Goal: Task Accomplishment & Management: Complete application form

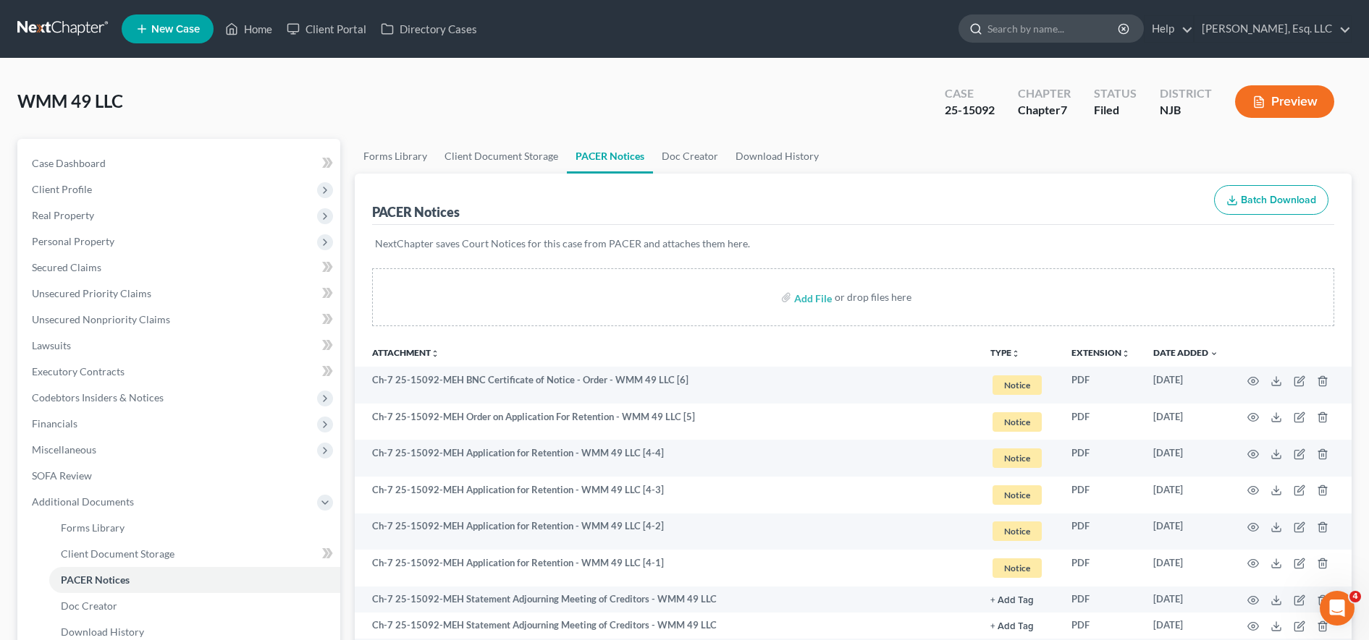
click at [1044, 37] on input "search" at bounding box center [1053, 28] width 132 height 27
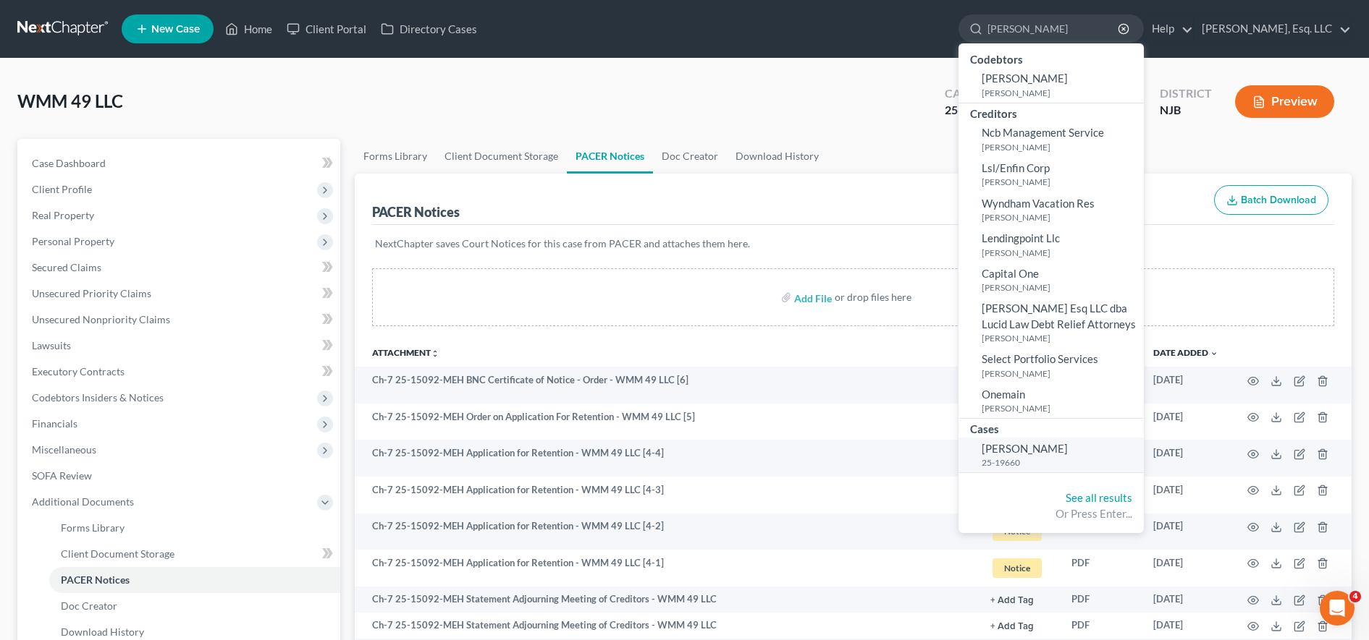
type input "[PERSON_NAME]"
click at [1043, 454] on span "[PERSON_NAME]" at bounding box center [1024, 448] width 86 height 13
select select "0"
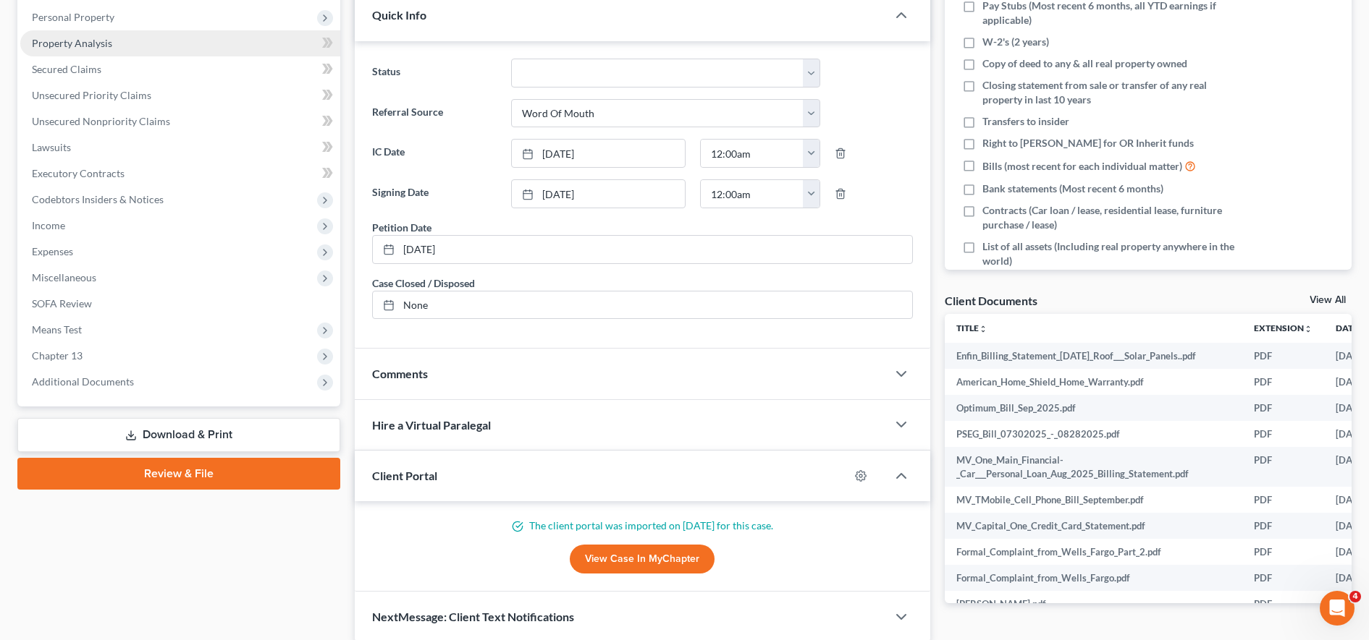
scroll to position [308, 0]
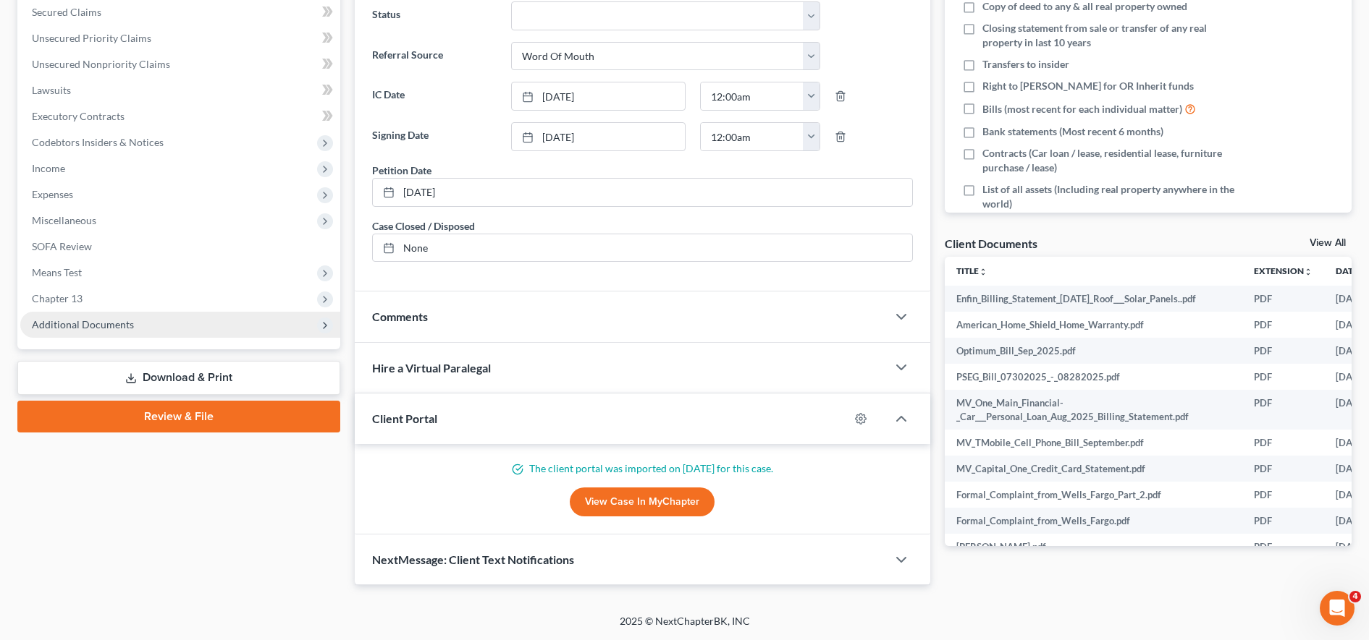
click at [231, 331] on span "Additional Documents" at bounding box center [180, 325] width 320 height 26
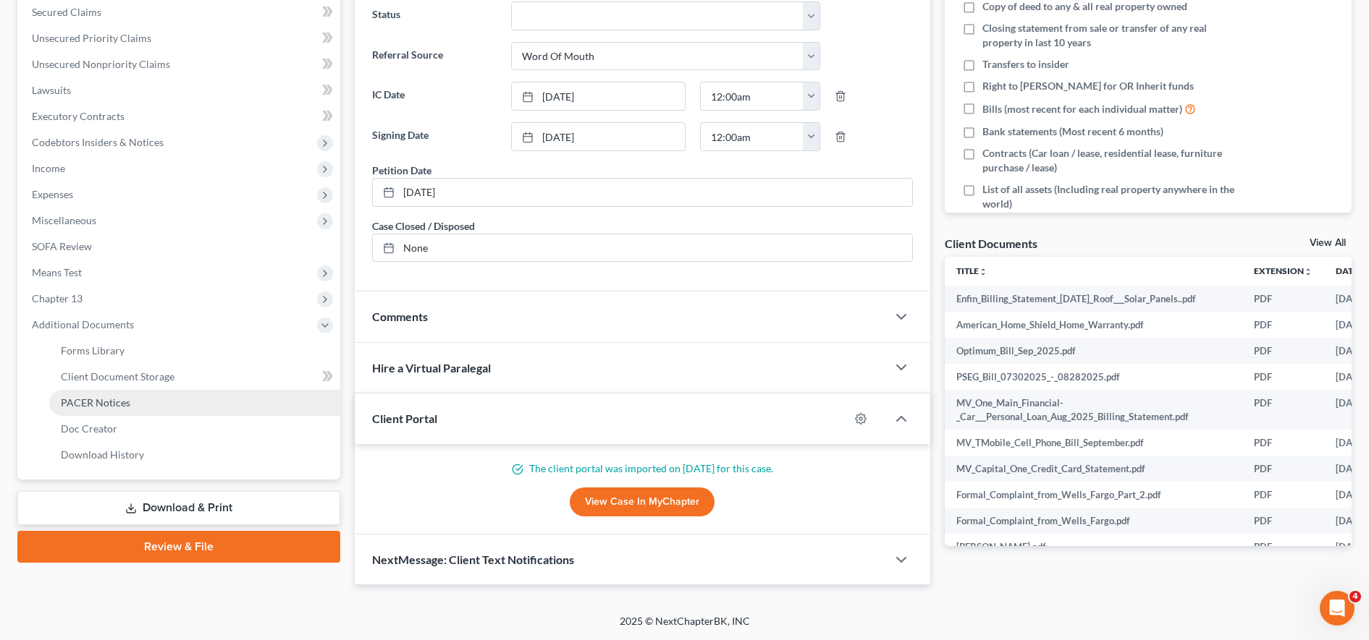
click at [178, 402] on link "PACER Notices" at bounding box center [194, 403] width 291 height 26
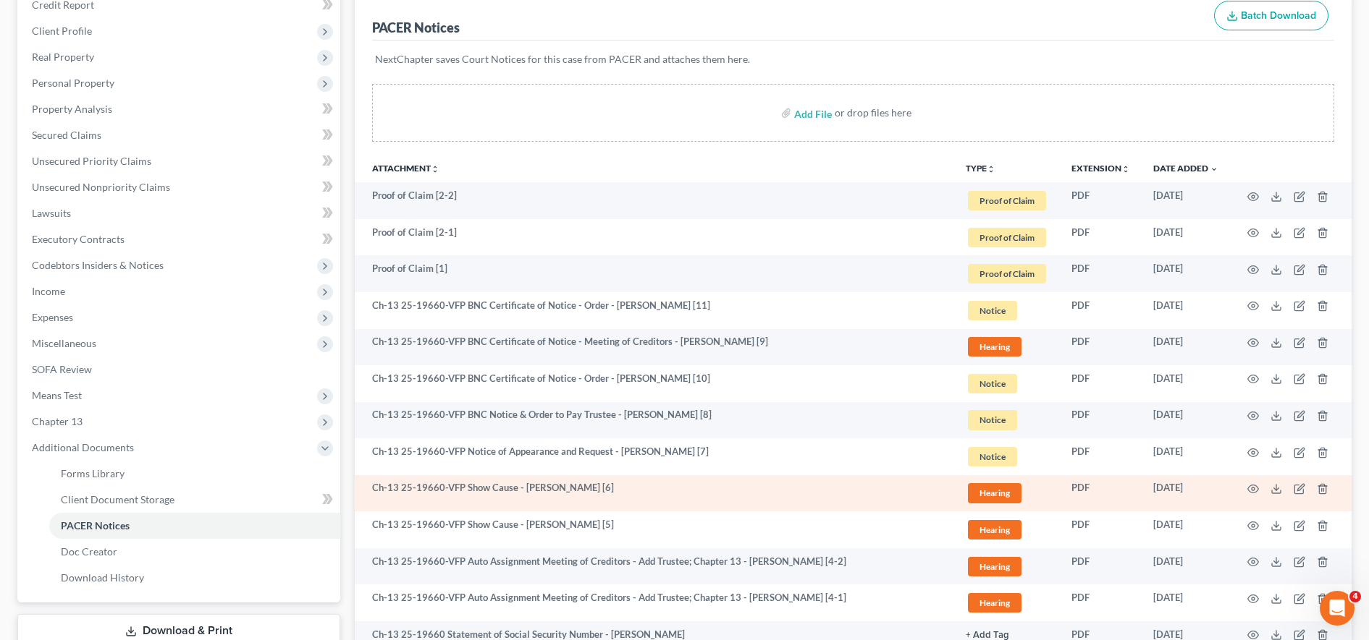
scroll to position [378, 0]
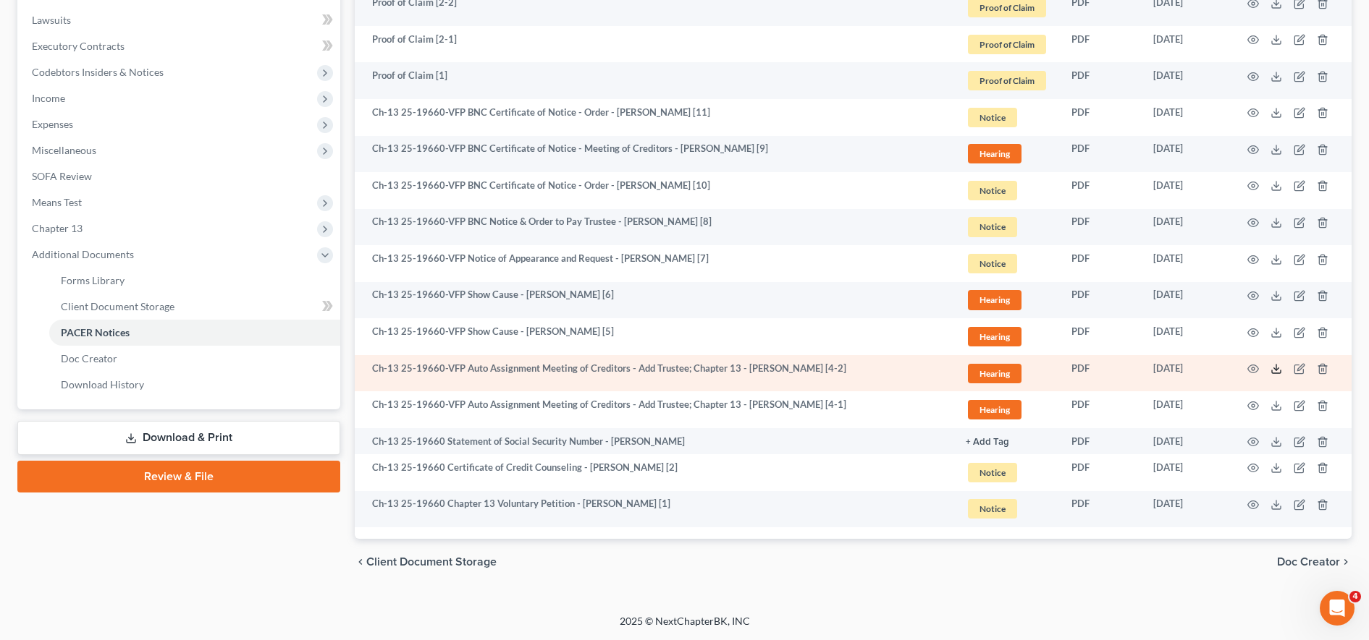
click at [1278, 371] on icon at bounding box center [1276, 369] width 12 height 12
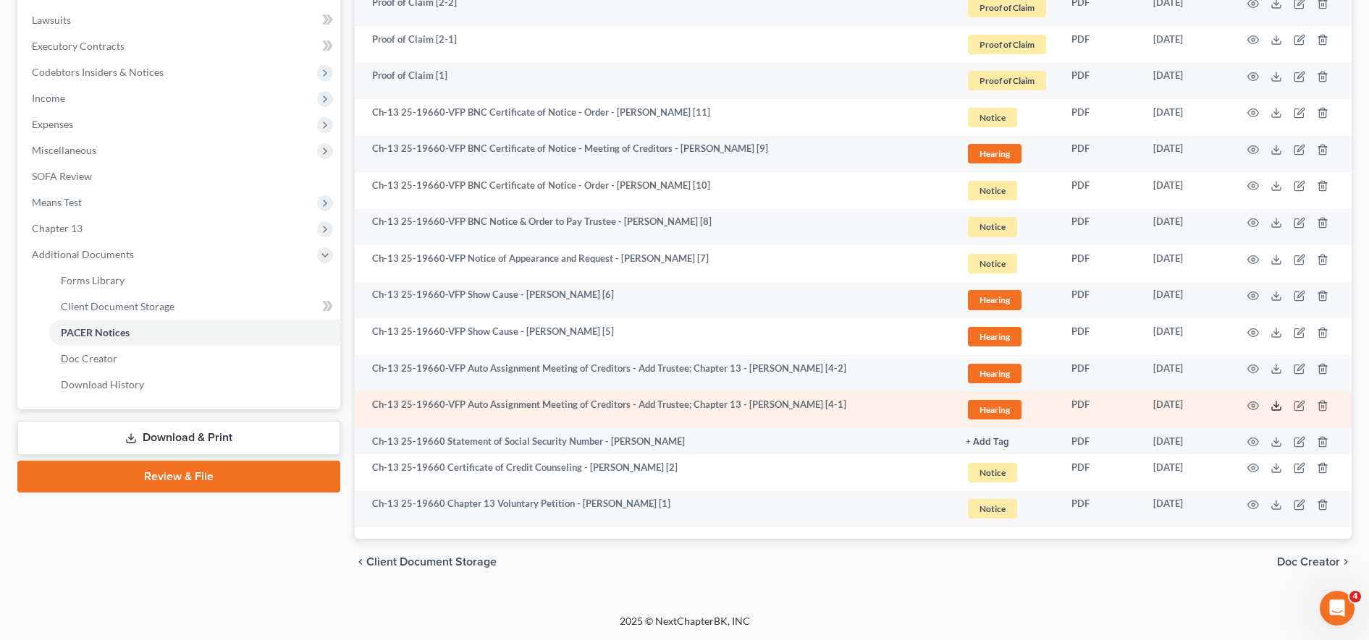
click at [1278, 408] on icon at bounding box center [1276, 406] width 12 height 12
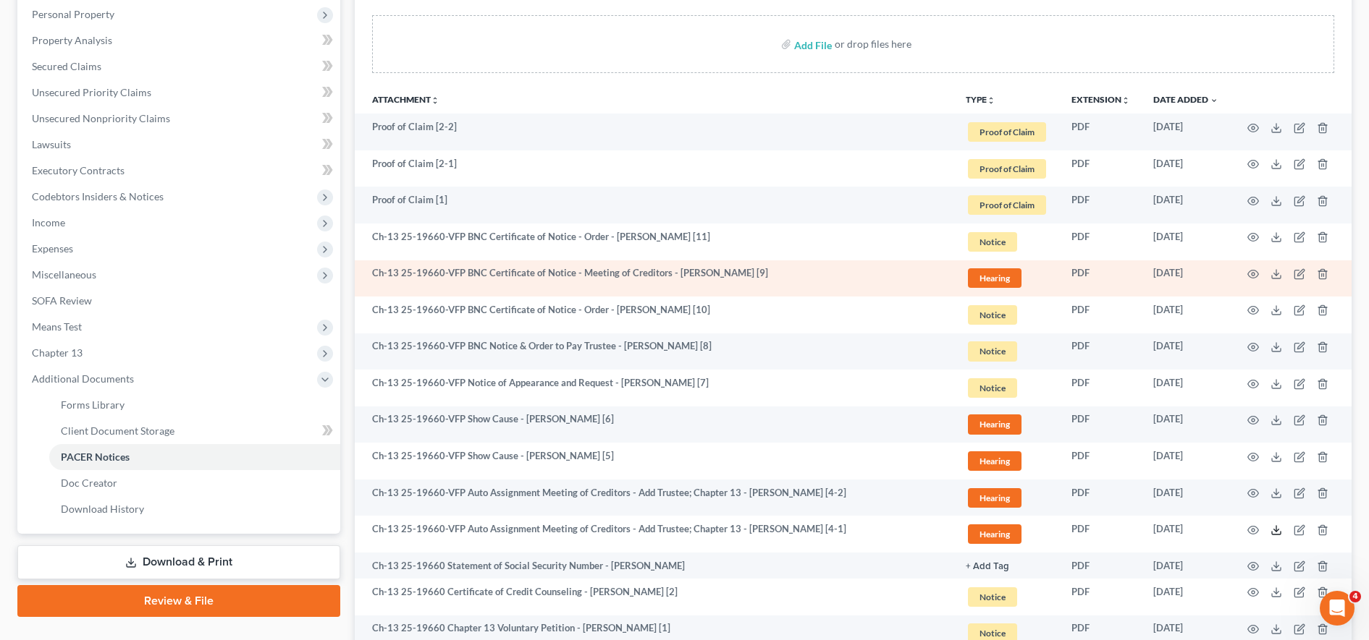
scroll to position [0, 0]
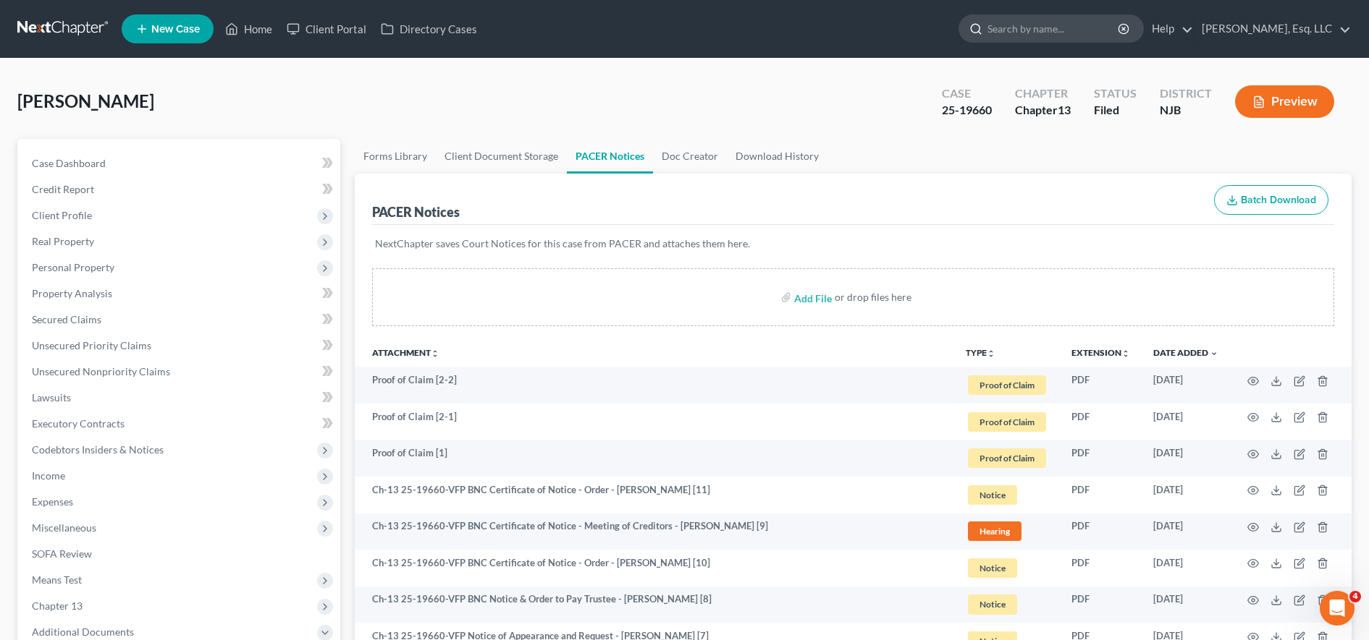
click at [1065, 33] on input "search" at bounding box center [1053, 28] width 132 height 27
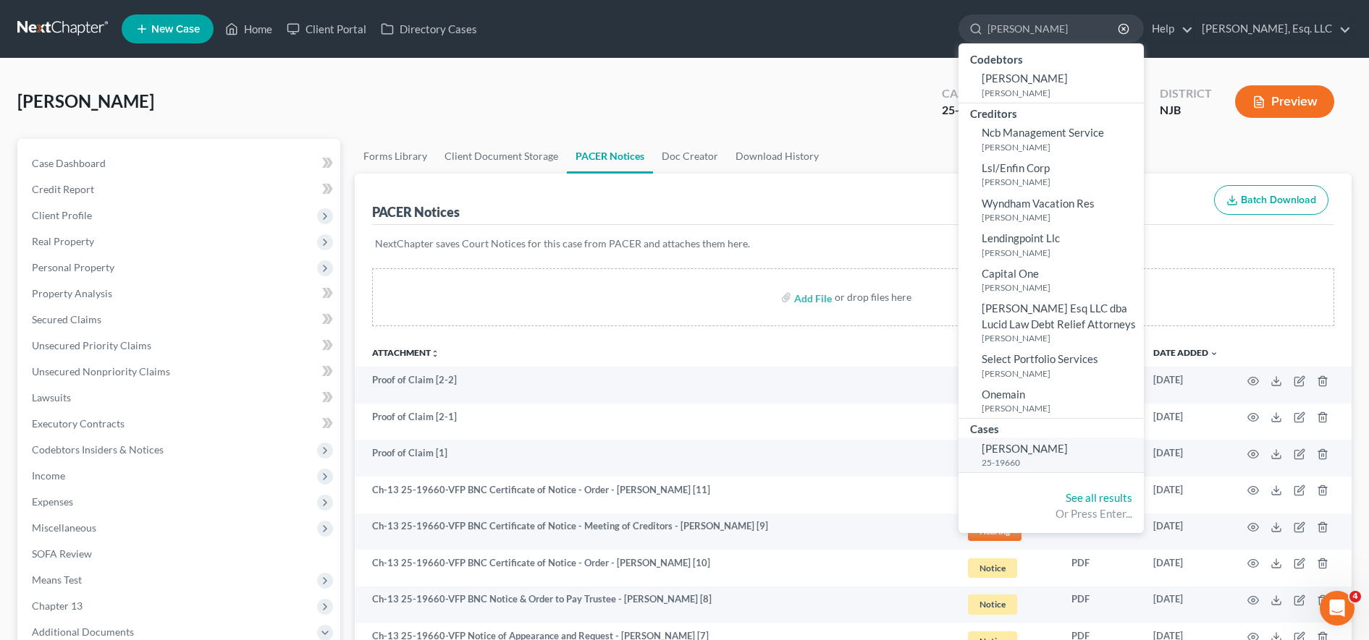
type input "marisol"
click at [1034, 465] on small "25-19660" at bounding box center [1060, 463] width 158 height 12
select select "0"
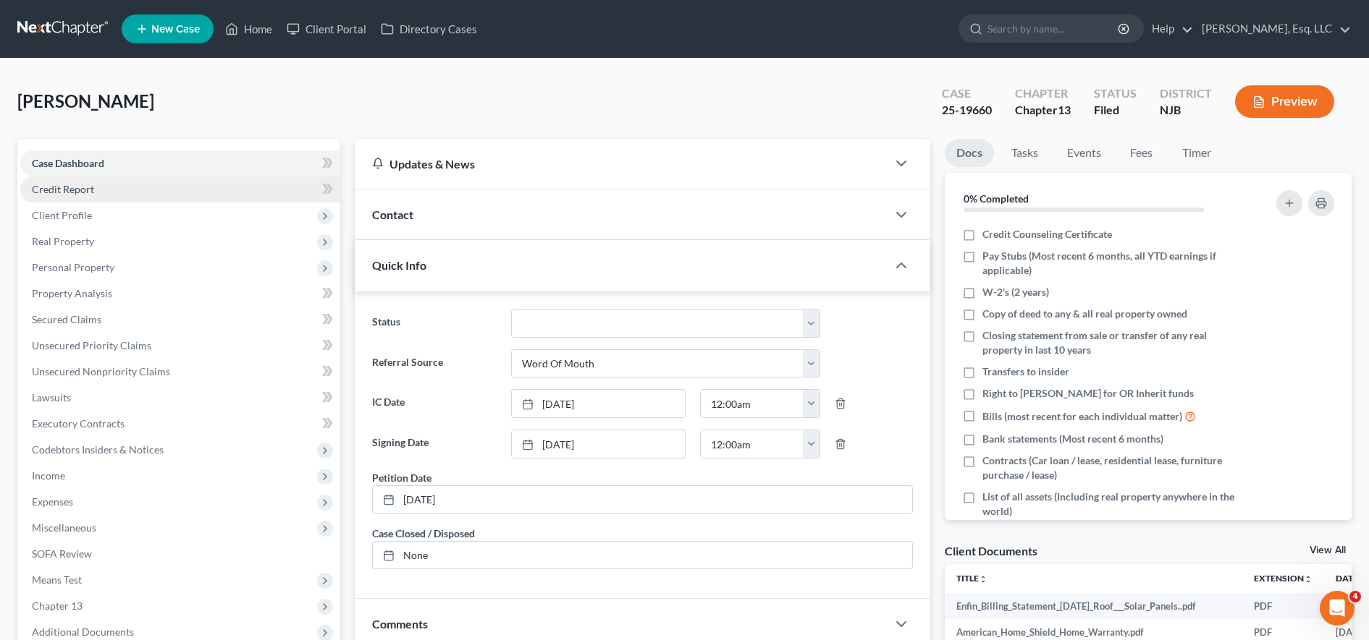
click at [237, 193] on link "Credit Report" at bounding box center [180, 190] width 320 height 26
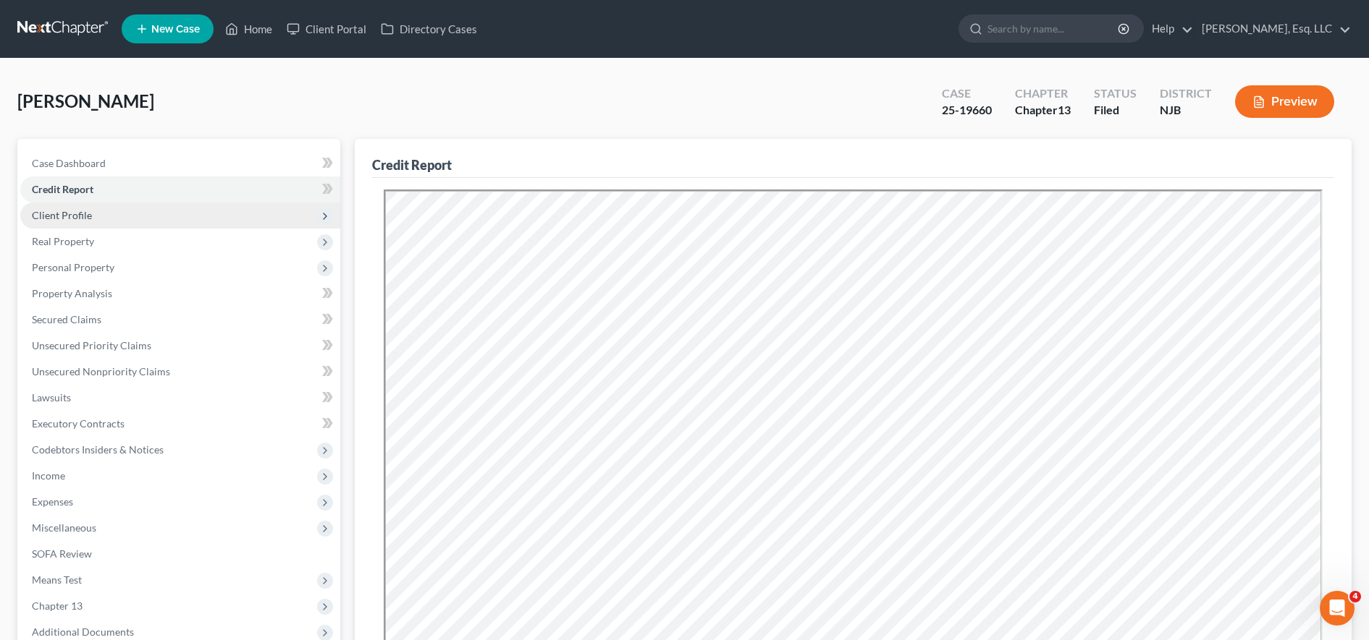
click at [227, 219] on span "Client Profile" at bounding box center [180, 216] width 320 height 26
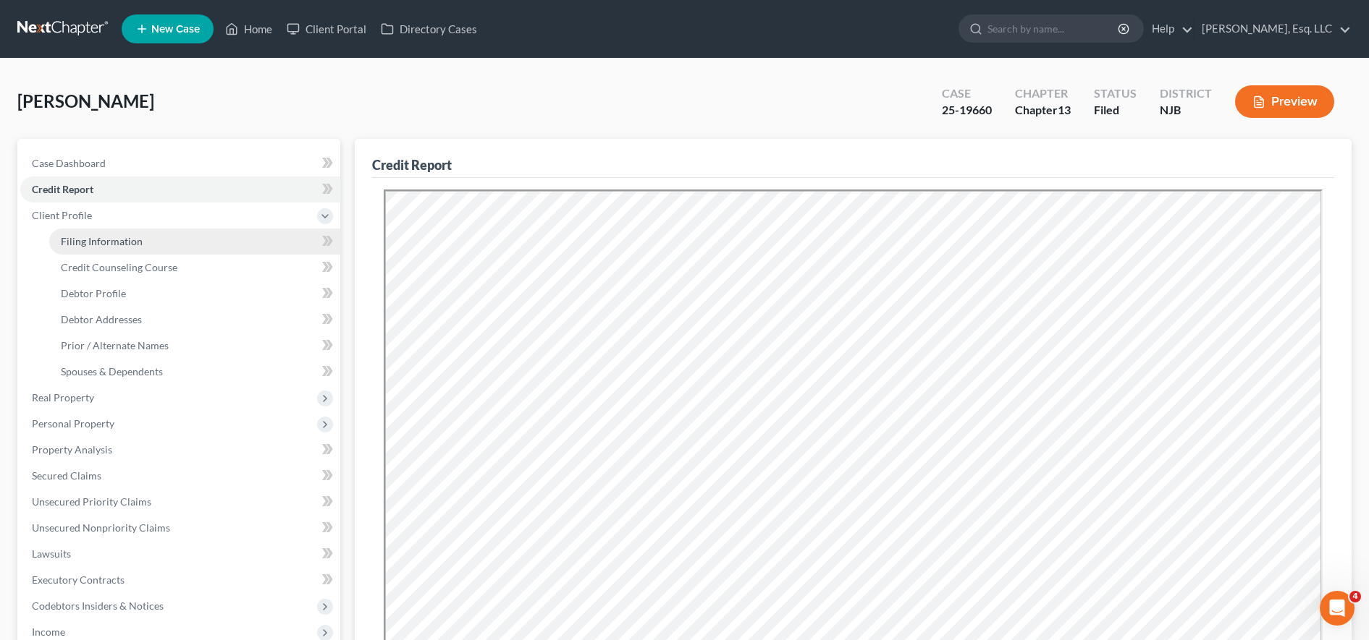
click at [227, 232] on link "Filing Information" at bounding box center [194, 242] width 291 height 26
select select "1"
select select "0"
select select "3"
select select "51"
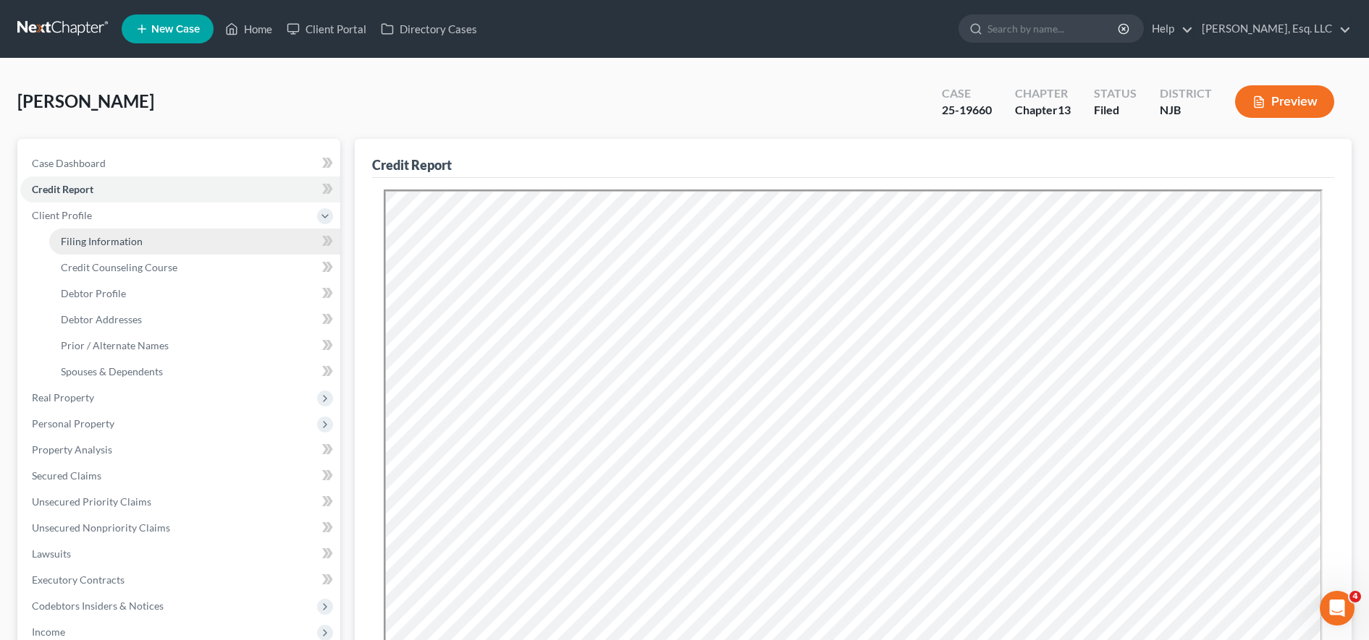
select select "0"
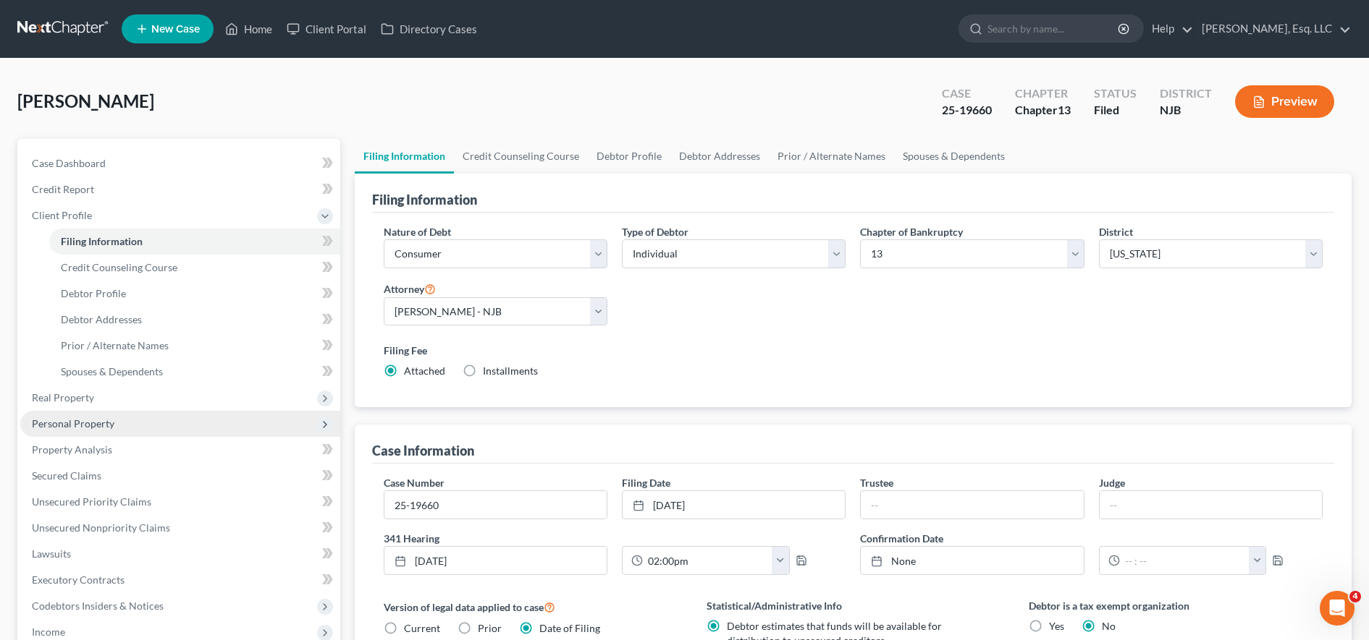
click at [161, 428] on span "Personal Property" at bounding box center [180, 424] width 320 height 26
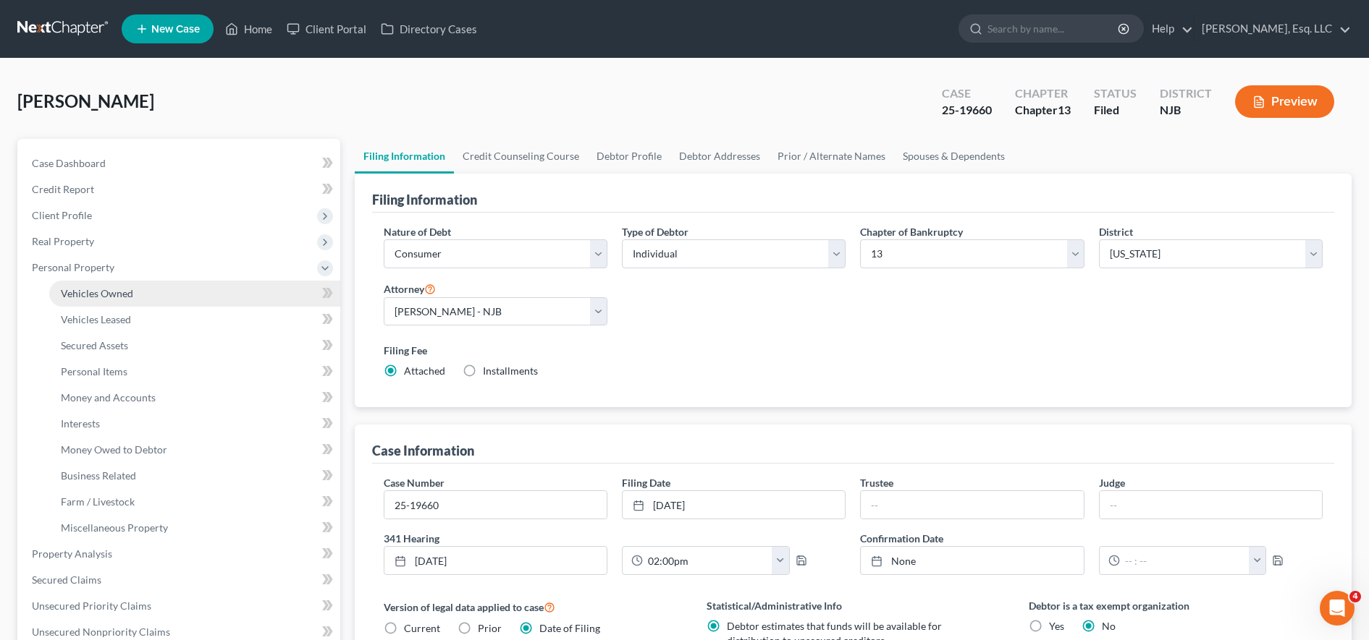
click at [169, 282] on link "Vehicles Owned" at bounding box center [194, 294] width 291 height 26
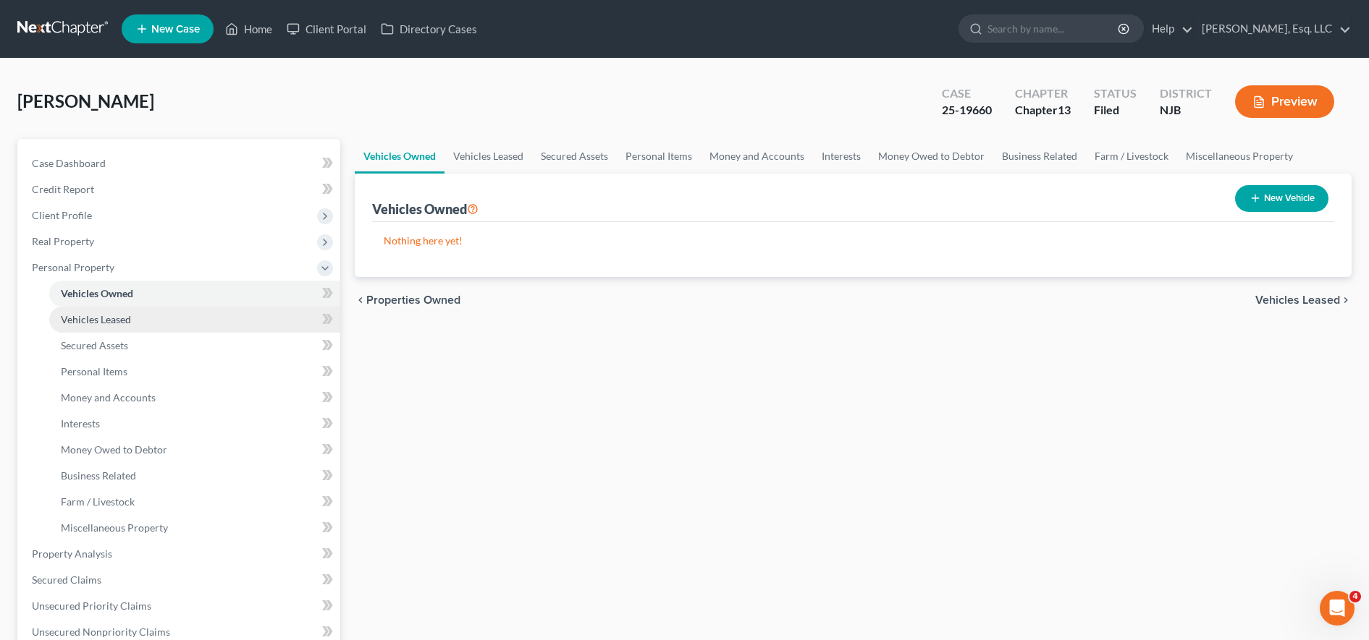
click at [174, 318] on link "Vehicles Leased" at bounding box center [194, 320] width 291 height 26
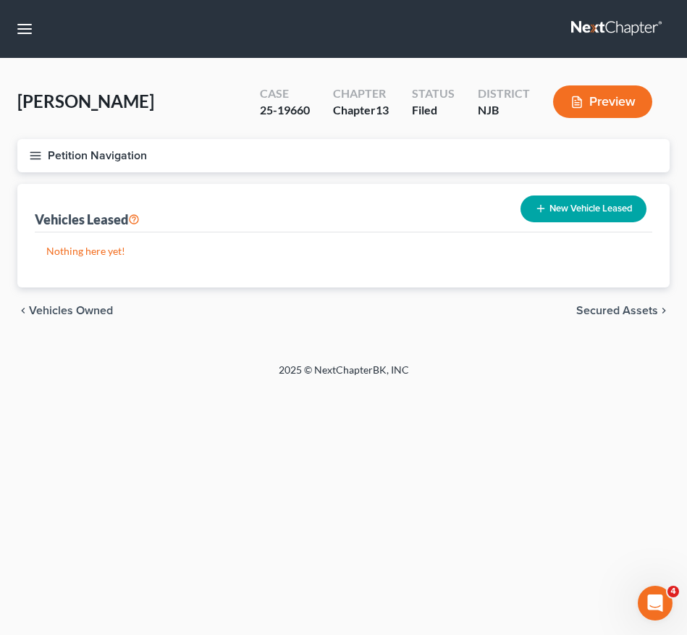
click at [32, 150] on icon "button" at bounding box center [35, 155] width 13 height 13
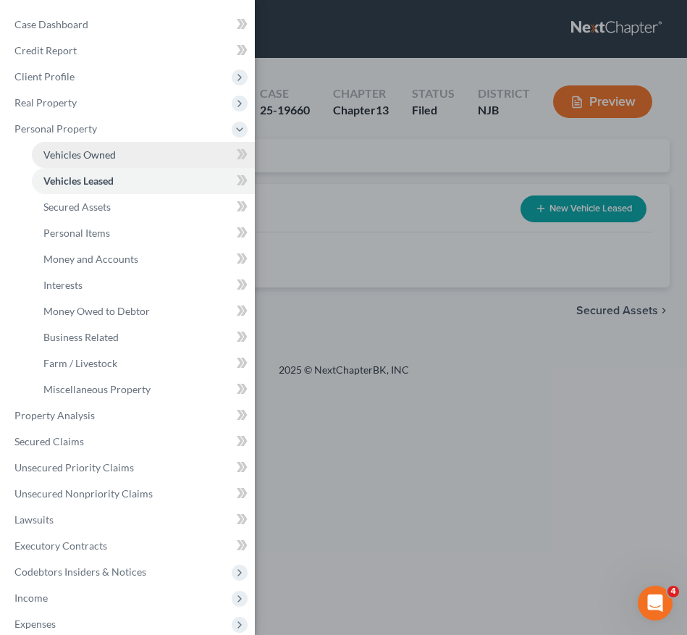
click at [69, 157] on span "Vehicles Owned" at bounding box center [79, 154] width 72 height 12
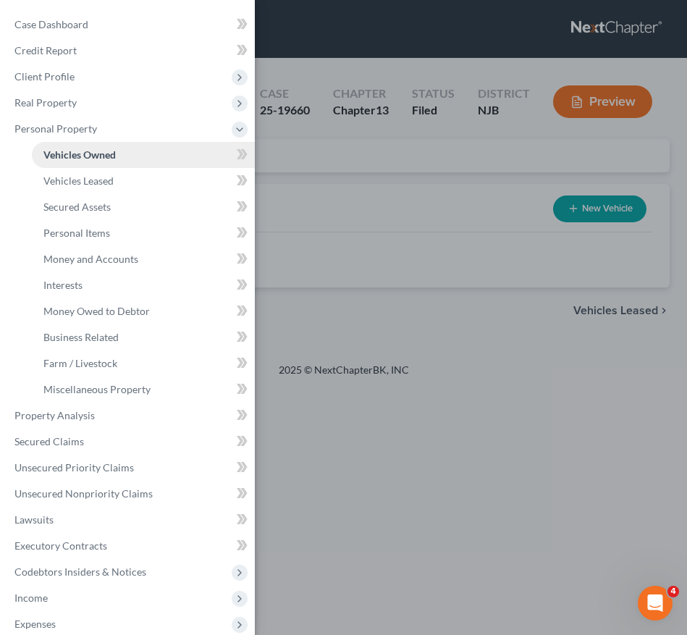
click at [69, 157] on span "Vehicles Owned" at bounding box center [79, 154] width 72 height 12
click at [452, 178] on div "Case Dashboard Payments Invoices Payments Payments Credit Report Client Profile" at bounding box center [343, 317] width 687 height 635
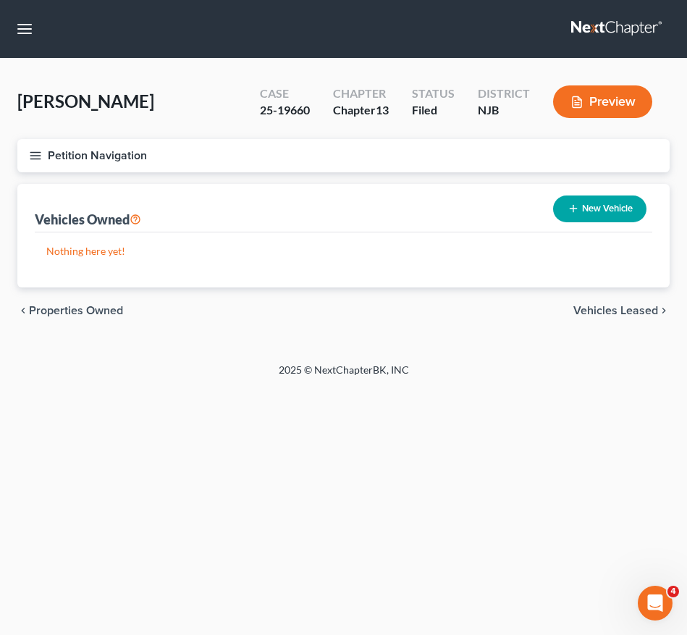
click at [576, 201] on button "New Vehicle" at bounding box center [599, 208] width 93 height 27
select select "0"
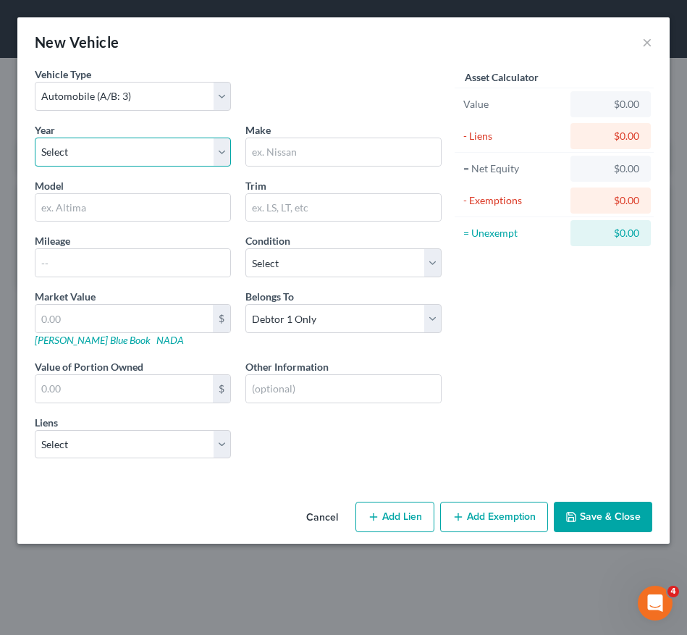
click at [177, 140] on select "Select 2026 2025 2024 2023 2022 2021 2020 2019 2018 2017 2016 2015 2014 2013 20…" at bounding box center [133, 152] width 196 height 29
select select "9"
click at [35, 138] on select "Select 2026 2025 2024 2023 2022 2021 2020 2019 2018 2017 2016 2015 2014 2013 20…" at bounding box center [133, 152] width 196 height 29
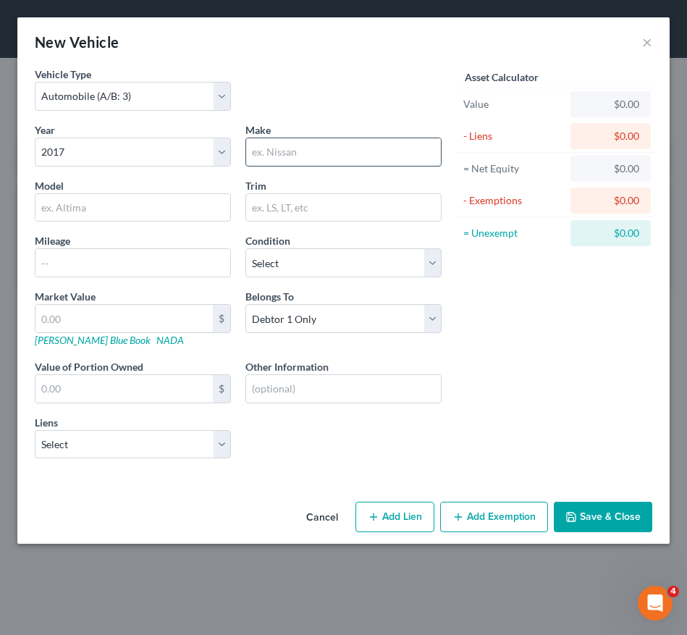
click at [309, 153] on input "text" at bounding box center [343, 152] width 195 height 28
type input "Nissan"
click at [109, 224] on div "Year Select 2026 2025 2024 2023 2022 2021 2020 2019 2018 2017 2016 2015 2014 20…" at bounding box center [238, 296] width 421 height 348
click at [106, 211] on input "text" at bounding box center [132, 208] width 195 height 28
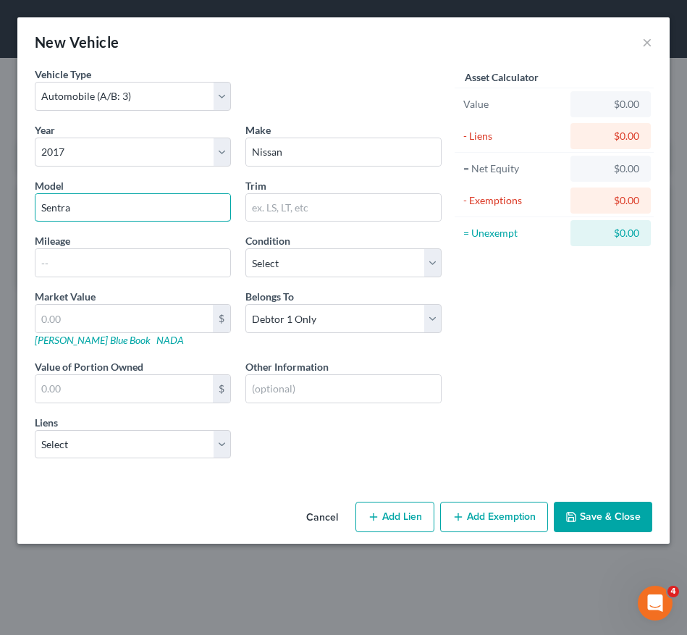
type input "Sentra"
click at [148, 181] on div "Model Sentra" at bounding box center [133, 200] width 211 height 44
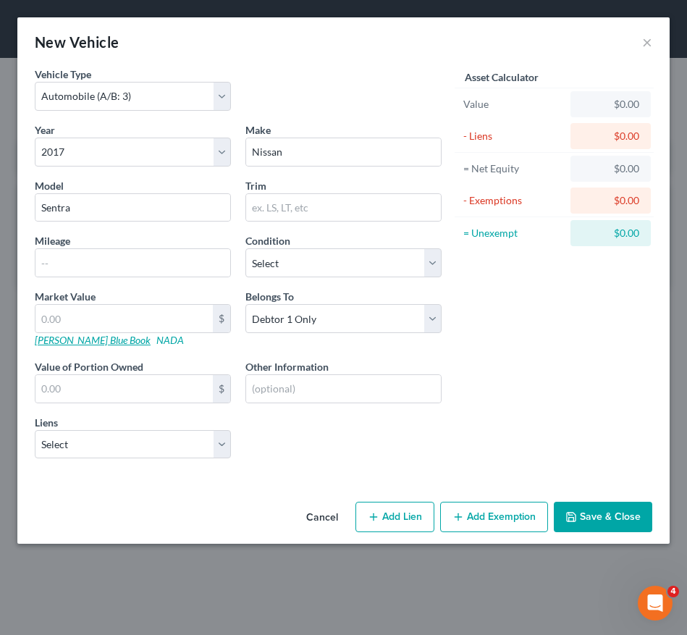
click at [54, 342] on link "Kelly Blue Book" at bounding box center [93, 340] width 116 height 12
click at [208, 258] on input "text" at bounding box center [132, 263] width 195 height 28
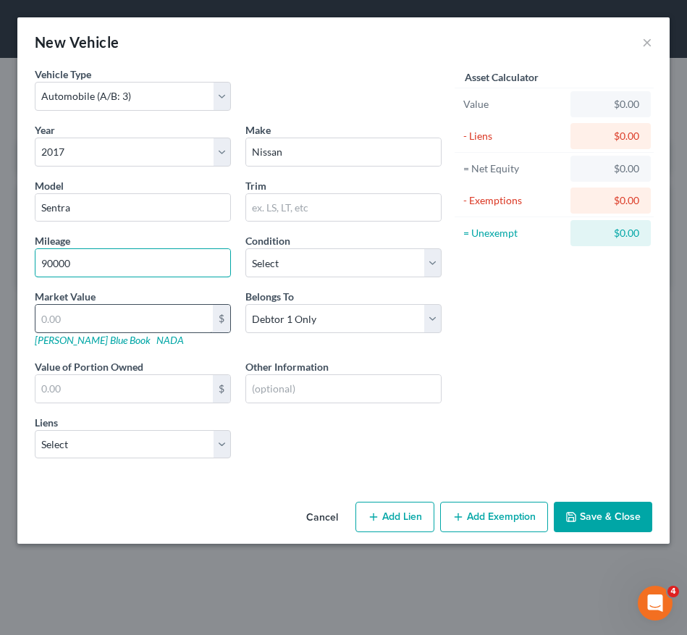
type input "90000"
click at [181, 327] on input "text" at bounding box center [123, 319] width 177 height 28
type input "4"
type input "4.00"
type input "49"
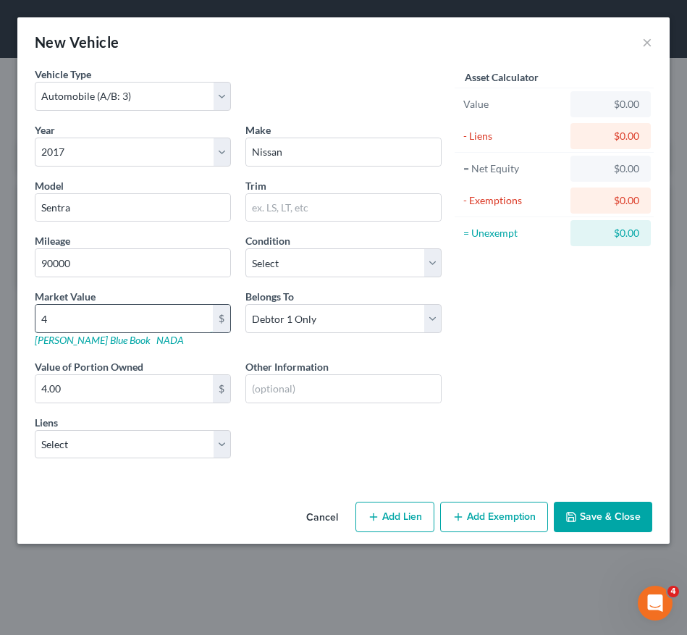
type input "49.00"
type input "491"
type input "491.00"
type input "4918"
type input "4,918.00"
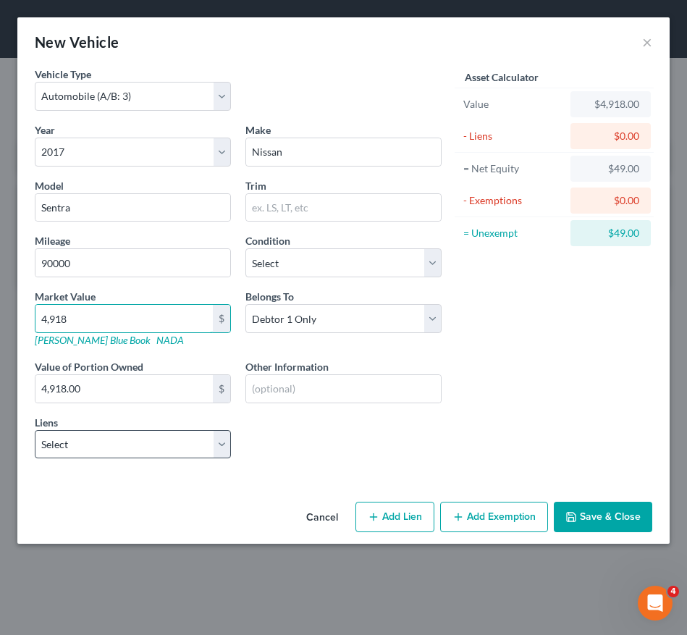
type input "4,918"
click at [156, 454] on select "Select Onemain - $8,533.00" at bounding box center [133, 444] width 196 height 29
click at [179, 445] on select "Select Onemain - $8,533.00" at bounding box center [133, 444] width 196 height 29
select select "15"
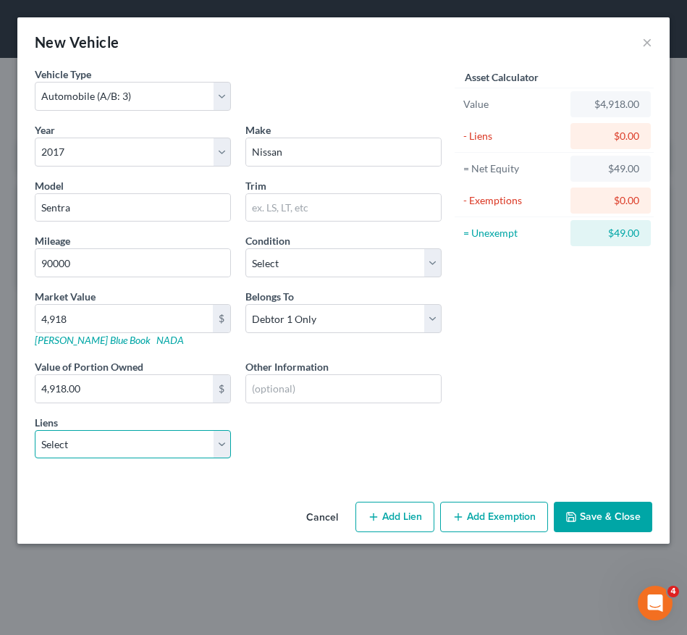
select select "0"
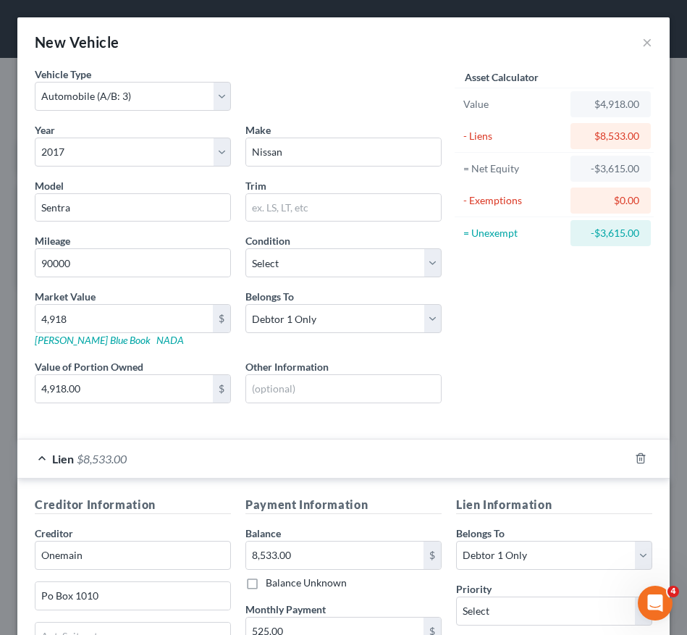
scroll to position [225, 0]
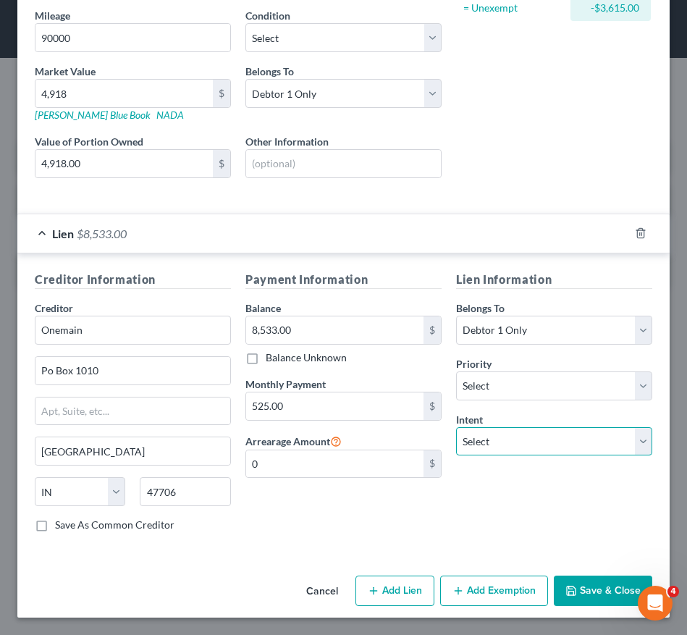
click at [505, 441] on select "Select Surrender Redeem Reaffirm Avoid Other" at bounding box center [554, 441] width 196 height 29
select select "2"
click at [456, 427] on select "Select Surrender Redeem Reaffirm Avoid Other" at bounding box center [554, 441] width 196 height 29
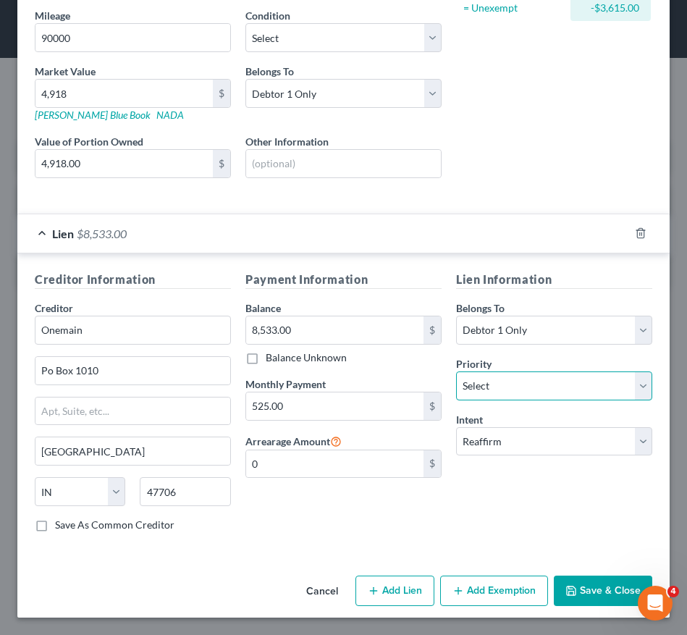
click at [527, 392] on select "Select 1st 2nd 3rd 4th 5th 6th 7th 8th 9th 10th 11th 12th 13th 14th 15th 16th 1…" at bounding box center [554, 385] width 196 height 29
select select "0"
click at [456, 371] on select "Select 1st 2nd 3rd 4th 5th 6th 7th 8th 9th 10th 11th 12th 13th 14th 15th 16th 1…" at bounding box center [554, 385] width 196 height 29
click at [565, 596] on icon "button" at bounding box center [571, 591] width 12 height 12
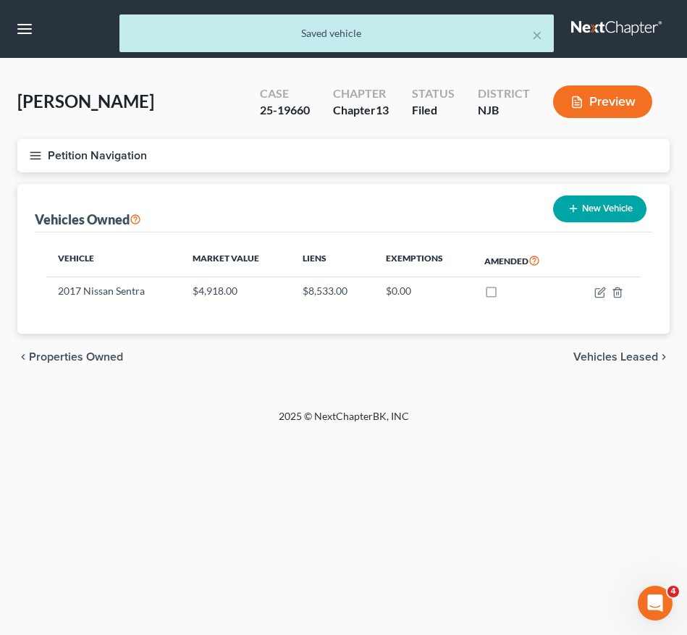
click at [31, 166] on button "Petition Navigation" at bounding box center [343, 155] width 652 height 33
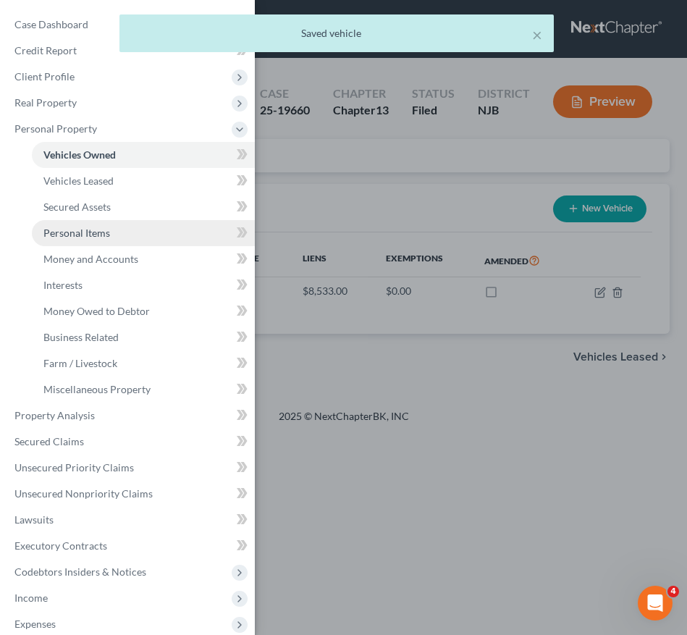
click at [85, 232] on span "Personal Items" at bounding box center [76, 233] width 67 height 12
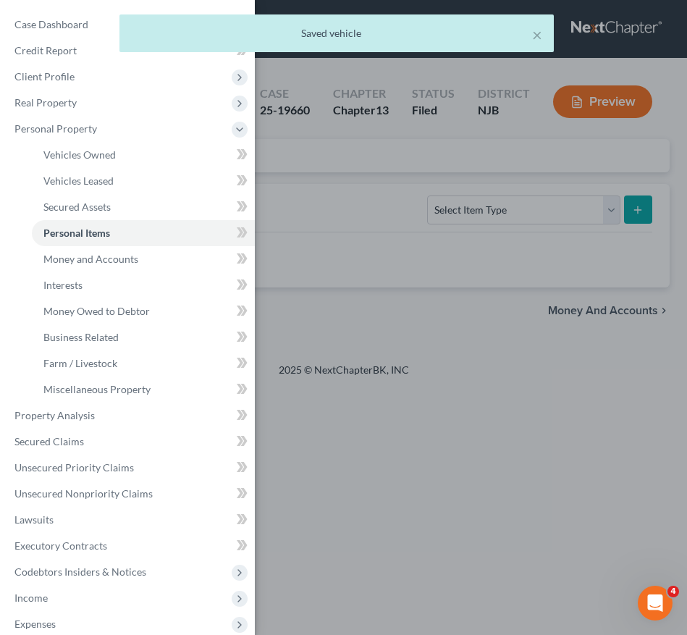
click at [320, 263] on div "Case Dashboard Payments Invoices Payments Payments Credit Report Client Profile" at bounding box center [343, 317] width 687 height 635
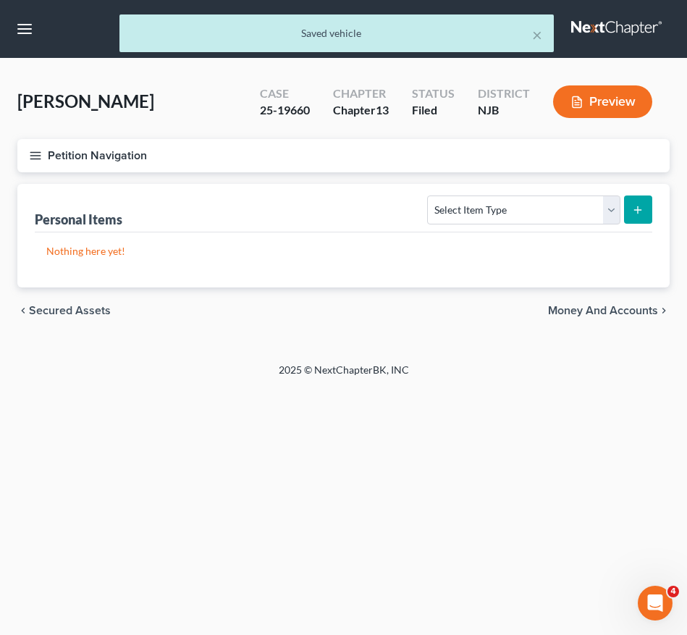
click at [320, 263] on div "Case Dashboard Payments Invoices Payments Payments Credit Report Client Profile" at bounding box center [343, 317] width 687 height 635
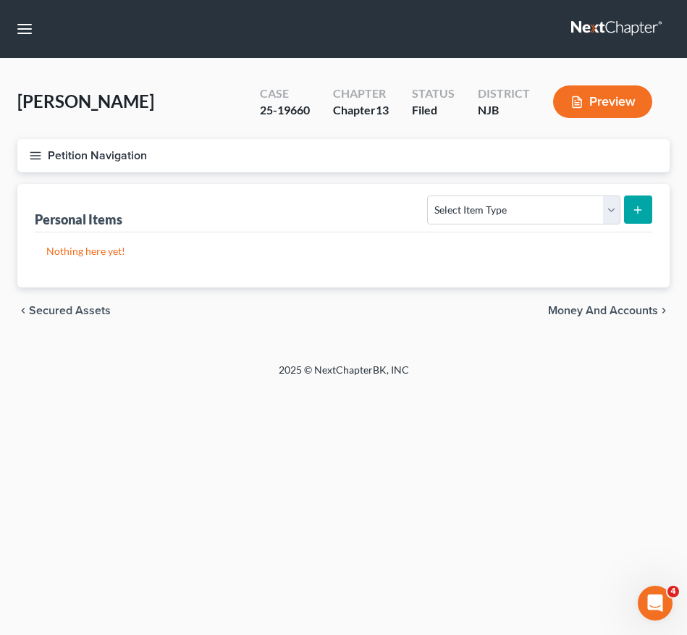
drag, startPoint x: 320, startPoint y: 263, endPoint x: 254, endPoint y: 255, distance: 66.4
click at [254, 255] on p "Nothing here yet!" at bounding box center [343, 251] width 594 height 14
click at [41, 144] on button "Petition Navigation" at bounding box center [343, 155] width 652 height 33
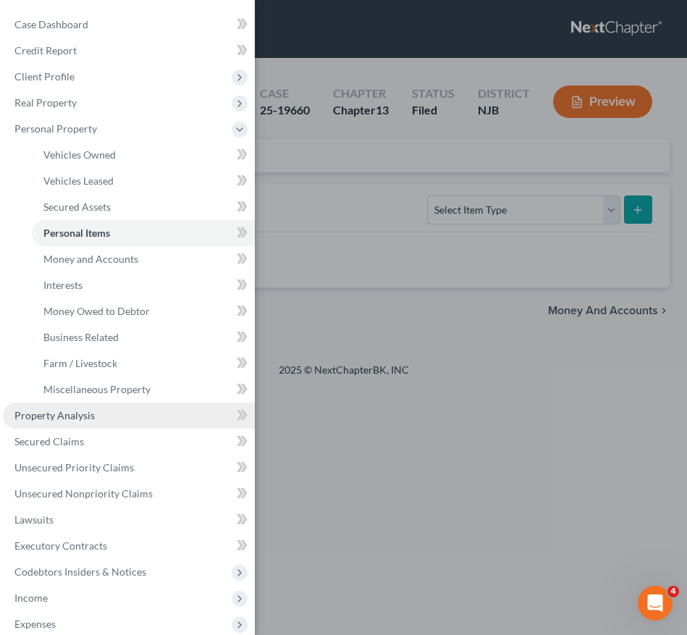
scroll to position [73, 0]
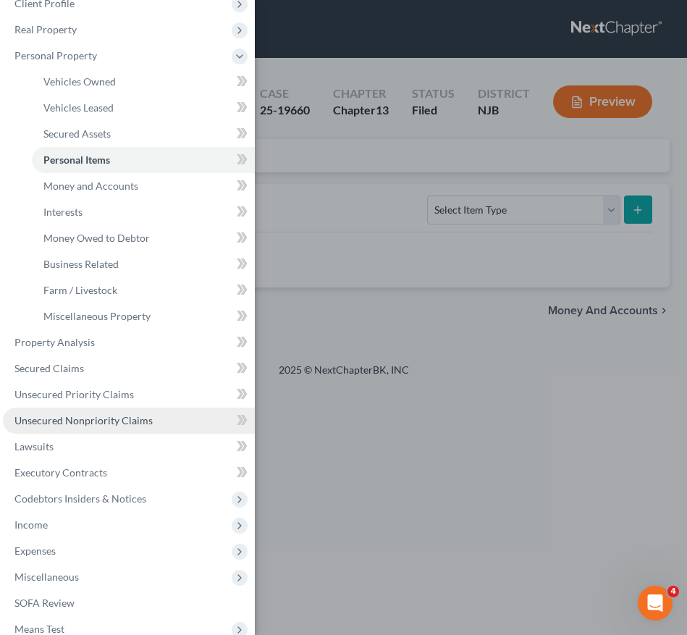
click at [111, 414] on span "Unsecured Nonpriority Claims" at bounding box center [83, 420] width 138 height 12
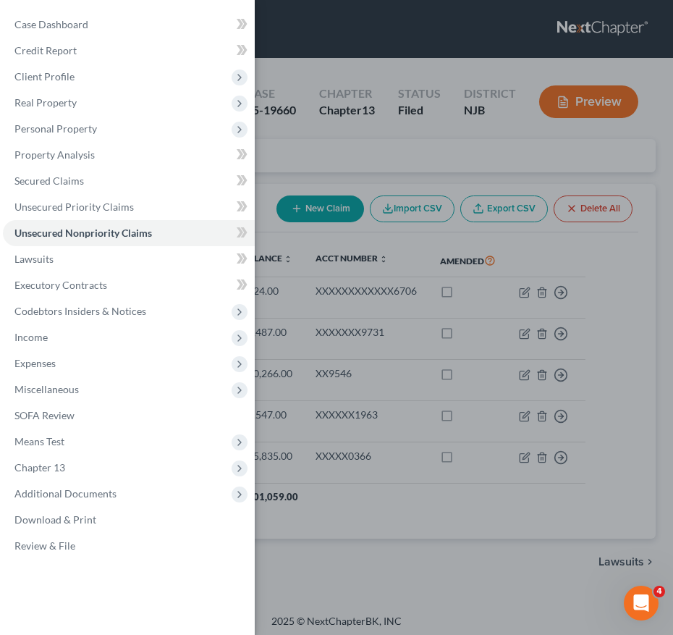
click at [456, 287] on div "Case Dashboard Payments Invoices Payments Payments Credit Report Client Profile" at bounding box center [336, 317] width 673 height 635
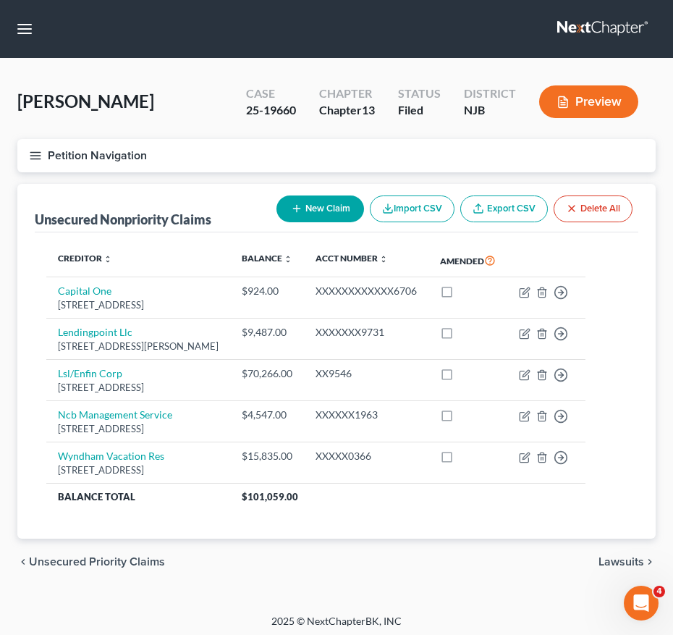
click at [25, 144] on button "Petition Navigation" at bounding box center [336, 155] width 638 height 33
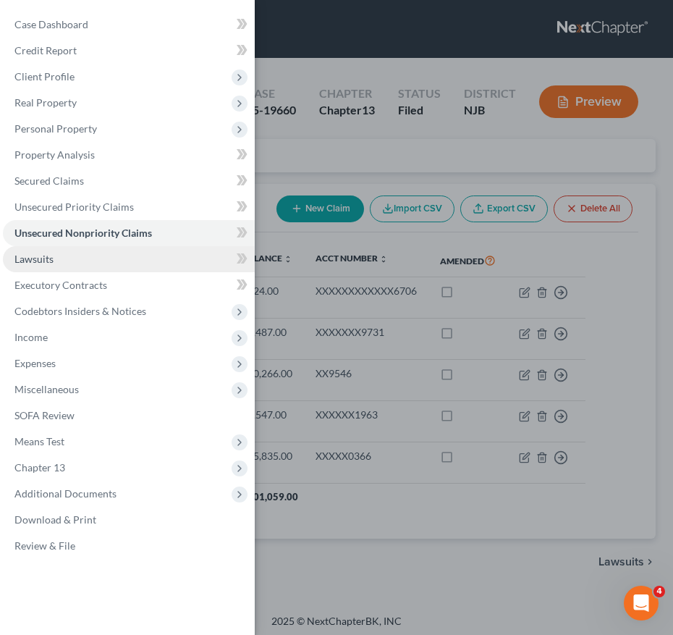
click at [59, 259] on link "Lawsuits" at bounding box center [129, 259] width 252 height 26
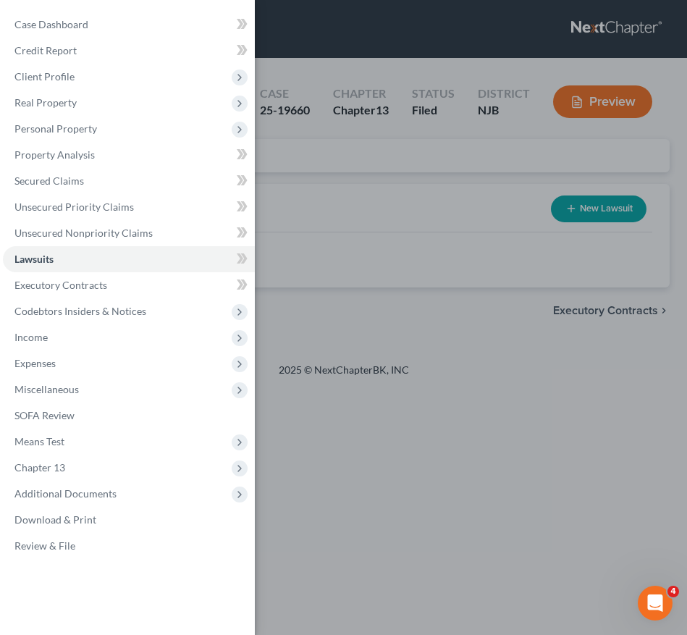
click at [381, 271] on div "Case Dashboard Payments Invoices Payments Payments Credit Report Client Profile" at bounding box center [343, 317] width 687 height 635
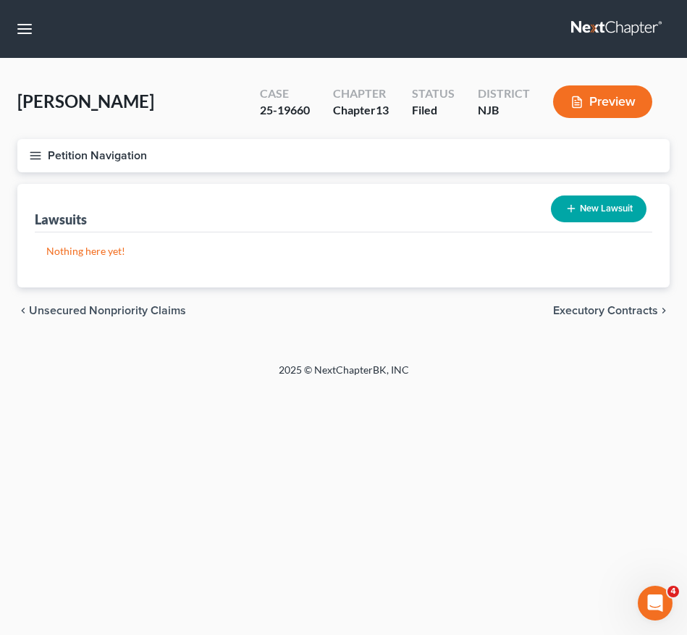
click at [336, 132] on div "Vazquez, Marisol Upgraded Case 25-19660 Chapter Chapter 13 Status Filed Distric…" at bounding box center [343, 107] width 652 height 63
click at [35, 151] on icon "button" at bounding box center [35, 155] width 13 height 13
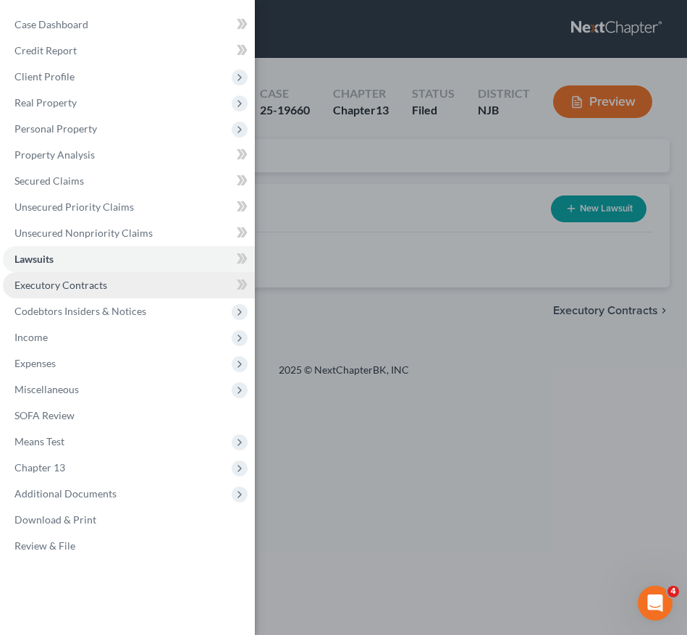
click at [169, 284] on link "Executory Contracts" at bounding box center [129, 285] width 252 height 26
click at [321, 328] on div "Case Dashboard Payments Invoices Payments Payments Credit Report Client Profile" at bounding box center [343, 317] width 687 height 635
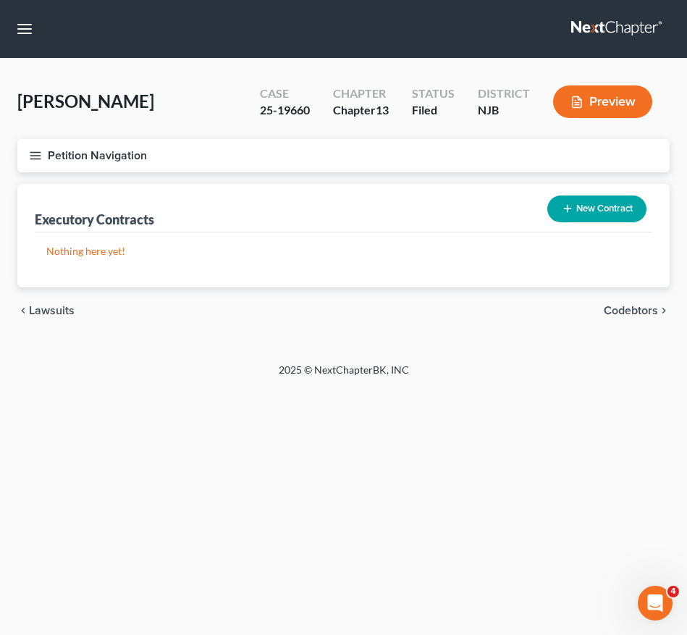
click at [397, 287] on div "chevron_left Lawsuits Codebtors chevron_right" at bounding box center [343, 310] width 652 height 46
click at [40, 168] on button "Petition Navigation" at bounding box center [343, 155] width 652 height 33
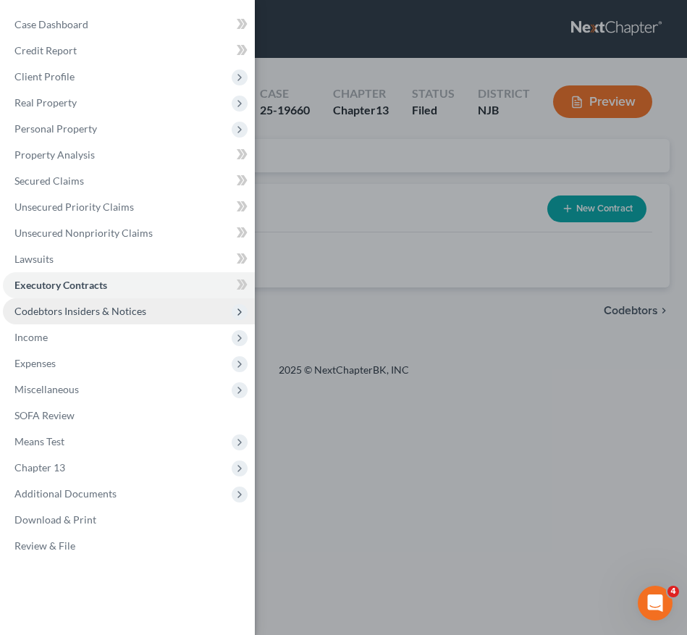
click at [123, 316] on span "Codebtors Insiders & Notices" at bounding box center [80, 311] width 132 height 12
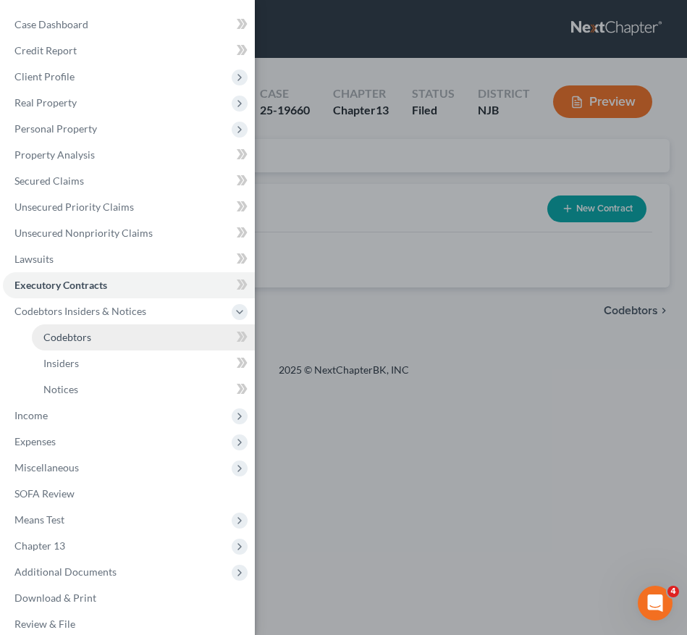
click at [124, 332] on link "Codebtors" at bounding box center [143, 337] width 223 height 26
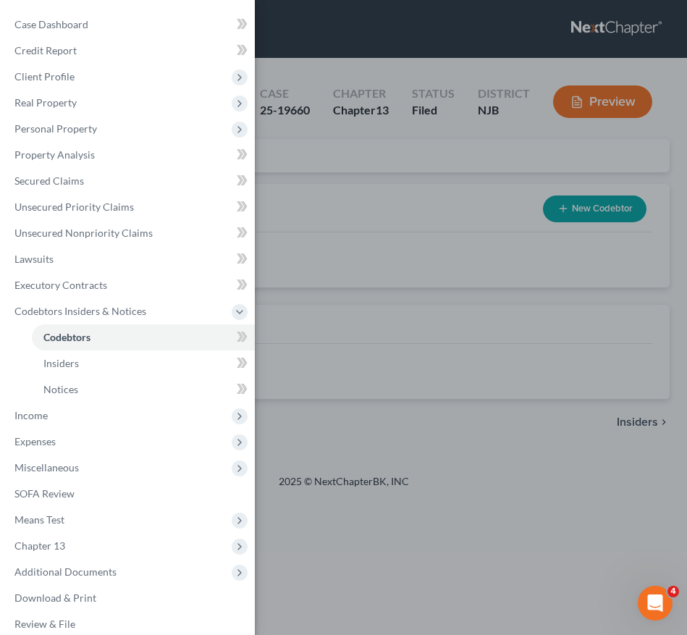
click at [445, 247] on div "Case Dashboard Payments Invoices Payments Payments Credit Report Client Profile" at bounding box center [343, 317] width 687 height 635
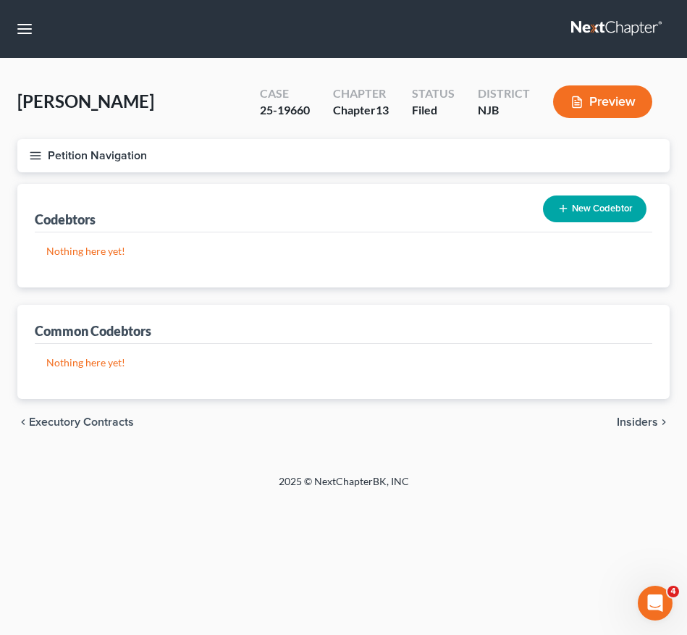
click at [25, 164] on button "Petition Navigation" at bounding box center [343, 155] width 652 height 33
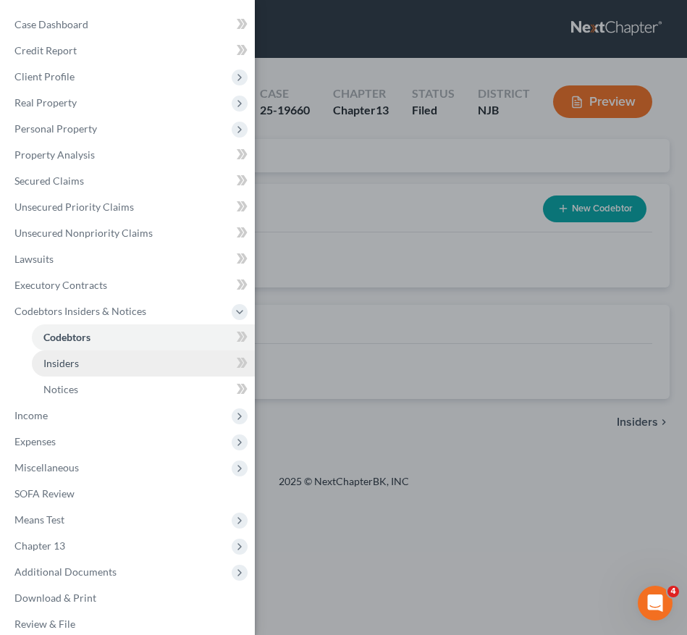
click at [82, 355] on link "Insiders" at bounding box center [143, 363] width 223 height 26
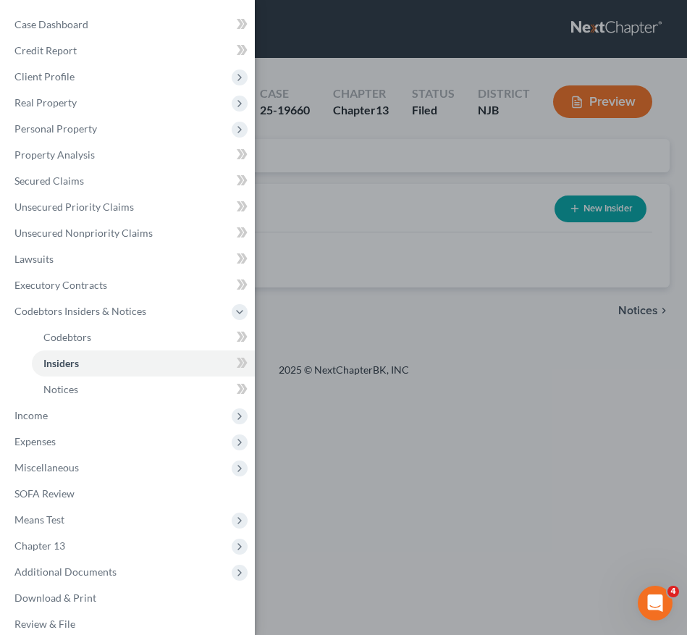
click at [371, 255] on div "Case Dashboard Payments Invoices Payments Payments Credit Report Client Profile" at bounding box center [343, 317] width 687 height 635
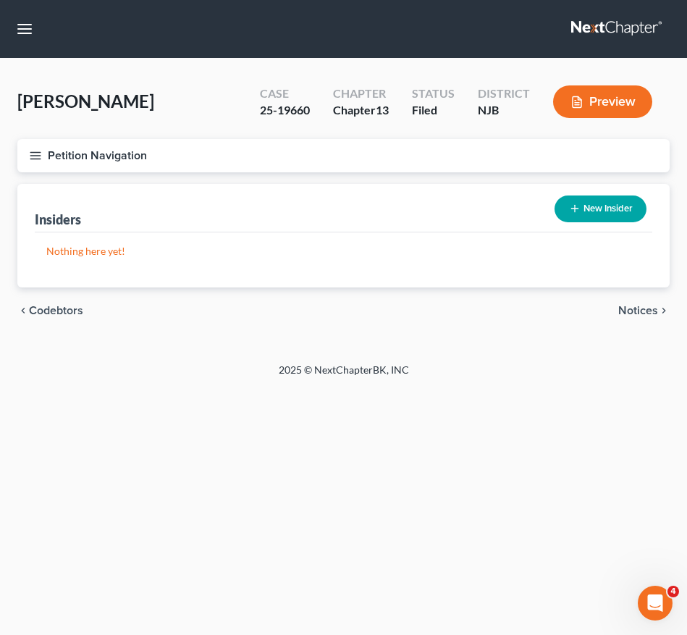
click at [39, 160] on icon "button" at bounding box center [35, 155] width 13 height 13
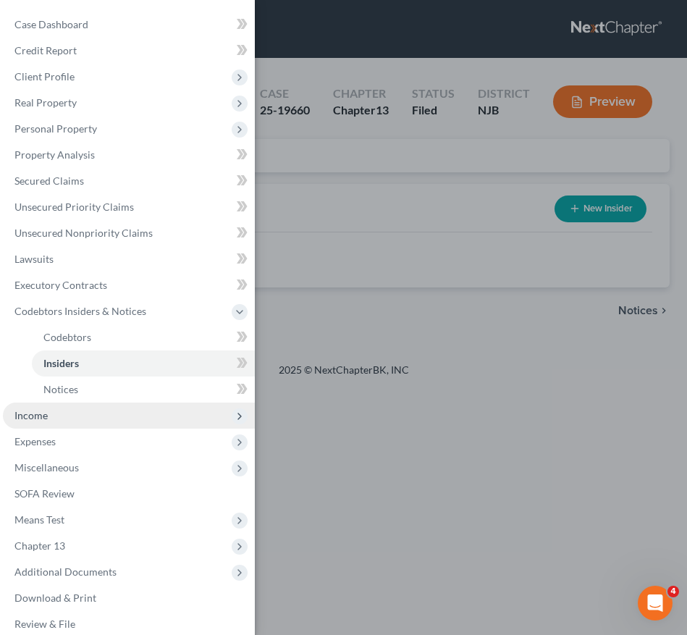
click at [114, 417] on span "Income" at bounding box center [129, 415] width 252 height 26
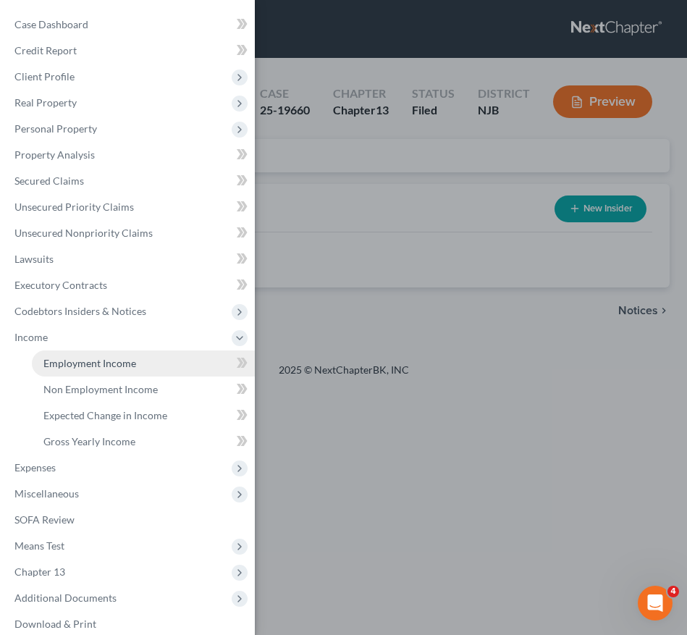
click at [160, 361] on link "Employment Income" at bounding box center [143, 363] width 223 height 26
click at [367, 327] on div "Case Dashboard Payments Invoices Payments Payments Credit Report Client Profile" at bounding box center [343, 317] width 687 height 635
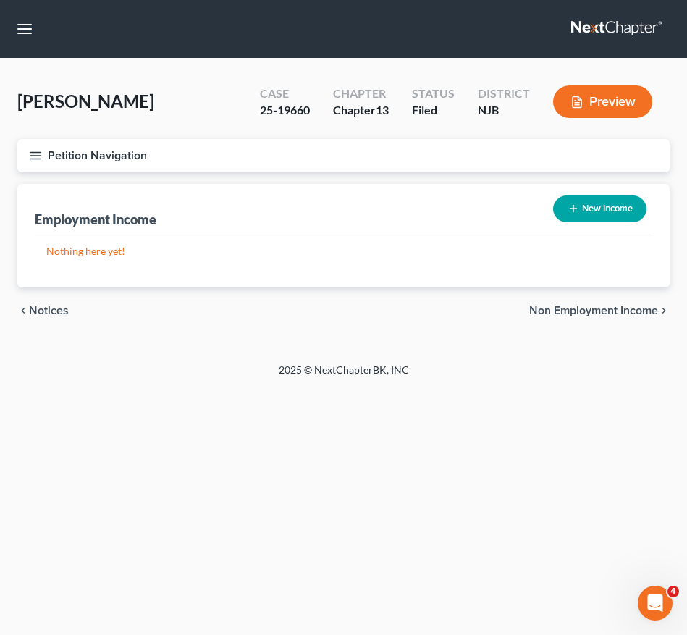
click at [623, 197] on button "New Income" at bounding box center [599, 208] width 93 height 27
select select "0"
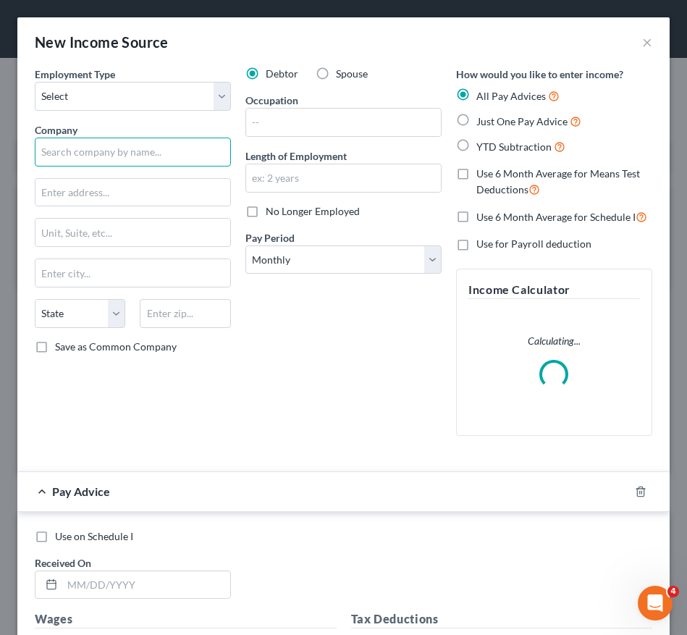
click at [183, 151] on input "text" at bounding box center [133, 152] width 196 height 29
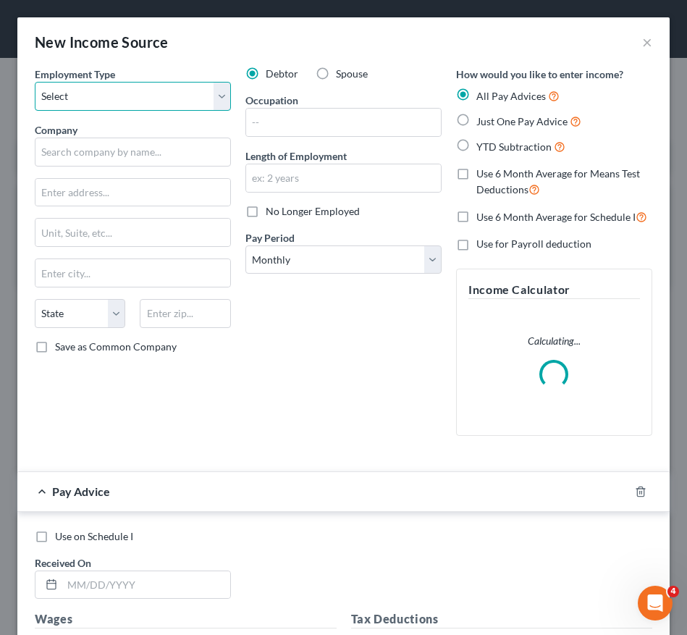
click at [174, 107] on select "Select Full or Part Time Employment Self Employment" at bounding box center [133, 96] width 196 height 29
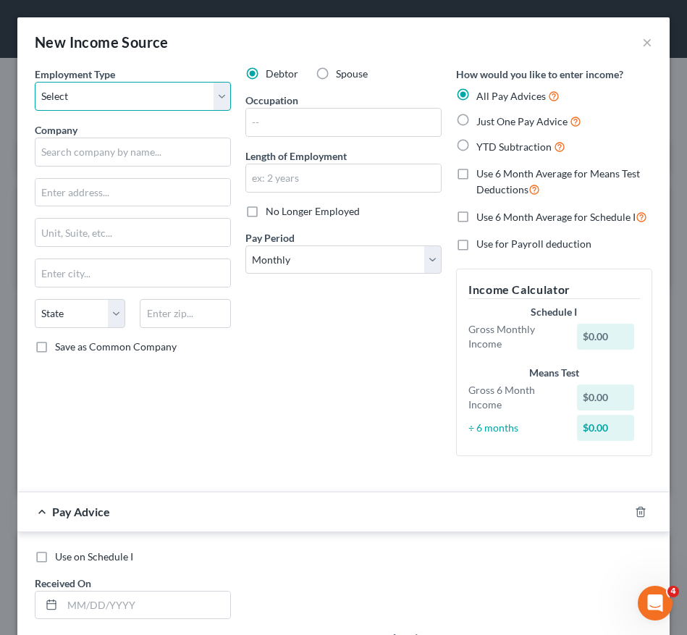
select select "0"
click at [35, 82] on select "Select Full or Part Time Employment Self Employment" at bounding box center [133, 96] width 196 height 29
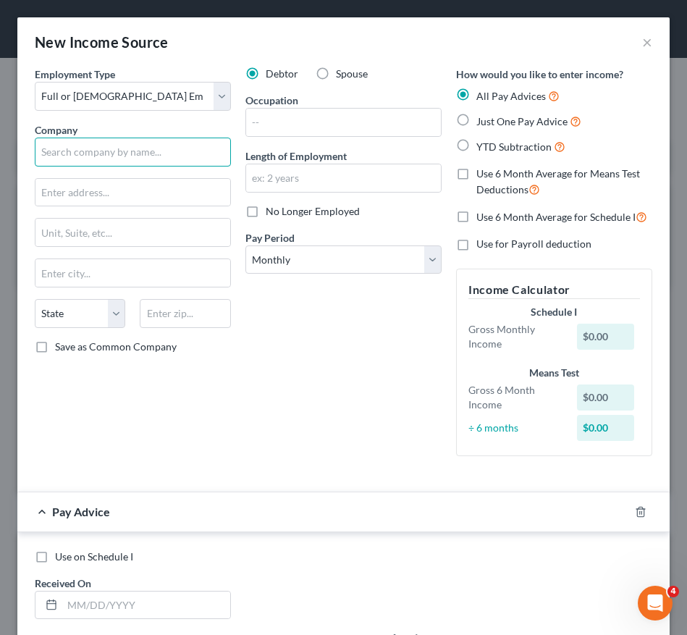
click at [174, 148] on input "text" at bounding box center [133, 152] width 196 height 29
click at [200, 193] on input "text" at bounding box center [132, 193] width 195 height 28
type input "Northern Regional Educational Services"
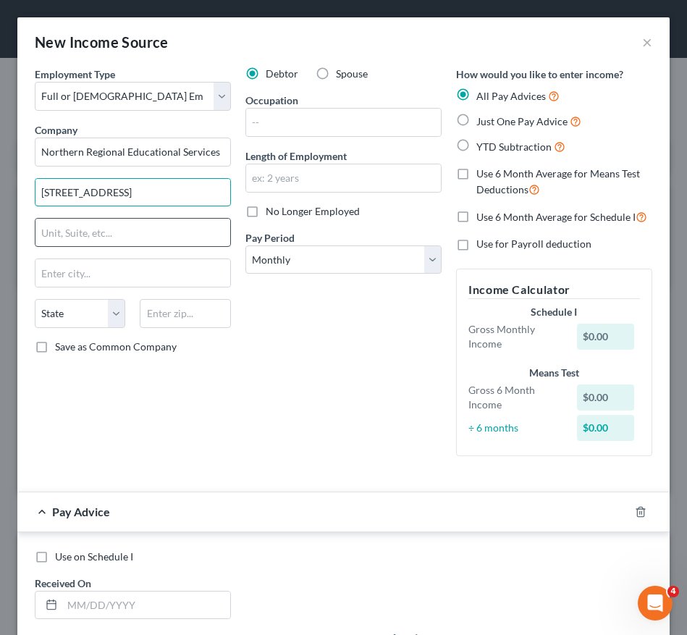
type input "82 Totowa Rd."
click at [130, 237] on input "text" at bounding box center [132, 233] width 195 height 28
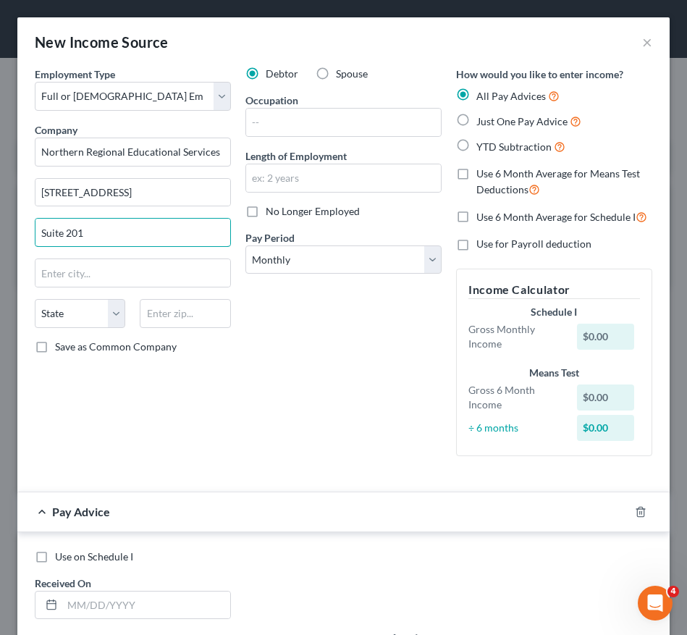
type input "Suite 201"
click at [416, 462] on div "Debtor Spouse Occupation Length of Employment No Longer Employed Pay Period * S…" at bounding box center [343, 267] width 211 height 401
click at [198, 321] on input "text" at bounding box center [185, 313] width 90 height 29
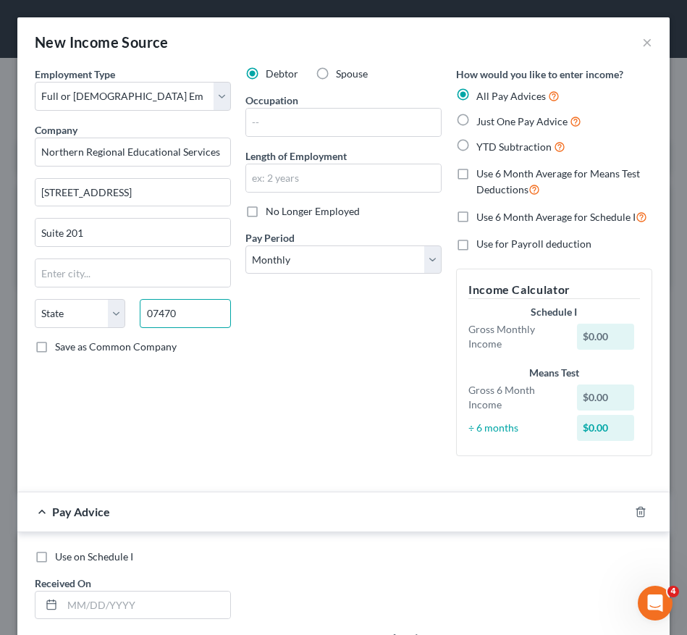
type input "07470"
type input "Wayne"
select select "33"
click at [43, 381] on div "Employment Type * Select Full or Part Time Employment Self Employment Company *…" at bounding box center [133, 267] width 211 height 401
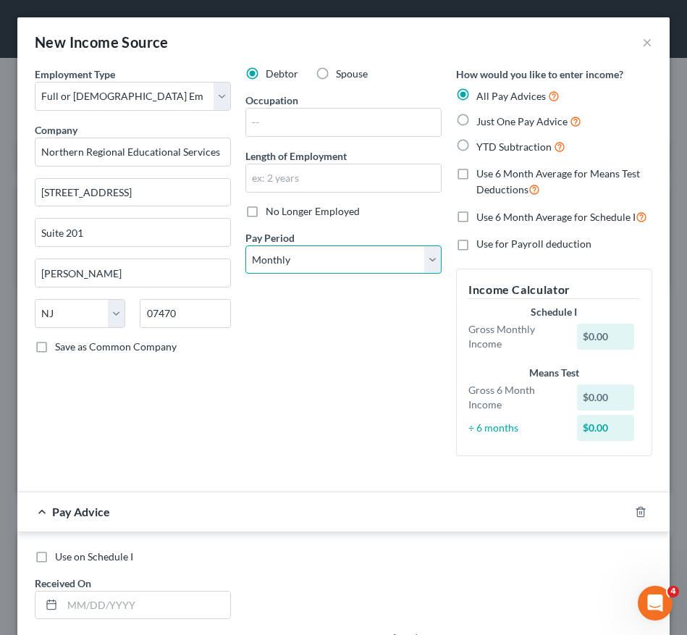
click at [313, 271] on select "Select Monthly Twice Monthly Every Other Week Weekly" at bounding box center [343, 259] width 196 height 29
select select "1"
click at [245, 245] on select "Select Monthly Twice Monthly Every Other Week Weekly" at bounding box center [343, 259] width 196 height 29
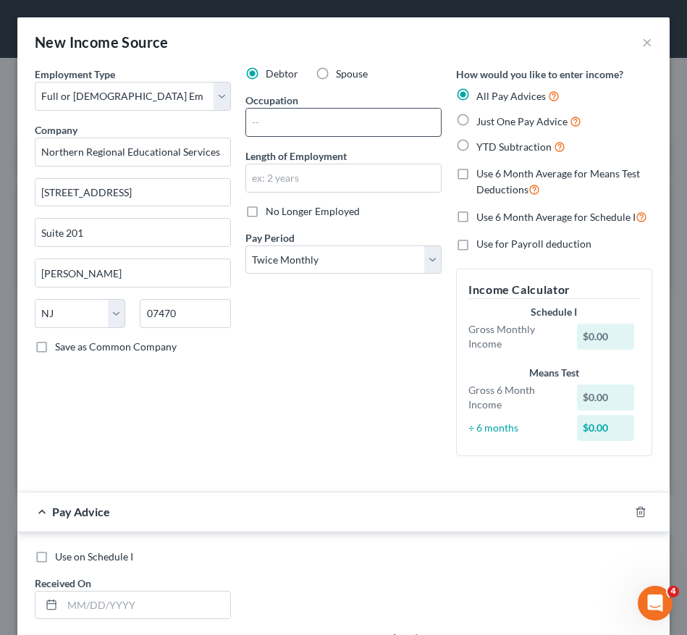
click at [309, 126] on input "text" at bounding box center [343, 123] width 195 height 28
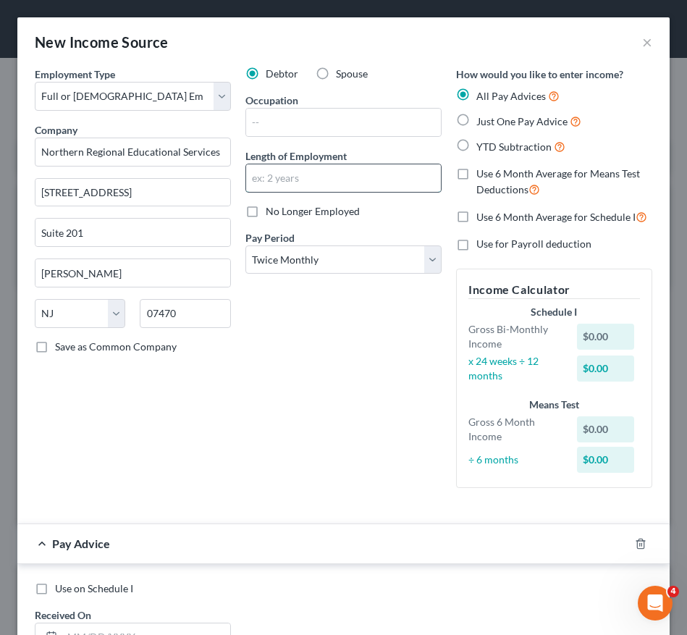
click at [268, 179] on input "text" at bounding box center [343, 178] width 195 height 28
type input "3 months"
click at [271, 124] on input "text" at bounding box center [343, 123] width 195 height 28
type input "Teacher"
click at [361, 384] on div "Debtor Spouse Occupation Teacher Length of Employment 3 months No Longer Employ…" at bounding box center [343, 283] width 211 height 433
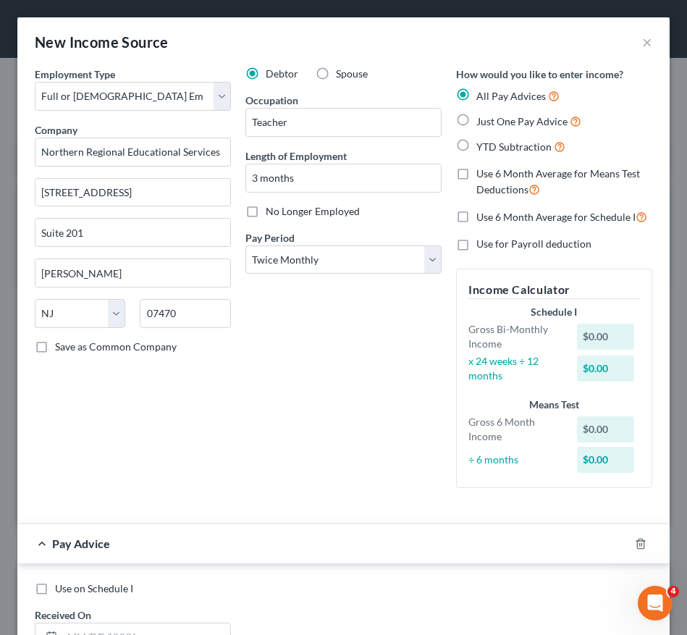
scroll to position [387, 0]
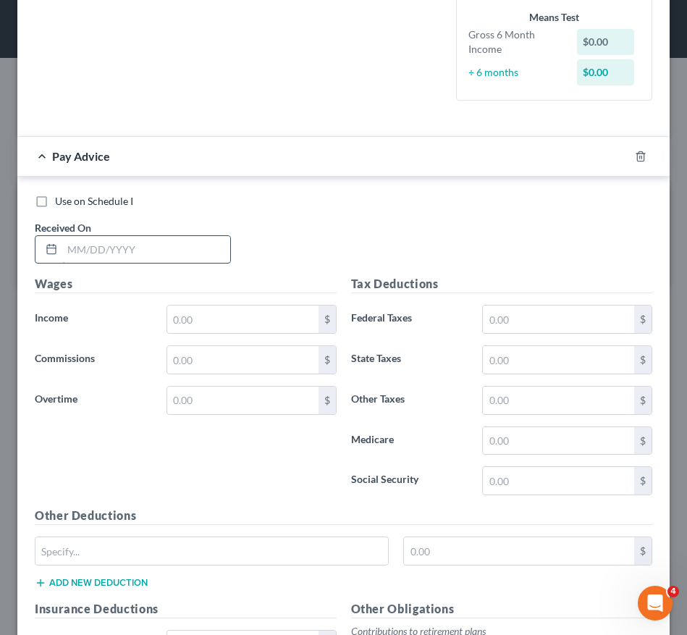
click at [140, 253] on input "text" at bounding box center [146, 250] width 168 height 28
type input "07/30/2025"
click at [224, 317] on input "text" at bounding box center [242, 319] width 151 height 28
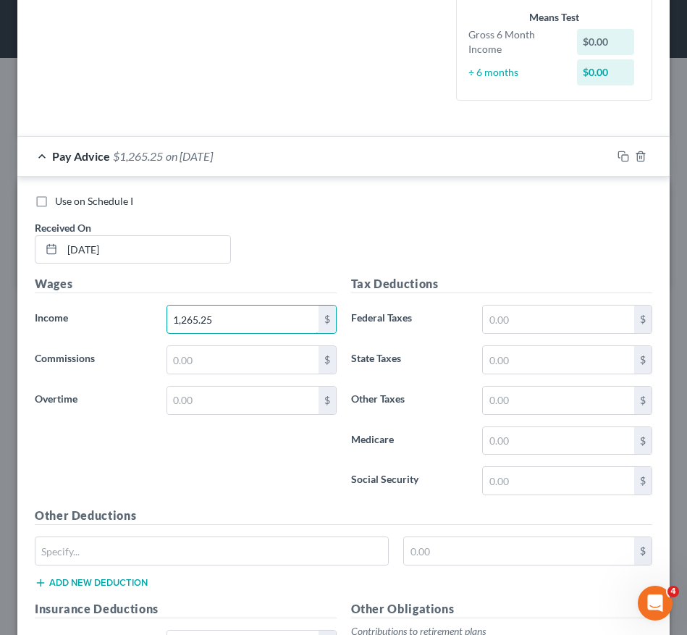
type input "1,265.25"
click at [522, 367] on input "text" at bounding box center [558, 360] width 151 height 28
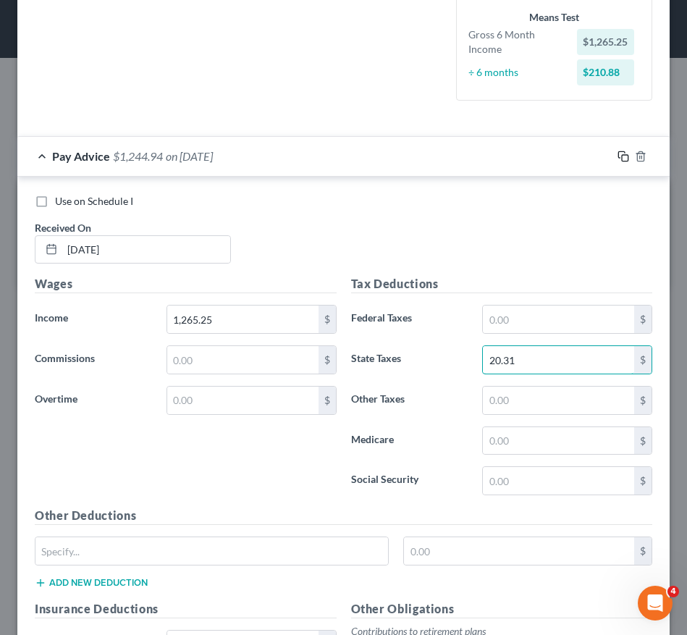
type input "20.31"
click at [617, 153] on icon "button" at bounding box center [623, 157] width 12 height 12
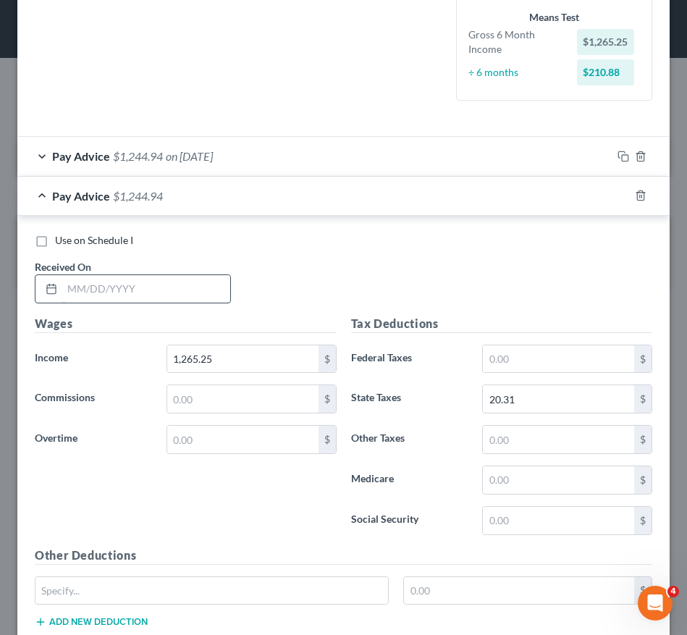
click at [93, 282] on input "text" at bounding box center [146, 289] width 168 height 28
type input "08/15/2025"
click at [55, 242] on label "Use on Schedule I" at bounding box center [94, 240] width 78 height 14
click at [61, 242] on input "Use on Schedule I" at bounding box center [65, 237] width 9 height 9
checkbox input "true"
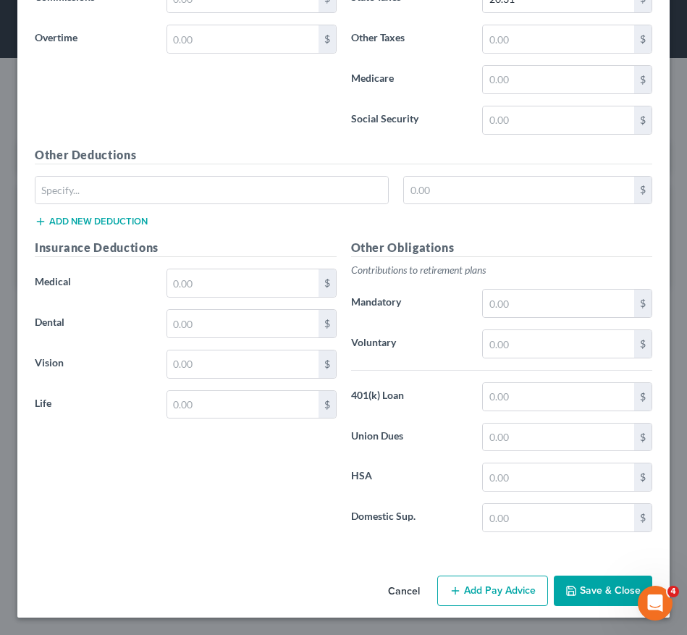
scroll to position [787, 0]
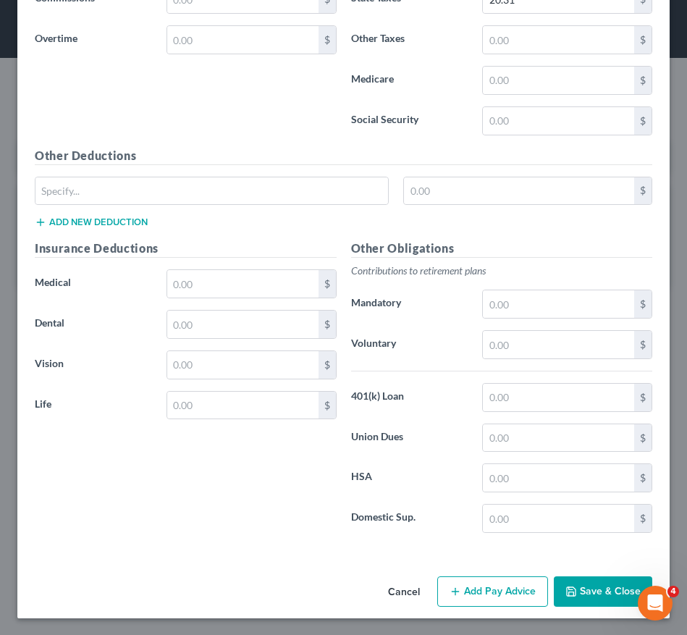
click at [591, 595] on button "Save & Close" at bounding box center [603, 591] width 98 height 30
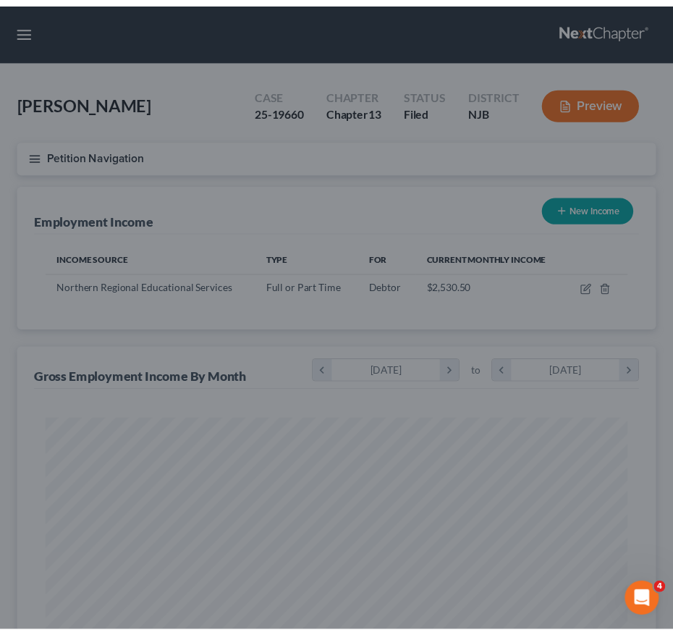
scroll to position [290, 609]
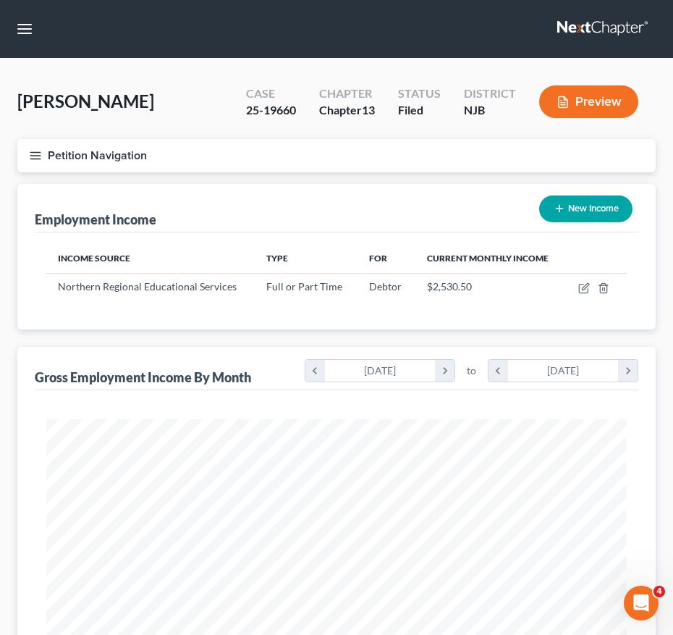
click at [33, 157] on icon "button" at bounding box center [35, 155] width 13 height 13
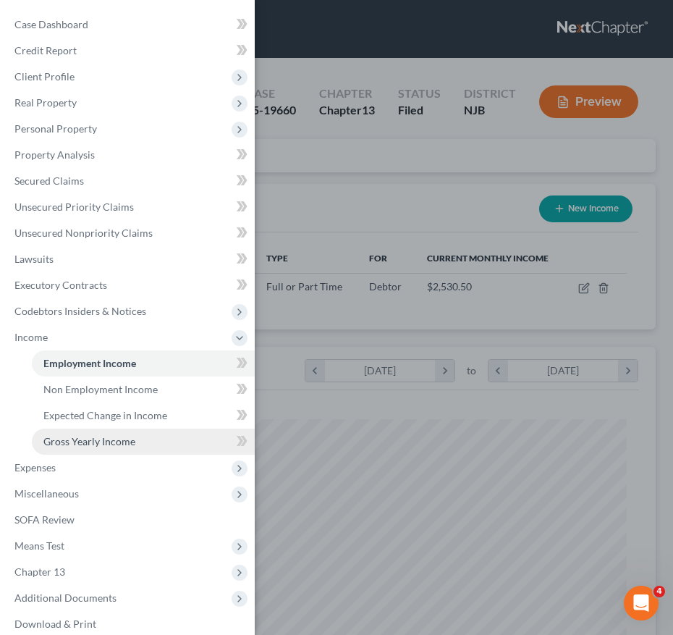
click at [131, 435] on span "Gross Yearly Income" at bounding box center [89, 441] width 92 height 12
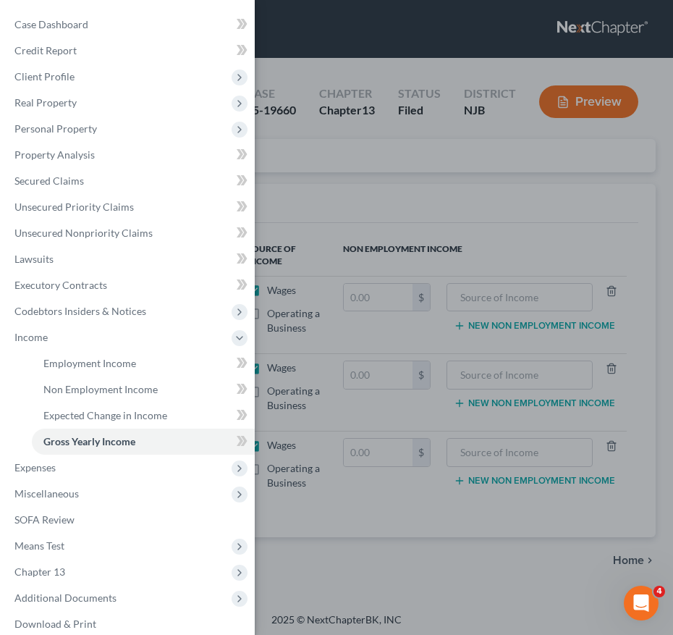
click at [551, 368] on div "Case Dashboard Payments Invoices Payments Payments Credit Report Client Profile" at bounding box center [336, 317] width 673 height 635
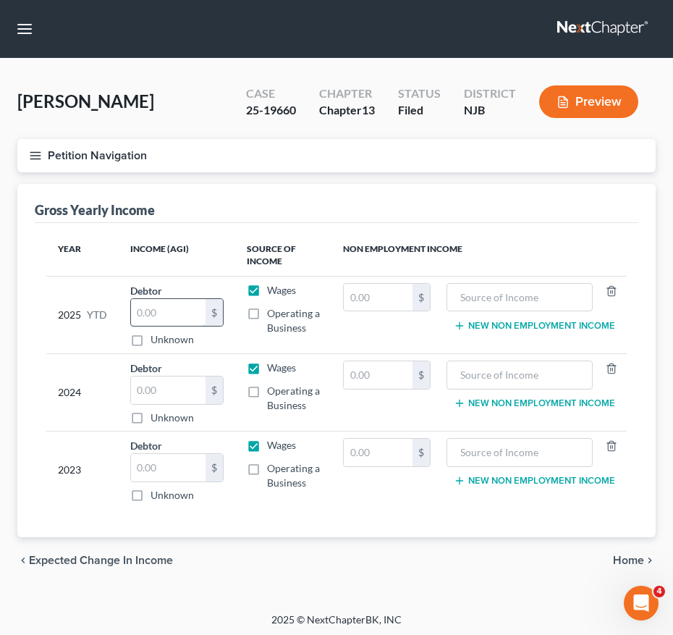
click at [172, 302] on input "text" at bounding box center [168, 313] width 75 height 28
type input "2,530.50"
click at [33, 156] on icon "button" at bounding box center [35, 155] width 13 height 13
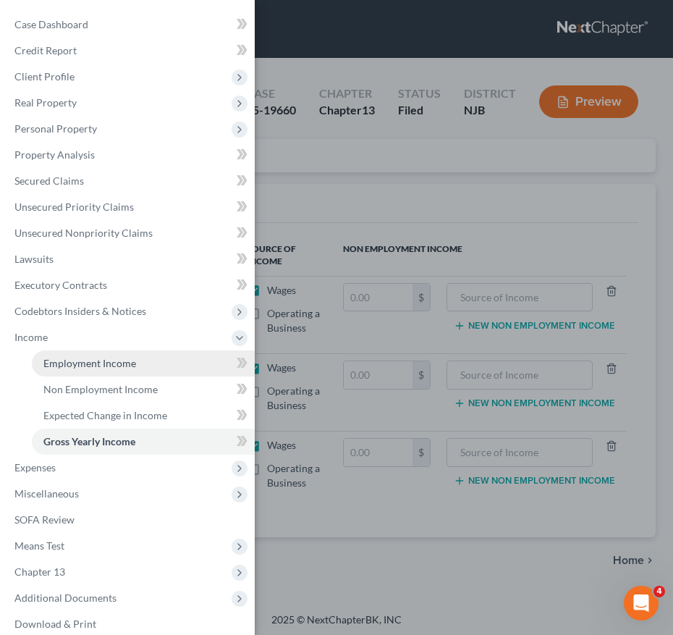
click at [132, 366] on span "Employment Income" at bounding box center [89, 363] width 93 height 12
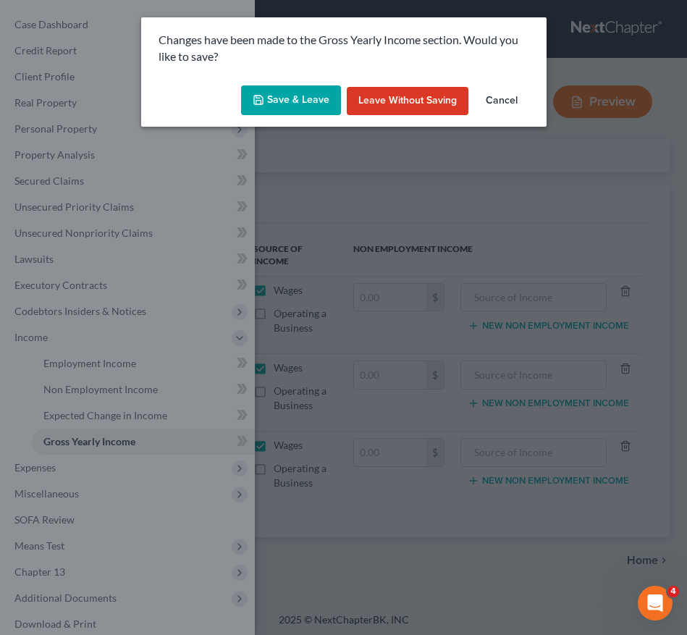
click at [278, 103] on button "Save & Leave" at bounding box center [291, 100] width 100 height 30
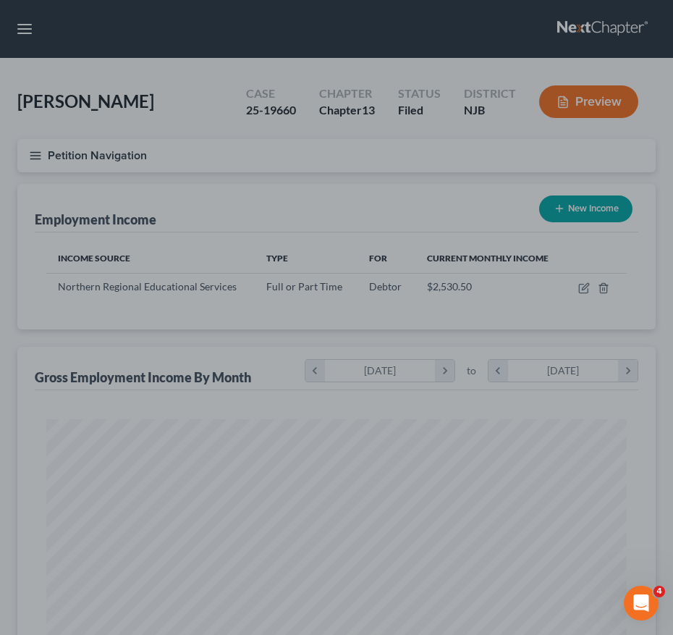
scroll to position [290, 609]
click at [555, 300] on div at bounding box center [336, 317] width 673 height 635
click at [502, 268] on div at bounding box center [336, 317] width 673 height 635
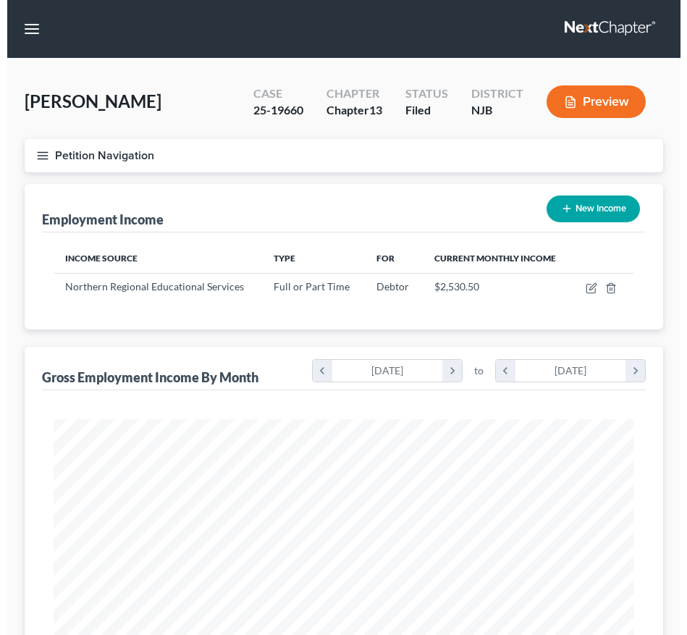
scroll to position [290, 609]
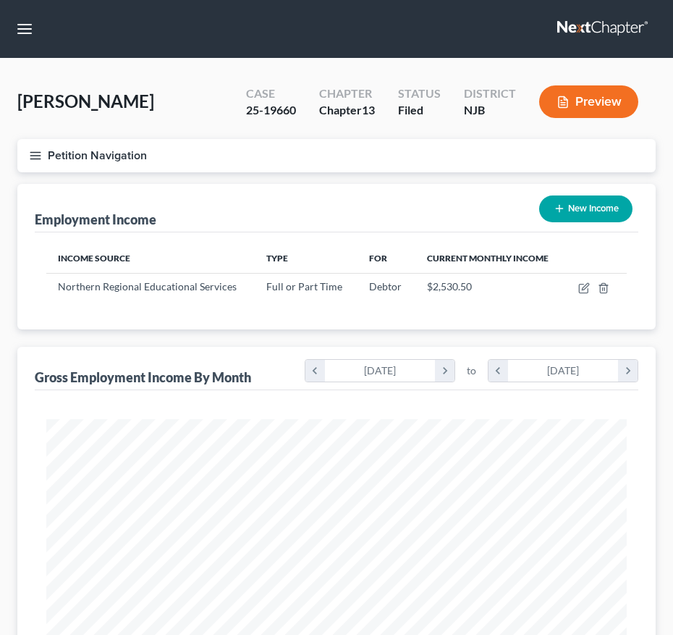
click at [557, 213] on icon "button" at bounding box center [560, 209] width 12 height 12
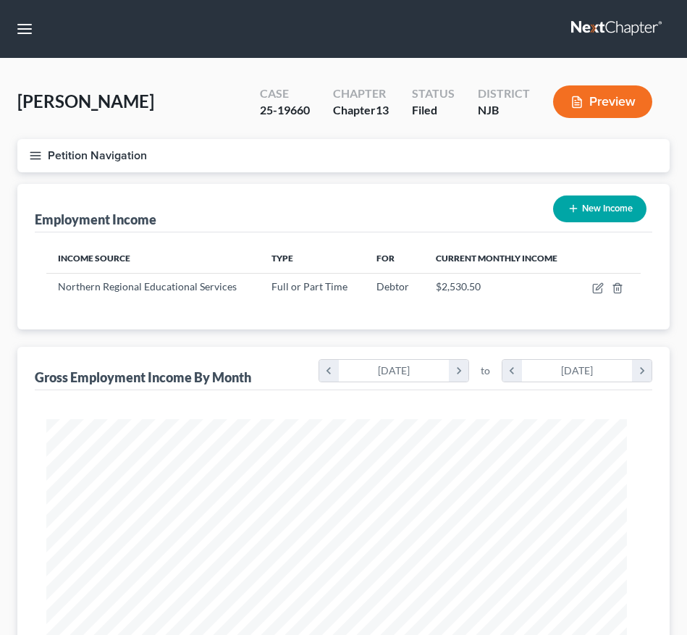
select select "0"
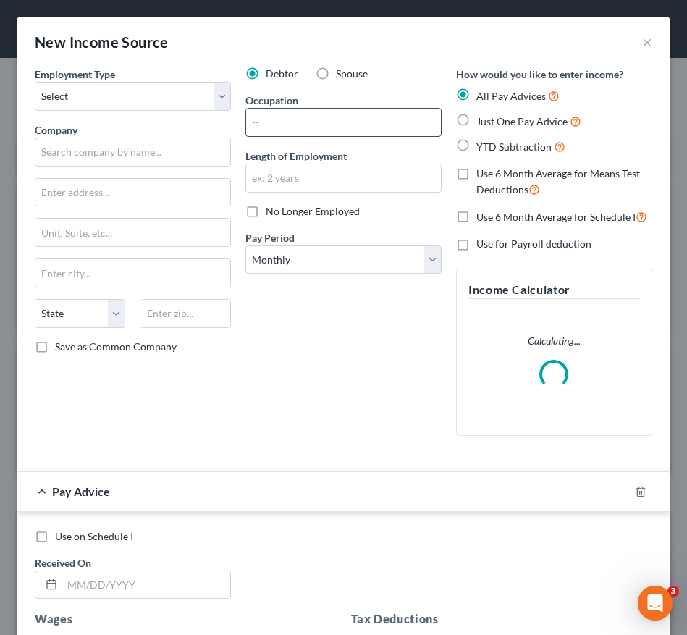
scroll to position [0, 0]
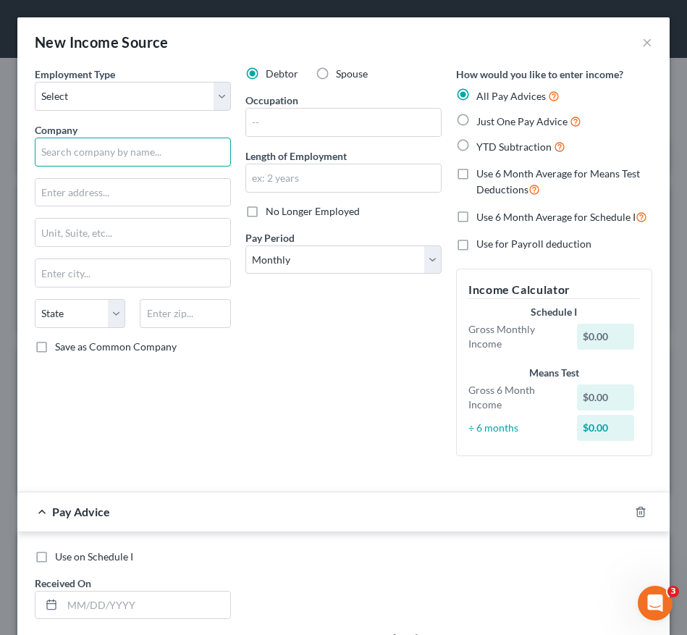
click at [183, 157] on input "text" at bounding box center [133, 152] width 196 height 29
type input "ESS Northeast, LLC"
click at [124, 199] on input "text" at bounding box center [132, 193] width 195 height 28
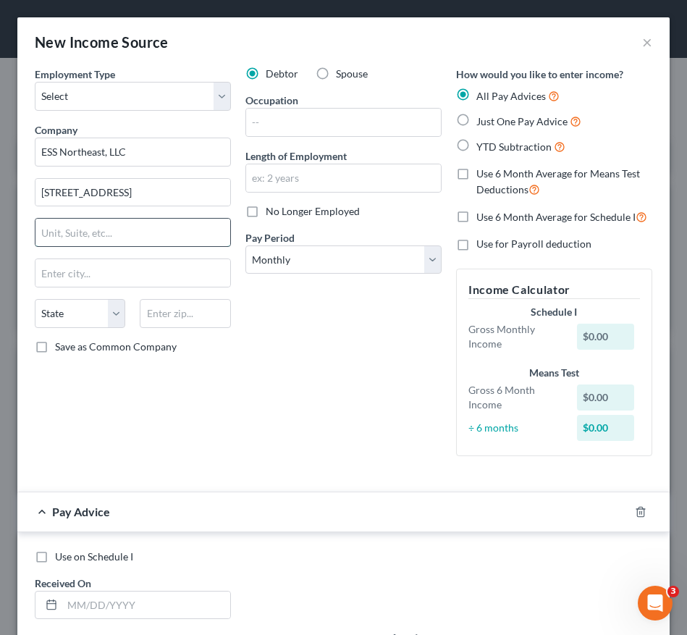
click at [100, 237] on input "text" at bounding box center [132, 233] width 195 height 28
click at [162, 196] on input "2160 Lakeside Centre Wasy" at bounding box center [132, 193] width 195 height 28
type input "2160 Lakeside Centre Way"
click at [170, 228] on input "text" at bounding box center [132, 233] width 195 height 28
type input "Suite 302"
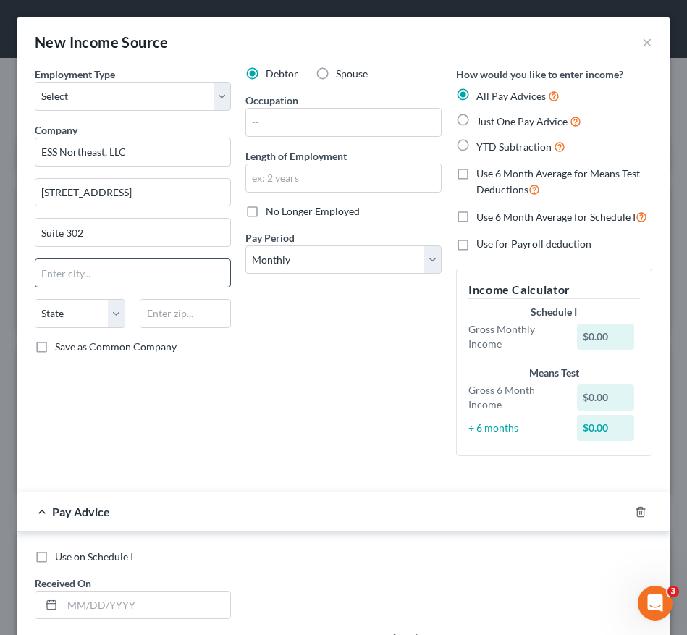
click at [54, 271] on input "text" at bounding box center [132, 273] width 195 height 28
click at [407, 308] on div "Debtor Spouse Occupation Length of Employment No Longer Employed Pay Period * S…" at bounding box center [343, 267] width 211 height 401
click at [208, 309] on input "text" at bounding box center [185, 313] width 90 height 29
type input "37922"
click at [295, 337] on div "Debtor Spouse Occupation Length of Employment No Longer Employed Pay Period * S…" at bounding box center [343, 267] width 211 height 401
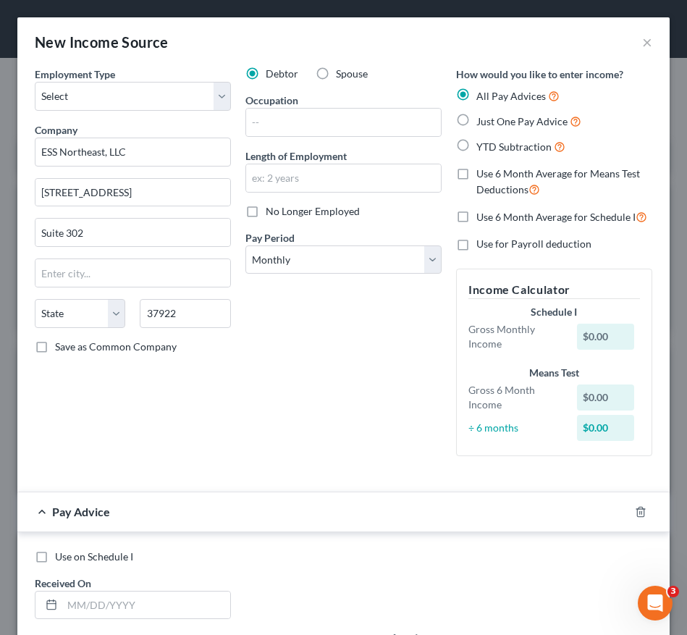
type input "Knoxville"
select select "44"
click at [297, 144] on div "Debtor Spouse Occupation Length of Employment No Longer Employed Pay Period * S…" at bounding box center [343, 267] width 211 height 401
click at [276, 110] on input "text" at bounding box center [343, 123] width 195 height 28
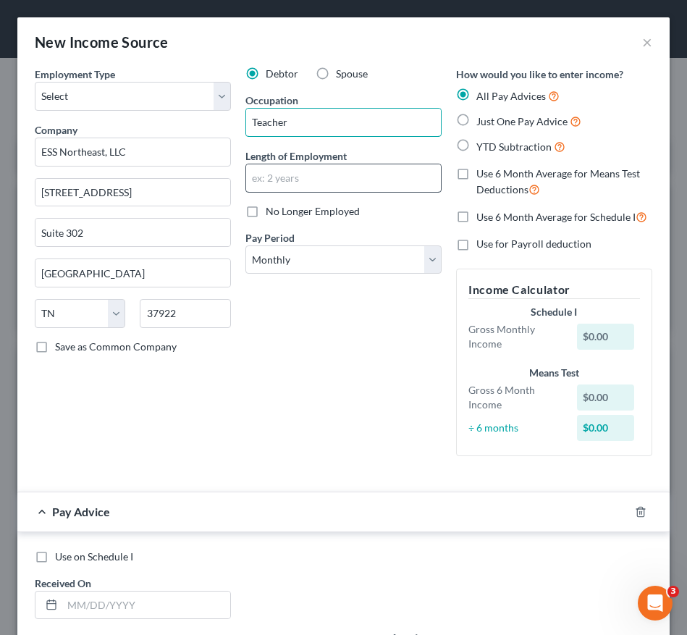
type input "Teacher"
click at [275, 182] on input "text" at bounding box center [343, 178] width 195 height 28
click at [268, 280] on div "Debtor Spouse Occupation Teacher Length of Employment No Longer Employed Pay Pe…" at bounding box center [343, 267] width 211 height 401
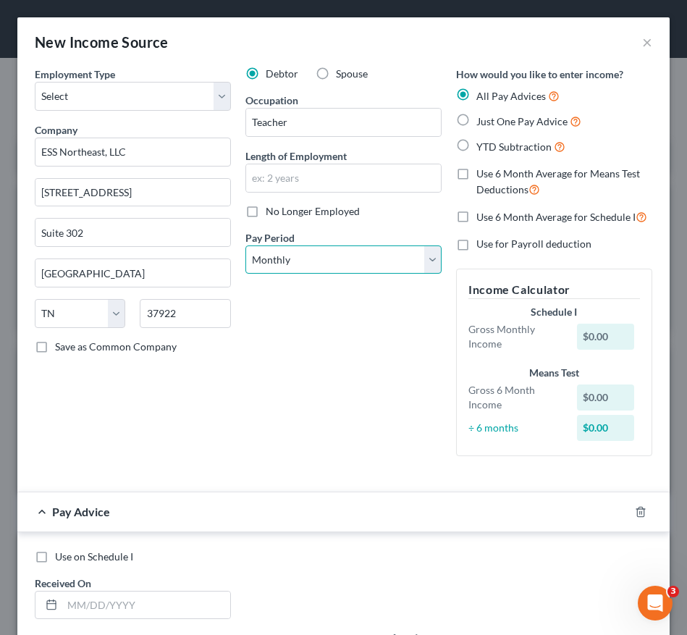
click at [265, 266] on select "Select Monthly Twice Monthly Every Other Week Weekly" at bounding box center [343, 259] width 196 height 29
select select "2"
click at [245, 245] on select "Select Monthly Twice Monthly Every Other Week Weekly" at bounding box center [343, 259] width 196 height 29
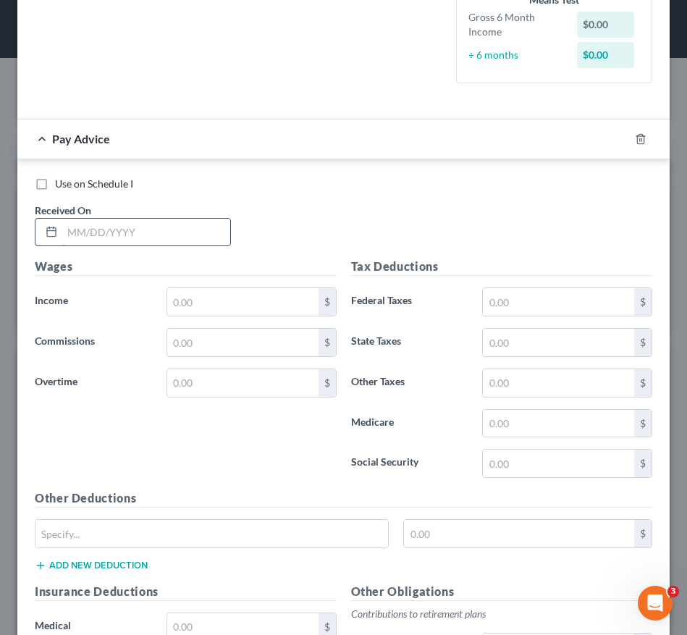
click at [161, 227] on input "text" at bounding box center [146, 233] width 168 height 28
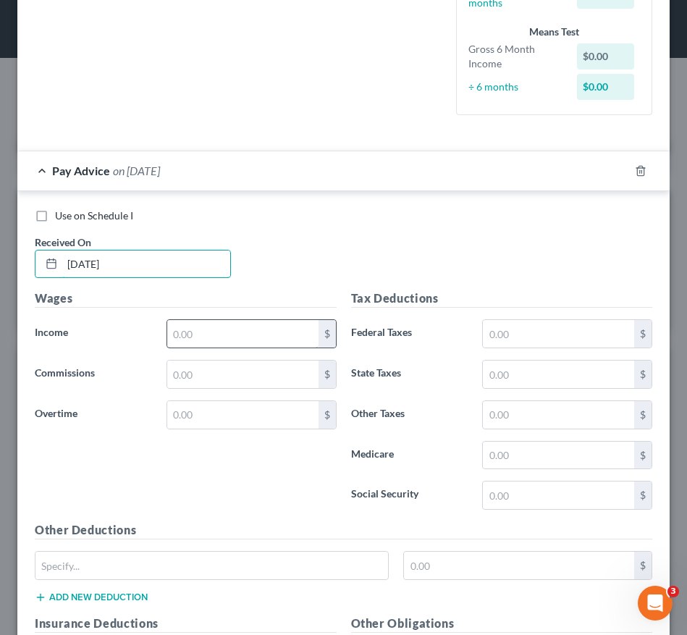
type input "06/06/2025"
click at [204, 337] on input "text" at bounding box center [242, 334] width 151 height 28
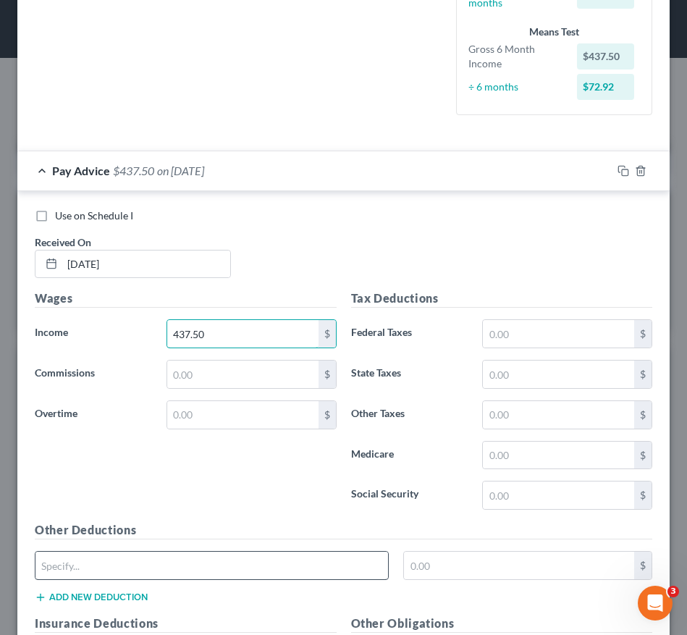
type input "437.50"
click at [340, 556] on input "text" at bounding box center [211, 565] width 352 height 28
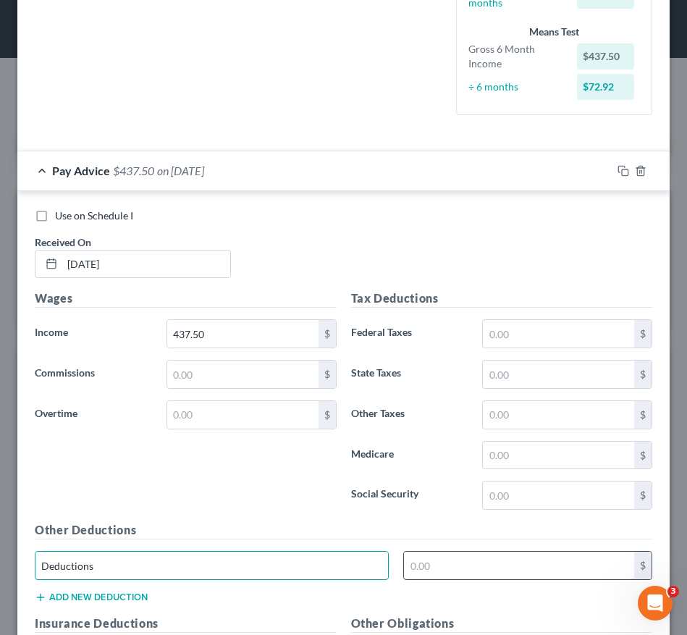
type input "Deductions"
click at [428, 570] on input "text" at bounding box center [519, 565] width 230 height 28
type input "6"
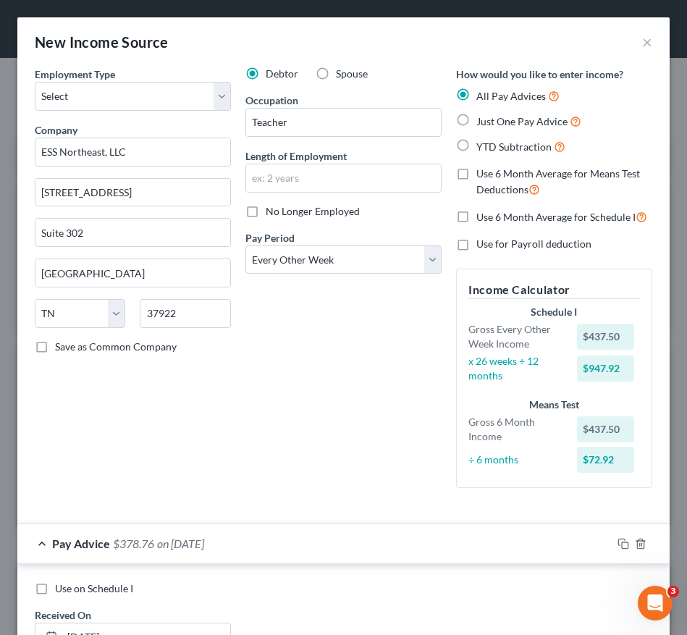
type input "58.74"
click at [266, 211] on label "No Longer Employed" at bounding box center [313, 211] width 94 height 14
click at [271, 211] on input "No Longer Employed" at bounding box center [275, 208] width 9 height 9
checkbox input "true"
click at [114, 88] on select "Select Full or [DEMOGRAPHIC_DATA] Employment Self Employment" at bounding box center [133, 96] width 196 height 29
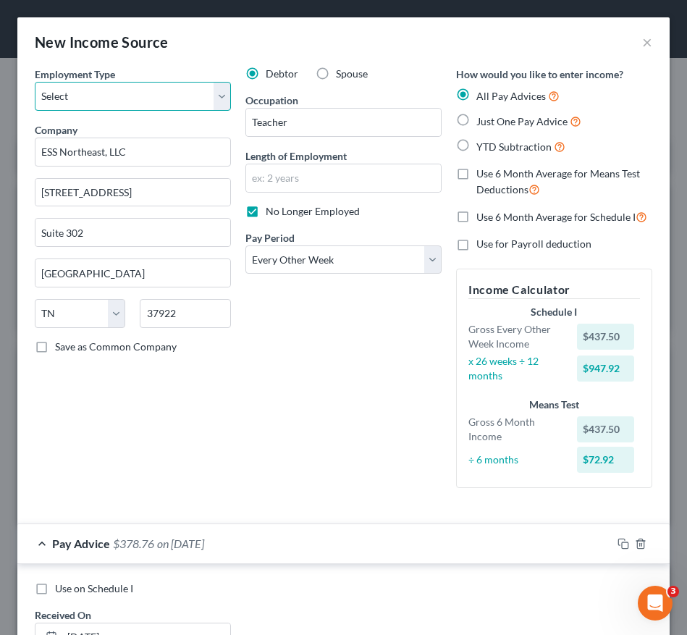
select select "0"
click at [35, 82] on select "Select Full or [DEMOGRAPHIC_DATA] Employment Self Employment" at bounding box center [133, 96] width 196 height 29
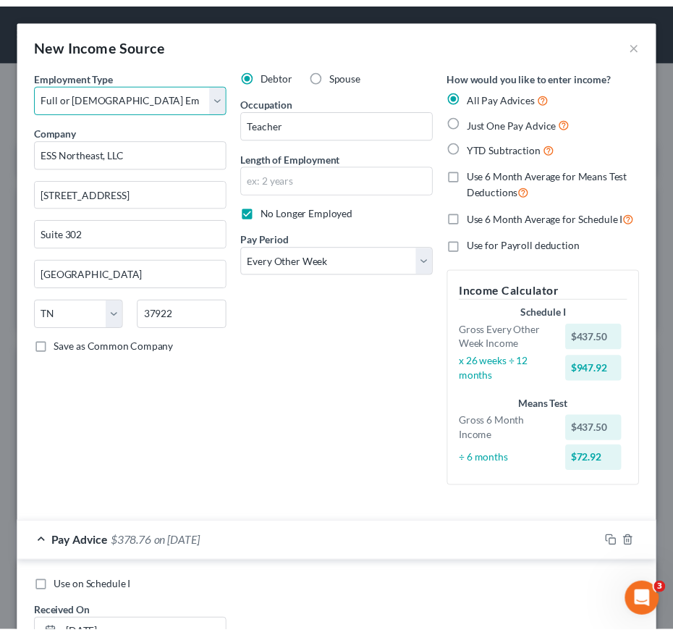
scroll to position [748, 0]
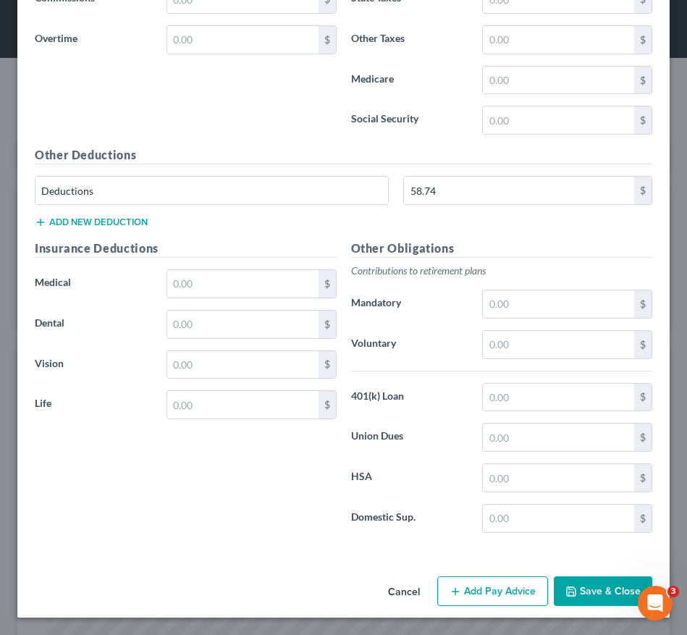
click at [609, 597] on button "Save & Close" at bounding box center [603, 591] width 98 height 30
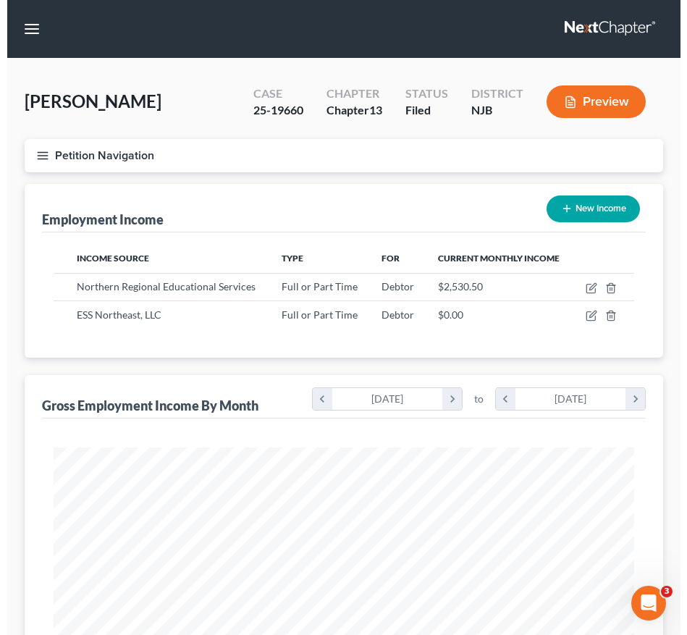
scroll to position [723422, 723103]
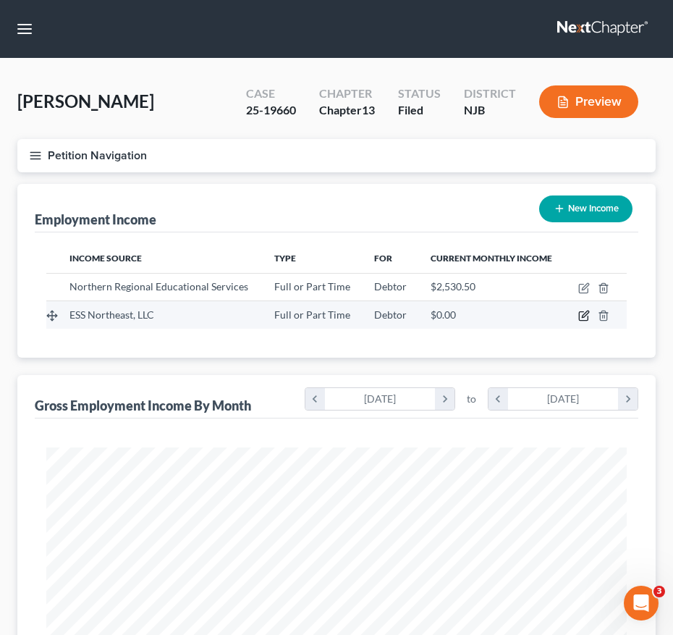
click at [581, 317] on icon "button" at bounding box center [584, 316] width 12 height 12
select select "0"
select select "44"
select select "2"
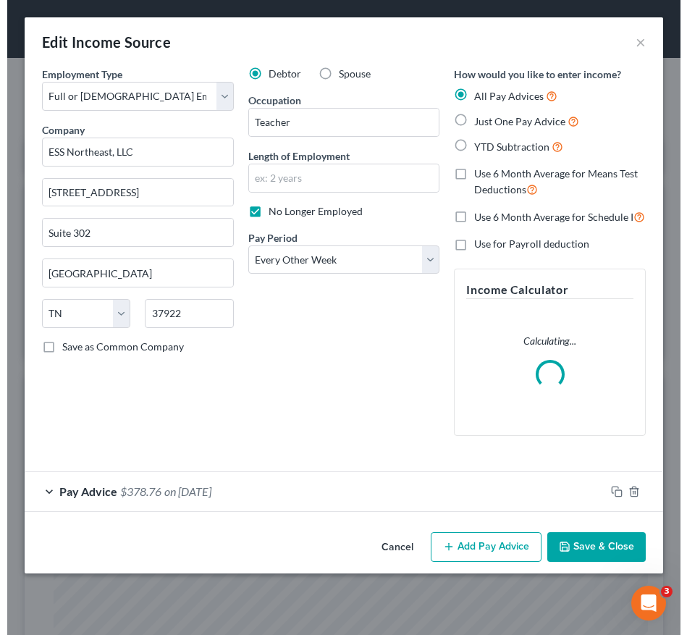
scroll to position [297, 623]
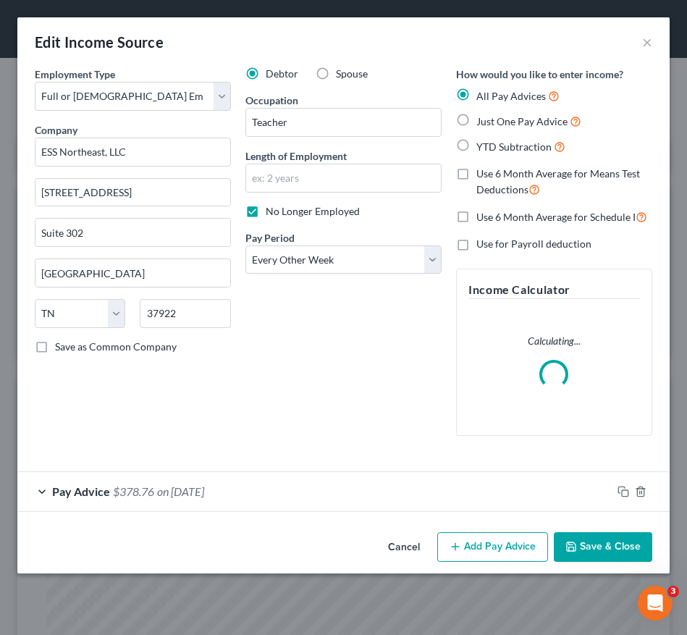
click at [199, 503] on div "Pay Advice $378.76 on 06/06/2025" at bounding box center [314, 491] width 594 height 38
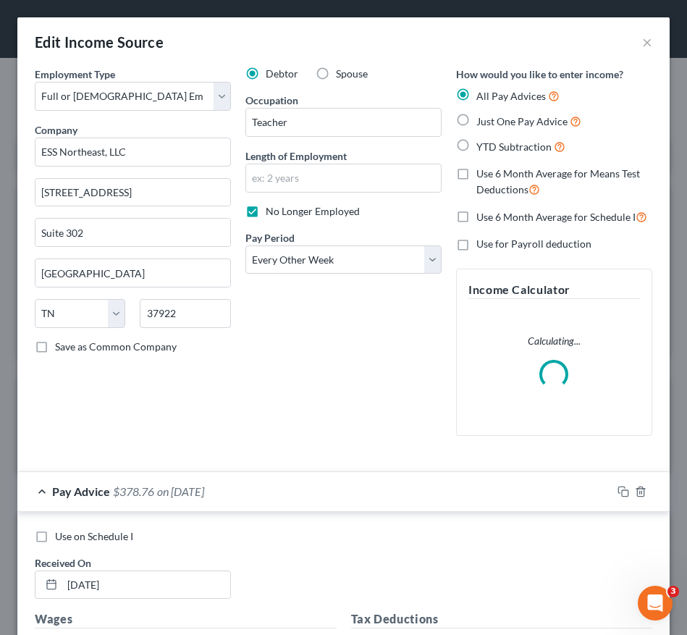
click at [55, 538] on label "Use on Schedule I" at bounding box center [94, 536] width 78 height 14
click at [61, 538] on input "Use on Schedule I" at bounding box center [65, 533] width 9 height 9
checkbox input "true"
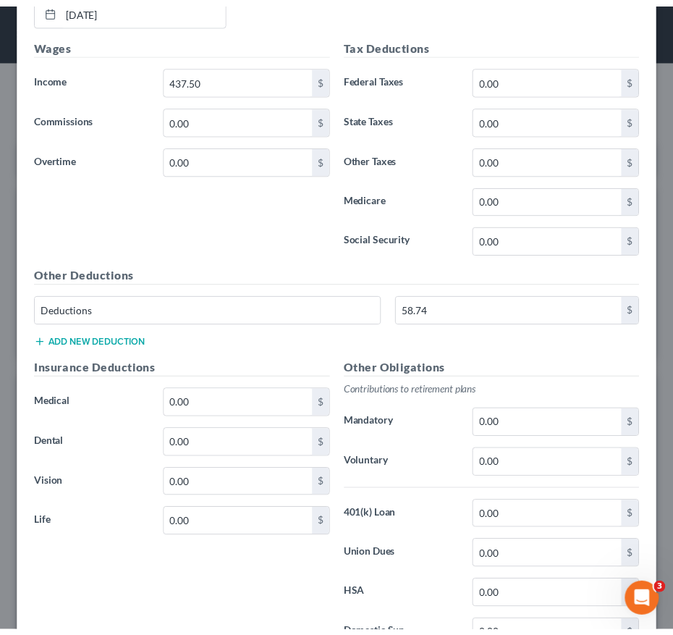
scroll to position [695, 0]
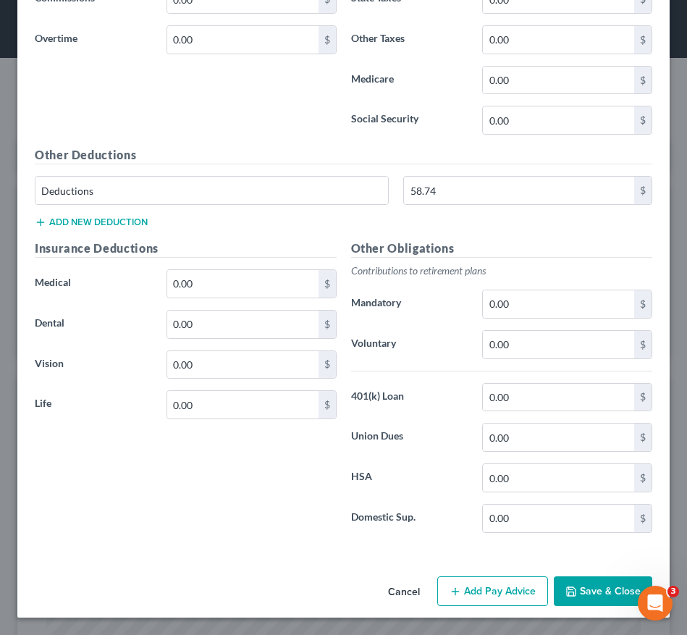
click at [582, 593] on button "Save & Close" at bounding box center [603, 591] width 98 height 30
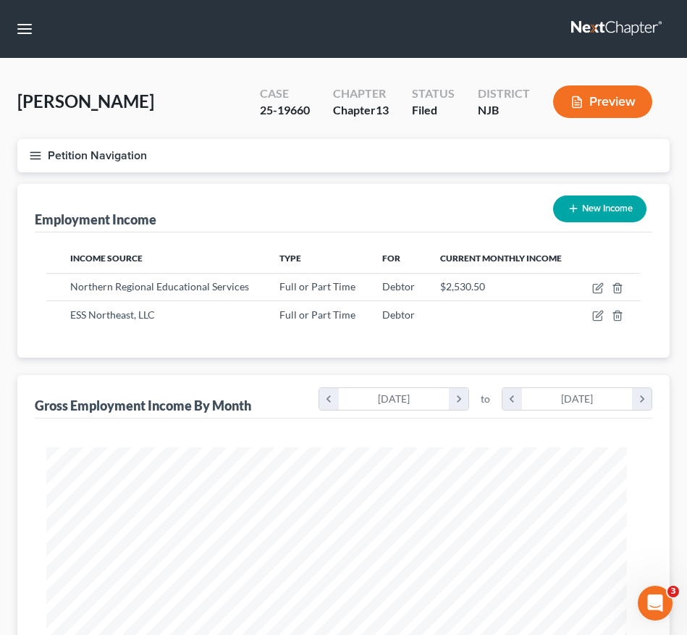
scroll to position [723422, 723103]
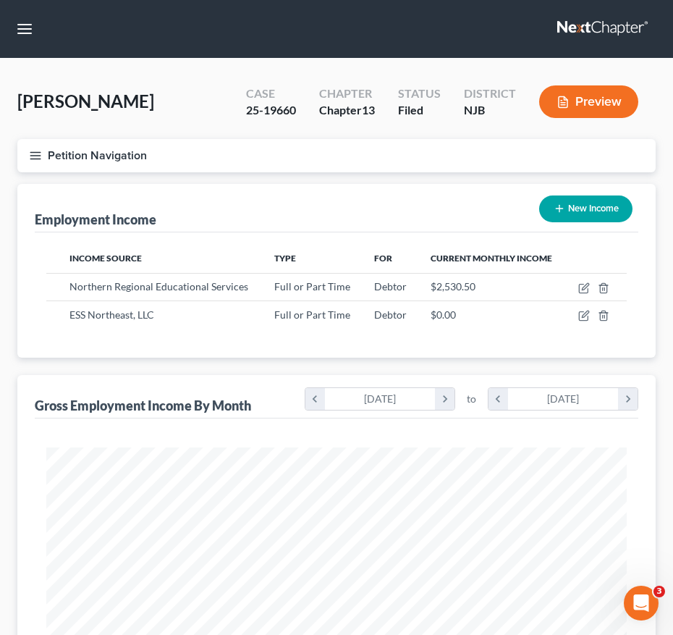
click at [37, 153] on icon "button" at bounding box center [35, 155] width 13 height 13
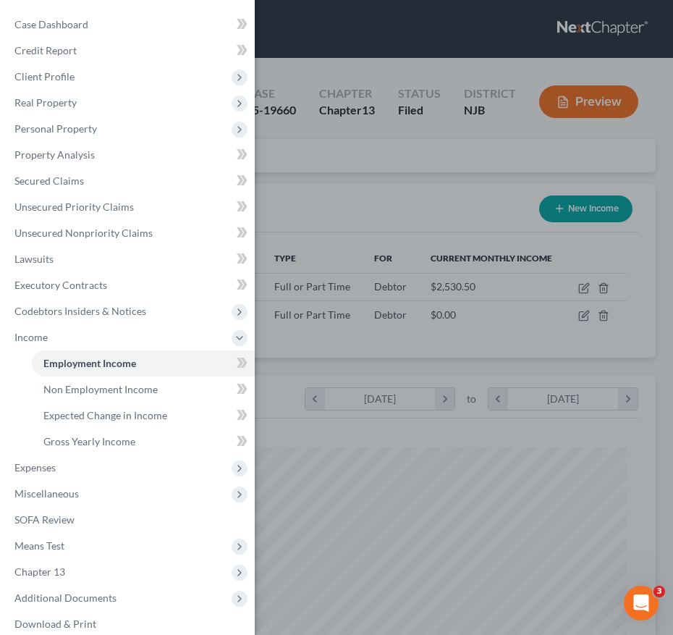
click at [371, 359] on div "Case Dashboard Payments Invoices Payments Payments Credit Report Client Profile" at bounding box center [336, 317] width 673 height 635
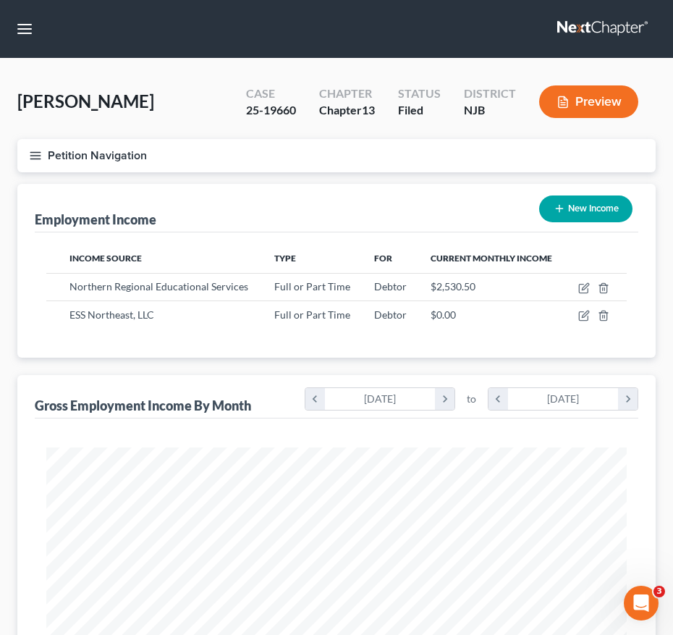
click at [39, 149] on icon "button" at bounding box center [35, 155] width 13 height 13
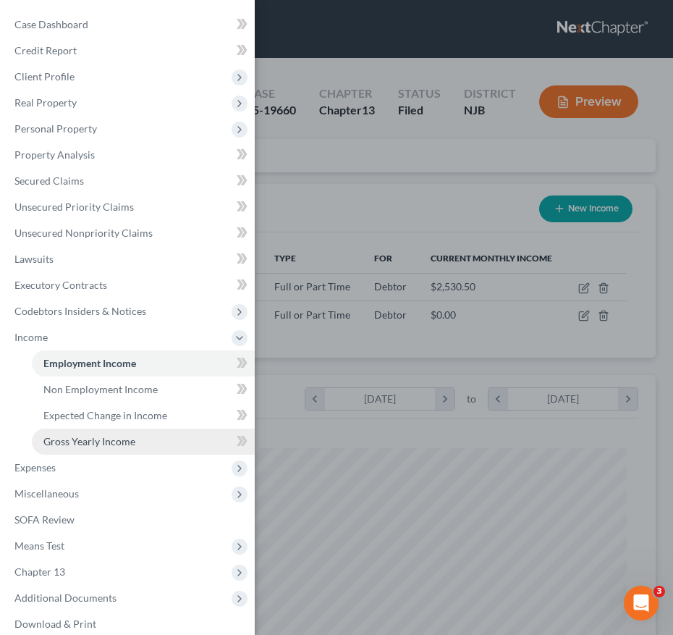
click at [106, 440] on span "Gross Yearly Income" at bounding box center [89, 441] width 92 height 12
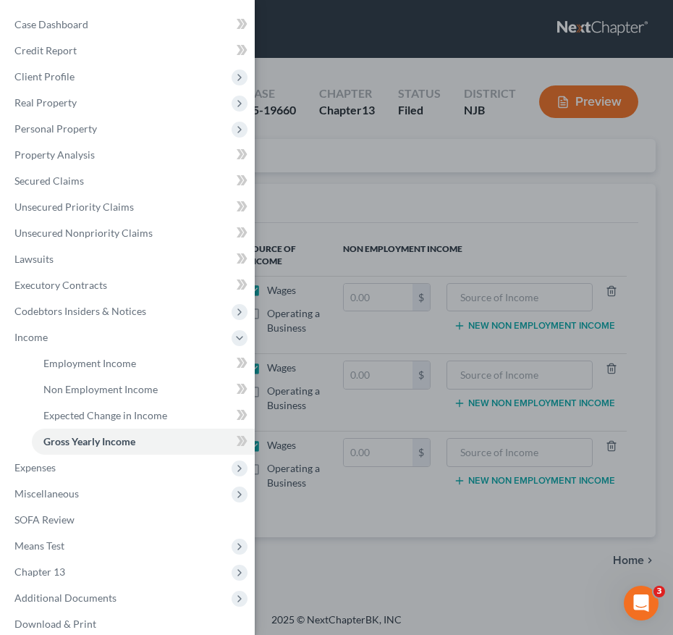
click at [394, 280] on div "Case Dashboard Payments Invoices Payments Payments Credit Report Client Profile" at bounding box center [336, 317] width 673 height 635
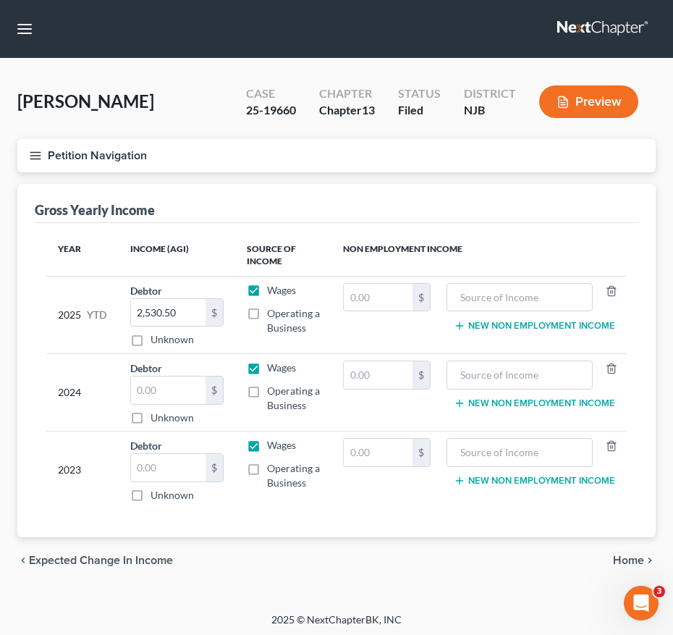
click at [394, 280] on td "$" at bounding box center [386, 314] width 111 height 77
click at [187, 316] on input "2,530.50" at bounding box center [168, 313] width 75 height 28
type input "3,493.00"
click at [175, 385] on input "text" at bounding box center [168, 390] width 75 height 28
click at [154, 379] on input "text" at bounding box center [168, 390] width 75 height 28
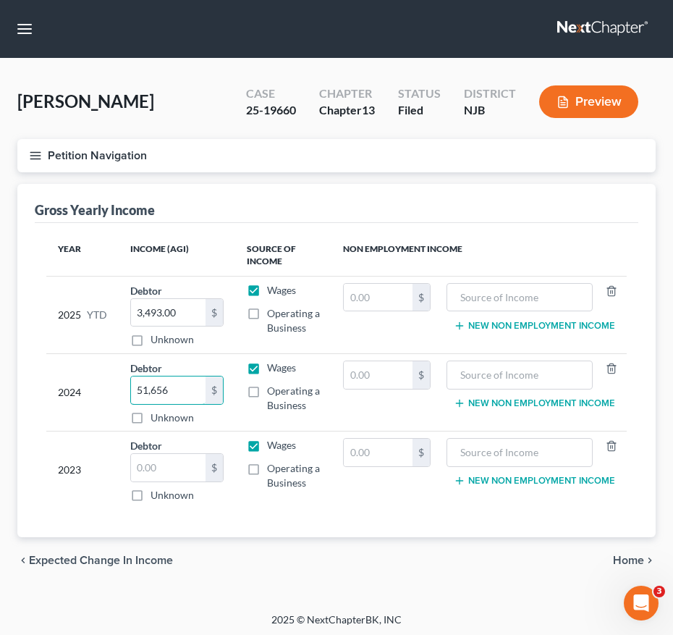
type input "51,656"
click at [173, 463] on input "text" at bounding box center [168, 468] width 75 height 28
type input "51,769.00"
click at [173, 388] on input "51,656" at bounding box center [168, 390] width 75 height 28
type input "0"
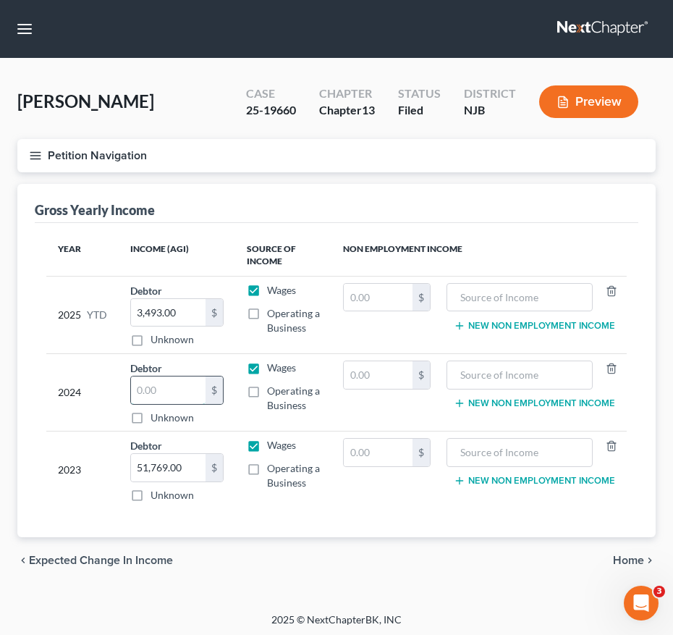
click at [185, 384] on input "text" at bounding box center [168, 390] width 75 height 28
type input "51,656.00"
click at [170, 182] on div "Petition Navigation Case Dashboard Payments Invoices Payments Payments Credit R…" at bounding box center [336, 161] width 653 height 45
click at [33, 141] on button "Petition Navigation" at bounding box center [336, 155] width 638 height 33
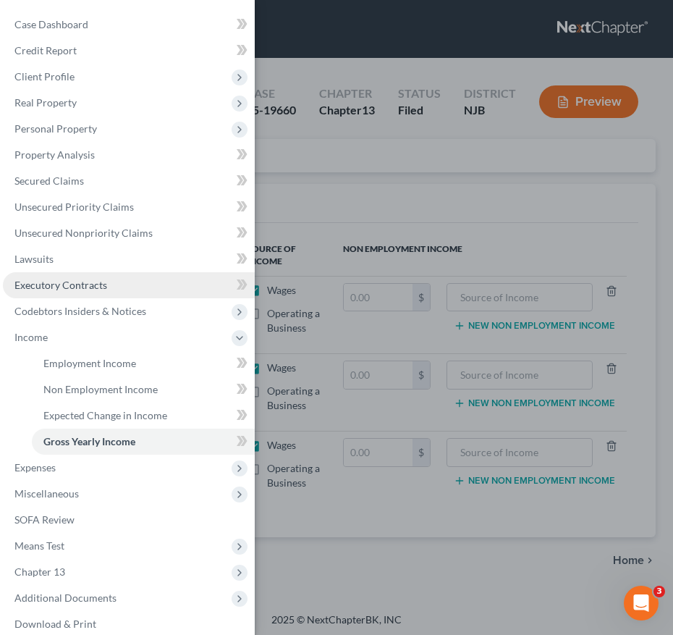
click at [101, 290] on span "Executory Contracts" at bounding box center [60, 285] width 93 height 12
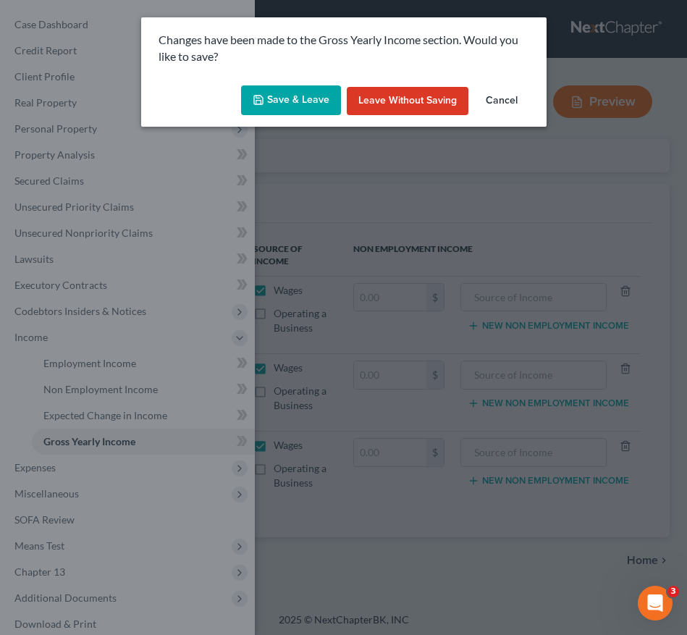
click at [282, 103] on button "Save & Leave" at bounding box center [291, 100] width 100 height 30
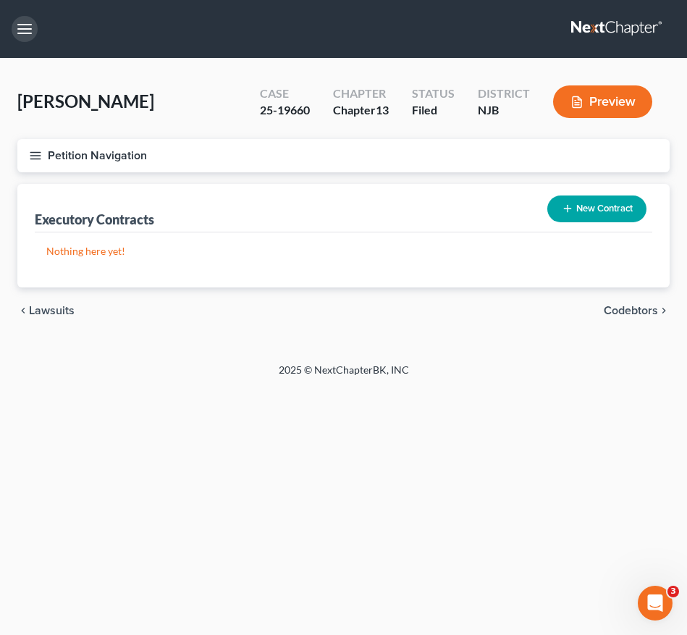
click at [12, 25] on button "button" at bounding box center [25, 29] width 26 height 26
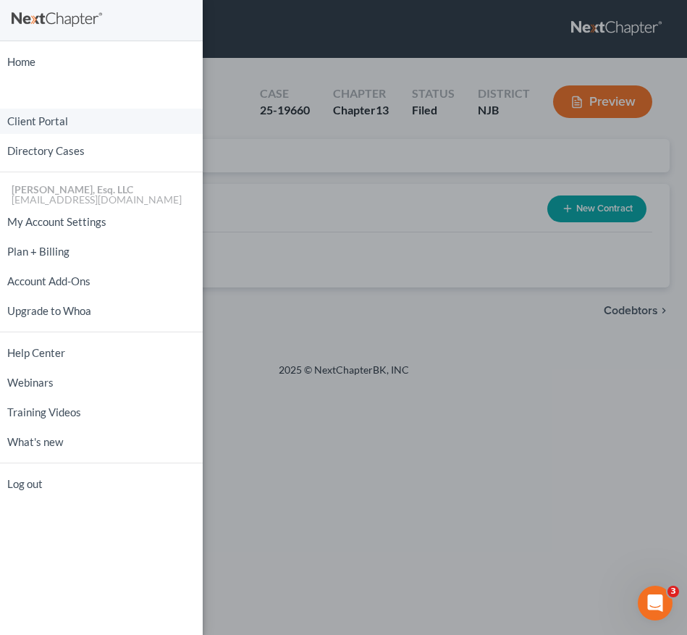
click at [55, 126] on link "Client Portal" at bounding box center [101, 121] width 203 height 25
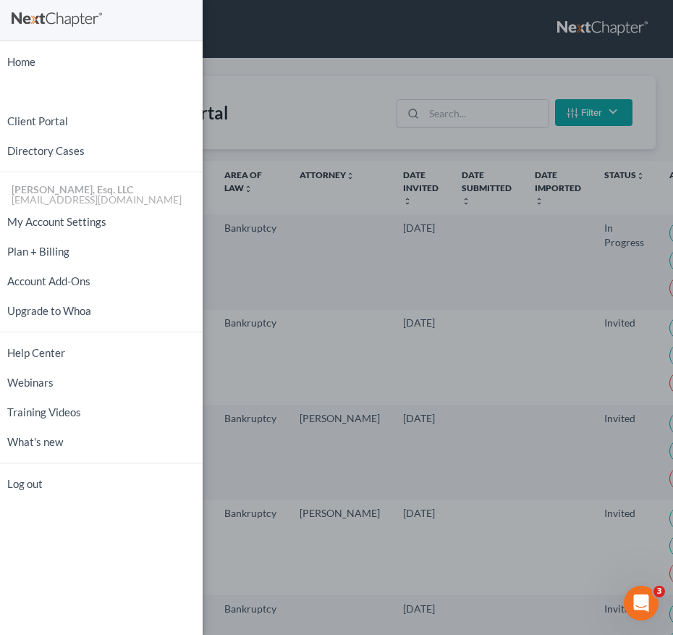
click at [240, 187] on div "Home New Case Client Portal Directory Cases Karina Pia Lucid, Esq. LLC madison@…" at bounding box center [336, 317] width 673 height 635
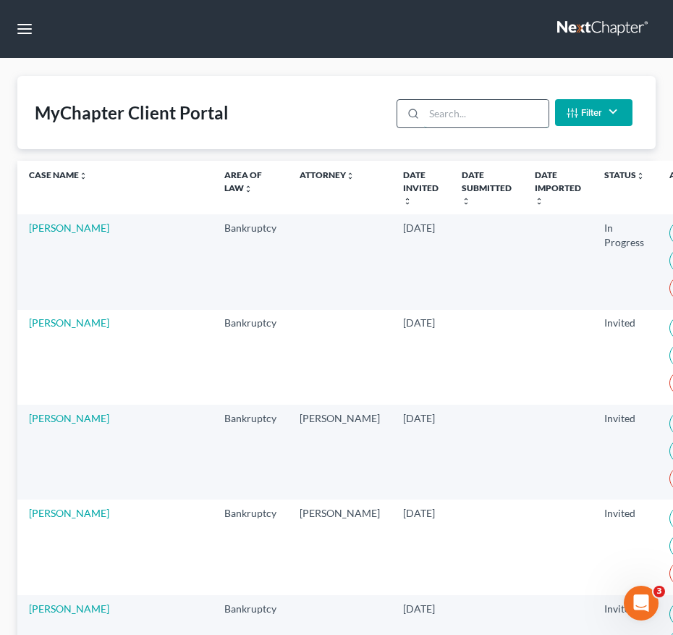
click at [444, 121] on input "search" at bounding box center [486, 114] width 124 height 28
click at [447, 118] on input "search" at bounding box center [486, 114] width 124 height 28
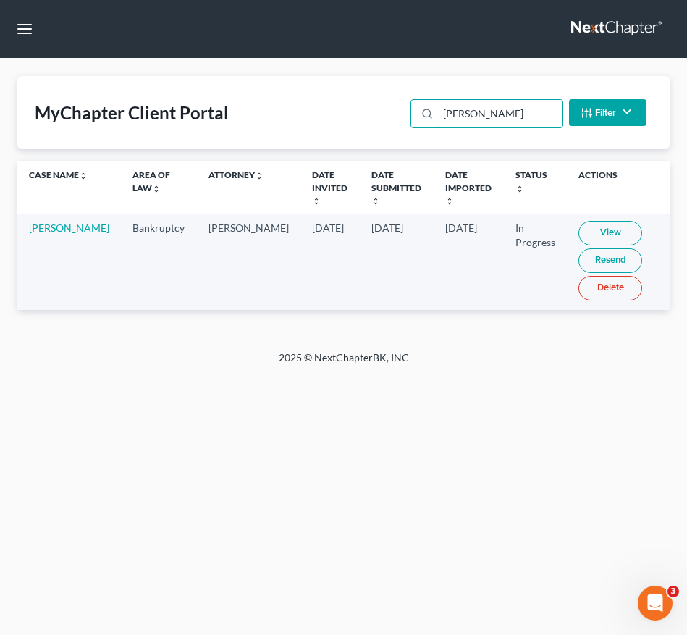
type input "[PERSON_NAME]"
click at [601, 235] on link "View" at bounding box center [610, 233] width 64 height 25
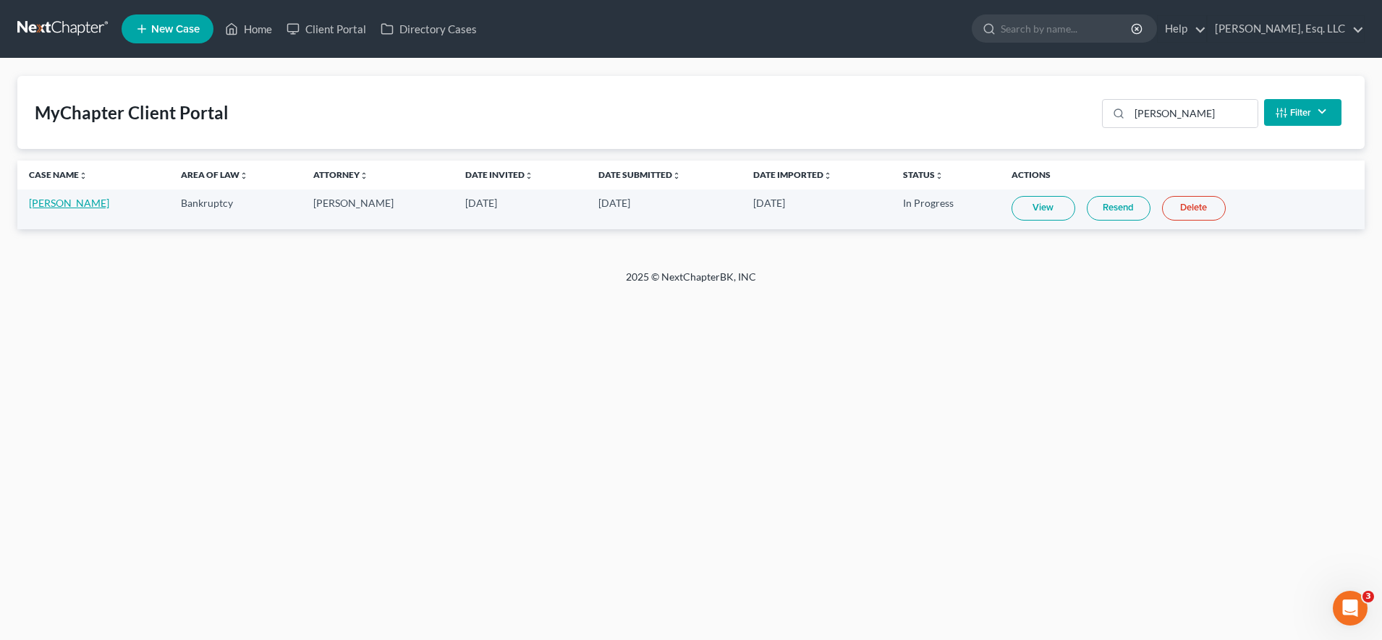
click at [64, 203] on link "Marisol Vazquez" at bounding box center [69, 203] width 80 height 12
select select "0"
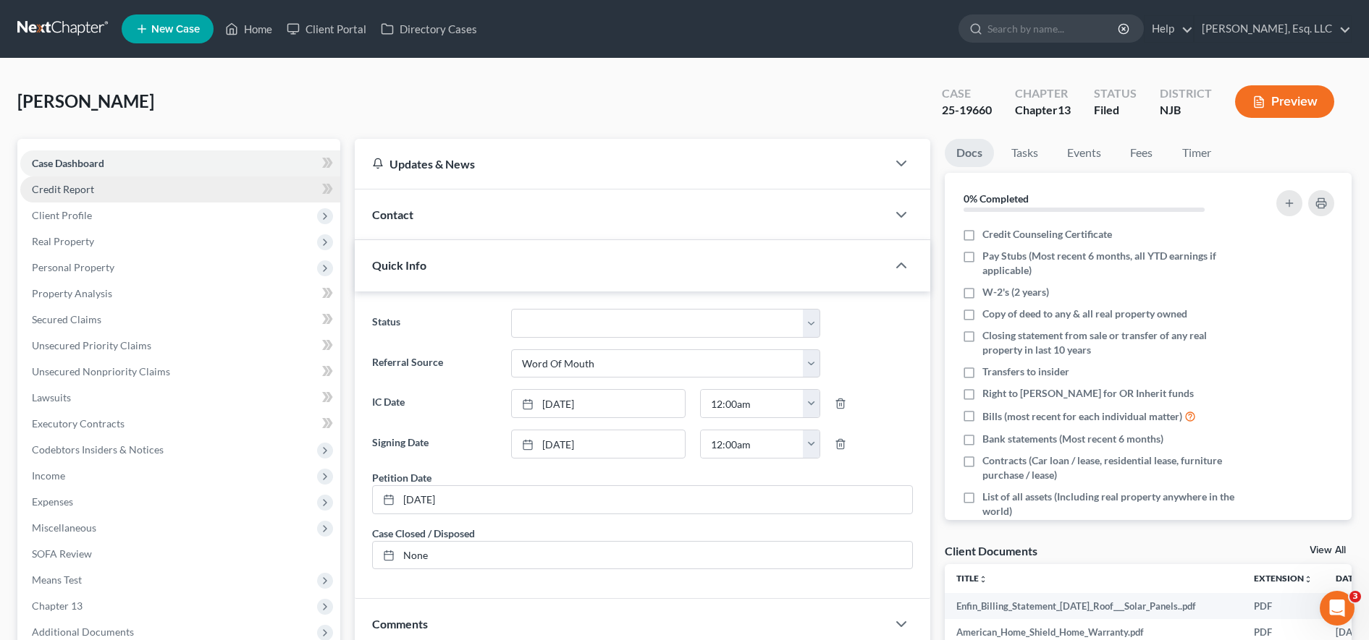
click at [124, 184] on link "Credit Report" at bounding box center [180, 190] width 320 height 26
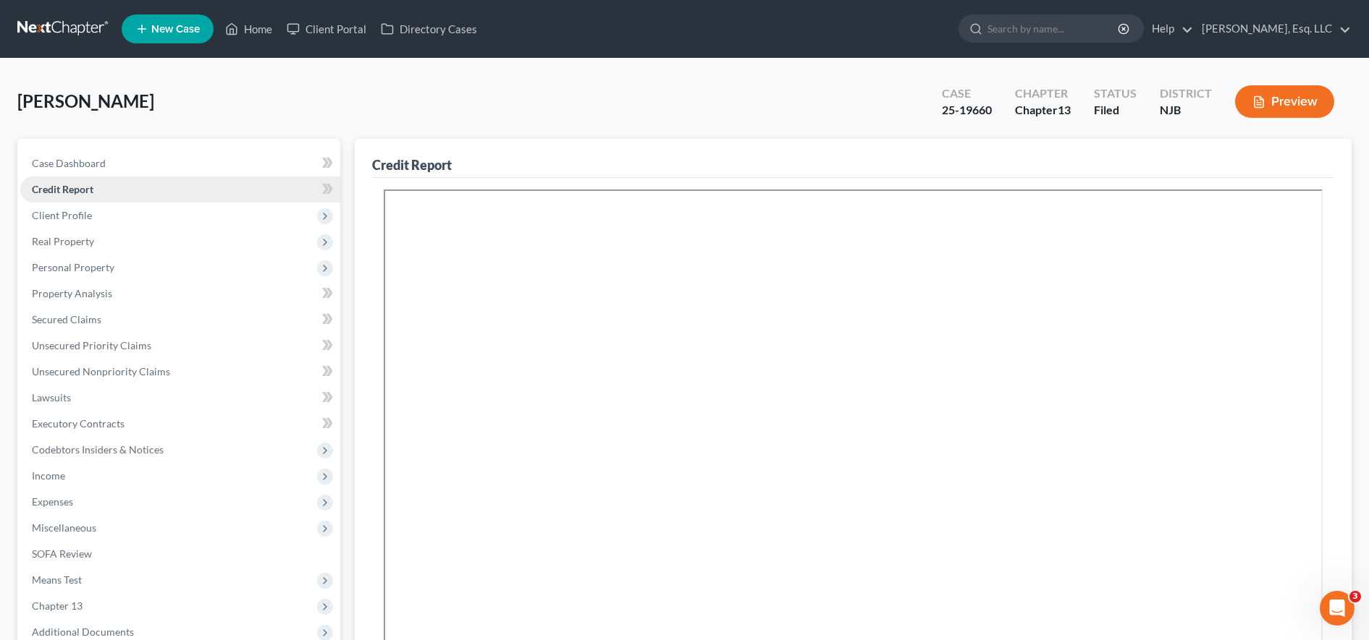
click at [124, 184] on link "Credit Report" at bounding box center [180, 190] width 320 height 26
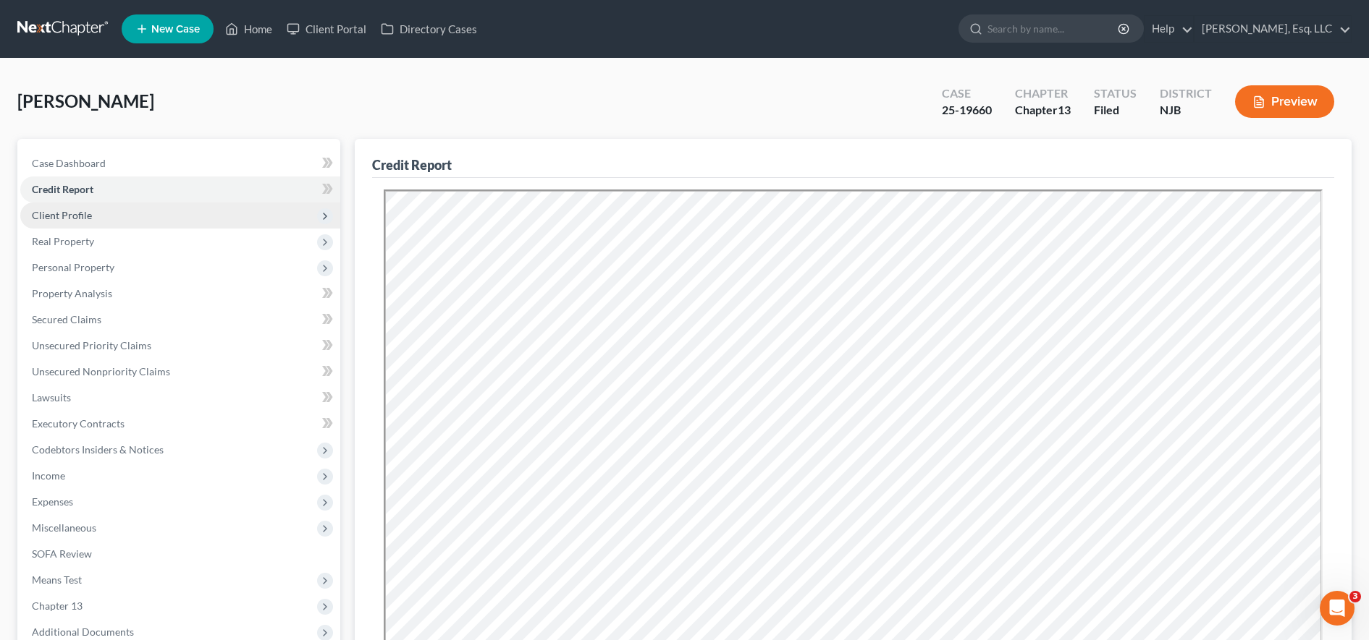
click at [219, 208] on span "Client Profile" at bounding box center [180, 216] width 320 height 26
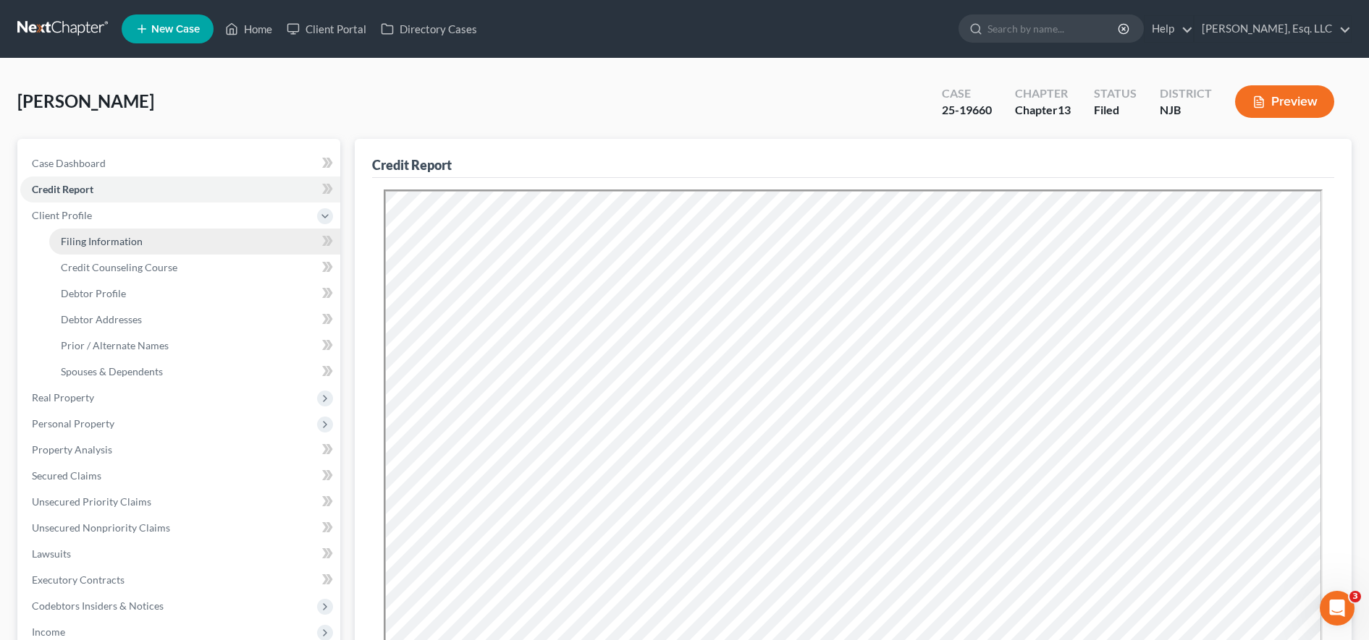
click at [217, 237] on link "Filing Information" at bounding box center [194, 242] width 291 height 26
select select "1"
select select "0"
select select "3"
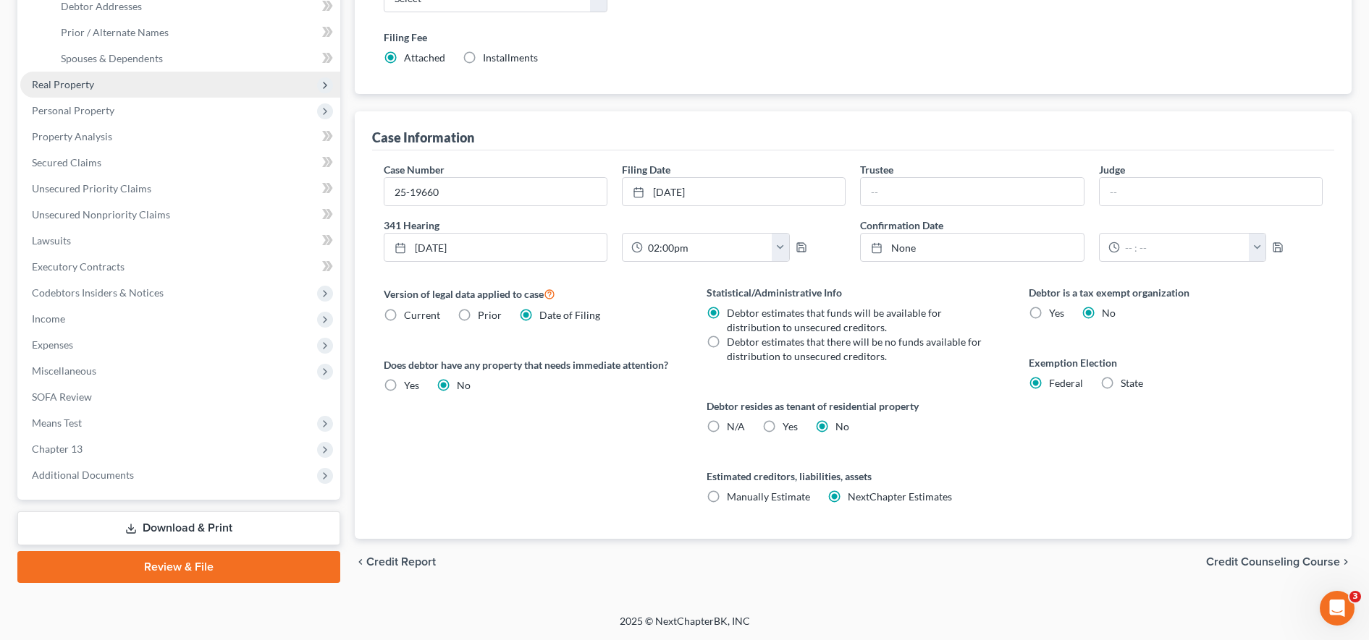
scroll to position [168, 0]
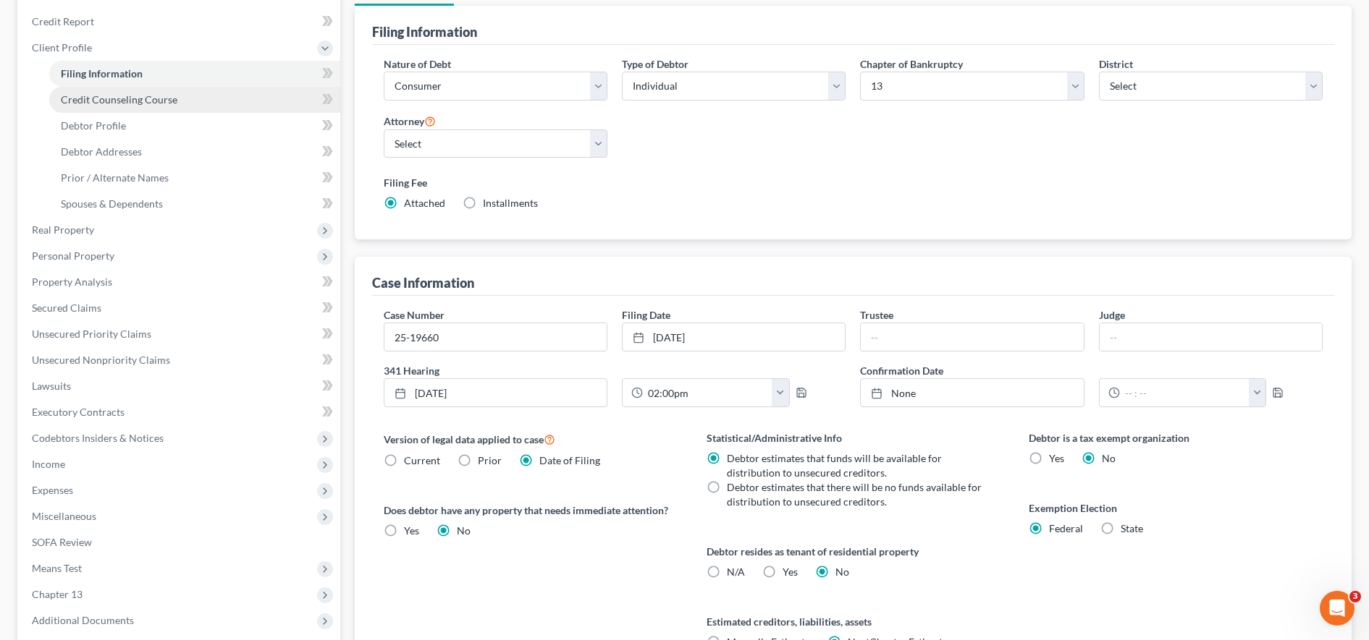
click at [207, 105] on link "Credit Counseling Course" at bounding box center [194, 100] width 291 height 26
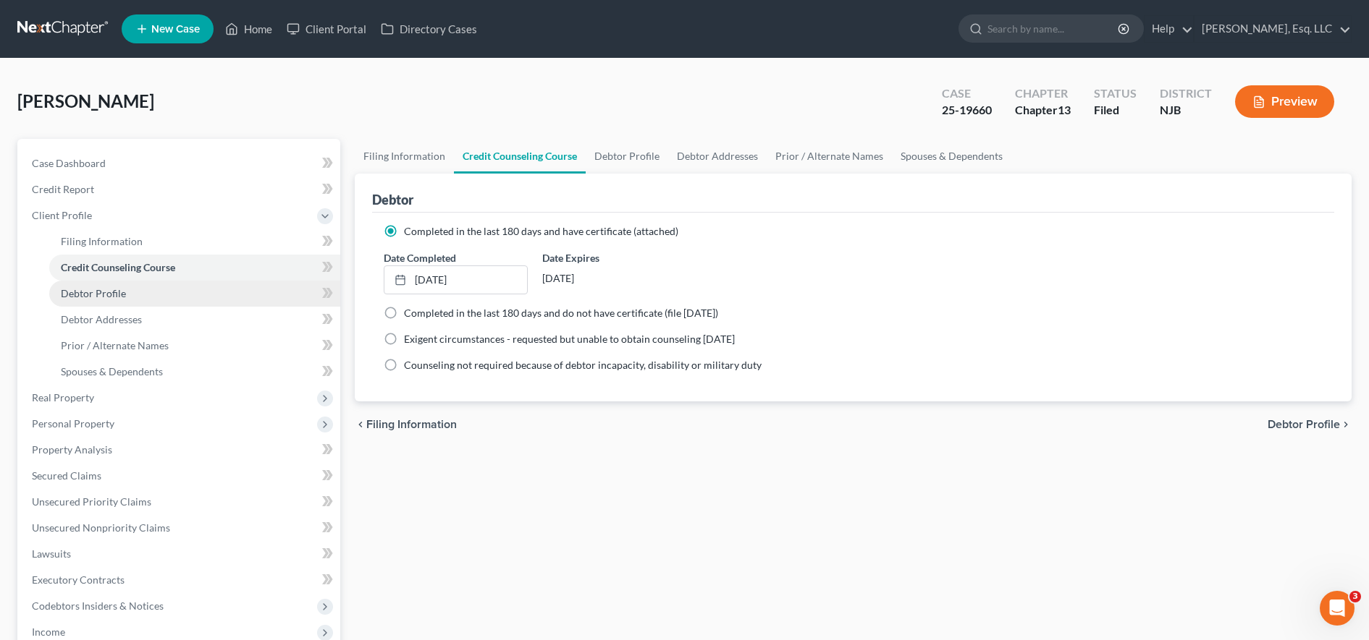
click at [242, 297] on link "Debtor Profile" at bounding box center [194, 294] width 291 height 26
select select "0"
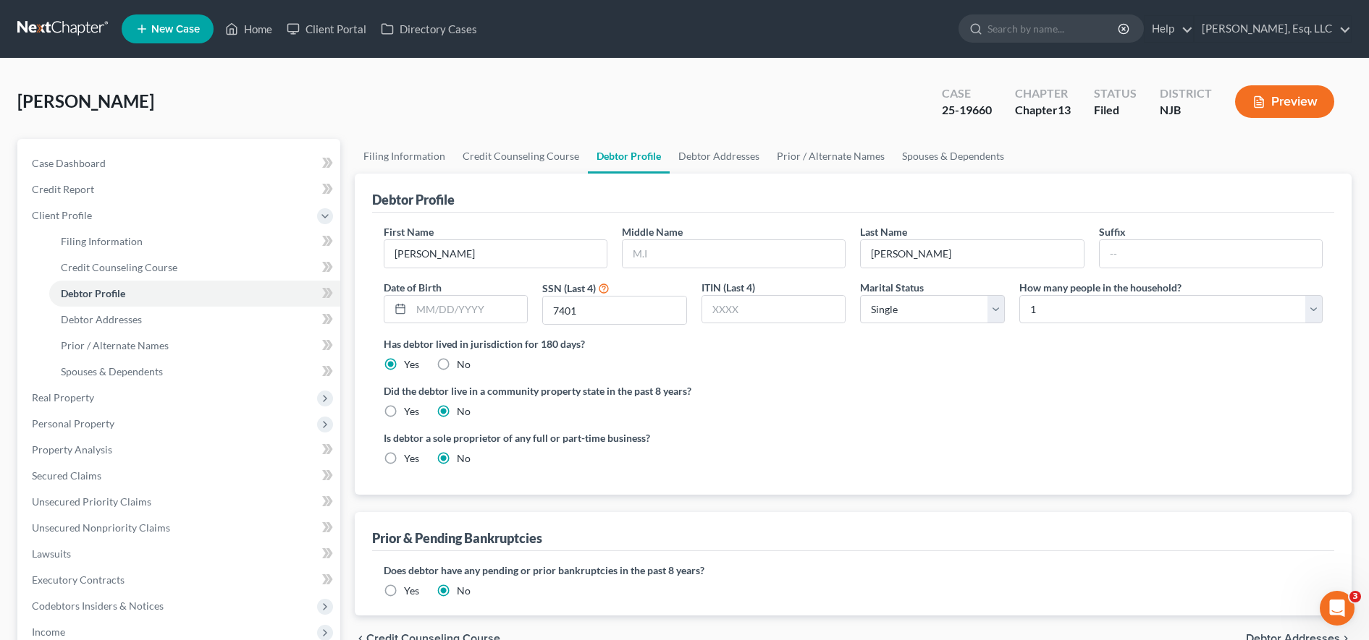
click at [509, 73] on div "Vazquez, Marisol Upgraded Case 25-19660 Chapter Chapter 13 Status Filed Distric…" at bounding box center [684, 492] width 1369 height 867
click at [502, 310] on input "text" at bounding box center [469, 310] width 117 height 28
type input "01/28/1973"
click at [686, 383] on ng-include "First Name Marisol Middle Name Last Name Vazquez Suffix Date of Birth 01/28/197…" at bounding box center [853, 350] width 939 height 253
click at [177, 313] on link "Debtor Addresses" at bounding box center [194, 320] width 291 height 26
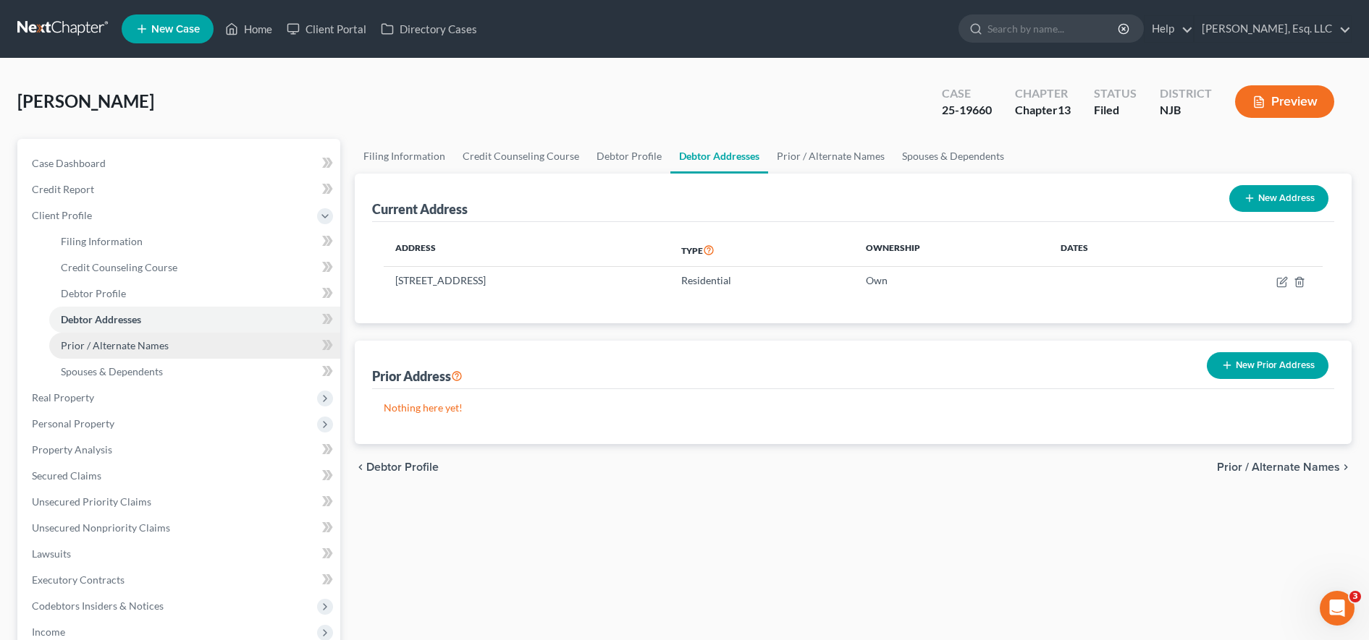
click at [133, 345] on span "Prior / Alternate Names" at bounding box center [115, 345] width 108 height 12
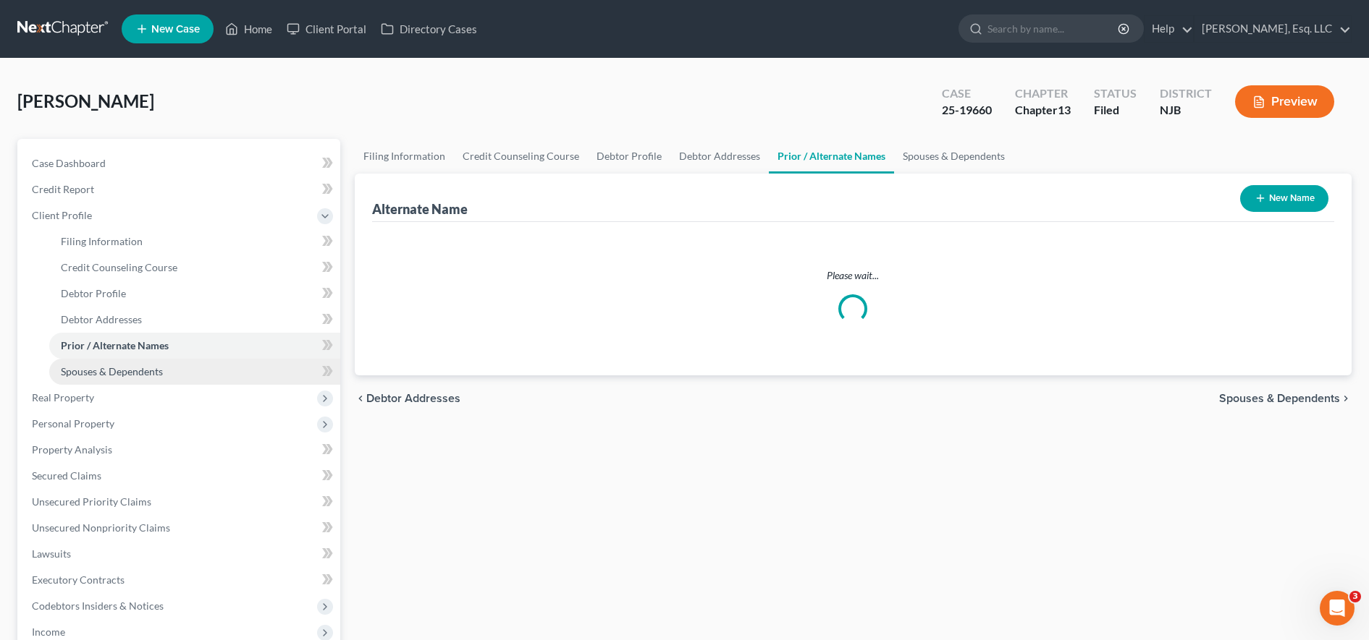
click at [158, 383] on link "Spouses & Dependents" at bounding box center [194, 372] width 291 height 26
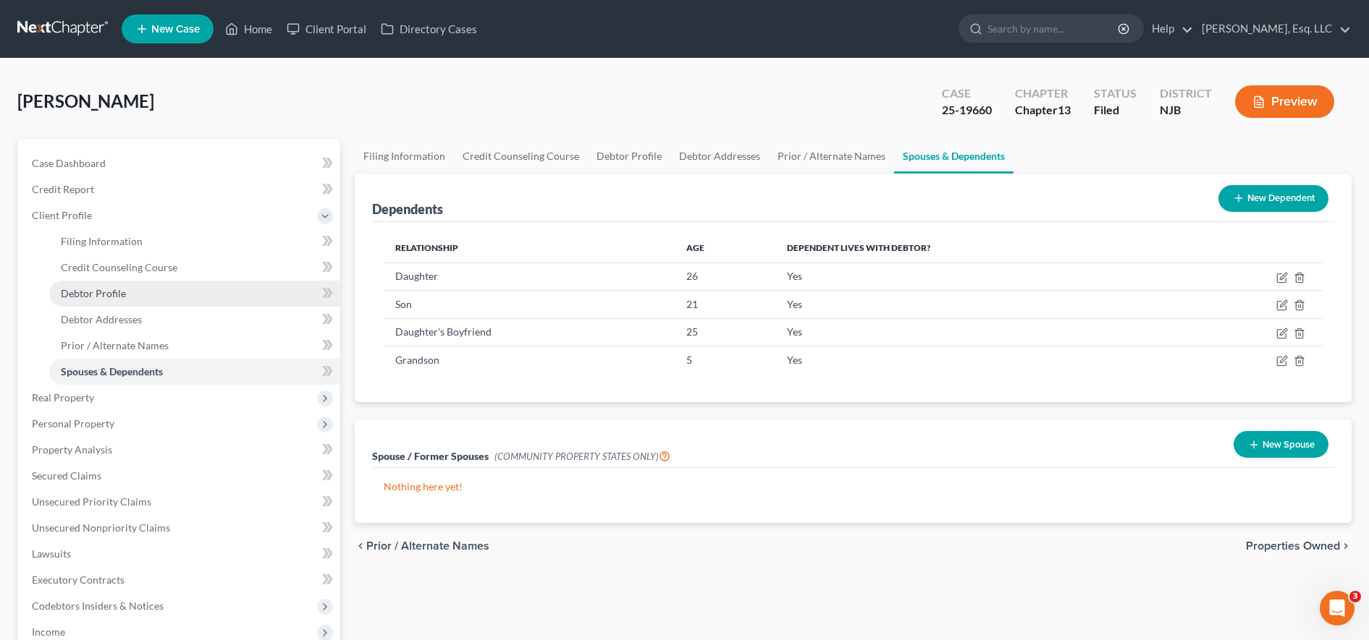
click at [197, 292] on link "Debtor Profile" at bounding box center [194, 294] width 291 height 26
select select "0"
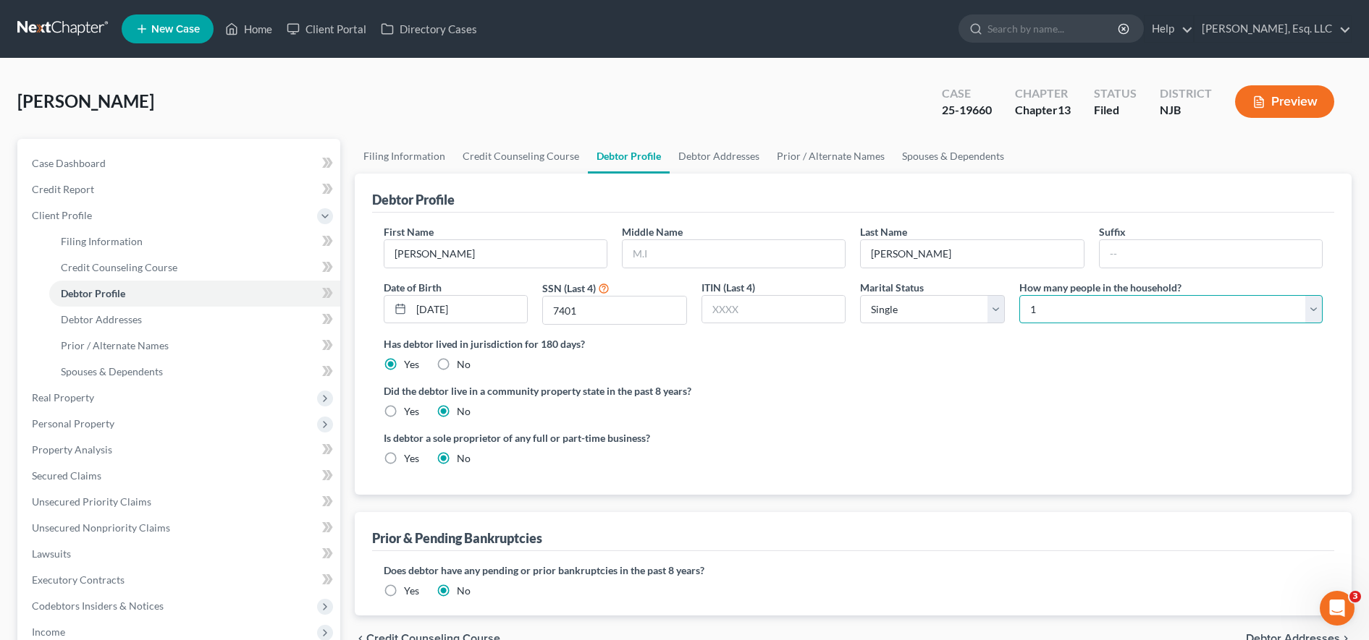
click at [686, 307] on select "Select 1 2 3 4 5 6 7 8 9 10 11 12 13 14 15 16 17 18 19 20" at bounding box center [1170, 309] width 303 height 29
select select "4"
click at [686, 295] on select "Select 1 2 3 4 5 6 7 8 9 10 11 12 13 14 15 16 17 18 19 20" at bounding box center [1170, 309] width 303 height 29
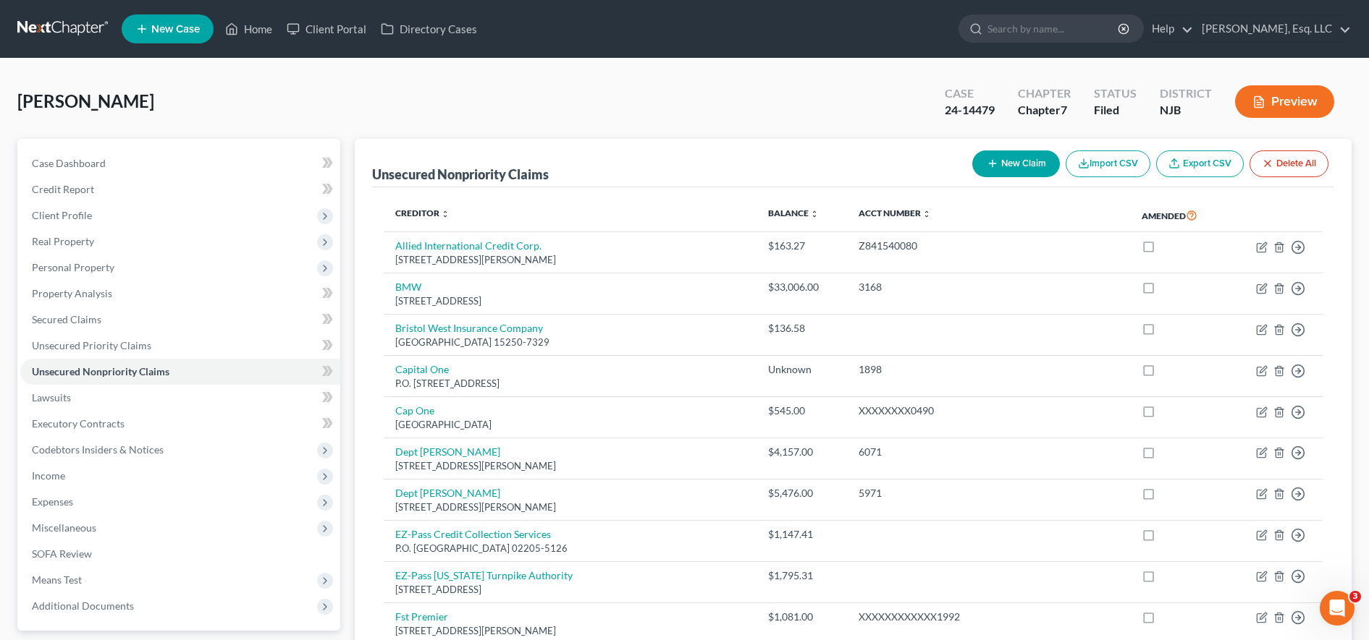
click at [346, 46] on ul "New Case Home Client Portal Directory Cases - No Result - See all results Or Pr…" at bounding box center [737, 29] width 1230 height 38
click at [344, 31] on link "Client Portal" at bounding box center [326, 29] width 94 height 26
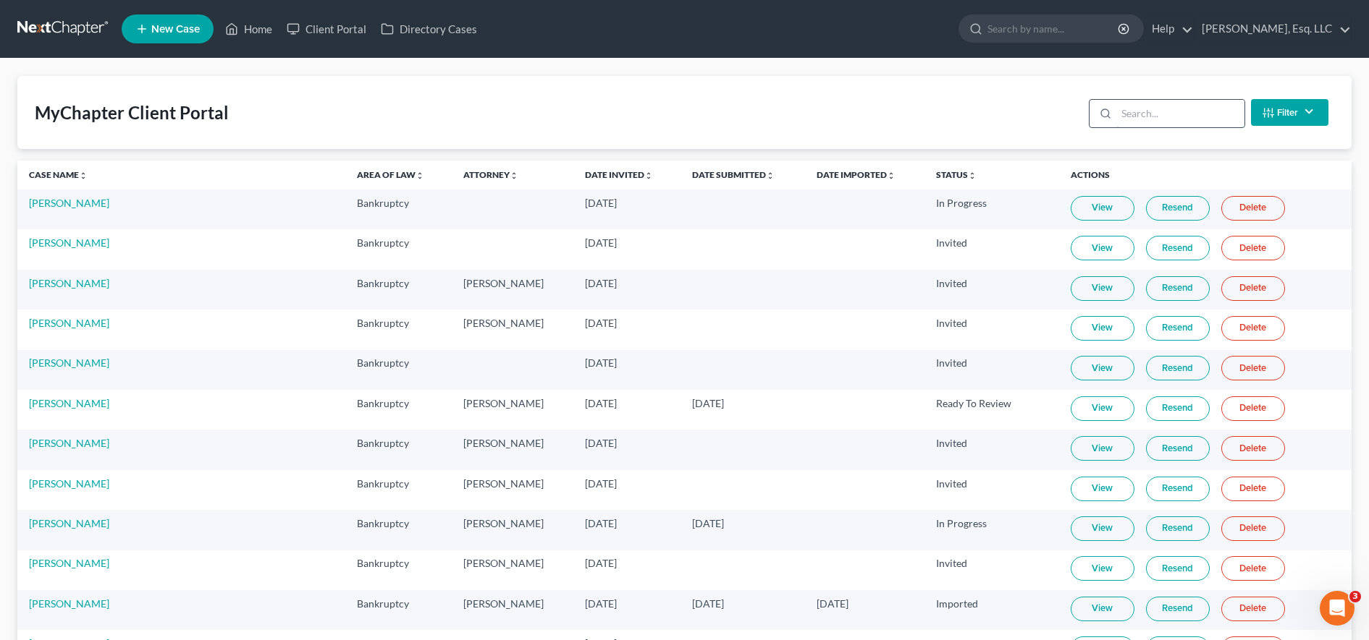
click at [1219, 111] on input "search" at bounding box center [1180, 114] width 128 height 28
click at [1217, 109] on input "search" at bounding box center [1180, 114] width 128 height 28
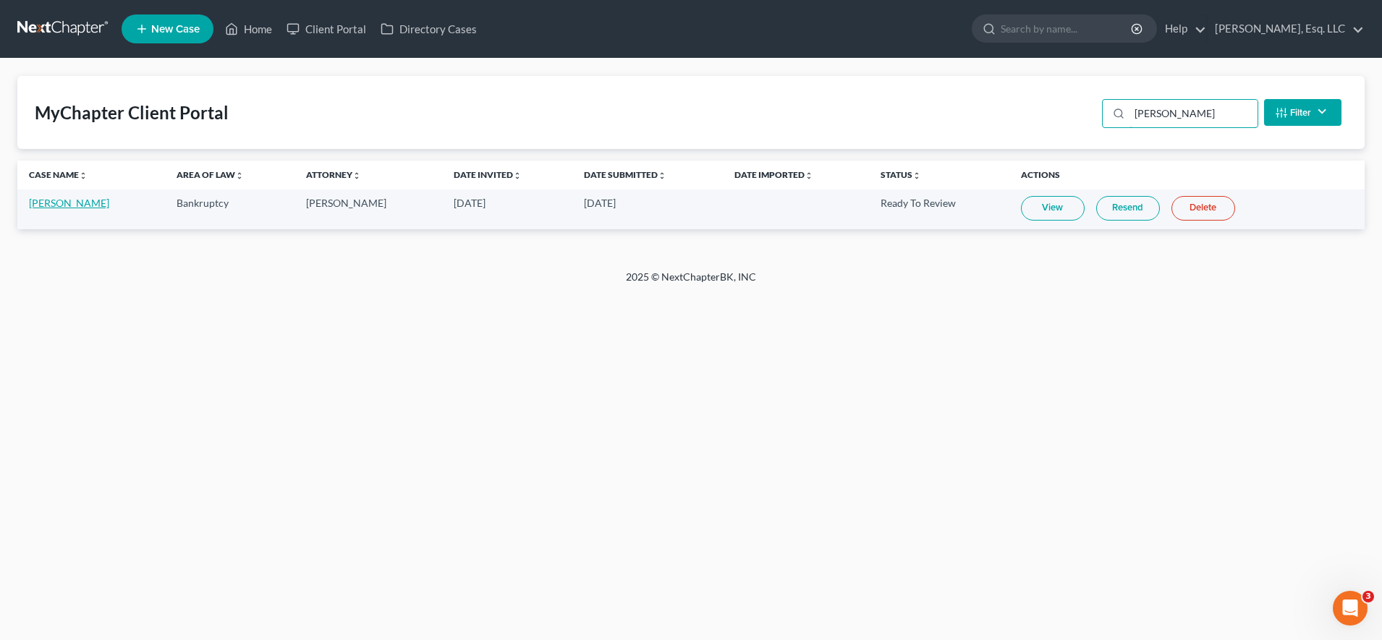
type input "galin"
click at [82, 205] on link "Kelly Galinkin" at bounding box center [69, 203] width 80 height 12
select select "0"
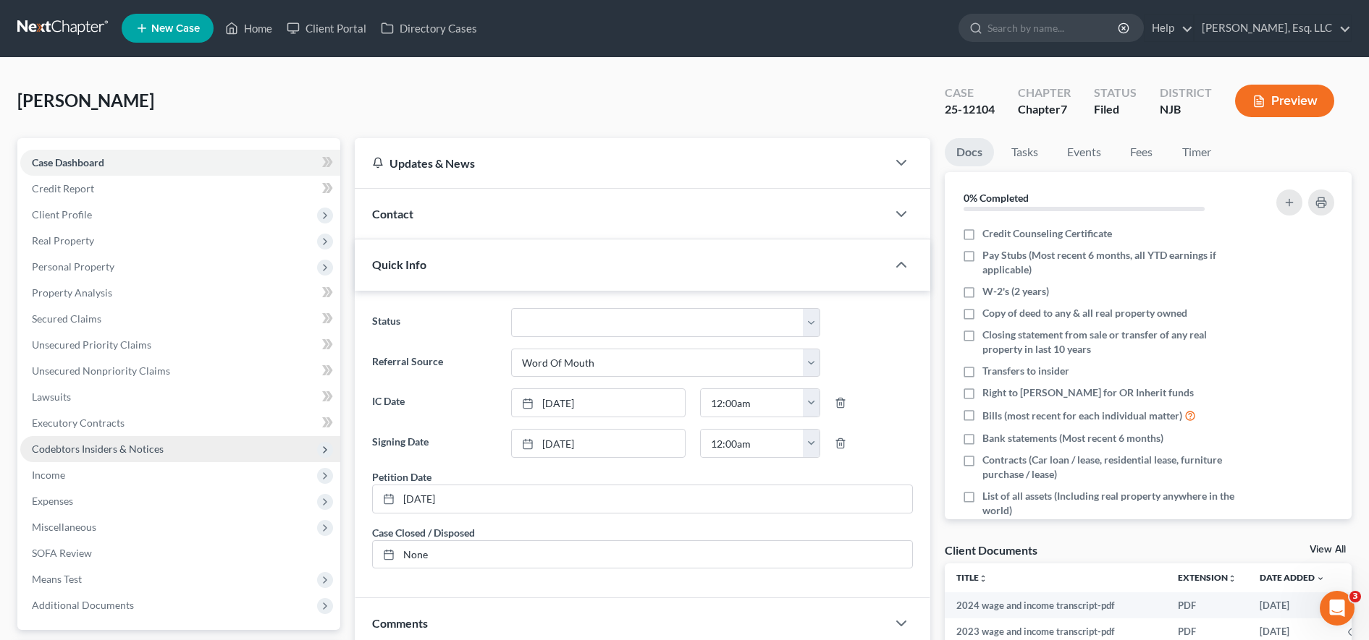
scroll to position [154, 0]
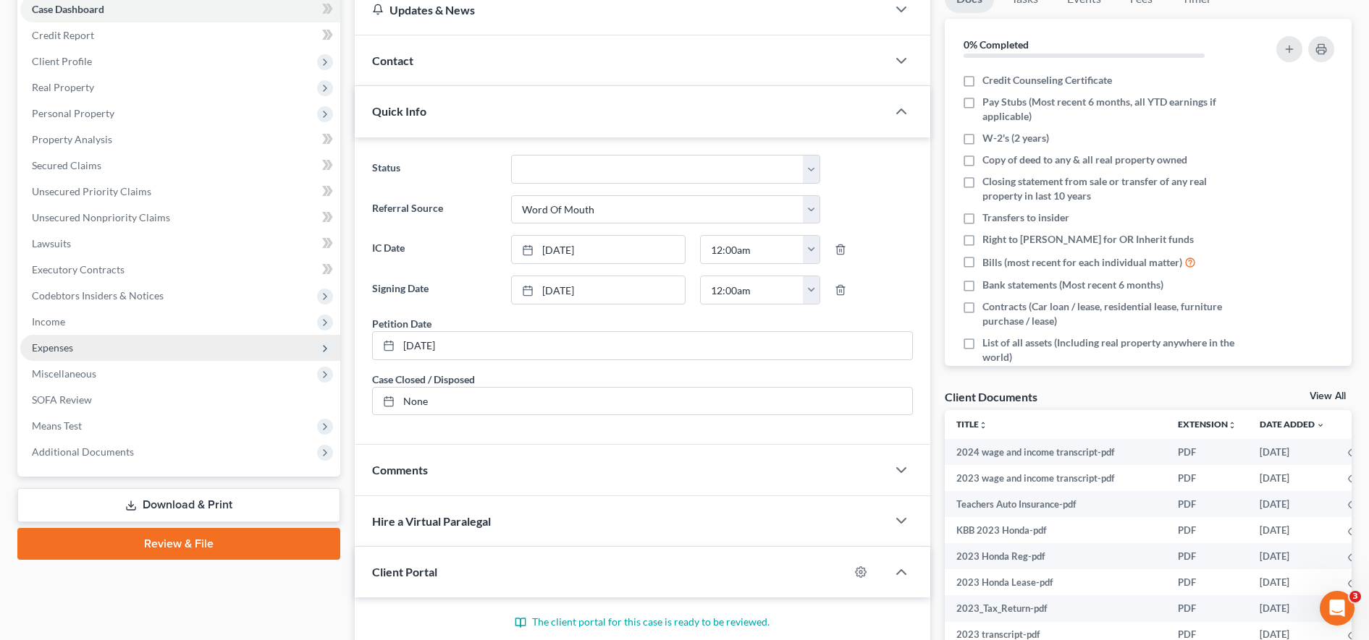
click at [173, 337] on span "Expenses" at bounding box center [180, 348] width 320 height 26
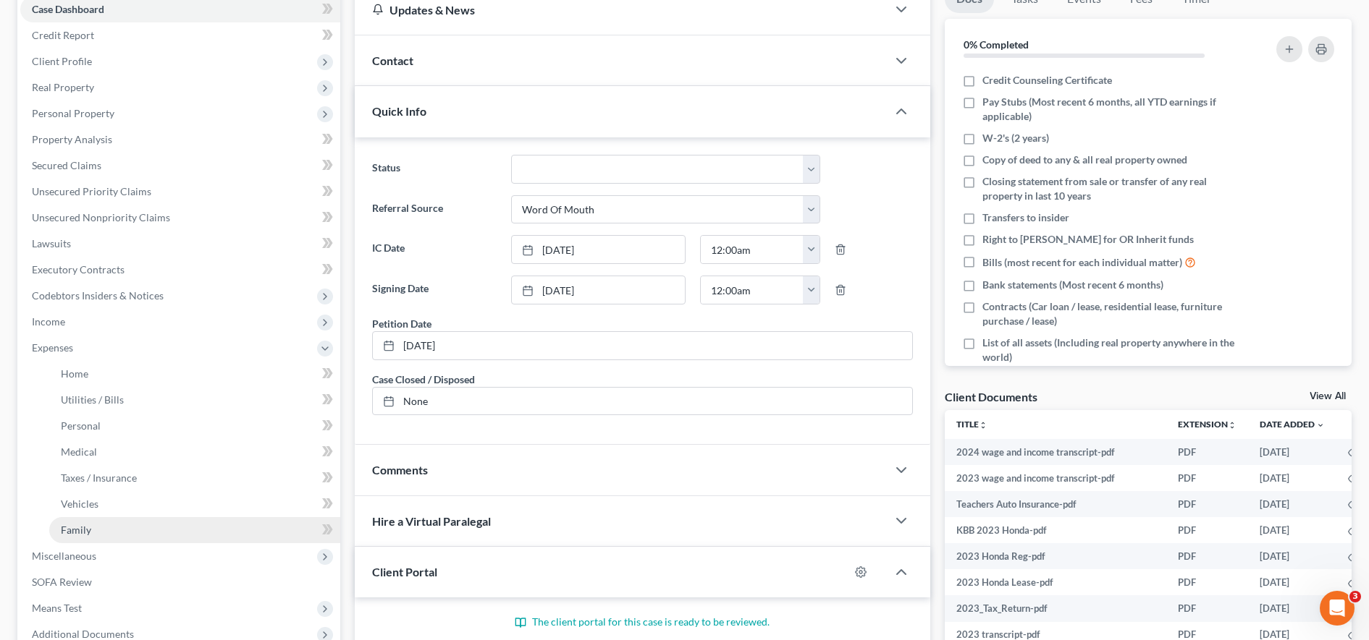
click at [158, 523] on link "Family" at bounding box center [194, 530] width 291 height 26
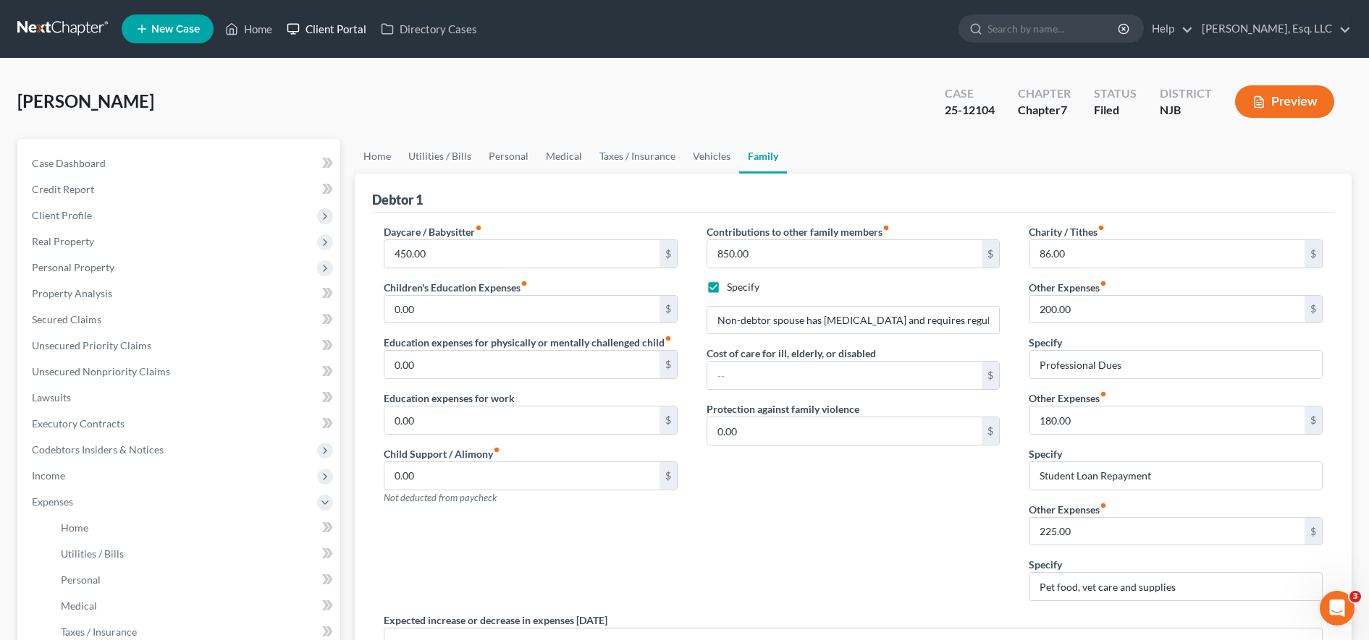
click at [347, 35] on link "Client Portal" at bounding box center [326, 29] width 94 height 26
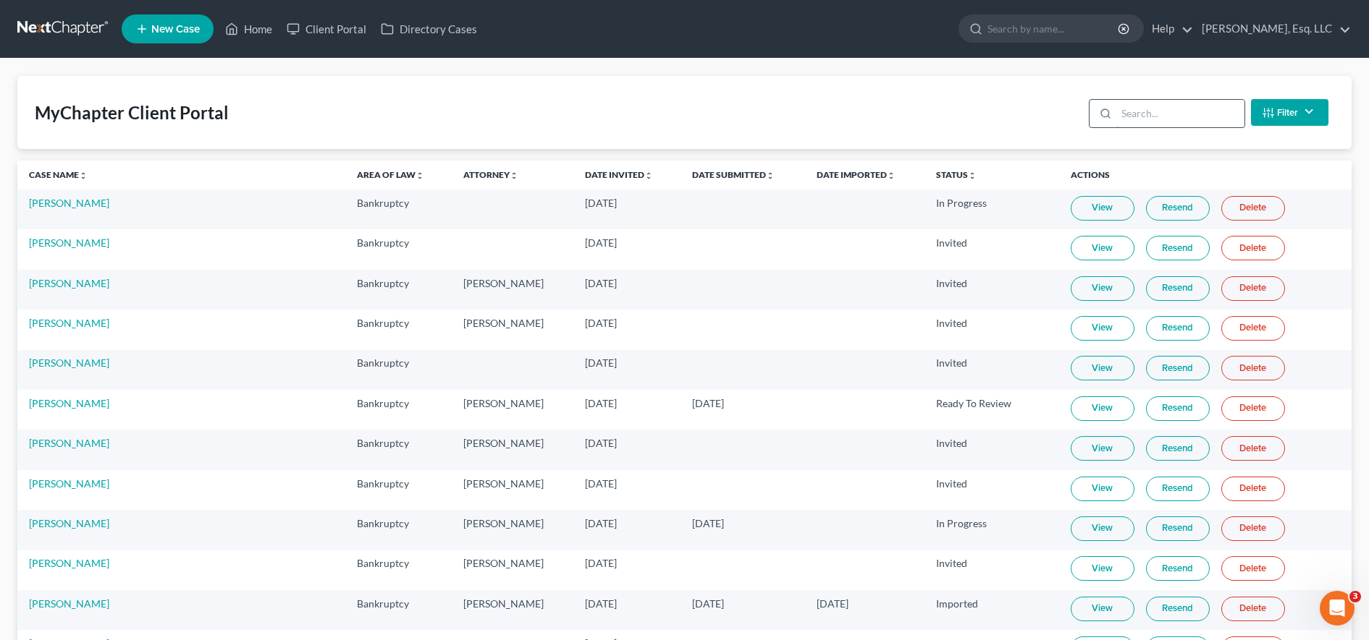
click at [1232, 102] on input "search" at bounding box center [1180, 114] width 128 height 28
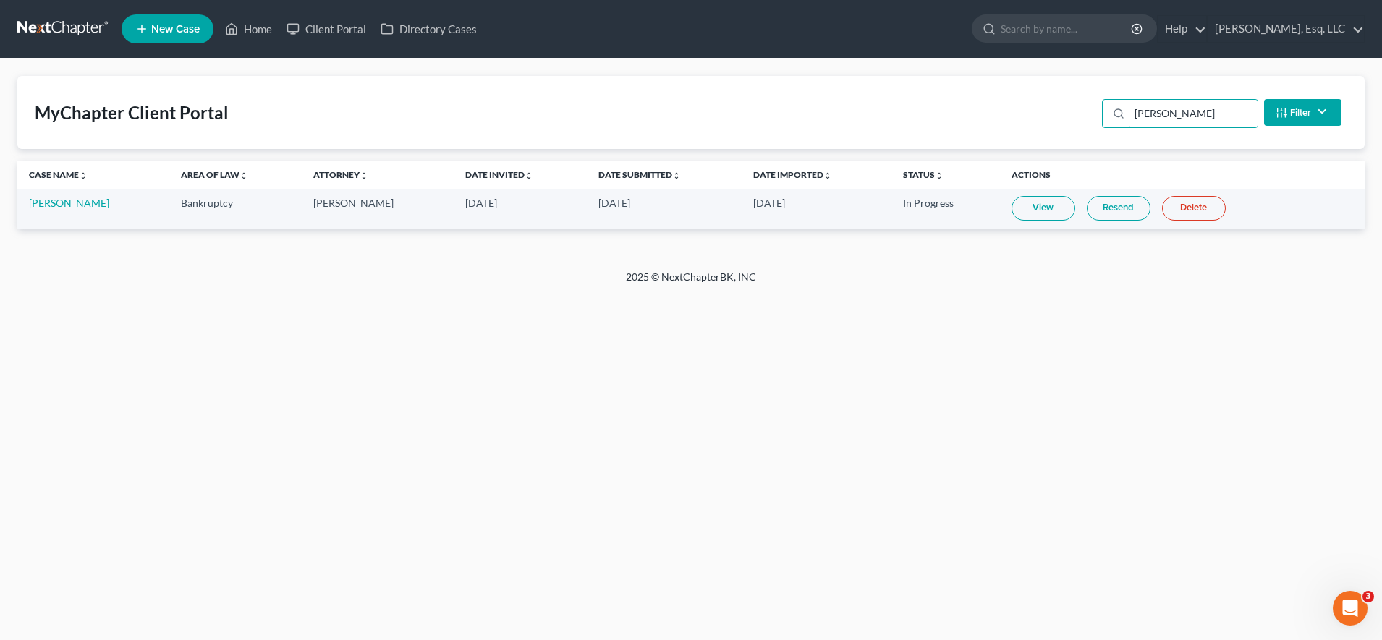
type input "[PERSON_NAME]"
click at [87, 207] on link "Marisol Vazquez" at bounding box center [69, 203] width 80 height 12
select select "0"
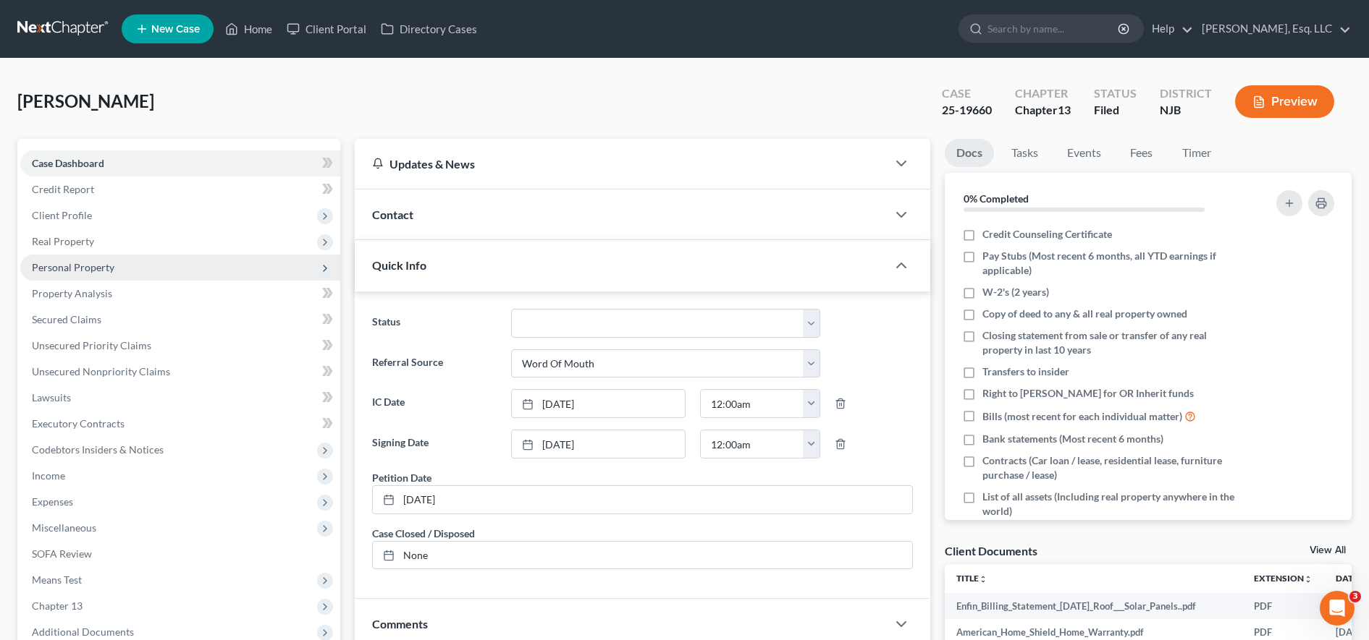
click at [121, 267] on span "Personal Property" at bounding box center [180, 268] width 320 height 26
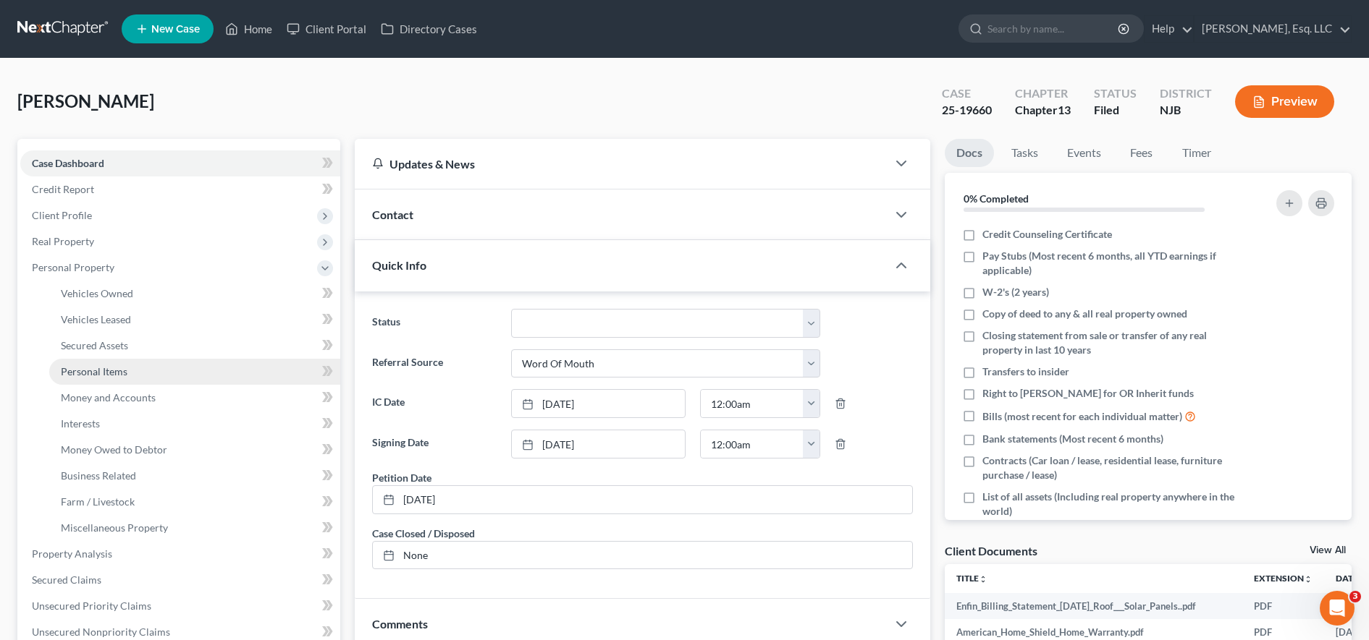
click at [145, 368] on link "Personal Items" at bounding box center [194, 372] width 291 height 26
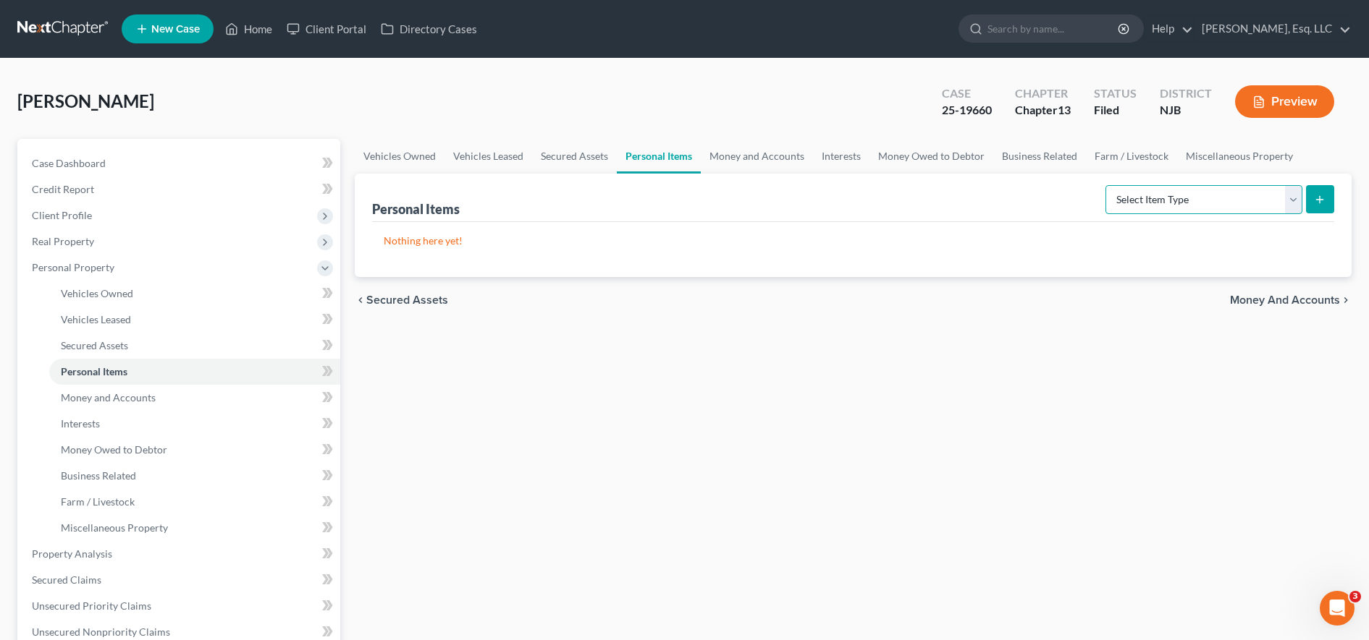
click at [1284, 203] on select "Select Item Type Clothing (A/B: 11) Collectibles Of Value (A/B: 8) Electronics …" at bounding box center [1203, 199] width 197 height 29
click at [136, 418] on link "Interests" at bounding box center [194, 424] width 291 height 26
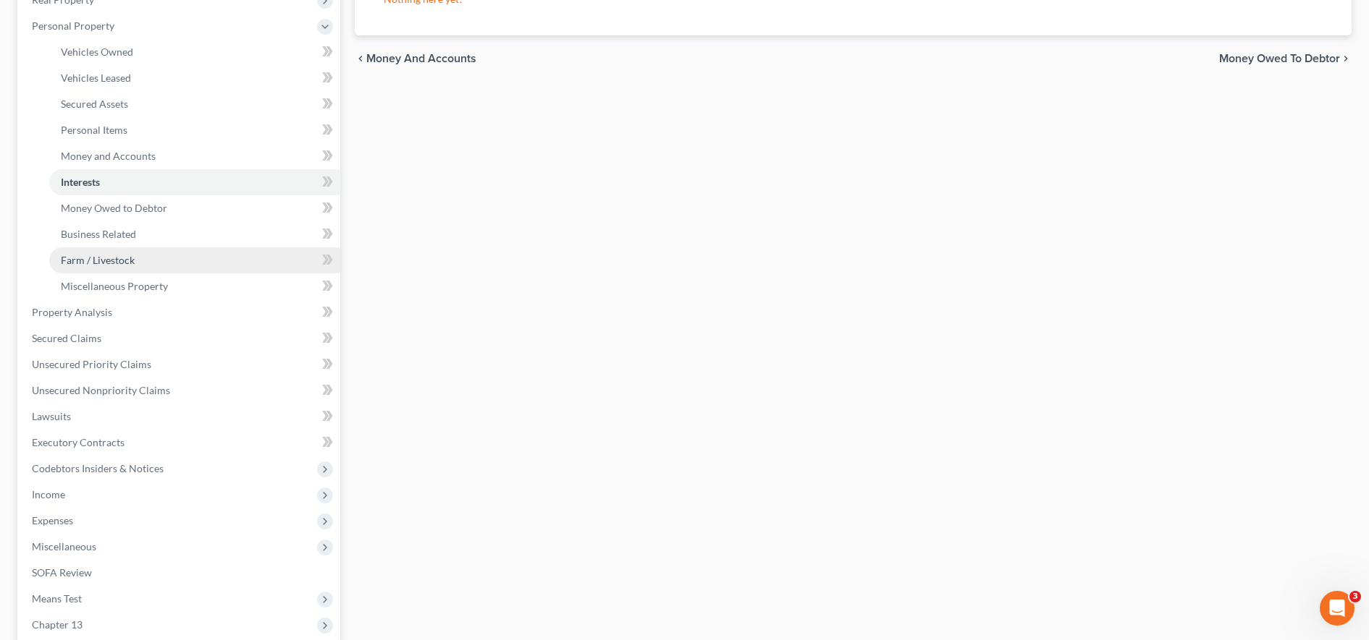
scroll to position [245, 0]
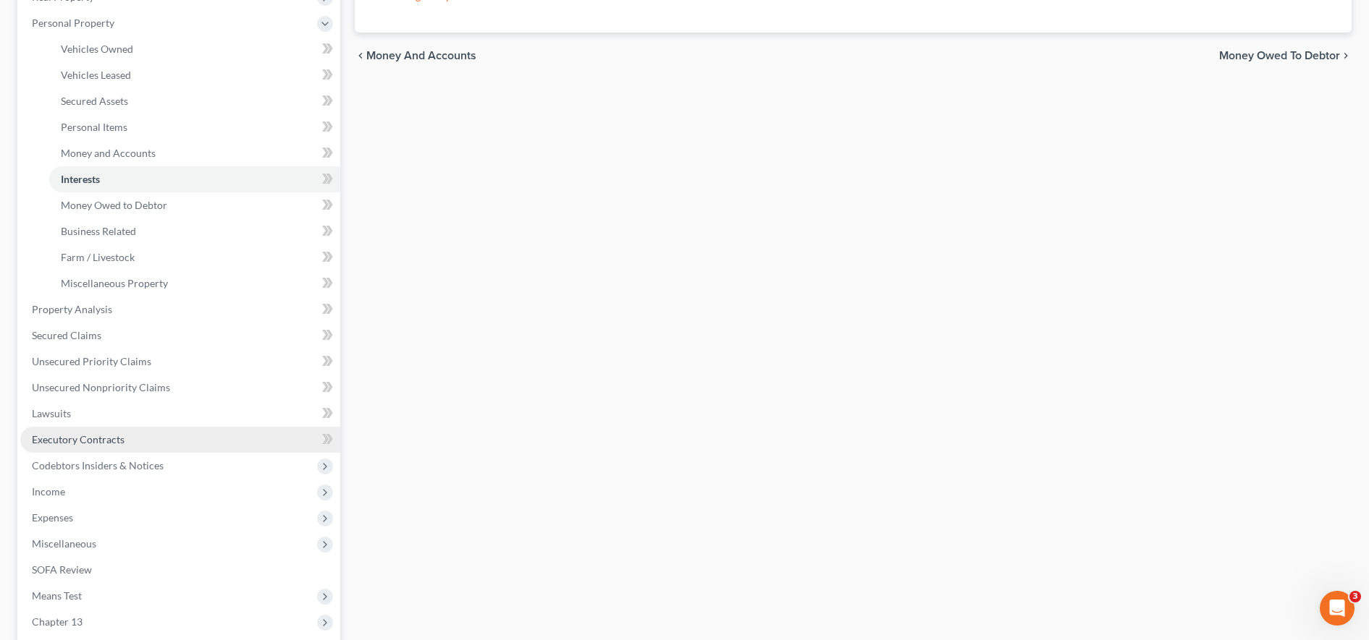
click at [164, 434] on link "Executory Contracts" at bounding box center [180, 440] width 320 height 26
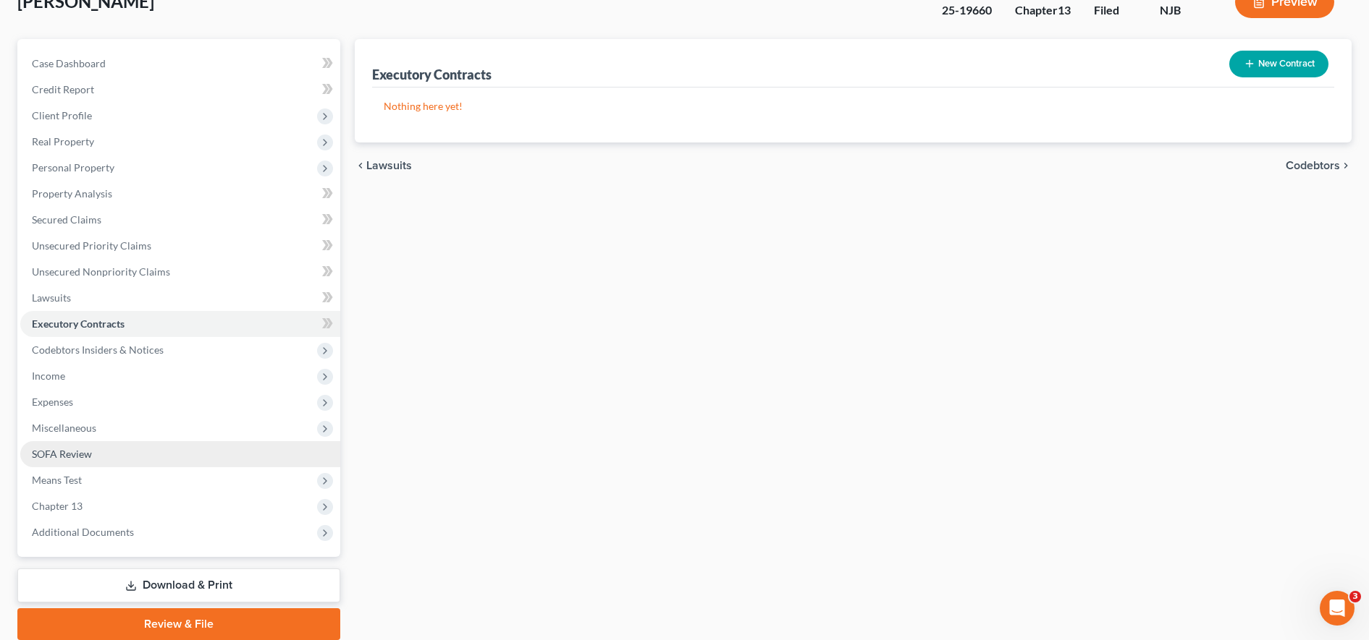
scroll to position [102, 0]
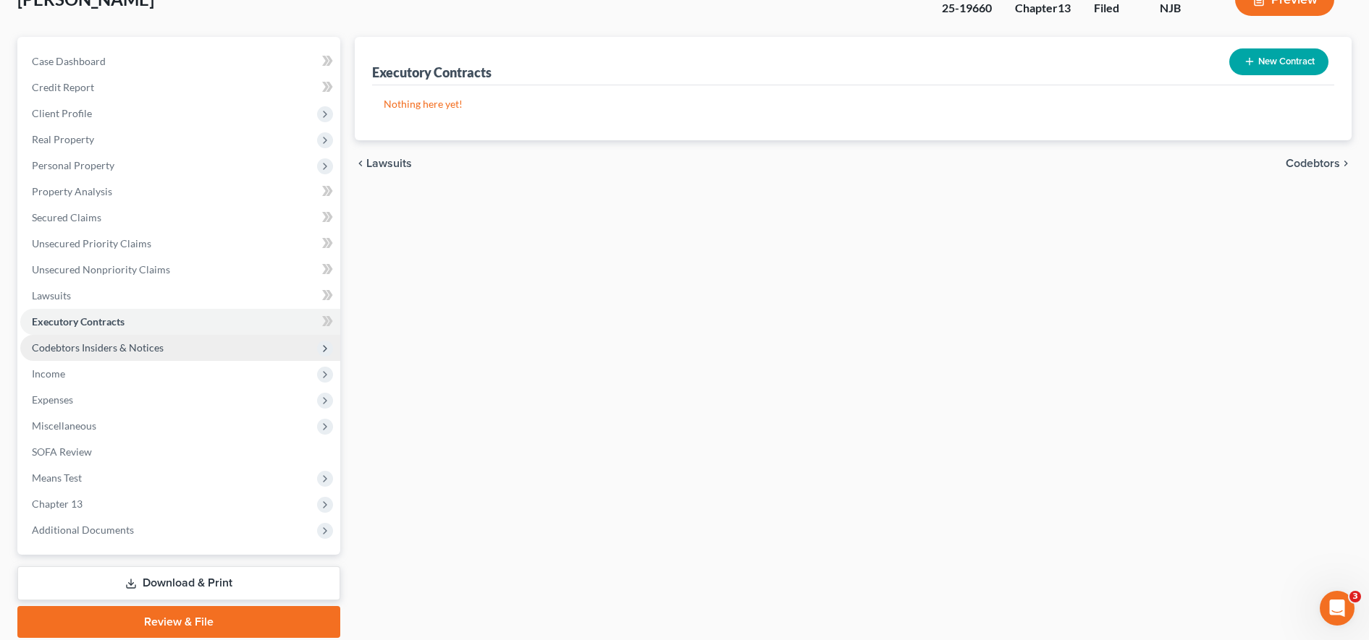
click at [186, 344] on span "Codebtors Insiders & Notices" at bounding box center [180, 348] width 320 height 26
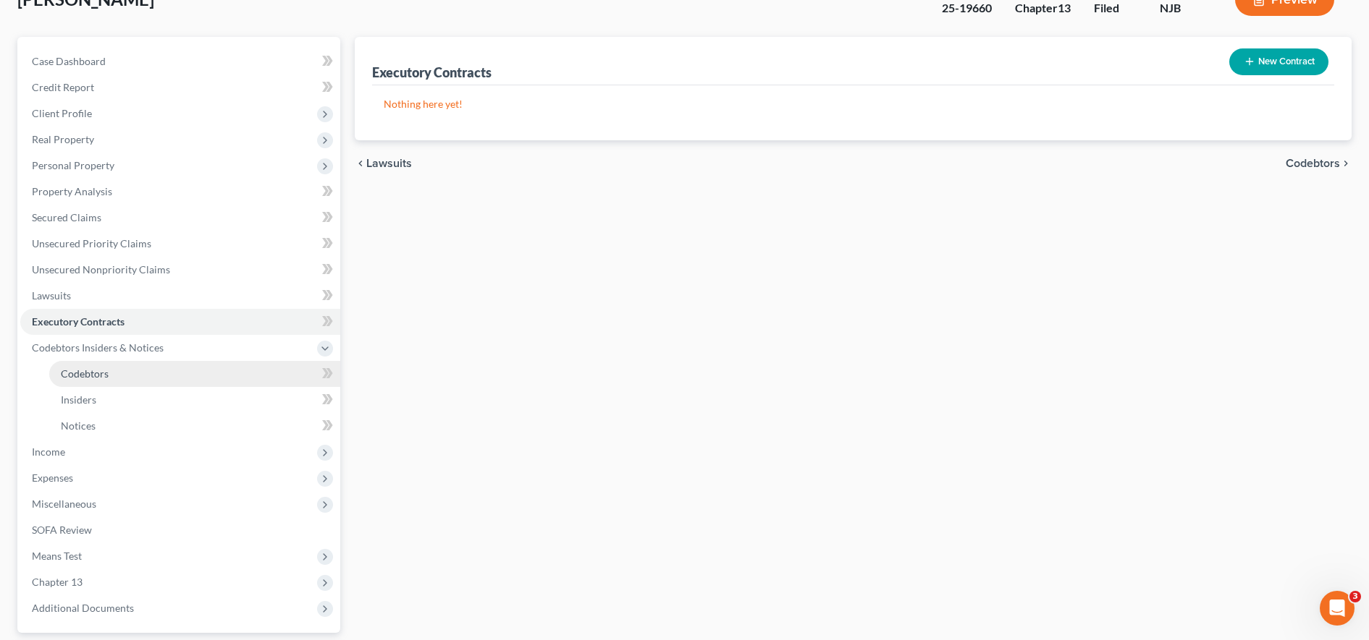
click at [177, 379] on link "Codebtors" at bounding box center [194, 374] width 291 height 26
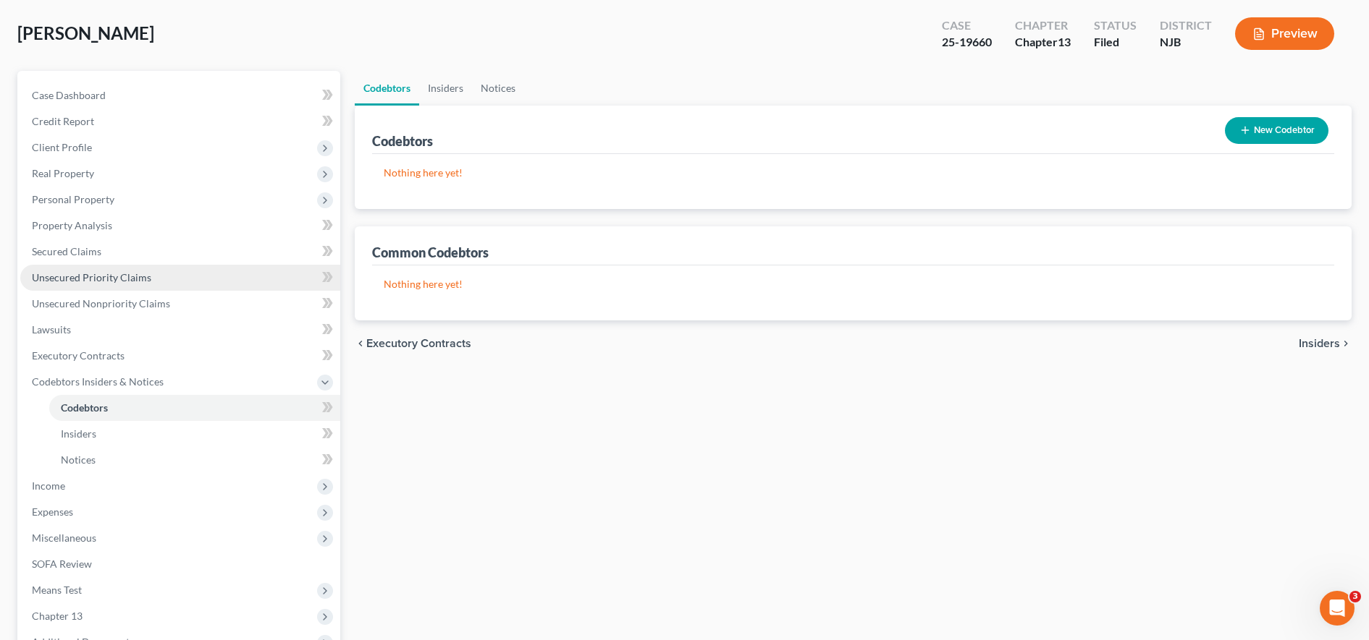
scroll to position [69, 0]
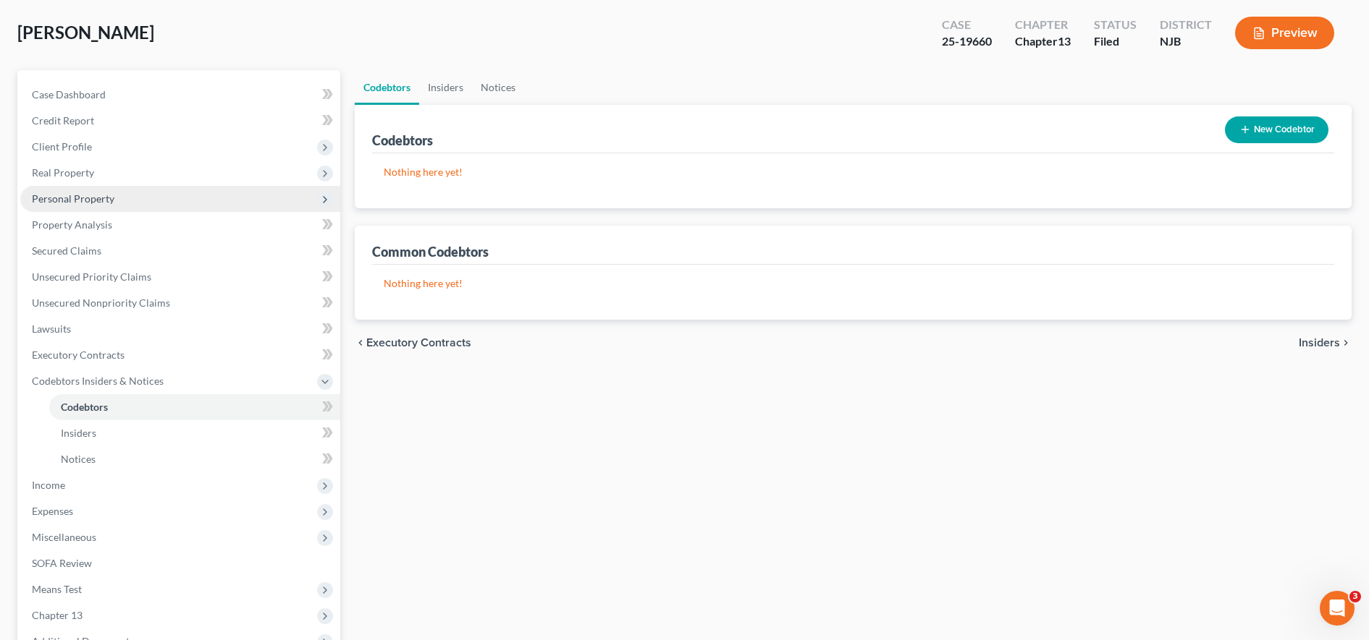
click at [178, 190] on span "Personal Property" at bounding box center [180, 199] width 320 height 26
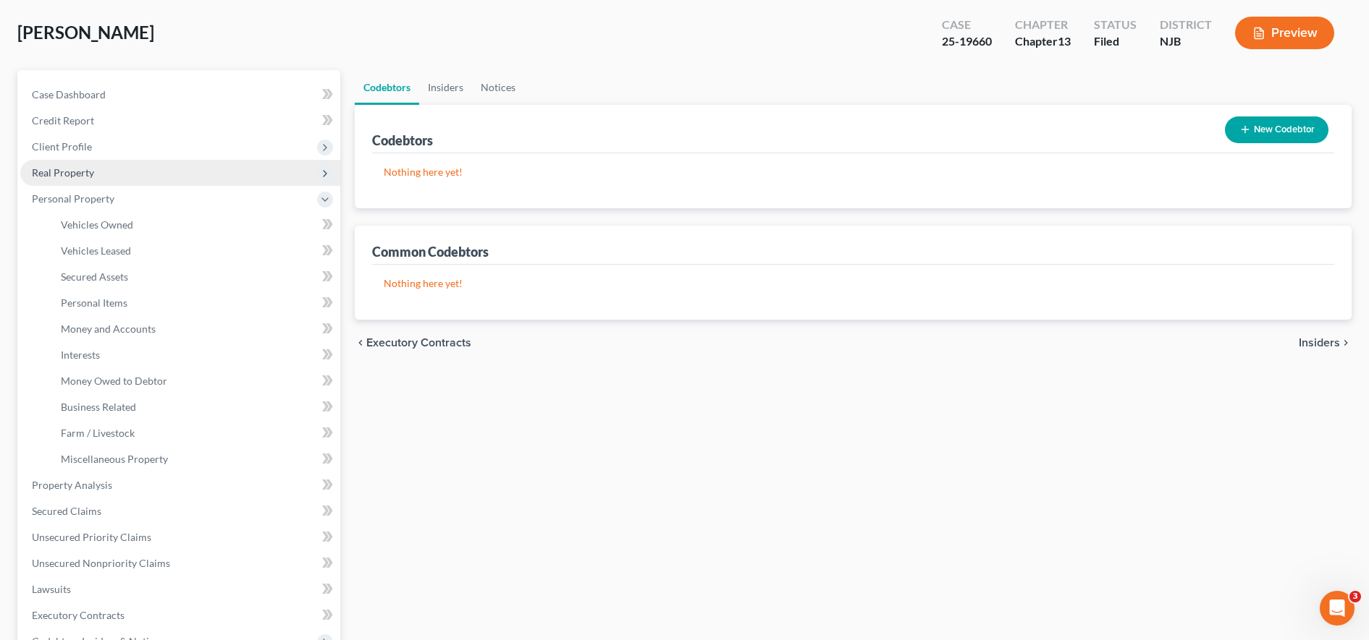
click at [169, 172] on span "Real Property" at bounding box center [180, 173] width 320 height 26
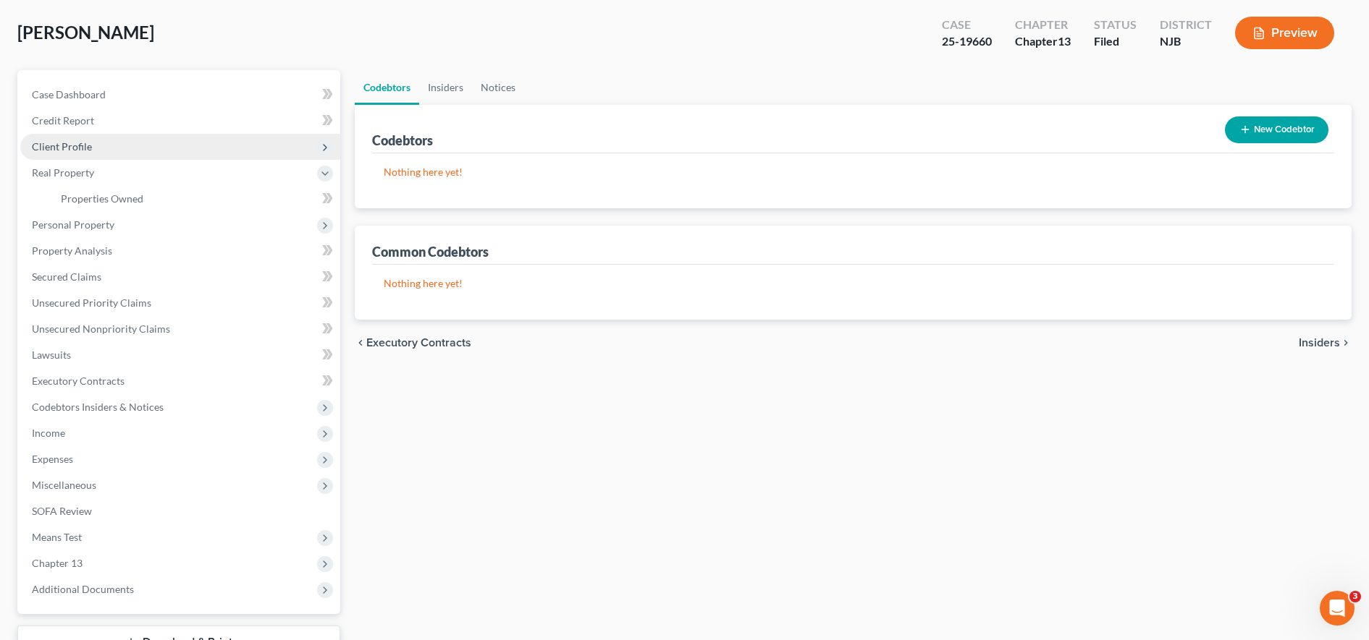
click at [156, 138] on span "Client Profile" at bounding box center [180, 147] width 320 height 26
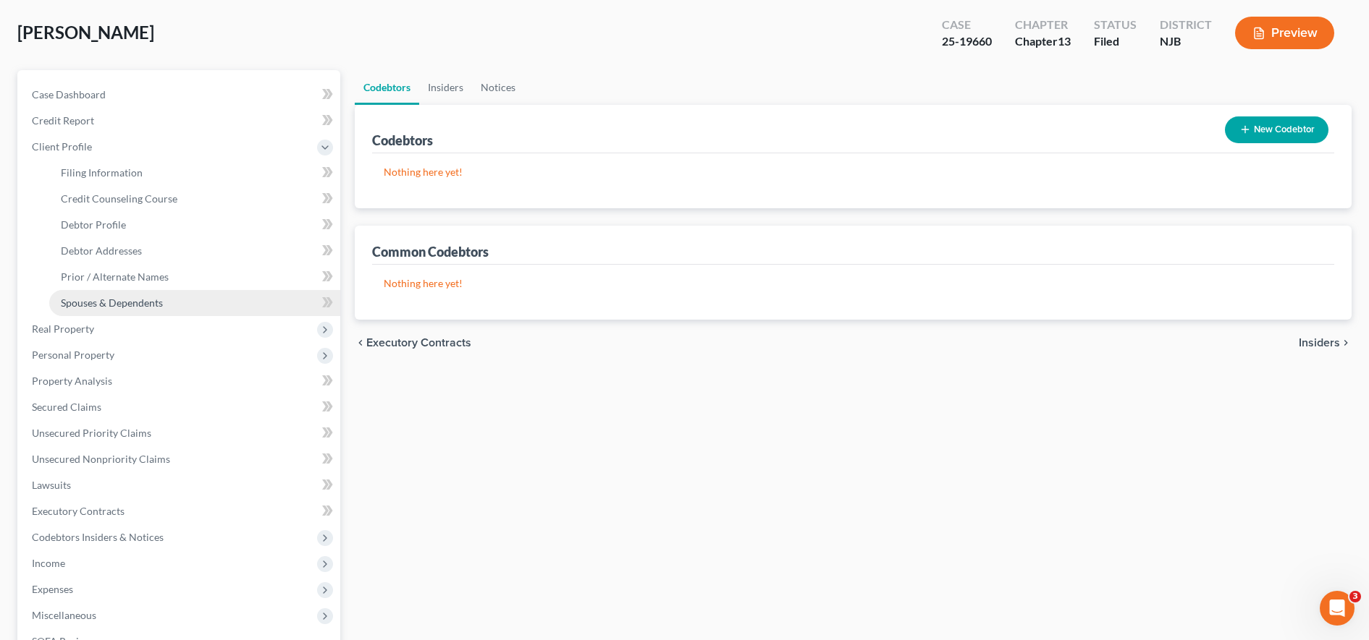
click at [161, 293] on link "Spouses & Dependents" at bounding box center [194, 303] width 291 height 26
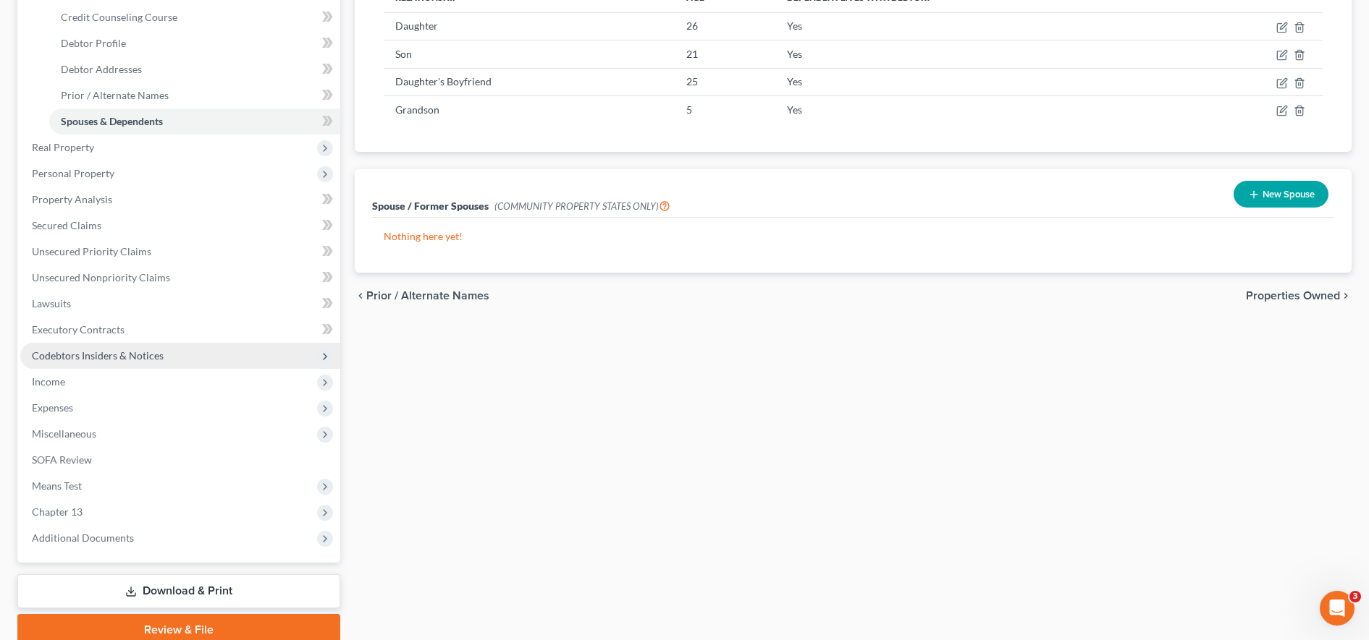
scroll to position [311, 0]
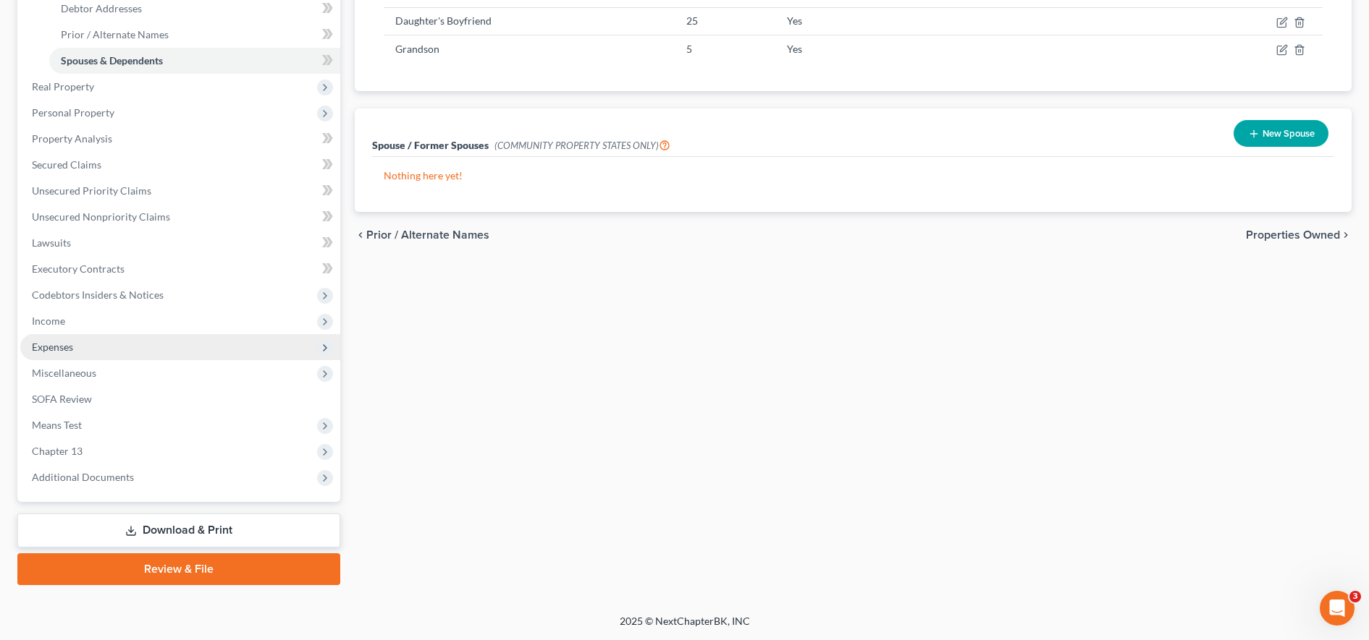
click at [118, 344] on span "Expenses" at bounding box center [180, 347] width 320 height 26
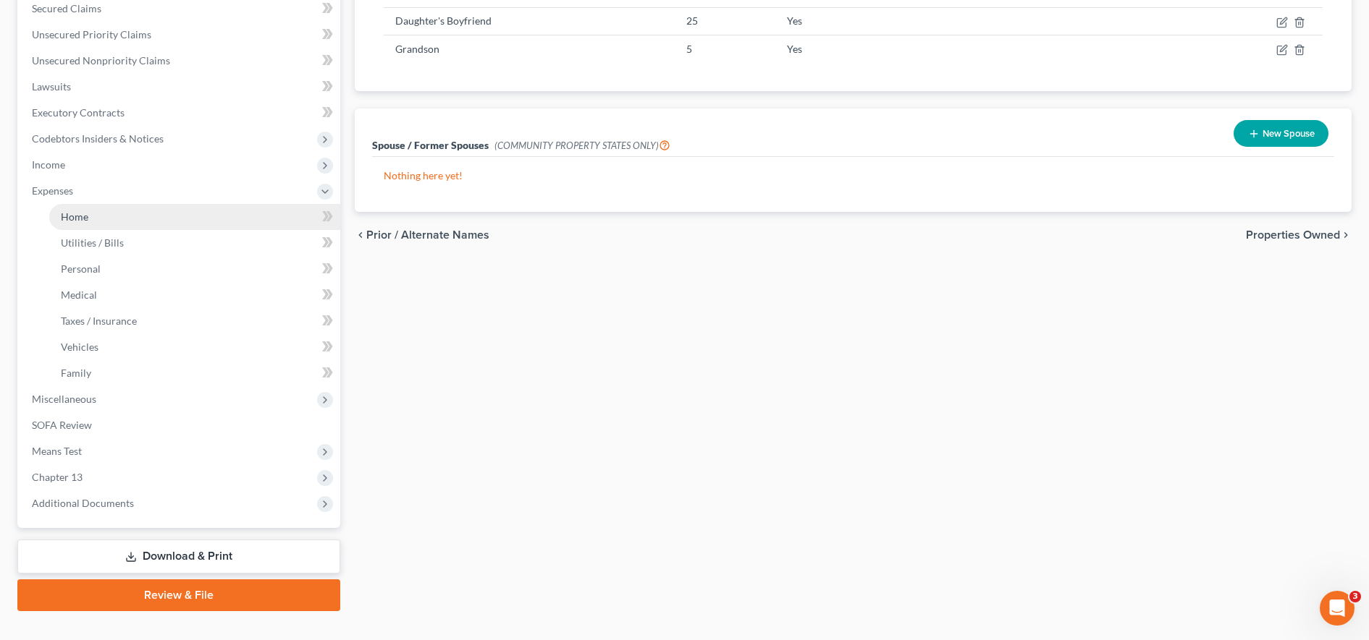
click at [137, 223] on link "Home" at bounding box center [194, 217] width 291 height 26
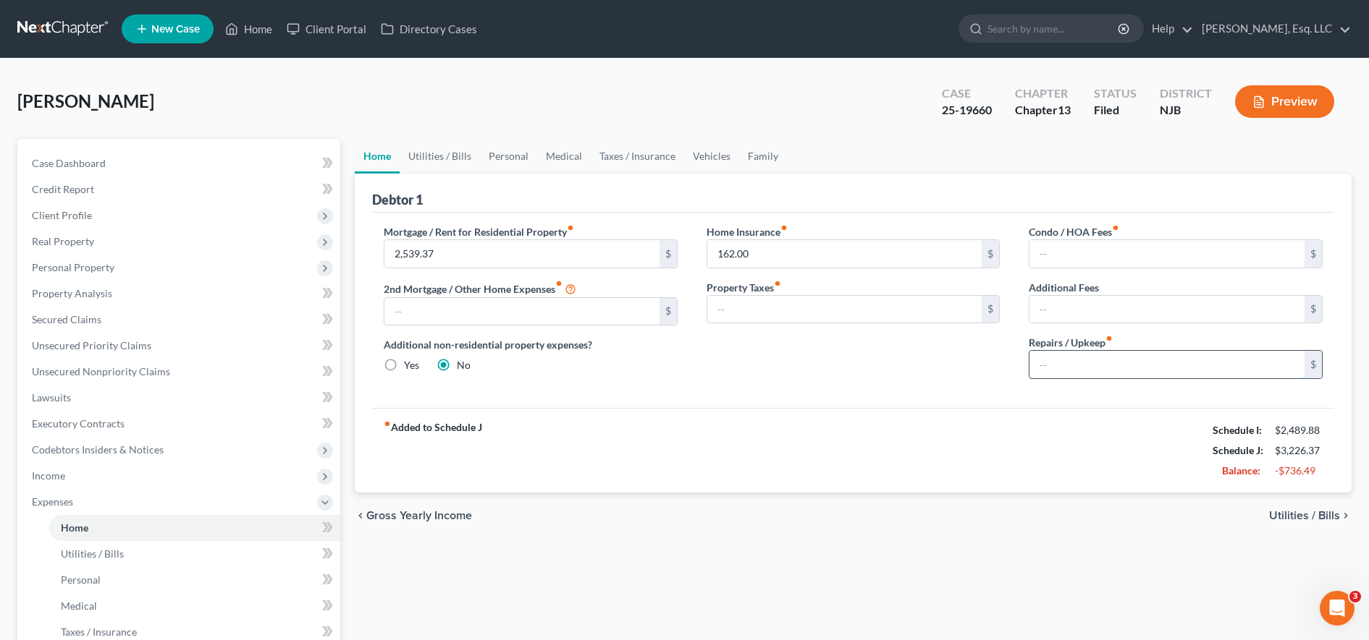
click at [1120, 379] on input "text" at bounding box center [1166, 365] width 275 height 28
click at [145, 571] on link "Personal" at bounding box center [194, 580] width 291 height 26
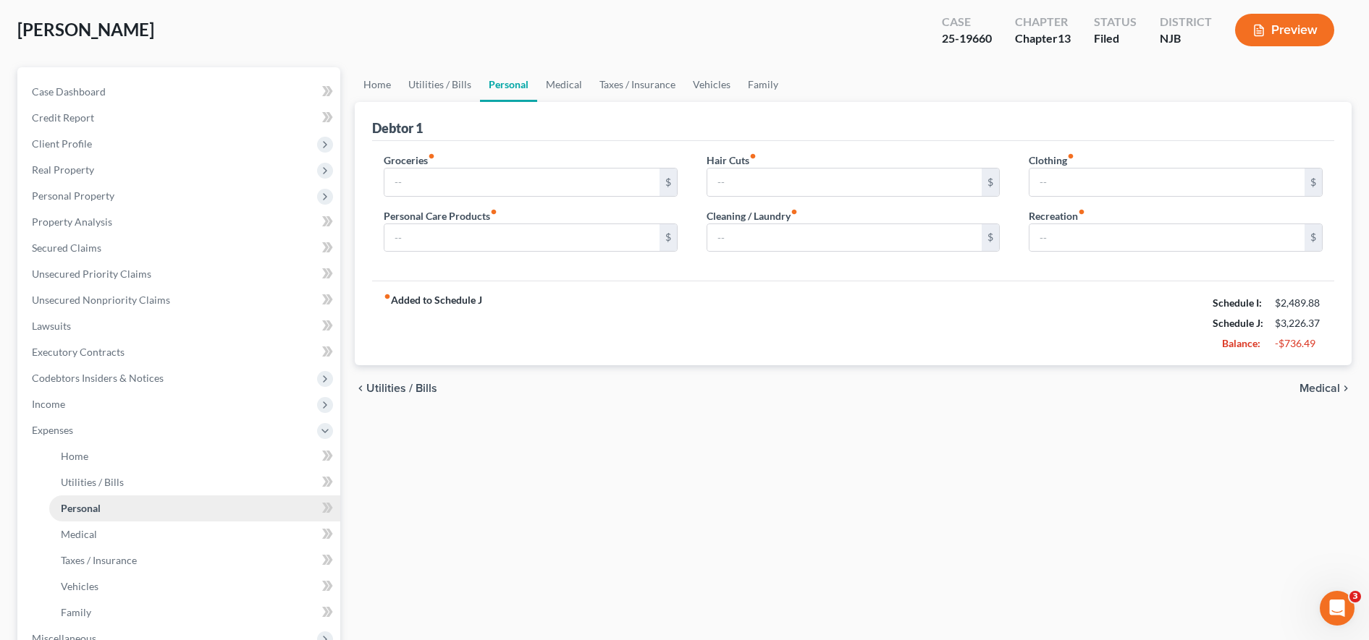
scroll to position [72, 0]
click at [151, 482] on link "Utilities / Bills" at bounding box center [194, 482] width 291 height 26
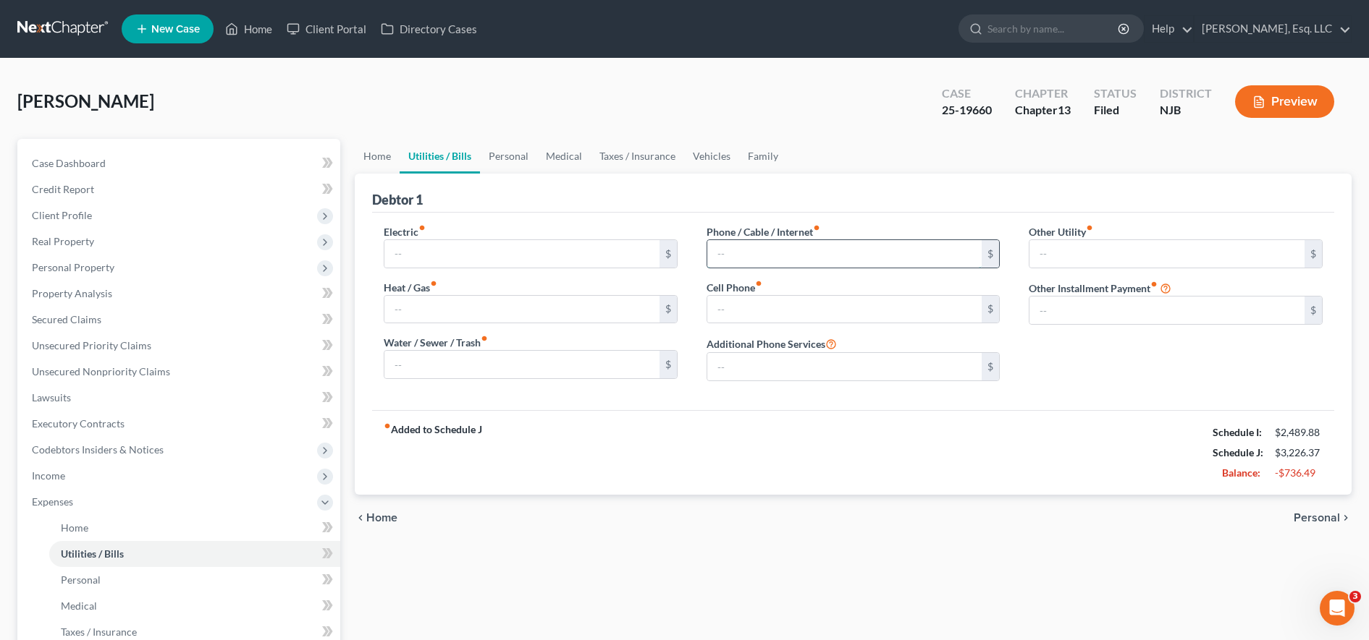
click at [711, 241] on input "text" at bounding box center [844, 254] width 275 height 28
type input "100.00"
click at [569, 321] on input "text" at bounding box center [521, 310] width 275 height 28
type input "600.00"
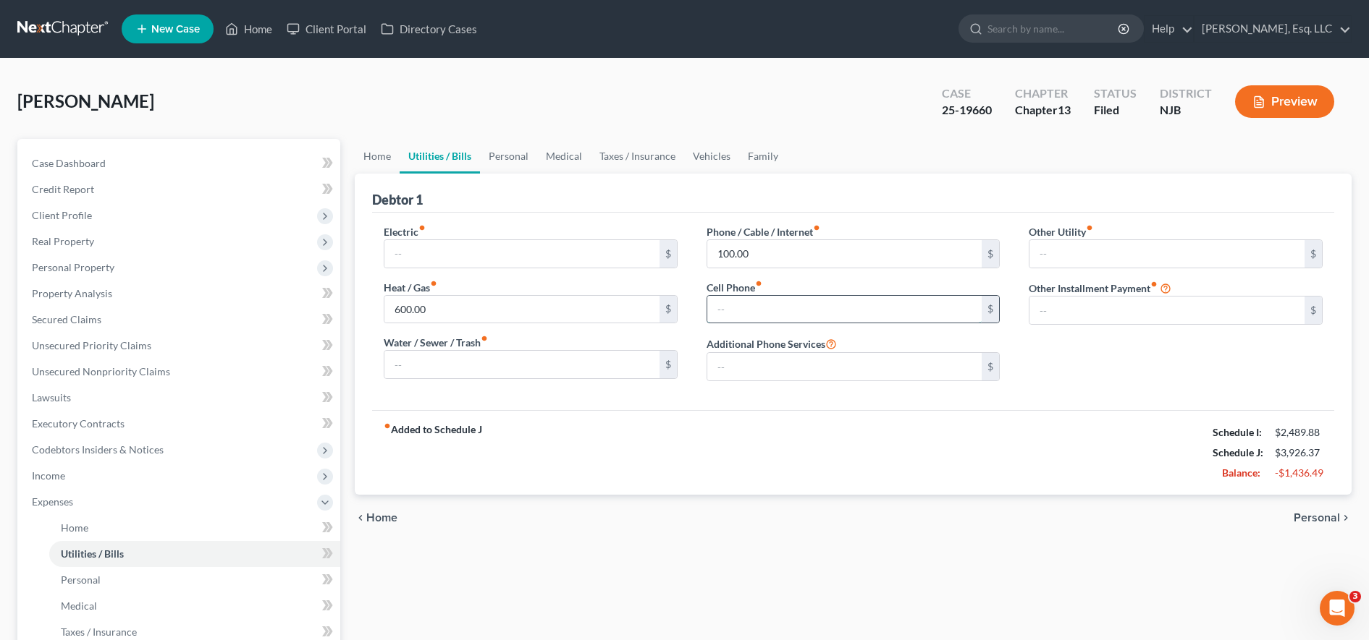
click at [718, 311] on input "text" at bounding box center [844, 310] width 275 height 28
click at [717, 315] on input "text" at bounding box center [844, 310] width 275 height 28
type input "1"
type input "71.00"
click at [580, 249] on input "text" at bounding box center [521, 254] width 275 height 28
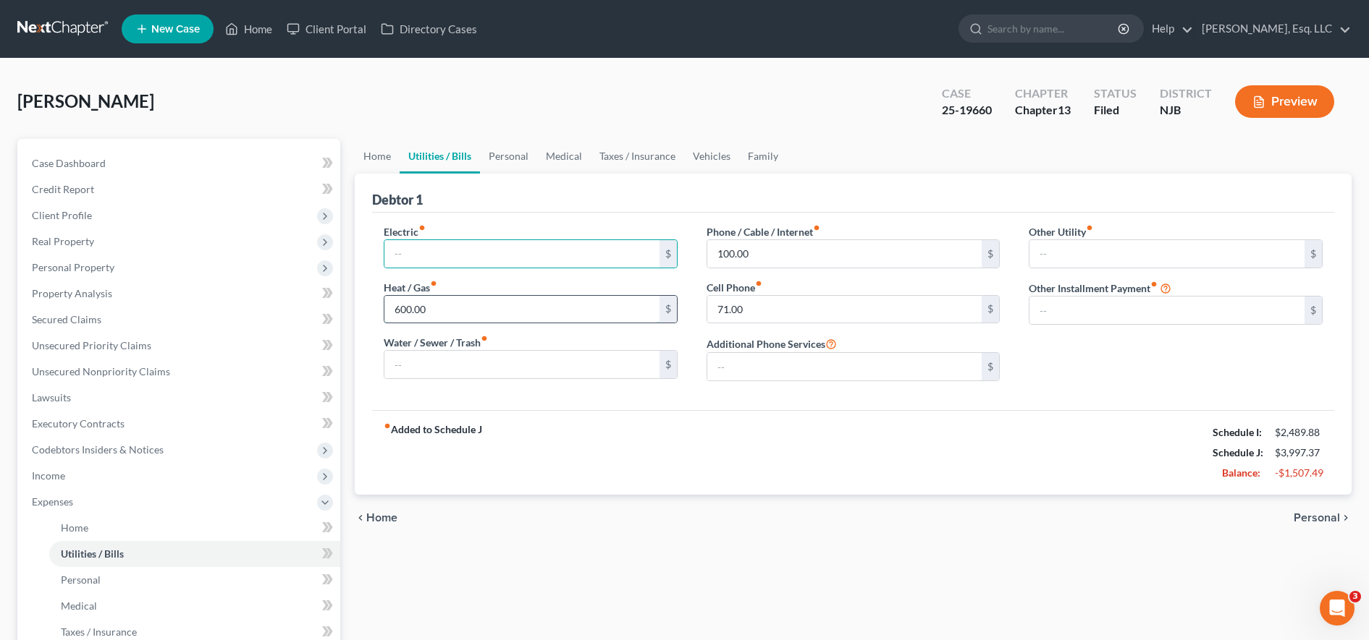
click at [392, 302] on input "600.00" at bounding box center [521, 310] width 275 height 28
type input "300.00"
click at [459, 252] on input "text" at bounding box center [521, 254] width 275 height 28
type input "300.00"
click at [402, 377] on input "text" at bounding box center [521, 365] width 275 height 28
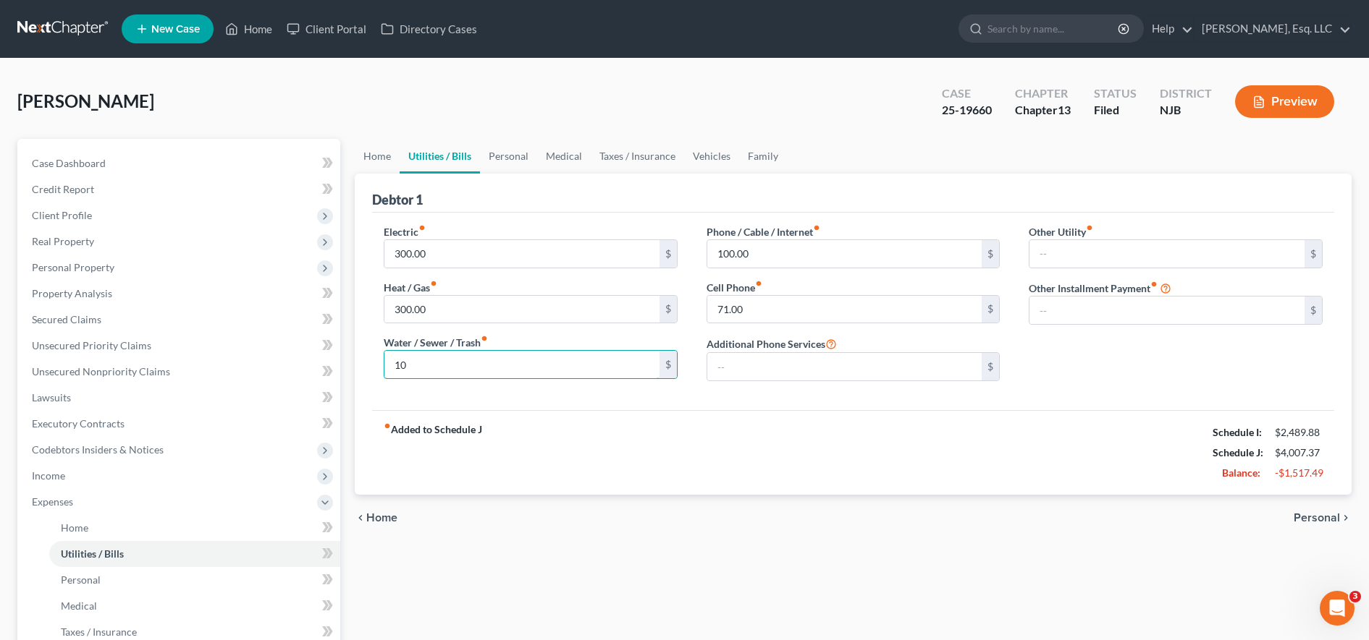
type input "1"
type input "50.00"
click at [948, 240] on div "100.00 $" at bounding box center [853, 254] width 294 height 29
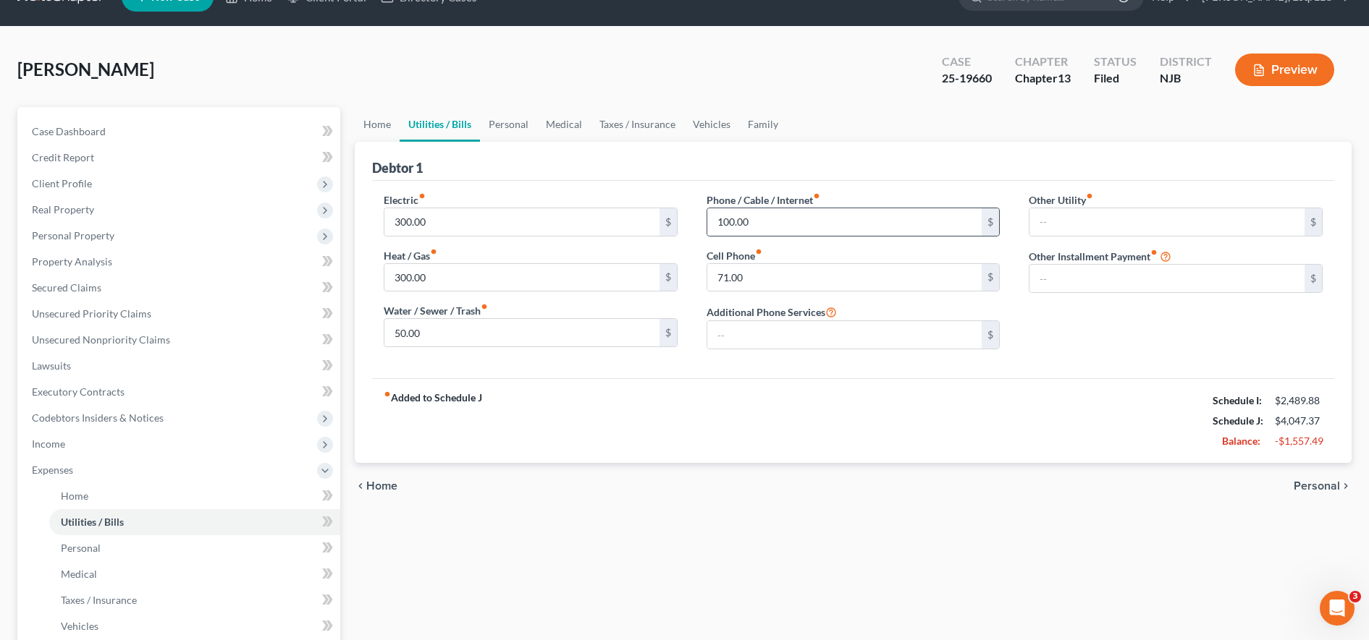
scroll to position [33, 0]
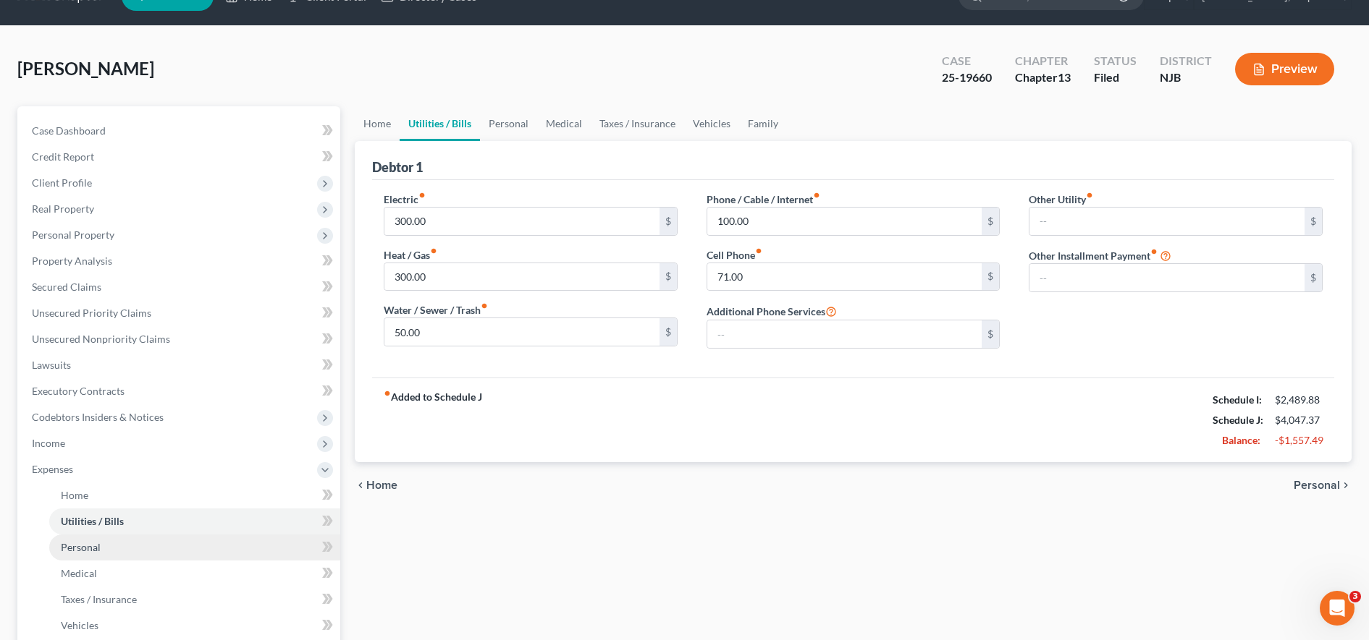
click at [282, 543] on link "Personal" at bounding box center [194, 548] width 291 height 26
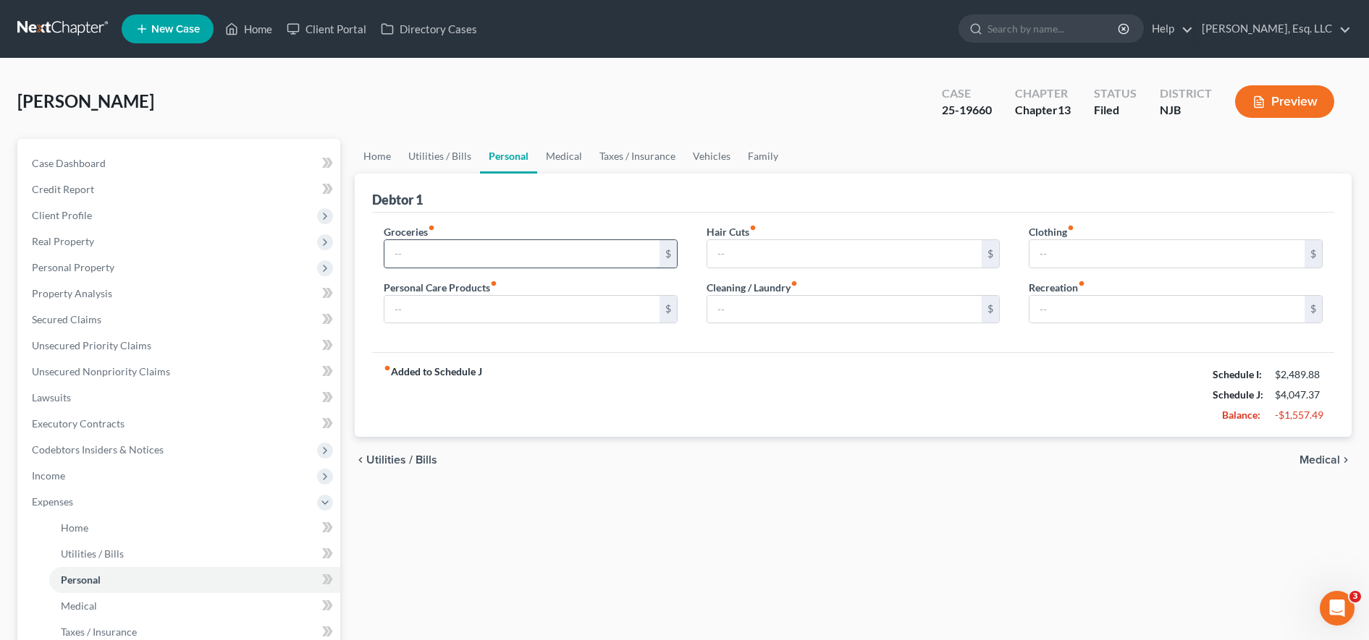
click at [469, 252] on input "text" at bounding box center [521, 254] width 275 height 28
click at [131, 530] on link "Home" at bounding box center [194, 528] width 291 height 26
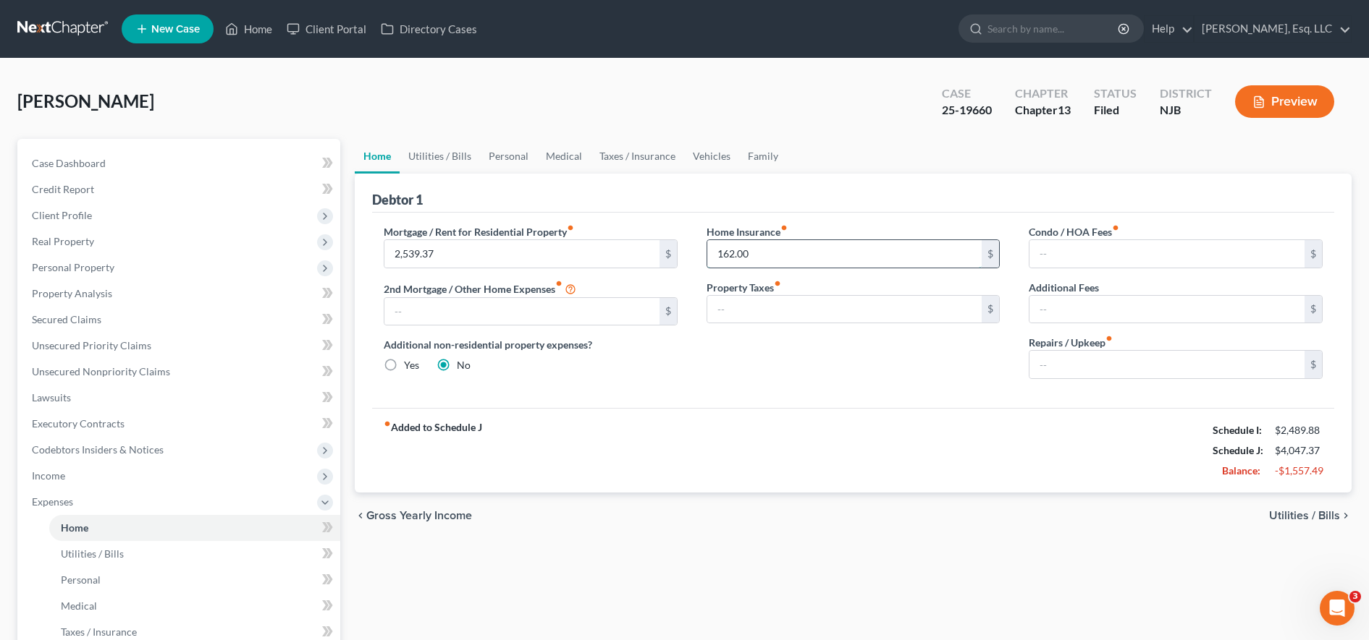
click at [765, 255] on input "162.00" at bounding box center [844, 254] width 275 height 28
type input "1"
click at [774, 263] on input "text" at bounding box center [844, 254] width 275 height 28
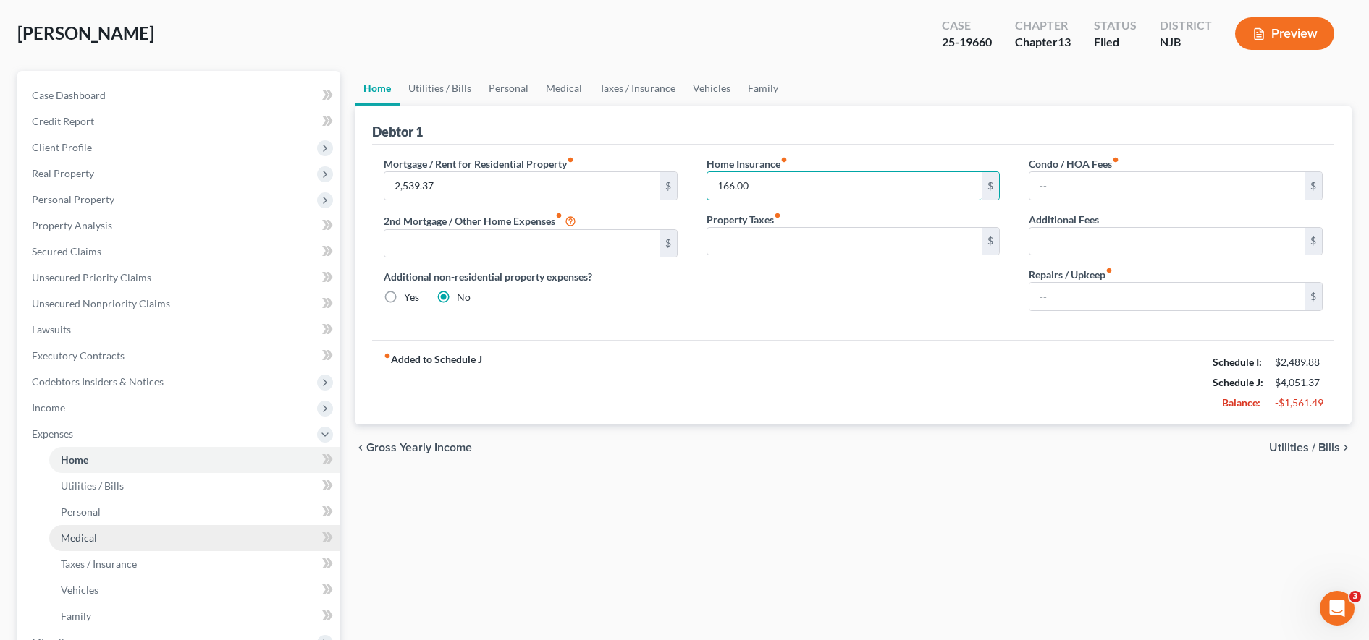
scroll to position [72, 0]
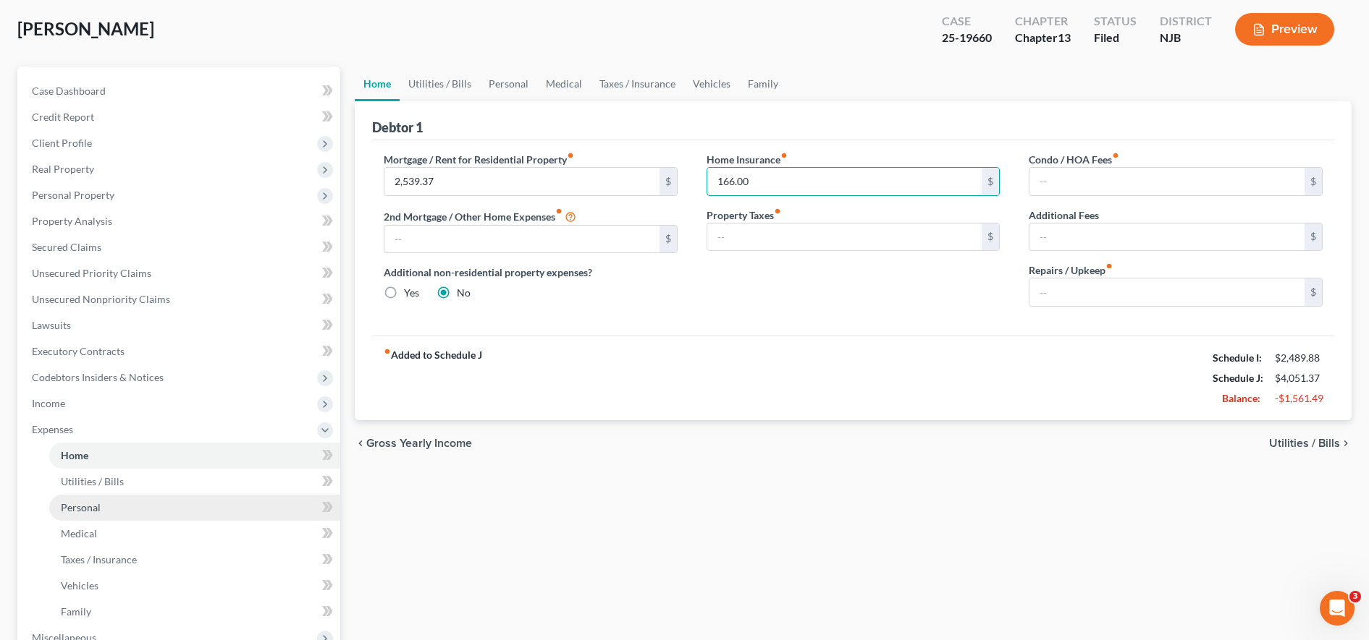
type input "166.00"
click at [94, 503] on span "Personal" at bounding box center [81, 508] width 40 height 12
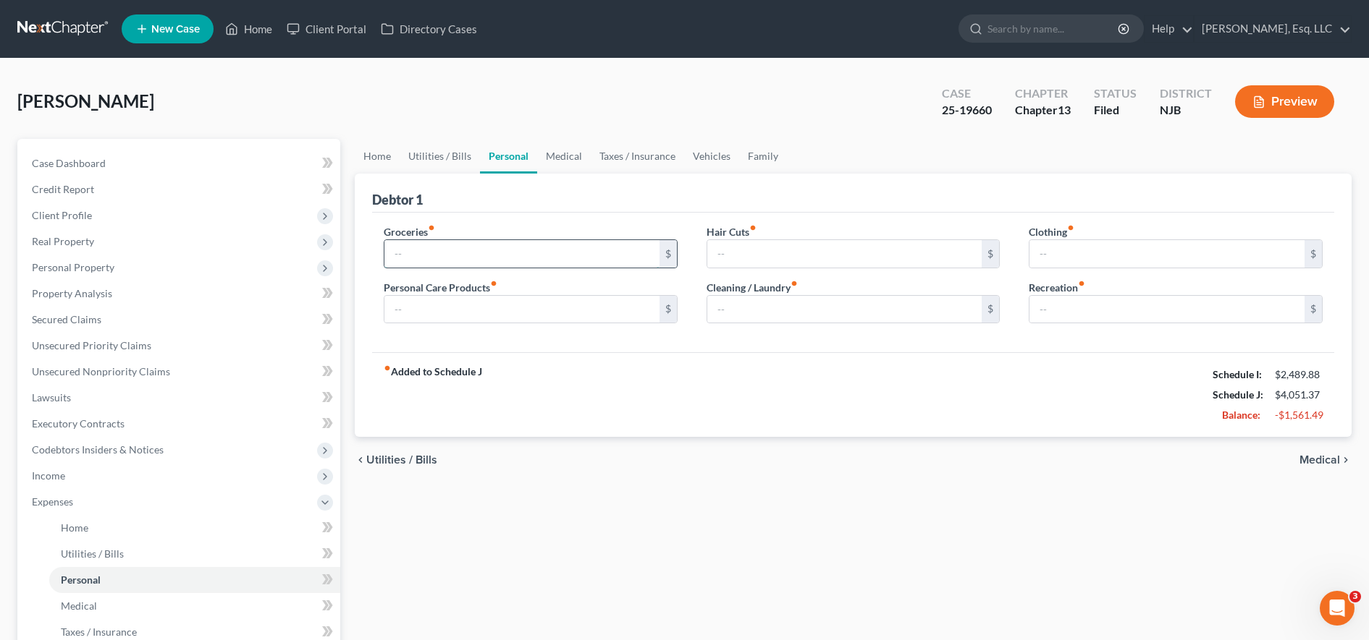
click at [416, 250] on input "text" at bounding box center [521, 254] width 275 height 28
type input "650.00"
click at [750, 259] on input "text" at bounding box center [844, 254] width 275 height 28
type input "4"
click at [1093, 250] on input "text" at bounding box center [1166, 254] width 275 height 28
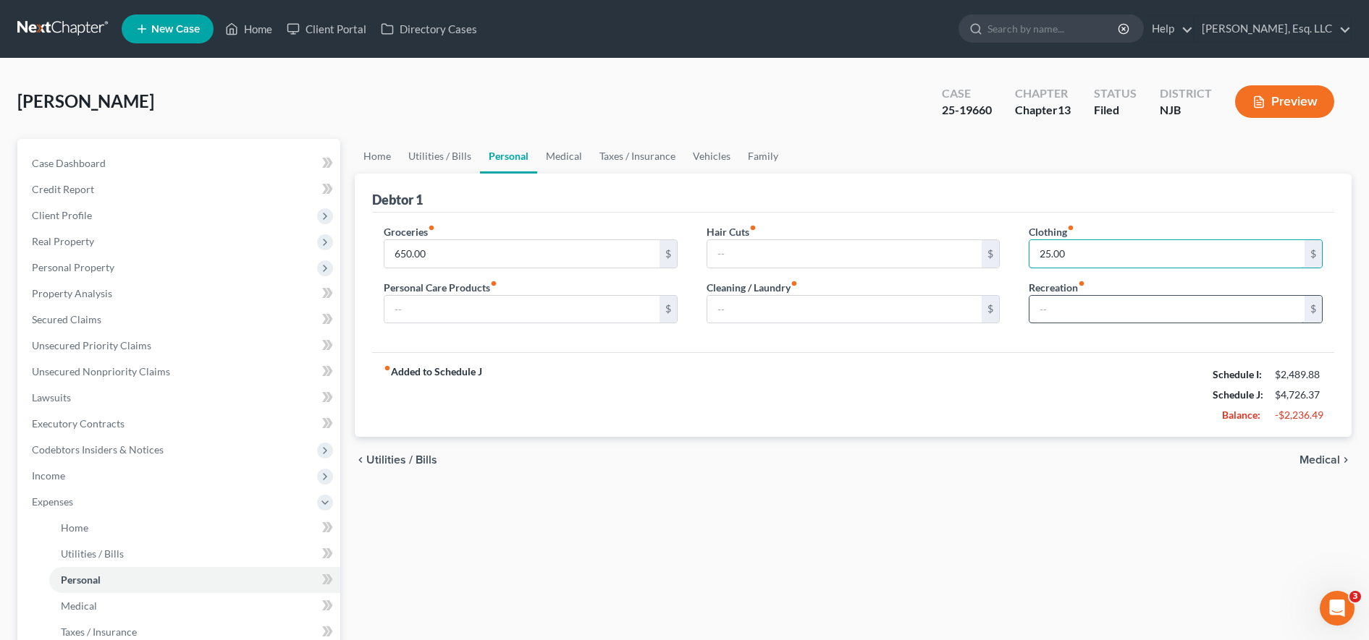
type input "25.00"
click at [1041, 321] on input "text" at bounding box center [1166, 310] width 275 height 28
click at [1041, 321] on input "50.00" at bounding box center [1166, 310] width 275 height 28
type input "50.00"
click at [903, 293] on div "Cleaning / Laundry fiber_manual_record $" at bounding box center [853, 302] width 294 height 44
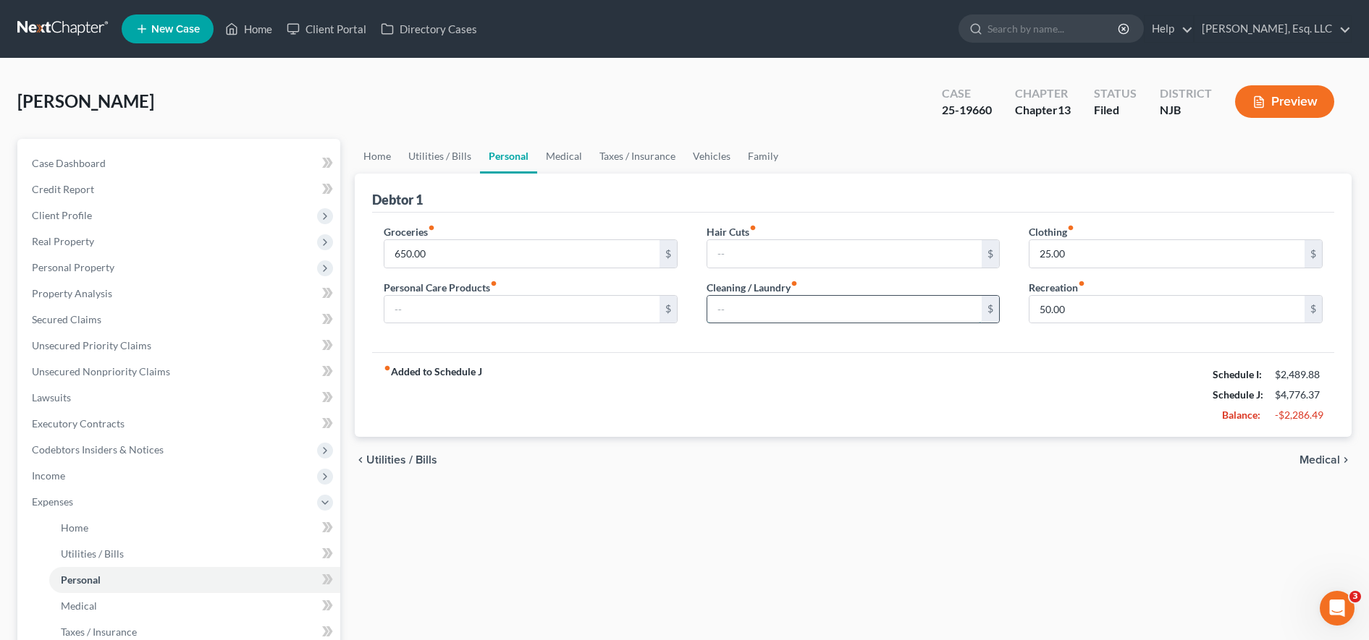
click at [898, 297] on input "text" at bounding box center [844, 310] width 275 height 28
click at [1101, 259] on input "25.00" at bounding box center [1166, 254] width 275 height 28
type input "35.00"
click at [834, 322] on input "text" at bounding box center [844, 310] width 275 height 28
click at [783, 301] on input "text" at bounding box center [844, 310] width 275 height 28
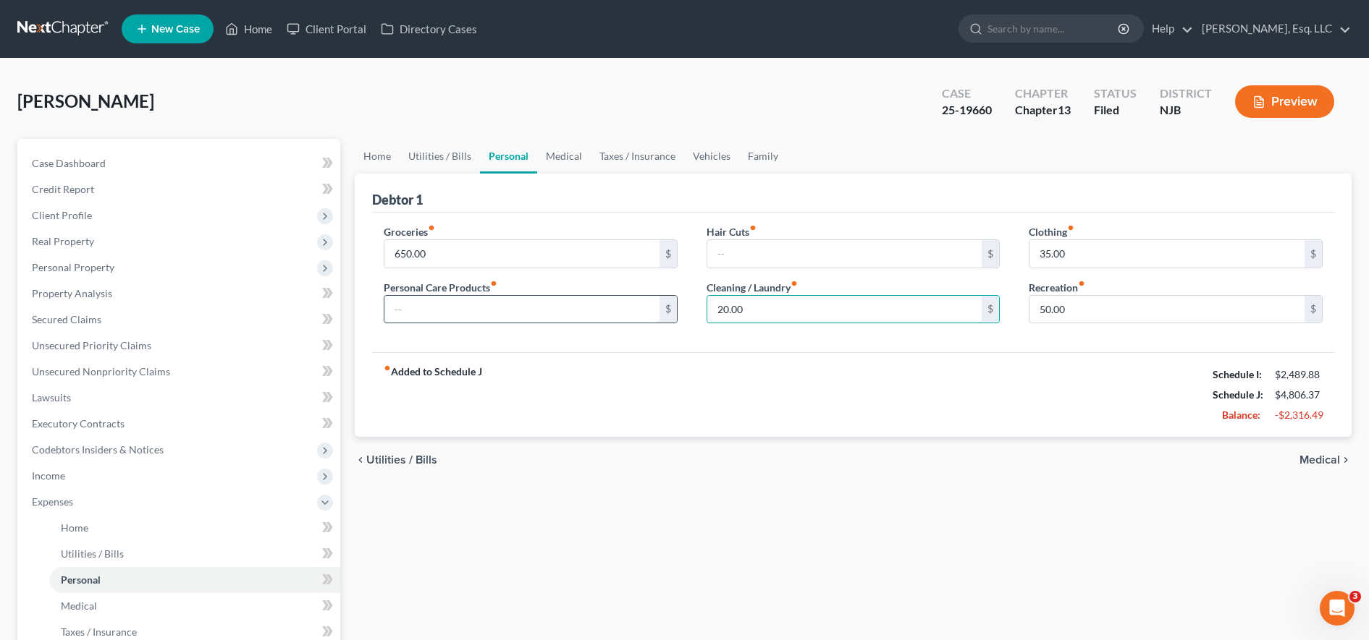
type input "20.00"
click at [489, 316] on input "text" at bounding box center [521, 310] width 275 height 28
type input "5"
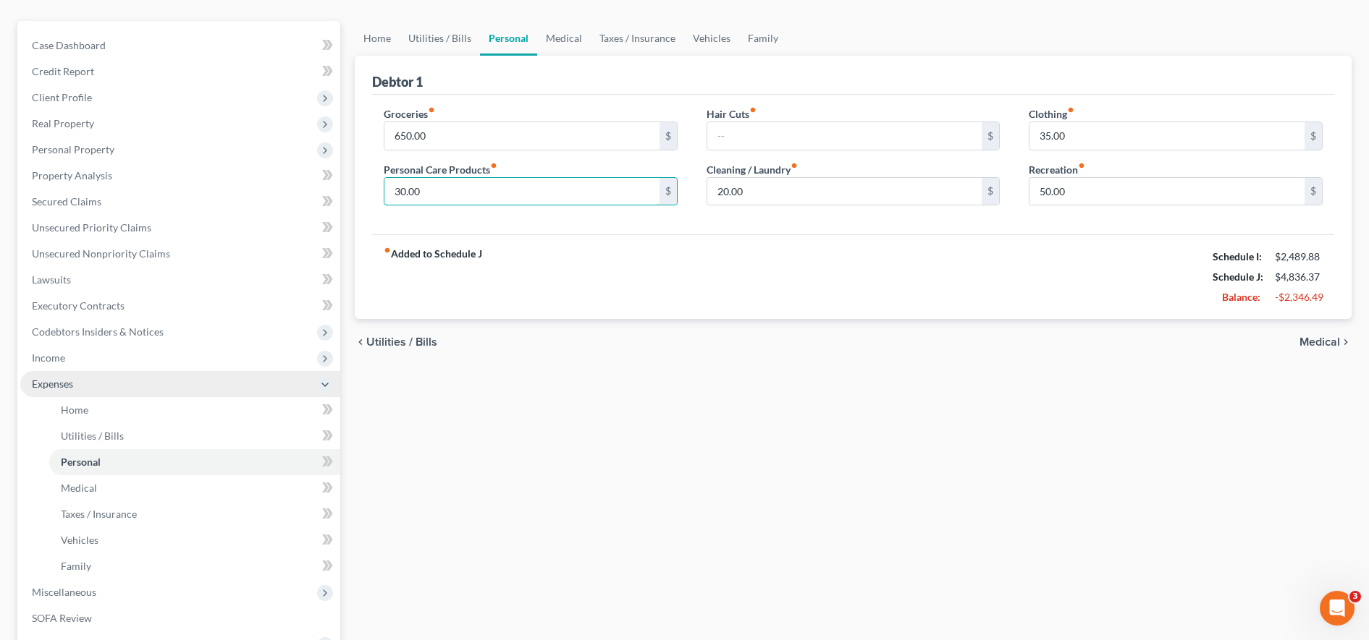
scroll to position [119, 0]
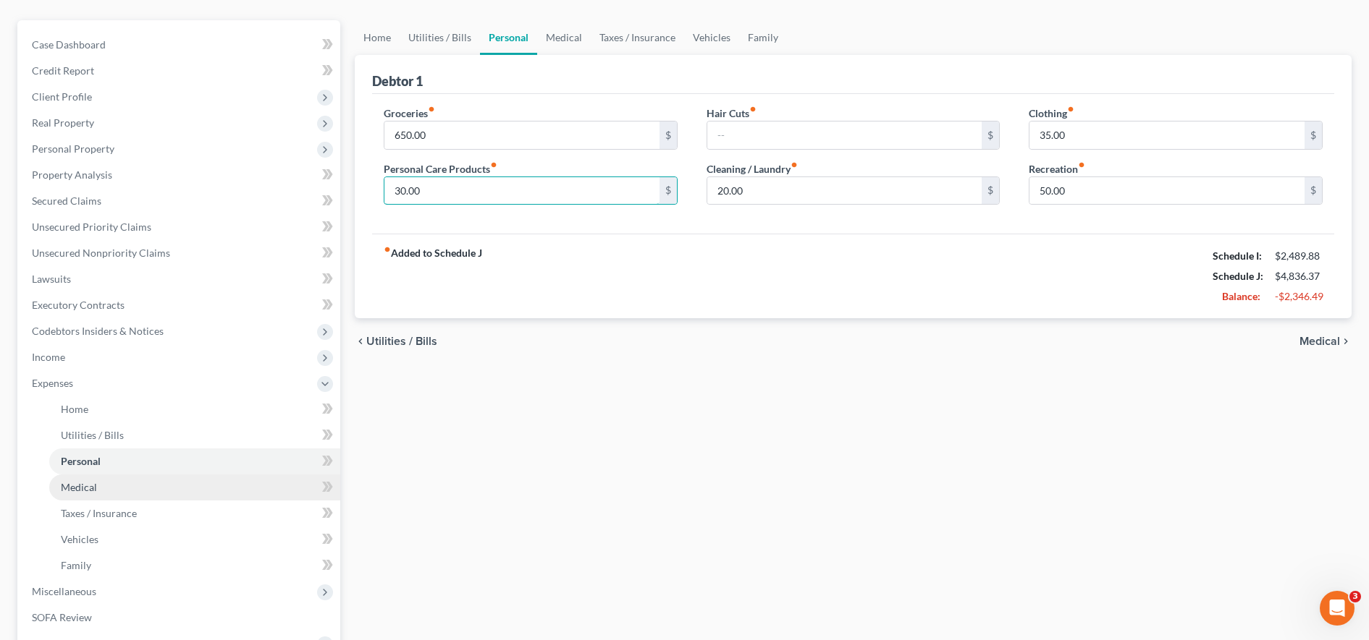
type input "30.00"
click at [104, 491] on link "Medical" at bounding box center [194, 488] width 291 height 26
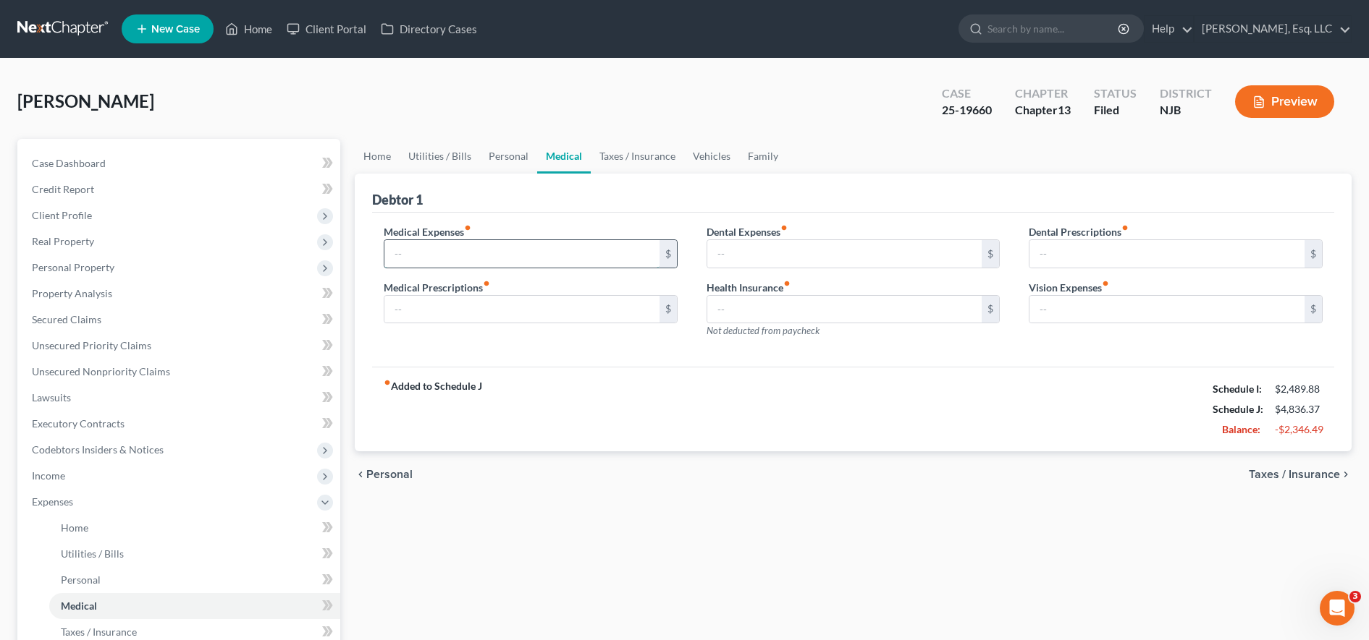
click at [422, 247] on input "text" at bounding box center [521, 254] width 275 height 28
click at [389, 238] on label "Medical Expenses fiber_manual_record" at bounding box center [428, 231] width 88 height 15
click at [411, 242] on input "text" at bounding box center [521, 254] width 275 height 28
type input "1"
type input "5"
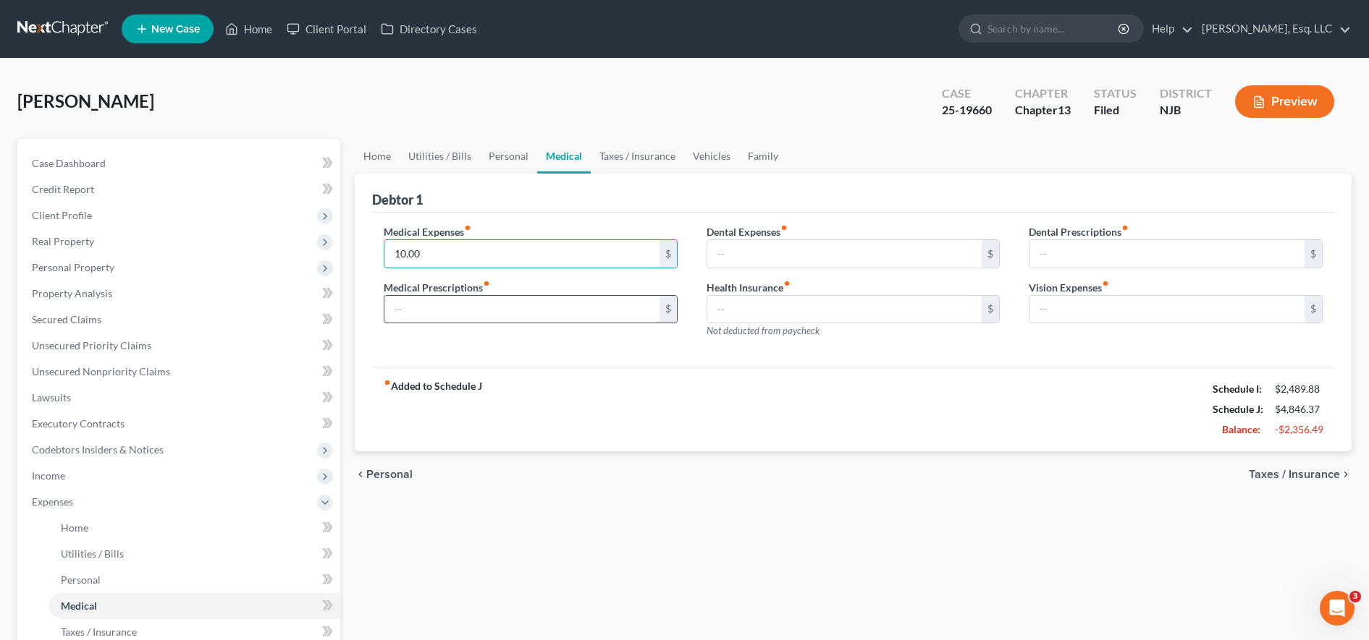
type input "10.00"
click at [438, 308] on input "text" at bounding box center [521, 310] width 275 height 28
type input "5.00"
click at [1083, 309] on input "text" at bounding box center [1166, 310] width 275 height 28
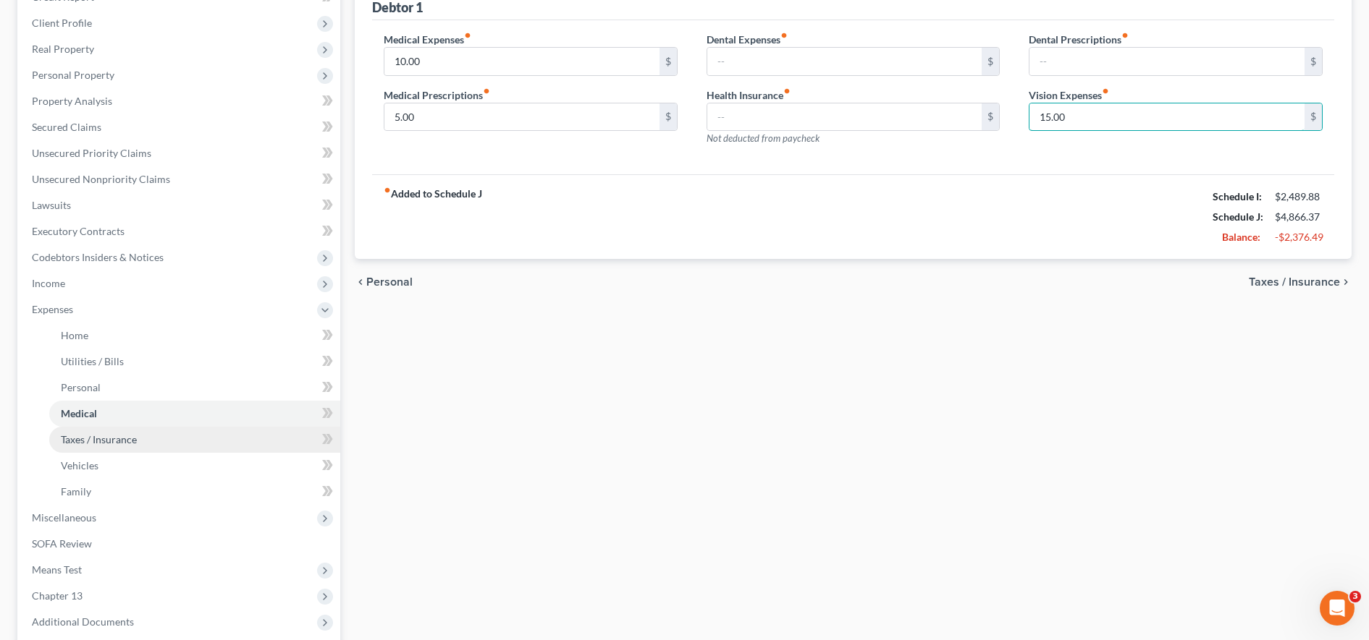
type input "15.00"
click at [156, 436] on link "Taxes / Insurance" at bounding box center [194, 440] width 291 height 26
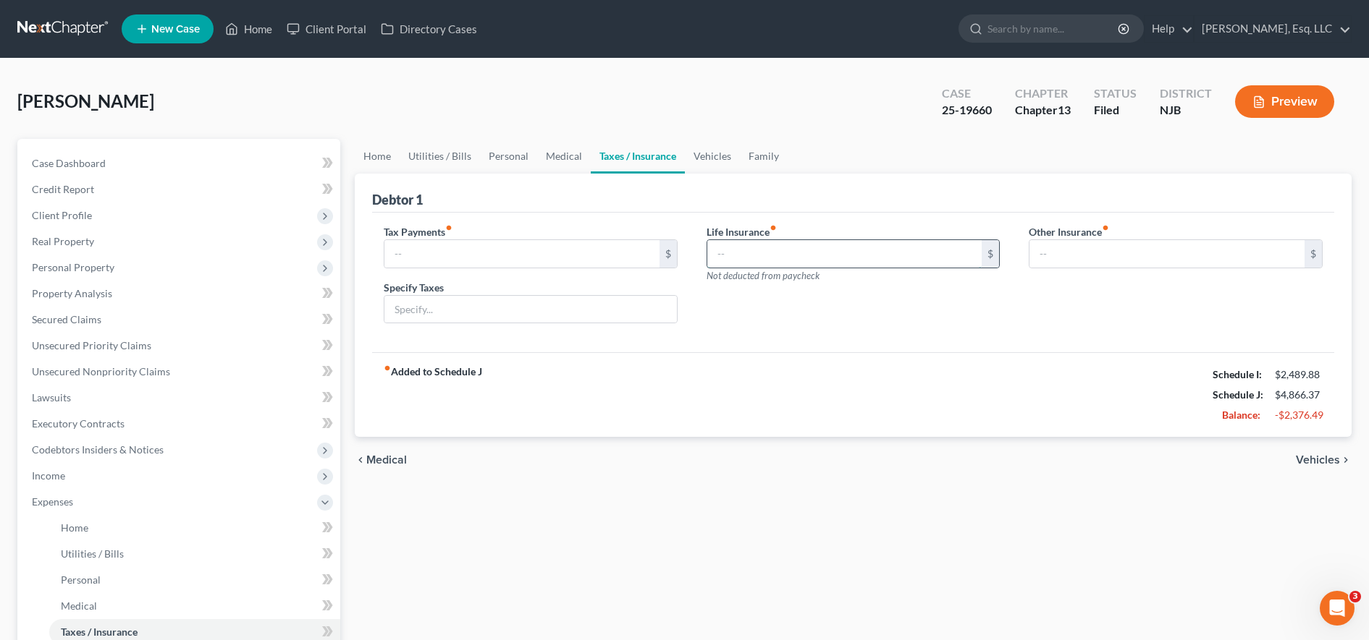
click at [896, 257] on input "text" at bounding box center [844, 254] width 275 height 28
click at [1088, 258] on input "text" at bounding box center [1166, 254] width 275 height 28
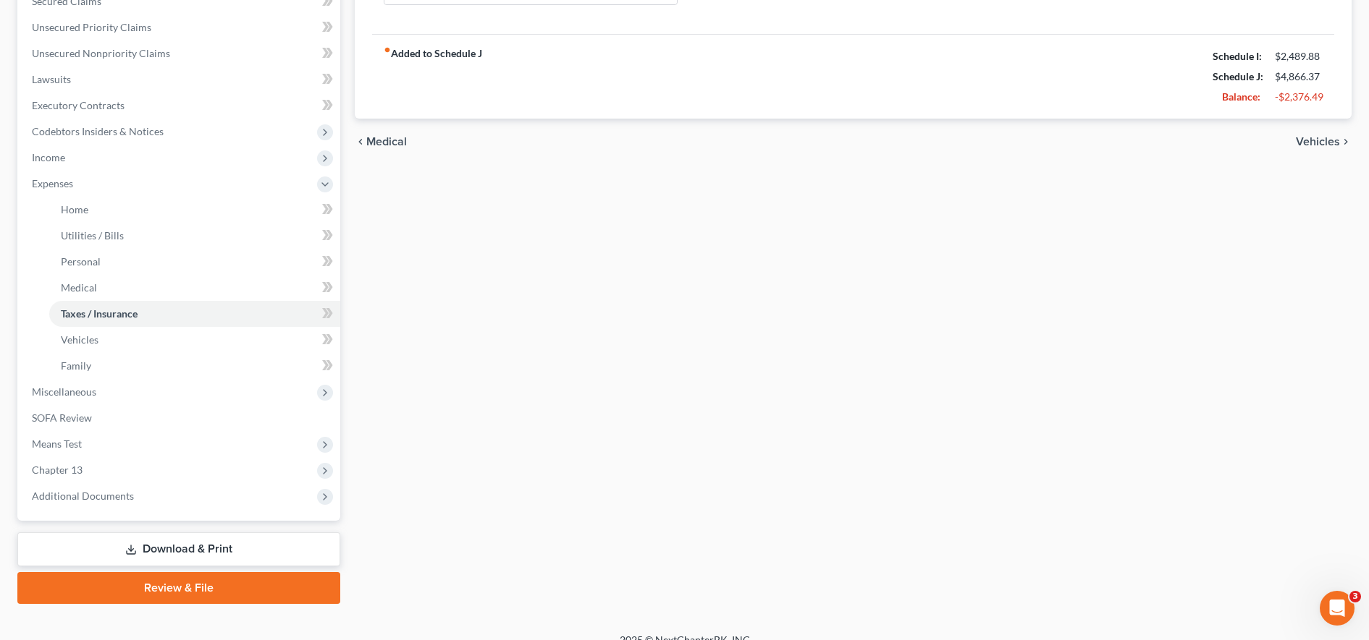
scroll to position [322, 0]
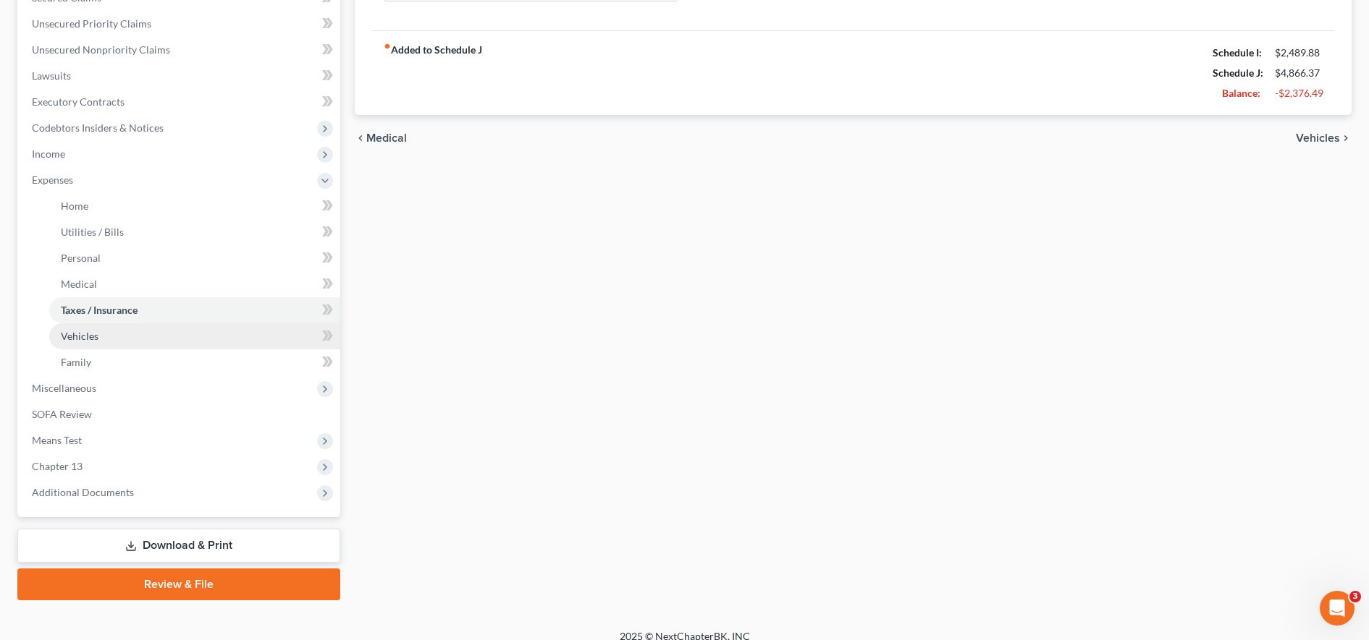
click at [144, 333] on link "Vehicles" at bounding box center [194, 336] width 291 height 26
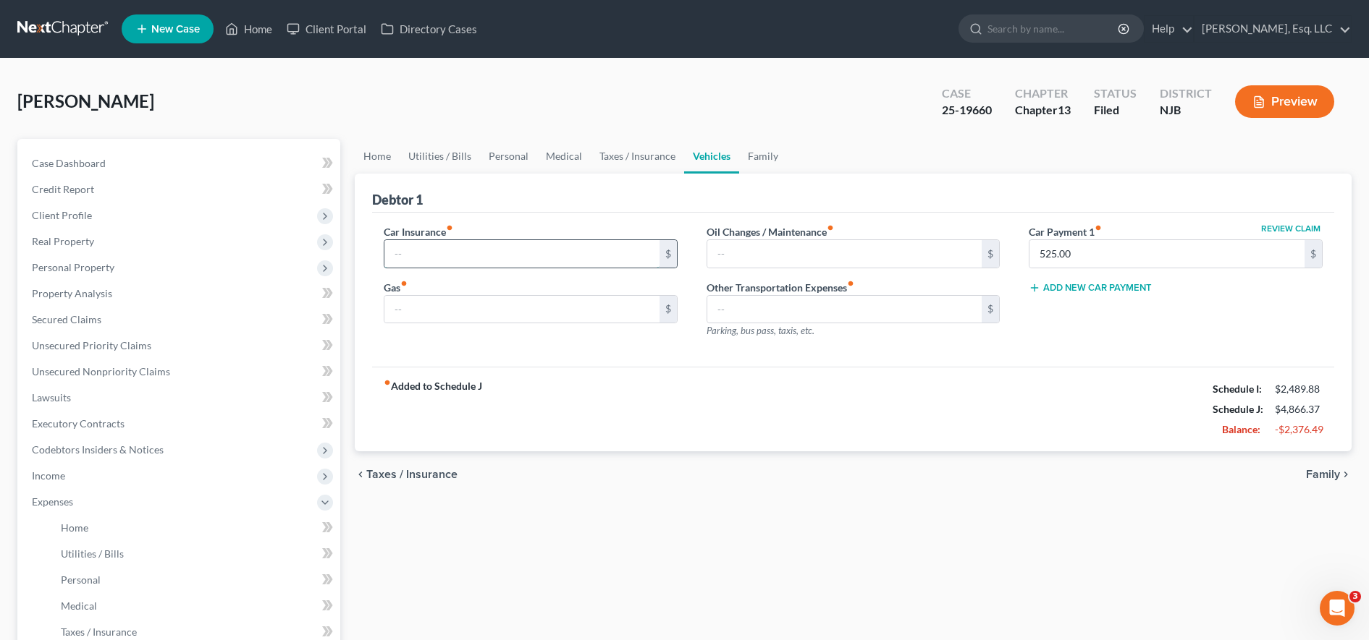
click at [604, 255] on input "text" at bounding box center [521, 254] width 275 height 28
type input "400.00"
click at [571, 317] on input "text" at bounding box center [521, 310] width 275 height 28
type input "150.00"
click at [800, 258] on input "text" at bounding box center [844, 254] width 275 height 28
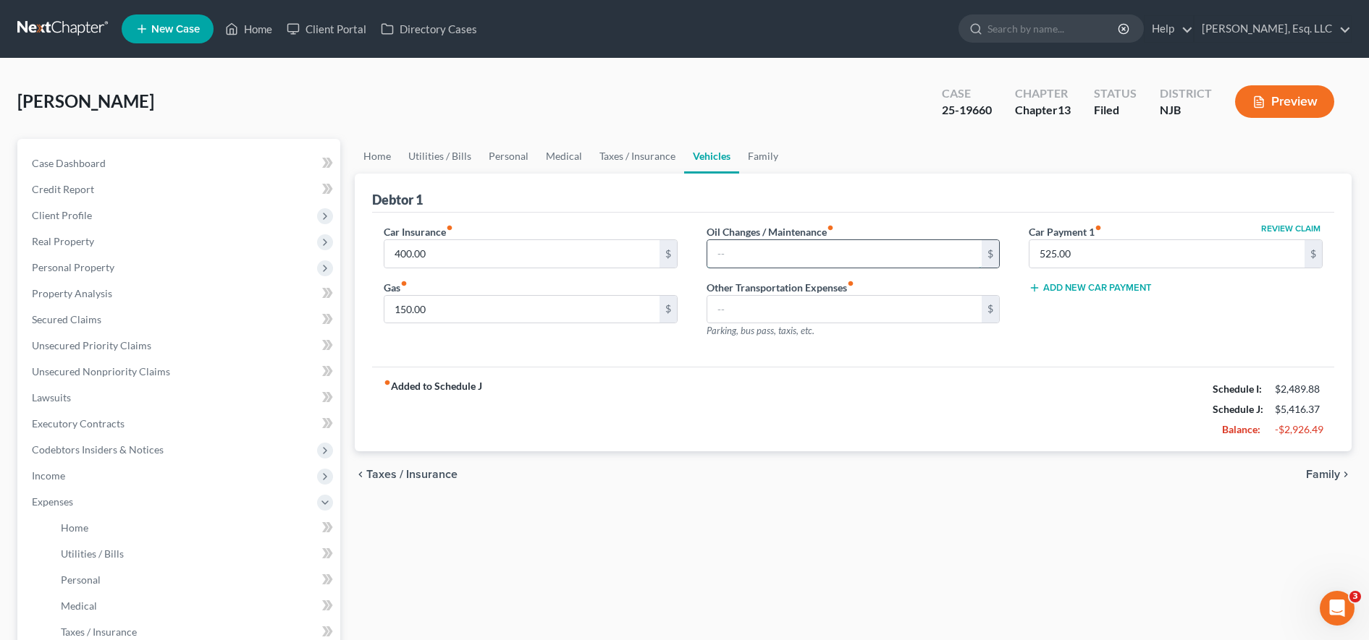
click at [792, 261] on input "text" at bounding box center [844, 254] width 275 height 28
type input "40.00"
click at [821, 380] on div "fiber_manual_record Added to Schedule J Schedule I: $2,489.88 Schedule J: $5,45…" at bounding box center [853, 409] width 962 height 85
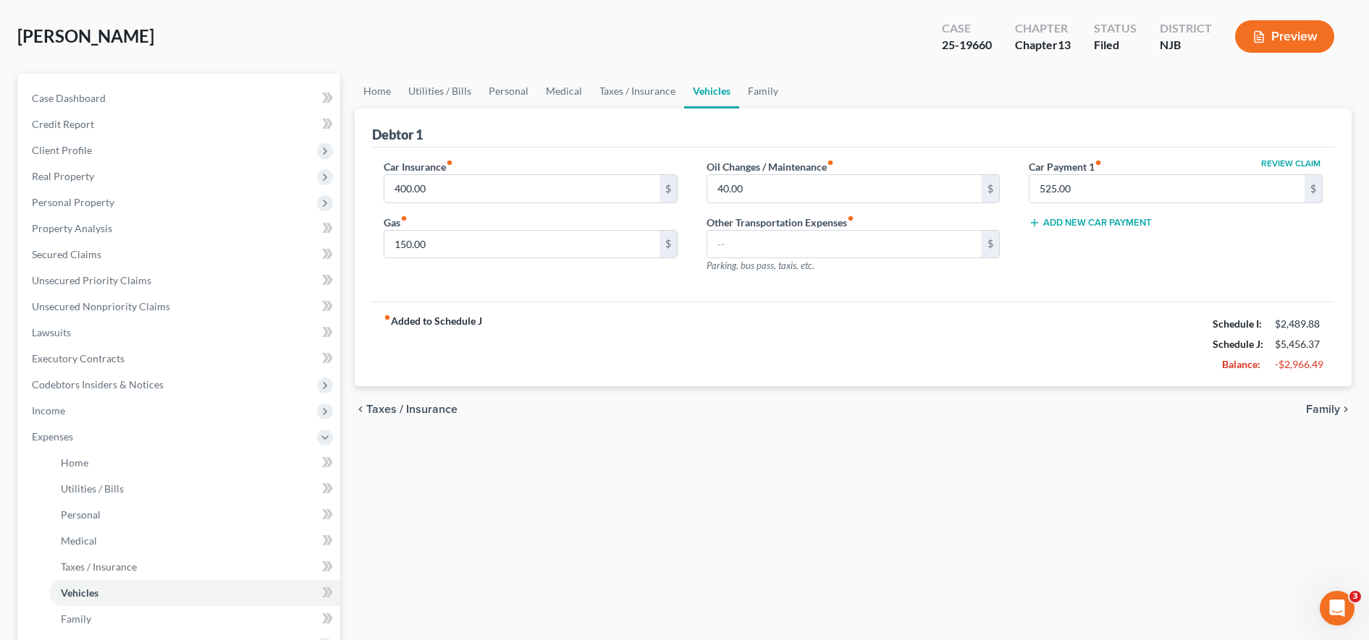
scroll to position [67, 0]
click at [795, 235] on input "text" at bounding box center [844, 243] width 275 height 28
click at [638, 344] on div "fiber_manual_record Added to Schedule J Schedule I: $2,489.88 Schedule J: $5,45…" at bounding box center [853, 342] width 962 height 85
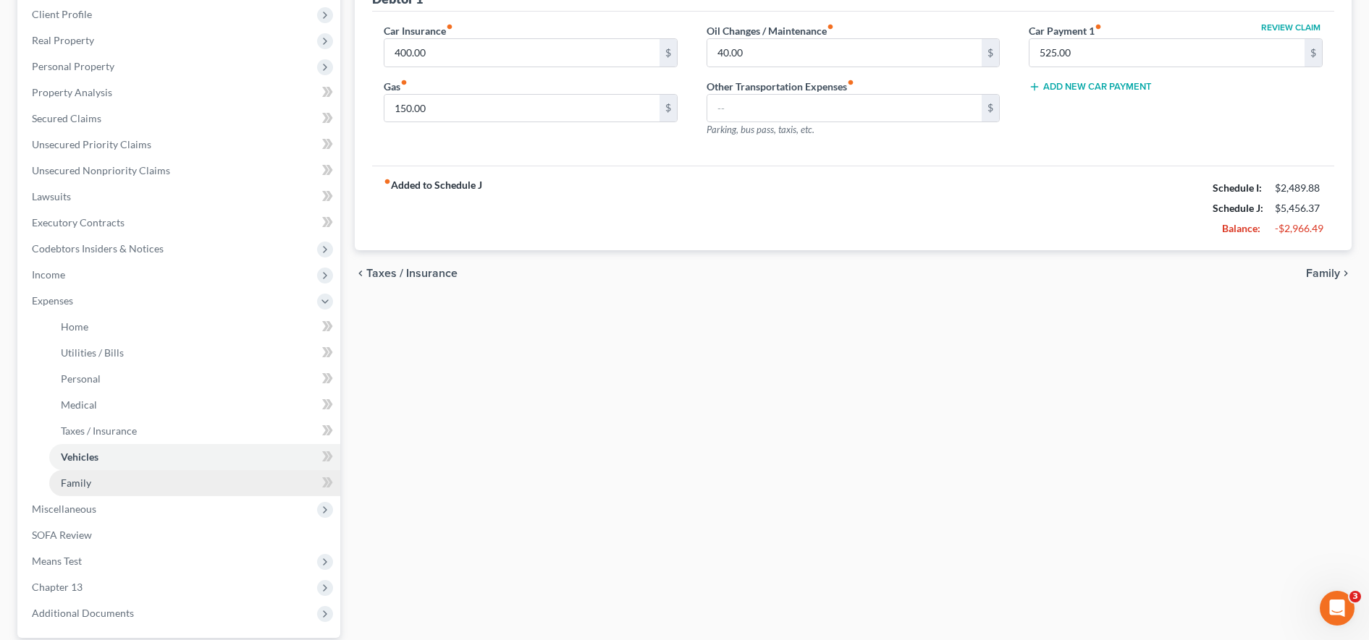
click at [223, 491] on link "Family" at bounding box center [194, 483] width 291 height 26
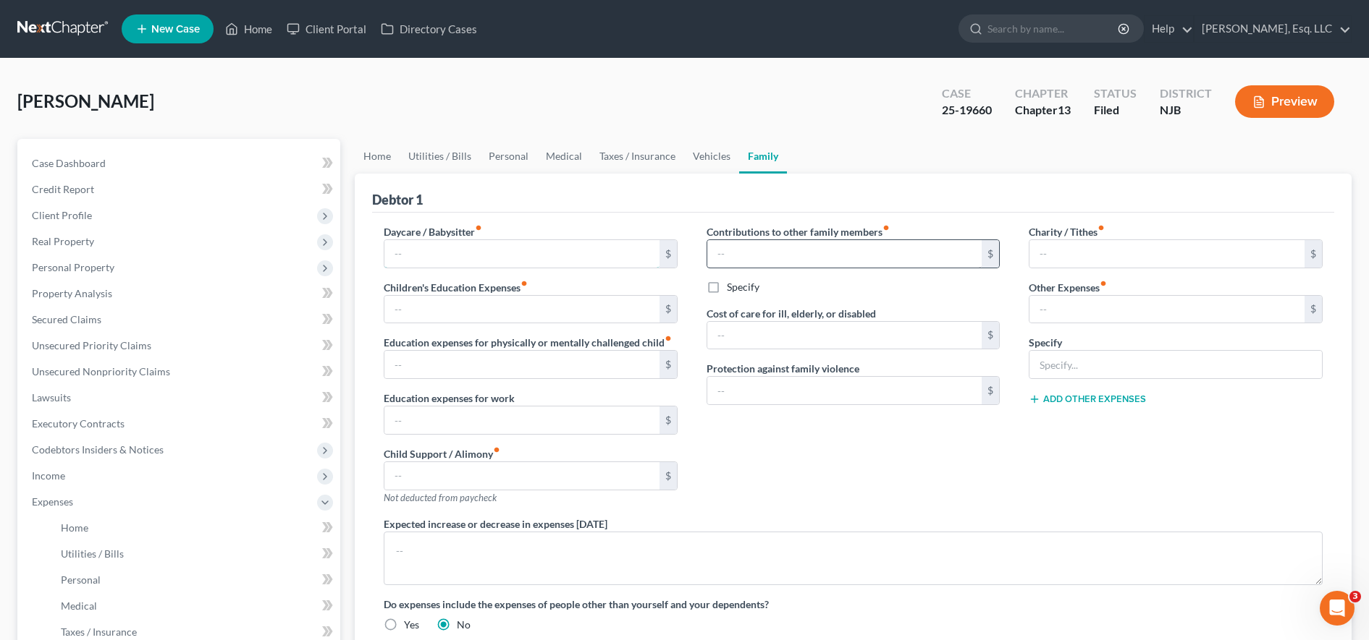
click at [565, 263] on input "text" at bounding box center [521, 254] width 275 height 28
click at [937, 308] on div "Cost of care for ill, elderly, or disabled $" at bounding box center [853, 328] width 294 height 44
click at [1096, 296] on input "text" at bounding box center [1166, 310] width 275 height 28
type input "0"
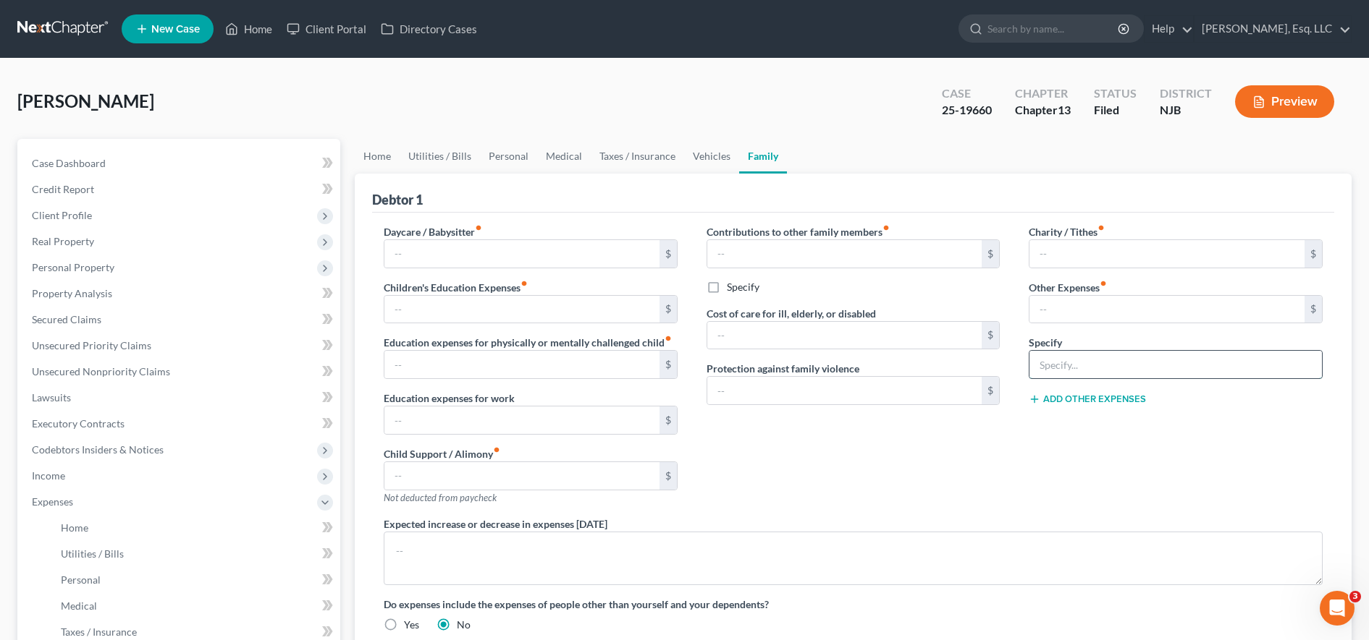
click at [1070, 368] on input "text" at bounding box center [1175, 365] width 292 height 28
click at [1115, 362] on input "vet bills, pet food nd toys" at bounding box center [1175, 365] width 292 height 28
type input "vet bills, pet food and toys"
click at [1052, 310] on input "text" at bounding box center [1166, 310] width 275 height 28
click at [933, 253] on input "text" at bounding box center [844, 254] width 275 height 28
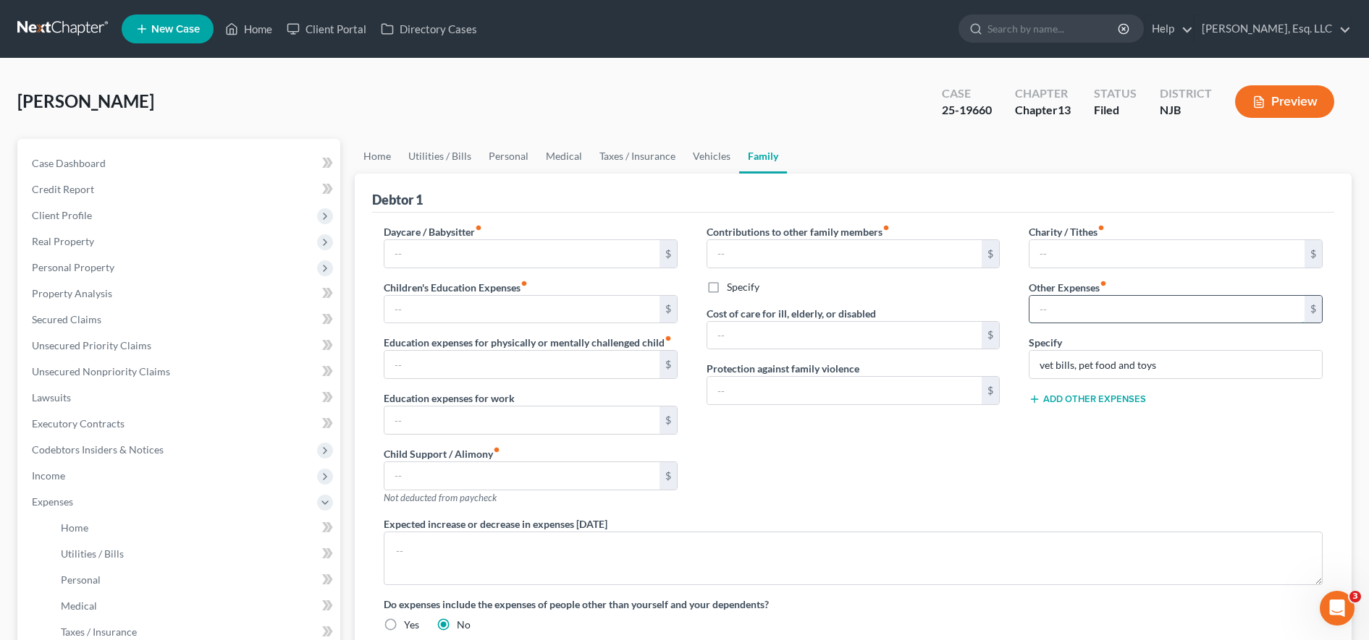
click at [1088, 300] on input "text" at bounding box center [1166, 310] width 275 height 28
click at [785, 254] on input "text" at bounding box center [844, 254] width 275 height 28
type input "20.00"
click at [727, 289] on label "Specify" at bounding box center [743, 287] width 33 height 14
click at [732, 289] on input "Specify" at bounding box center [736, 284] width 9 height 9
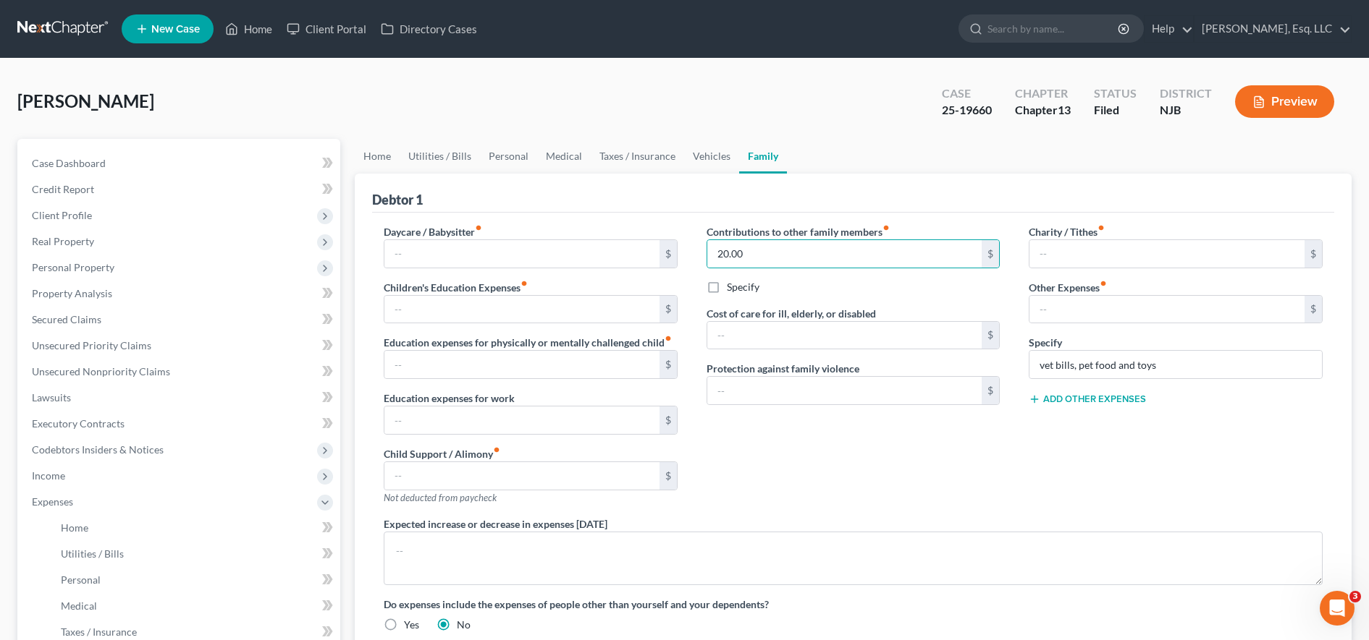
checkbox input "true"
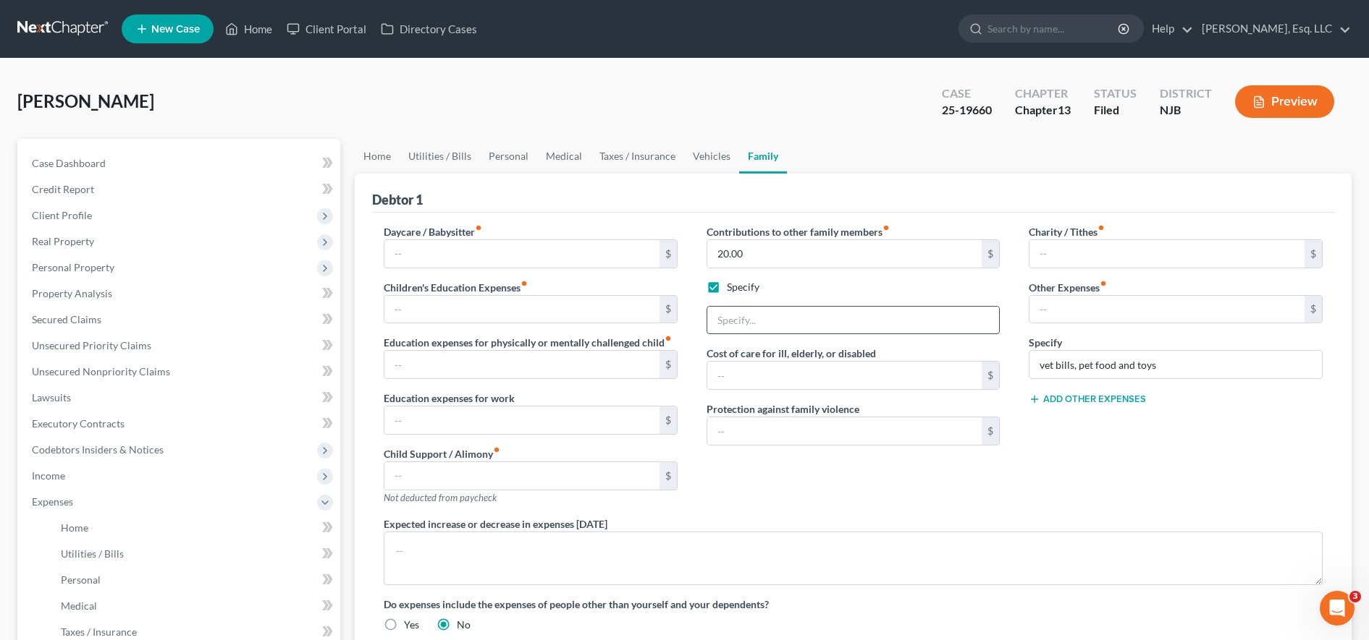
click at [744, 320] on input "text" at bounding box center [853, 321] width 292 height 28
type input "Depends for elderly mother"
click at [512, 253] on input "text" at bounding box center [521, 254] width 275 height 28
click at [403, 298] on input "text" at bounding box center [521, 310] width 275 height 28
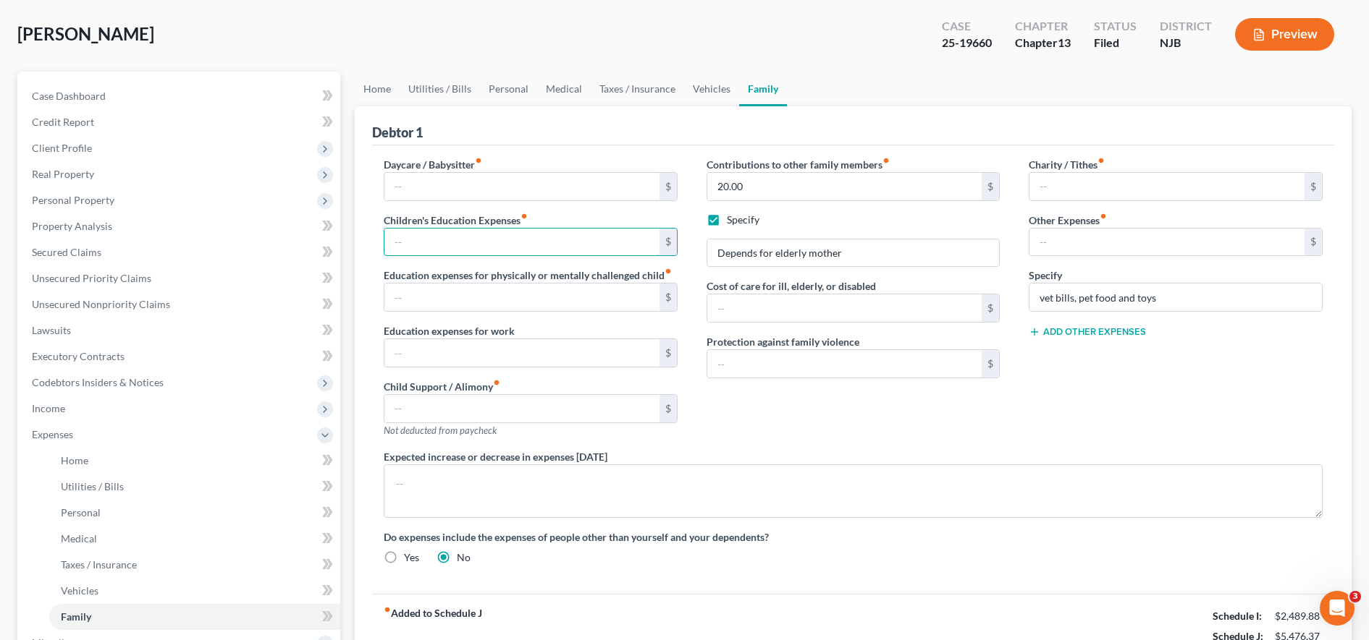
scroll to position [68, 0]
click at [1057, 241] on input "text" at bounding box center [1166, 242] width 275 height 28
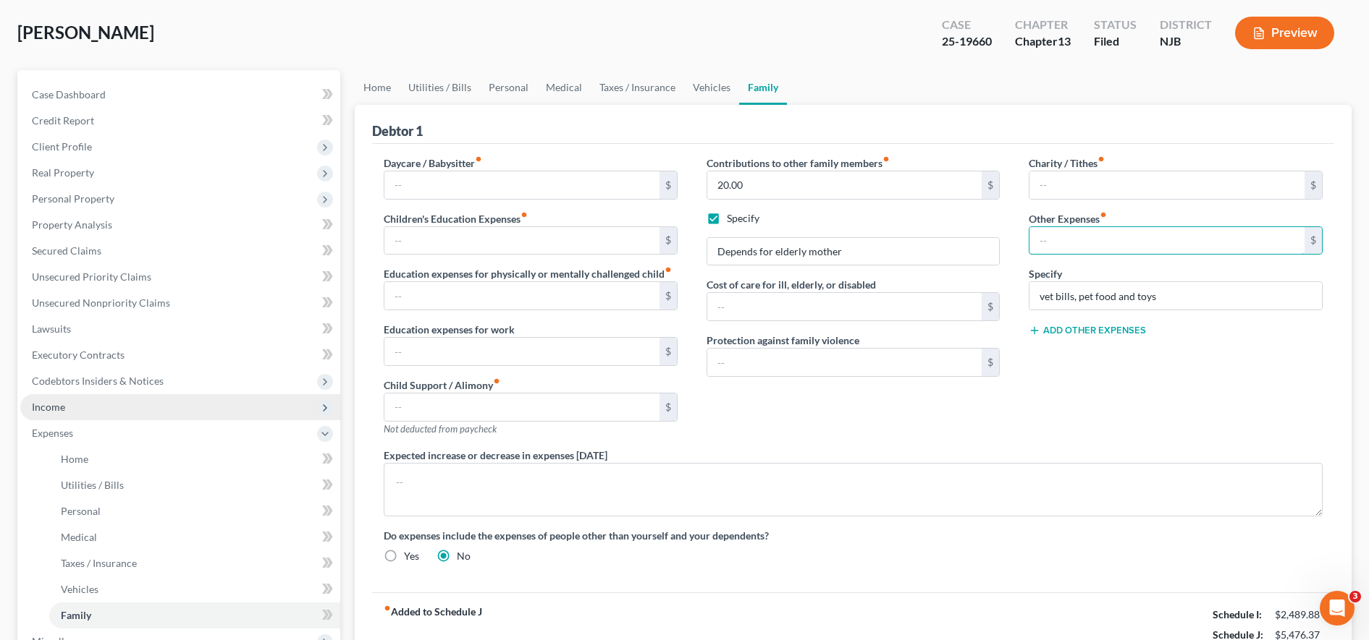
scroll to position [67, 0]
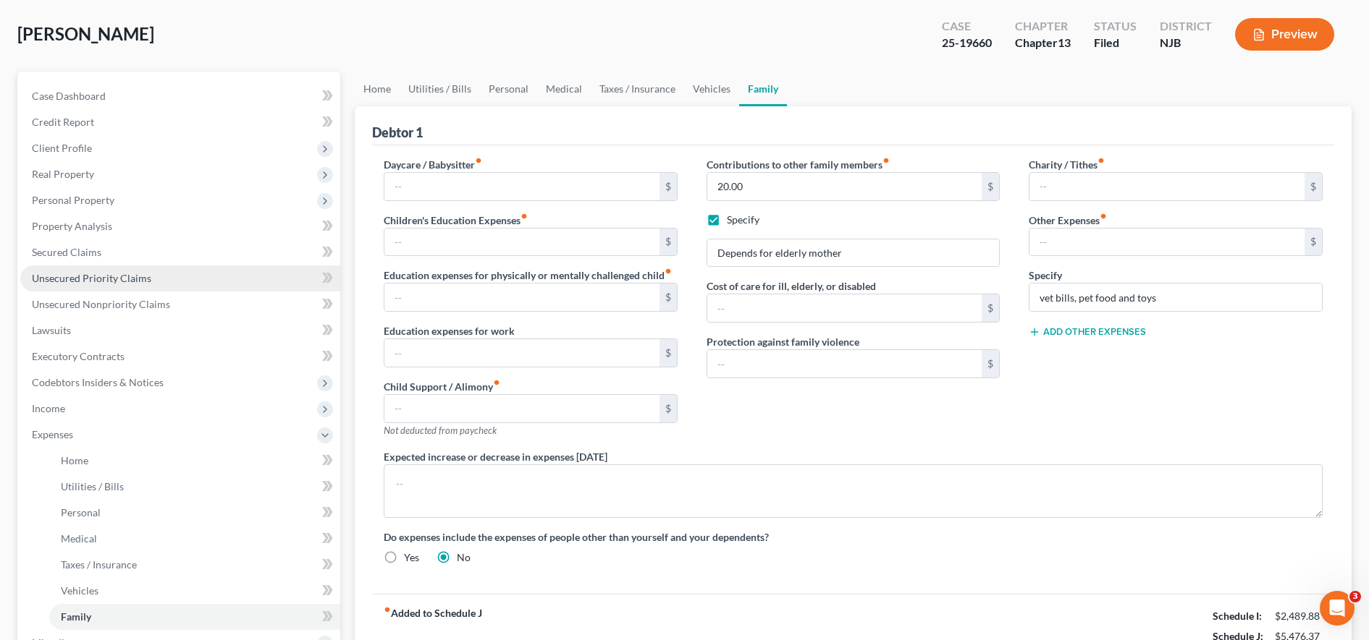
click at [225, 273] on link "Unsecured Priority Claims" at bounding box center [180, 279] width 320 height 26
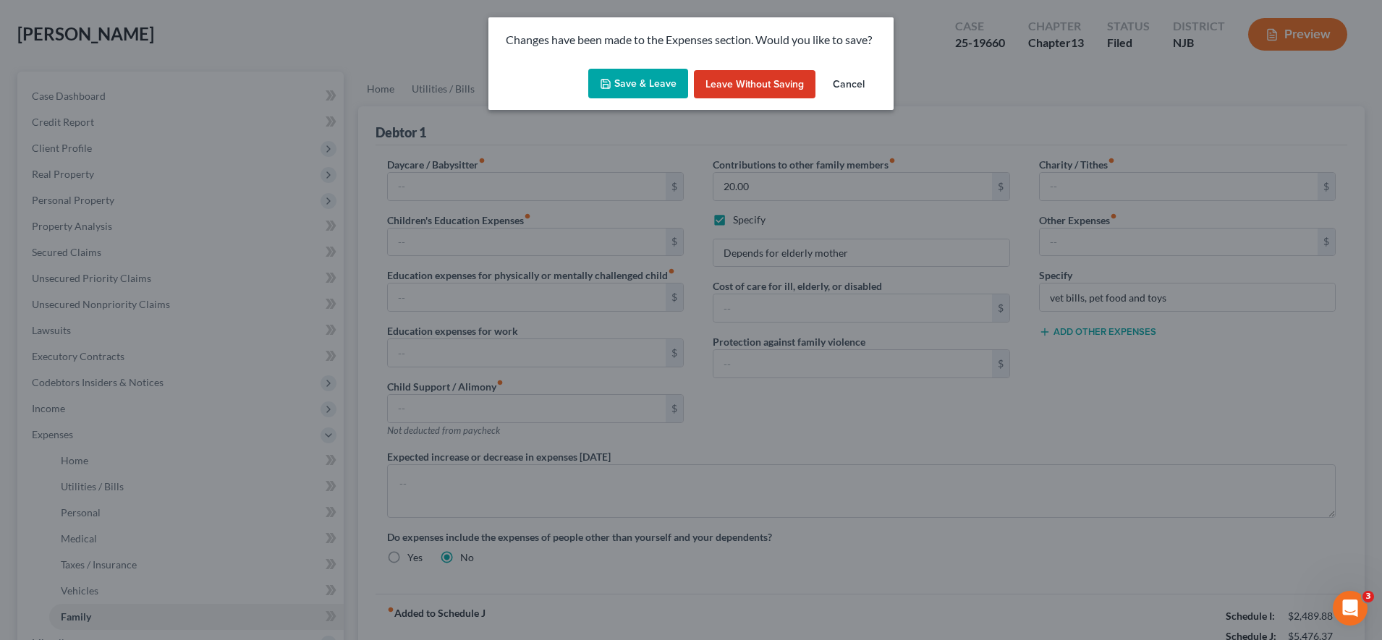
click at [654, 96] on button "Save & Leave" at bounding box center [638, 84] width 100 height 30
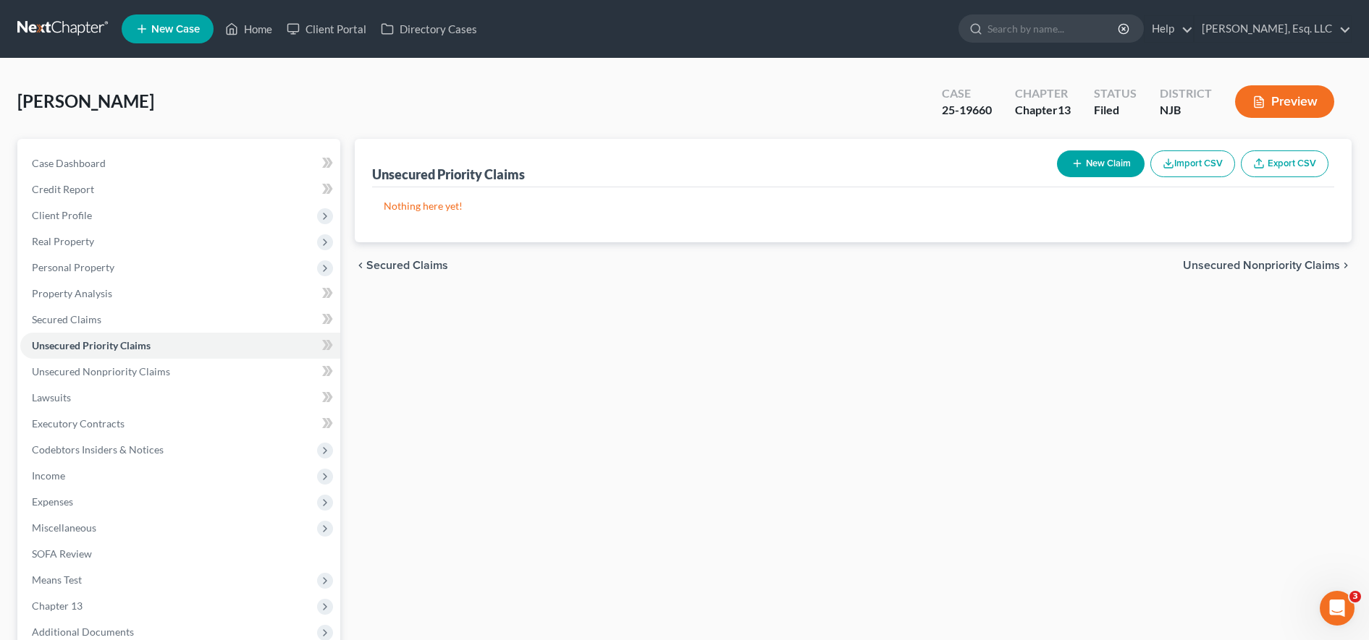
scroll to position [155, 0]
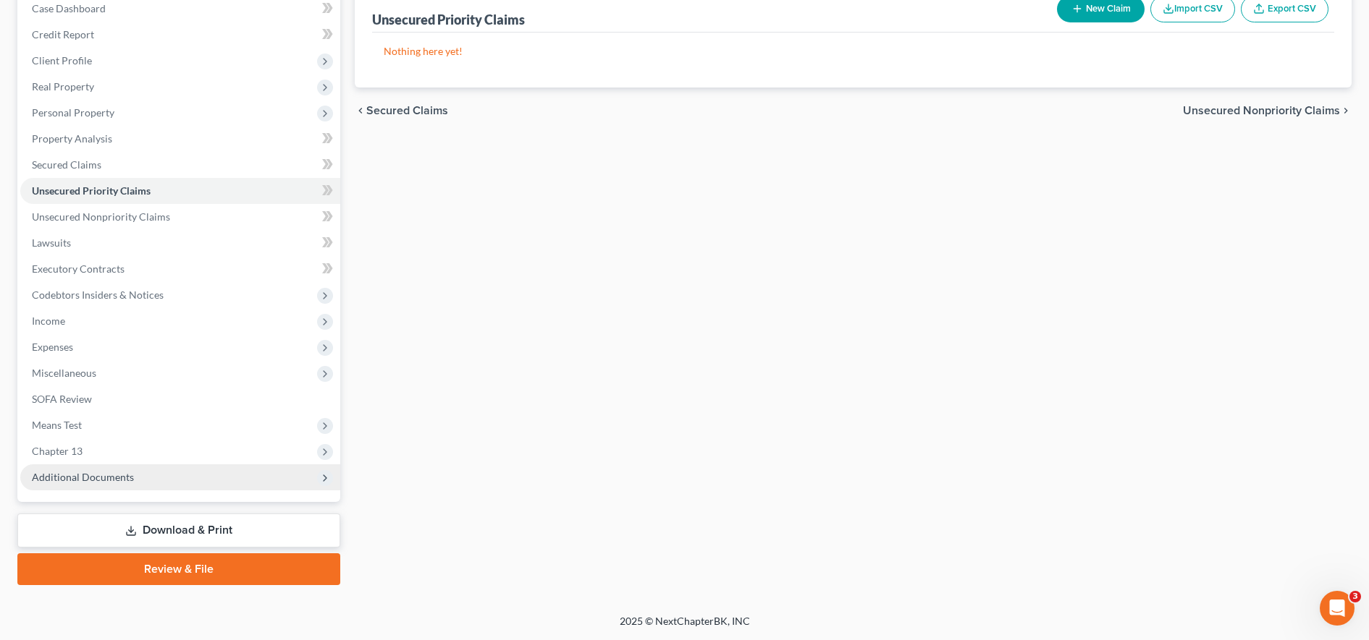
click at [158, 486] on span "Additional Documents" at bounding box center [180, 478] width 320 height 26
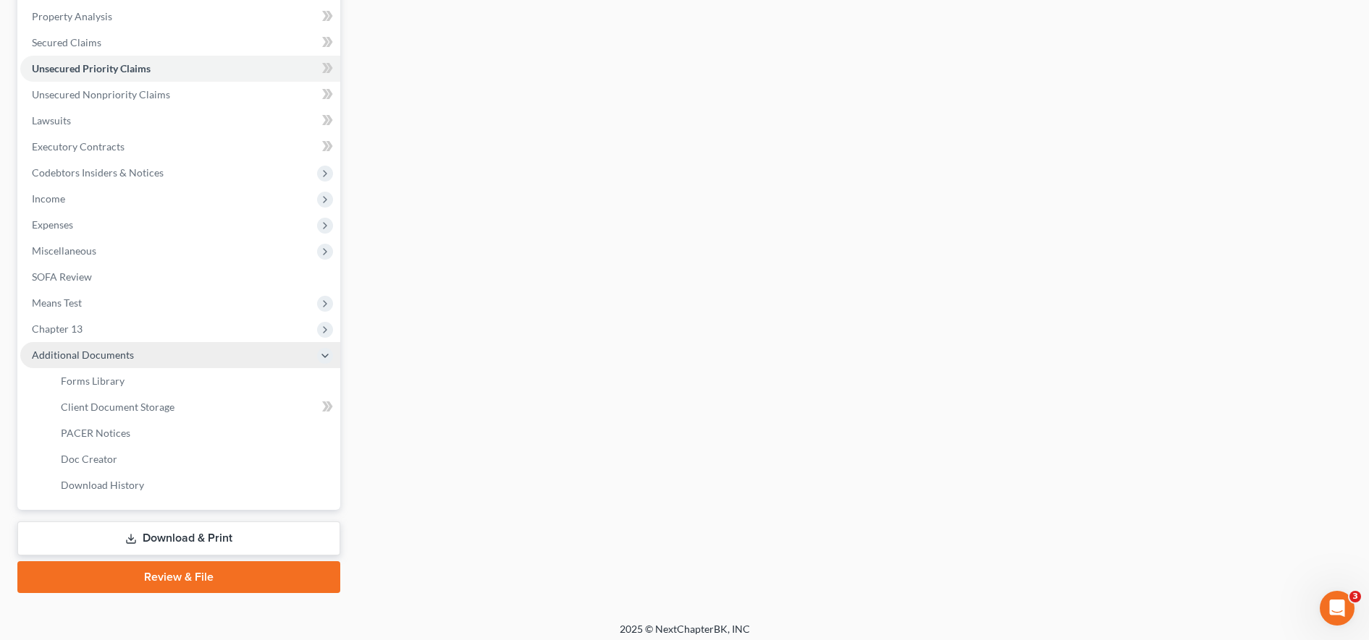
scroll to position [285, 0]
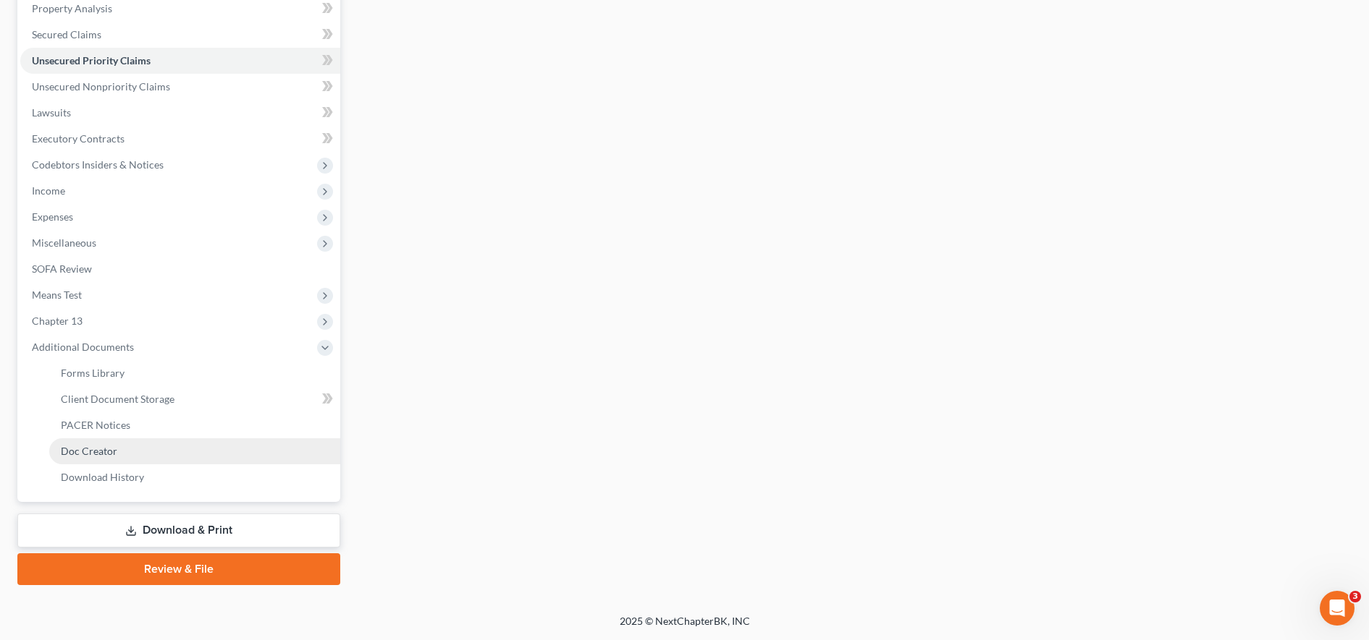
click at [159, 439] on link "Doc Creator" at bounding box center [194, 452] width 291 height 26
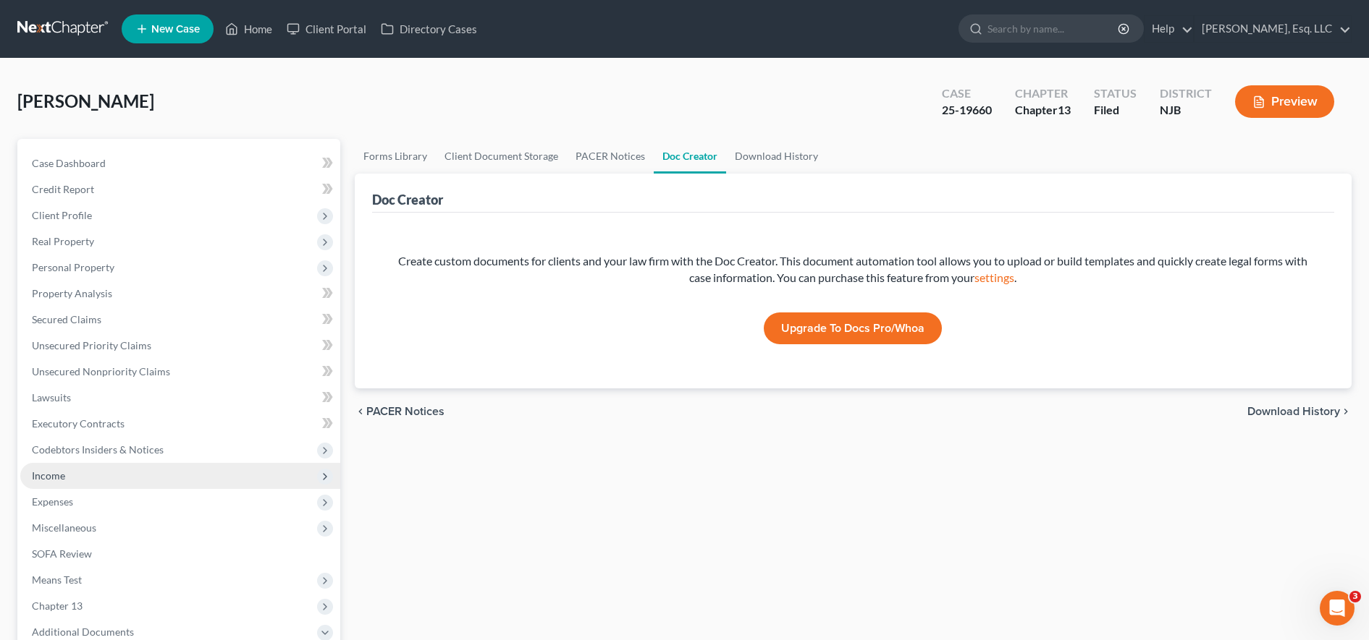
scroll to position [285, 0]
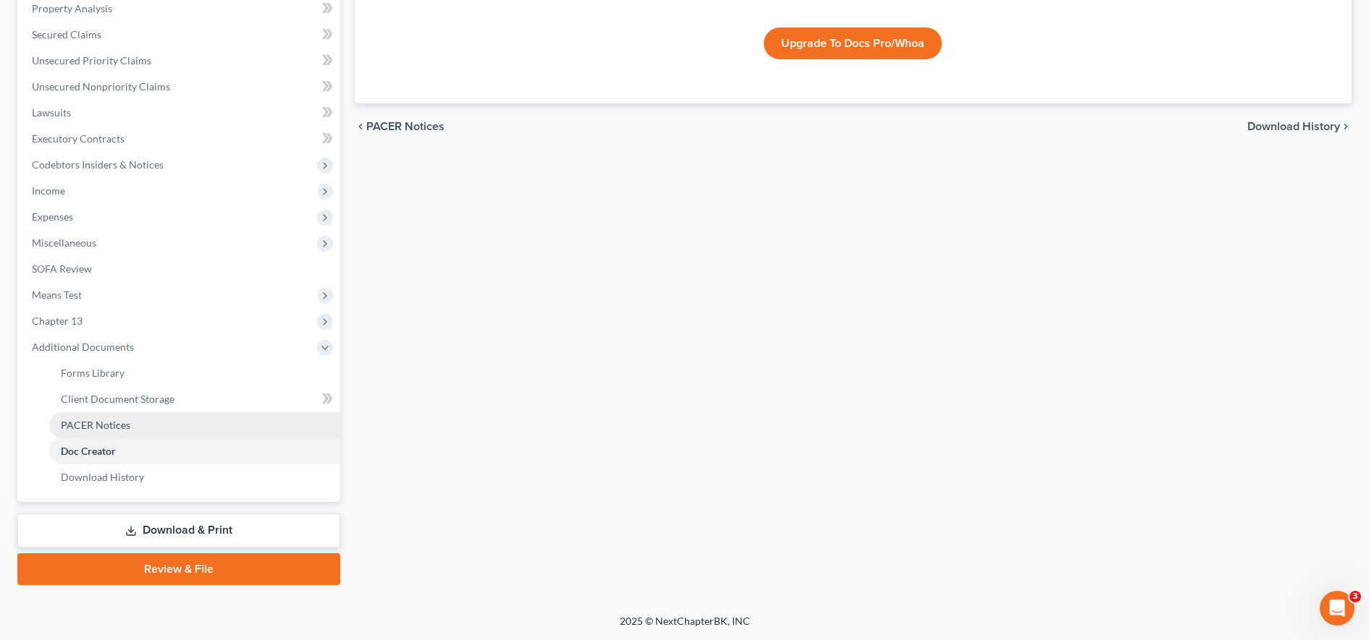
click at [171, 418] on link "PACER Notices" at bounding box center [194, 426] width 291 height 26
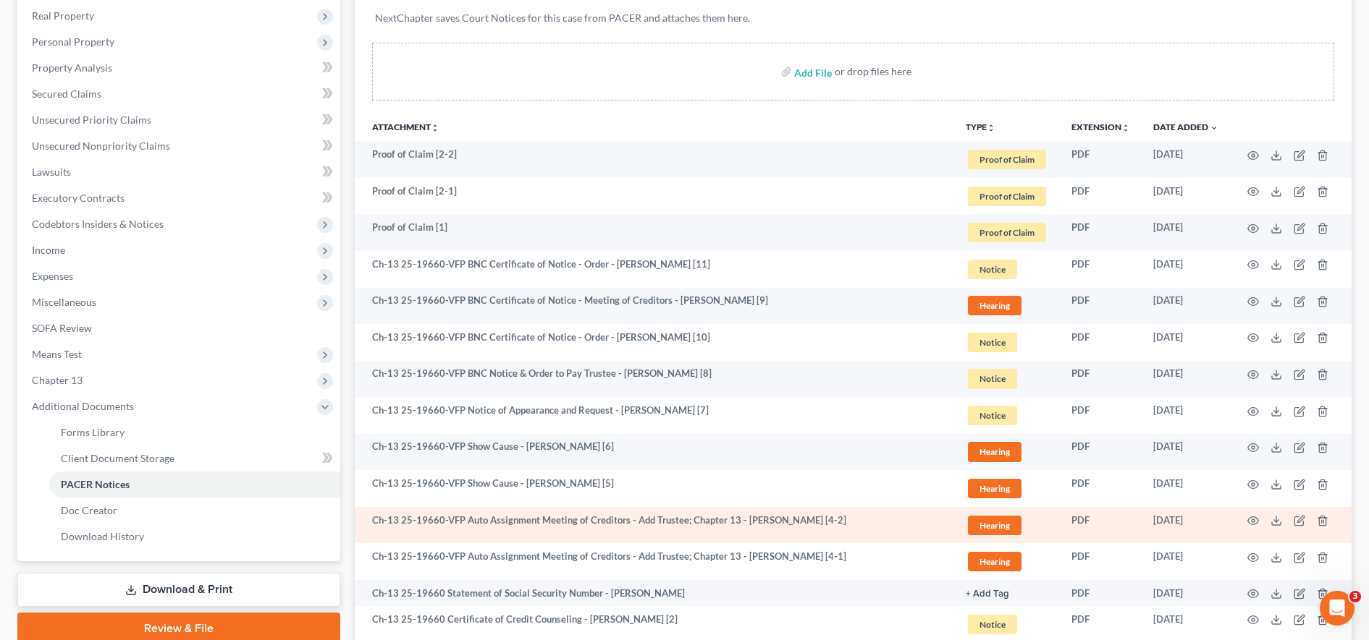
scroll to position [219, 0]
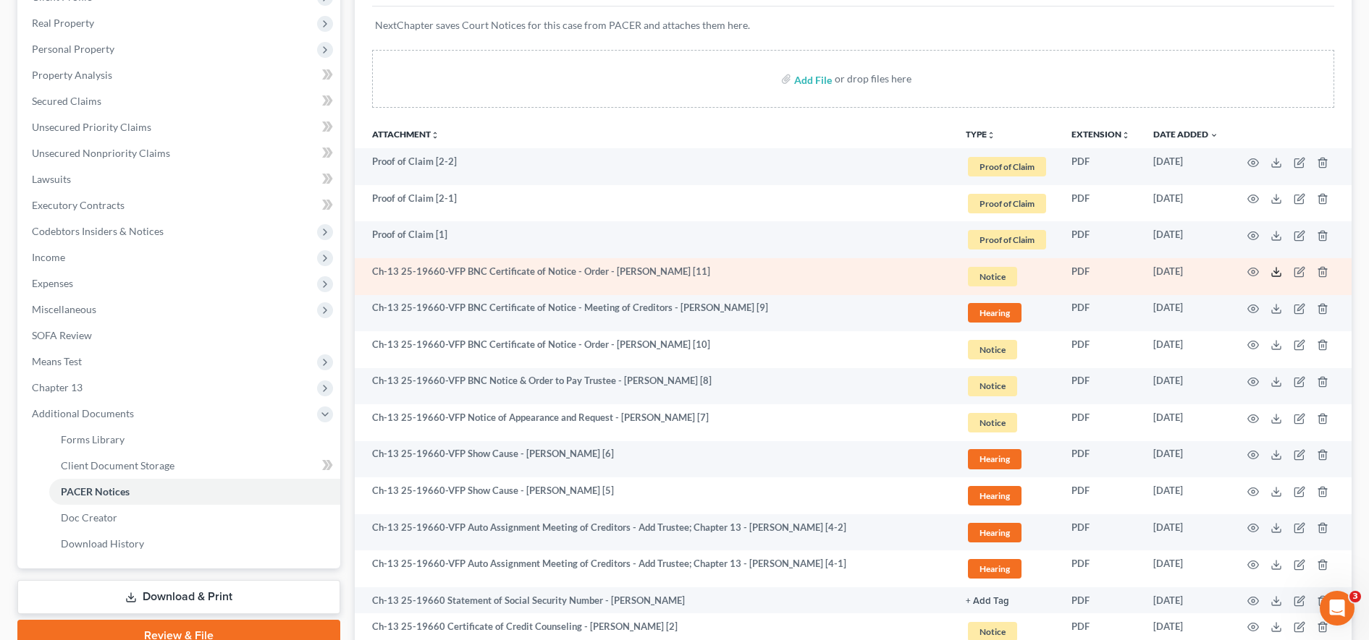
click at [1275, 271] on icon at bounding box center [1276, 272] width 12 height 12
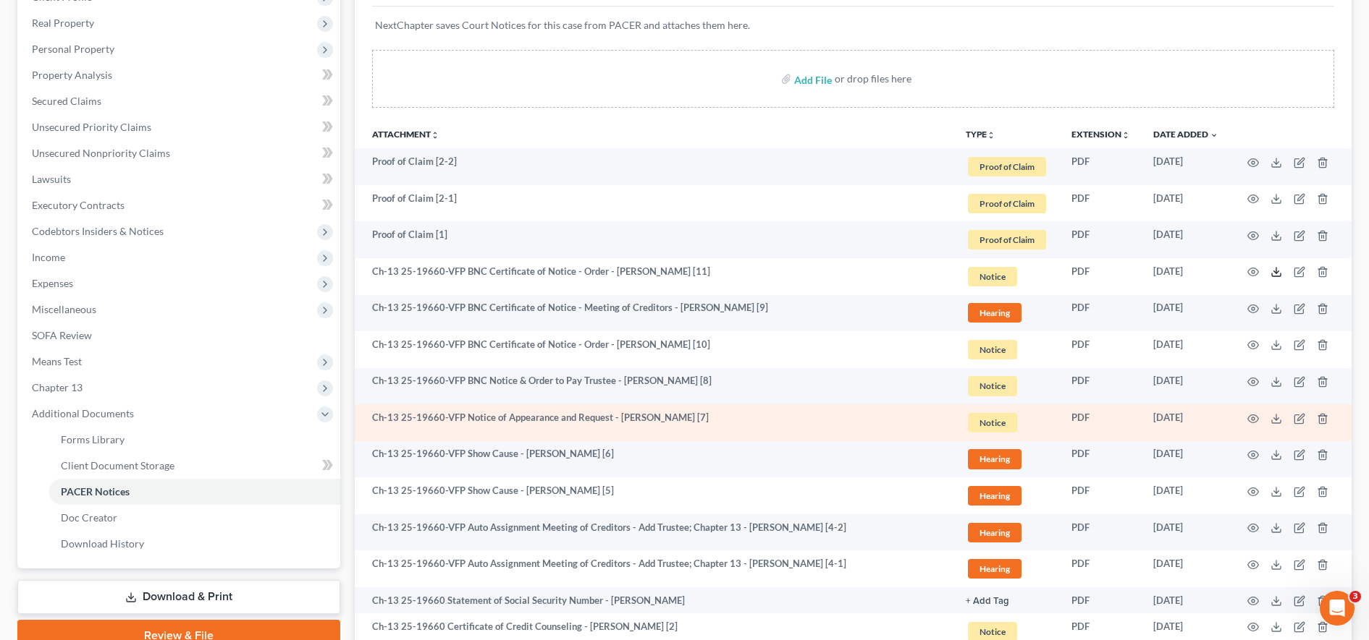
scroll to position [378, 0]
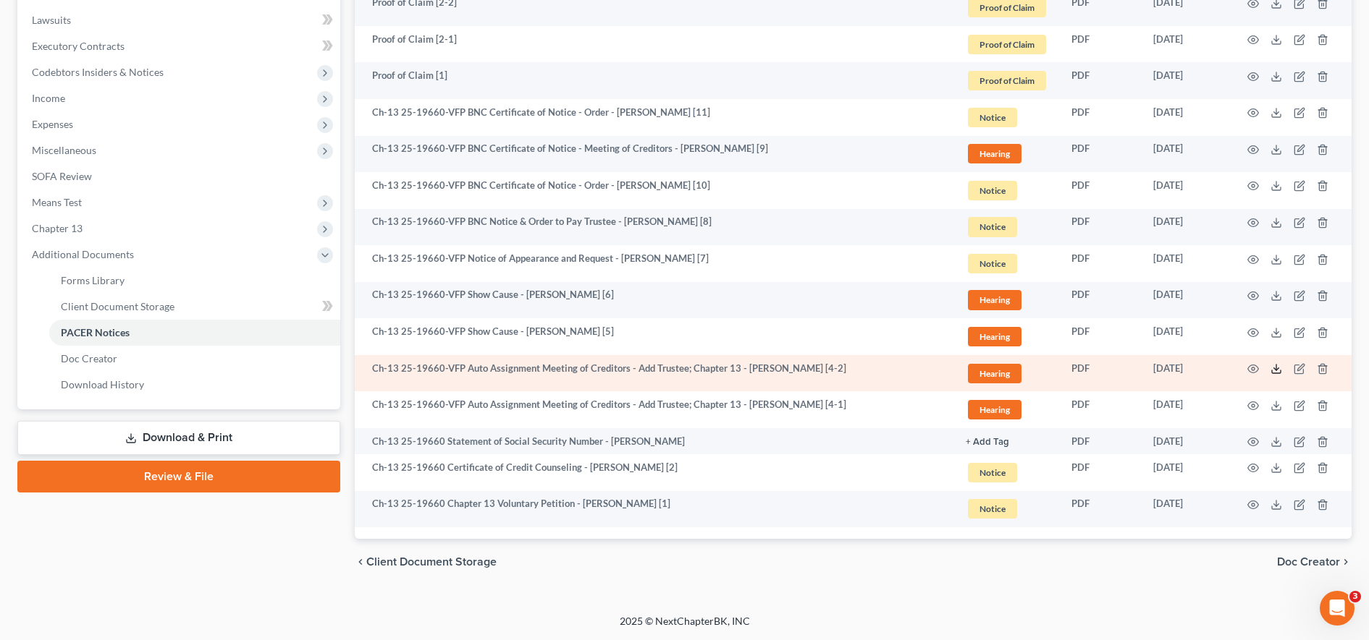
click at [1271, 368] on icon at bounding box center [1276, 369] width 12 height 12
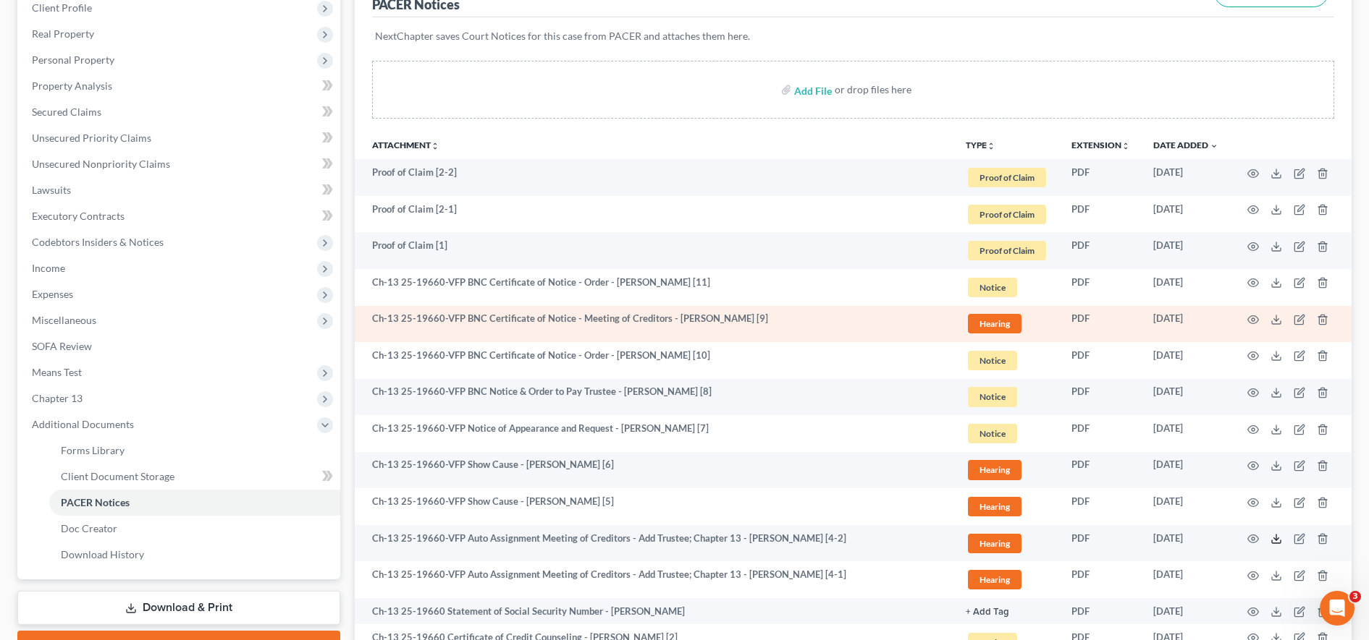
scroll to position [360, 0]
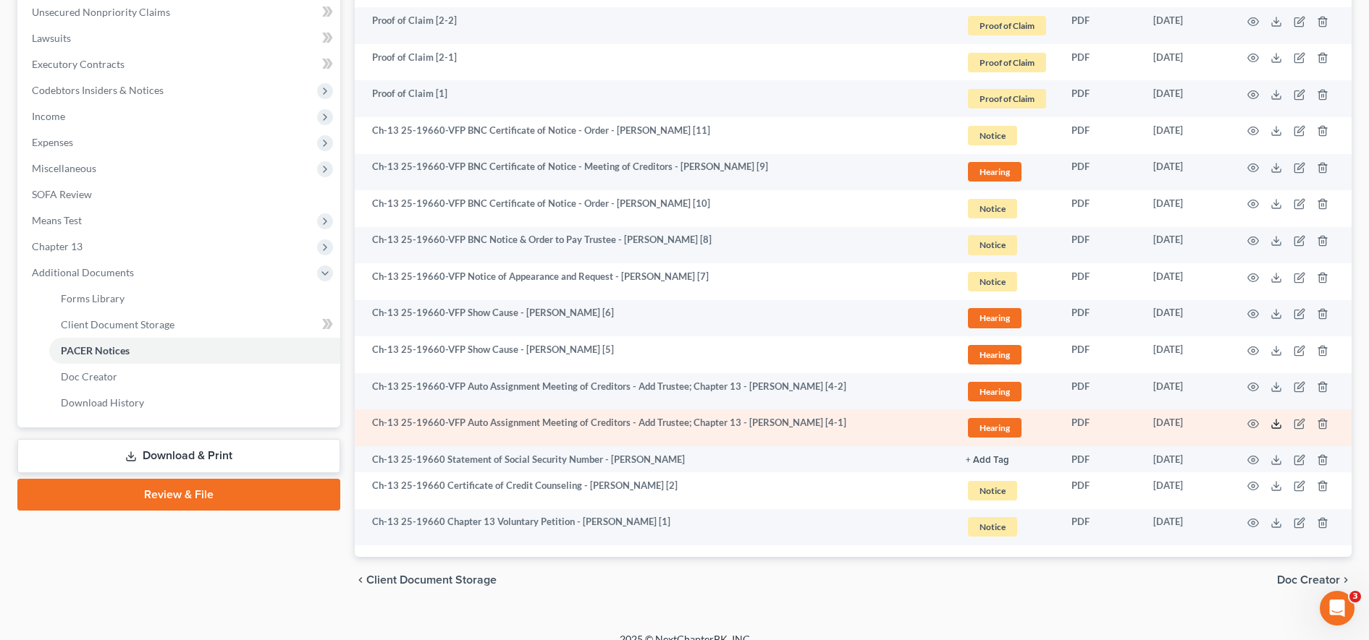
click at [1277, 420] on icon at bounding box center [1276, 424] width 12 height 12
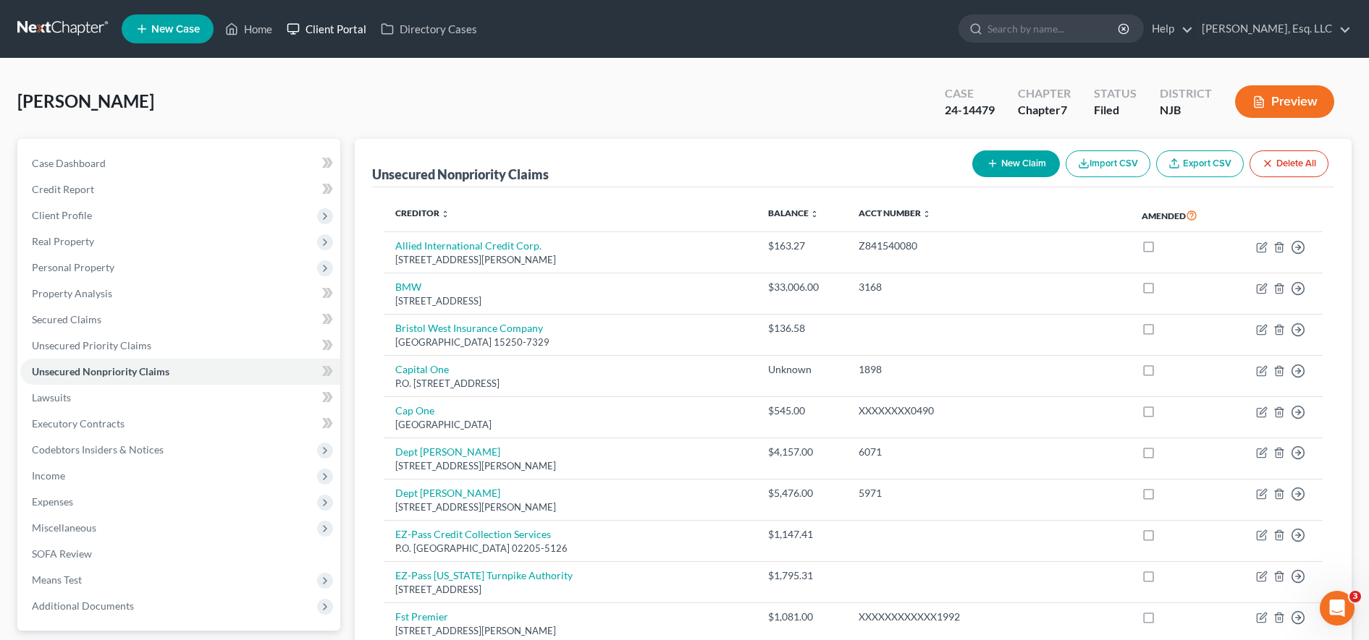
click at [304, 33] on link "Client Portal" at bounding box center [326, 29] width 94 height 26
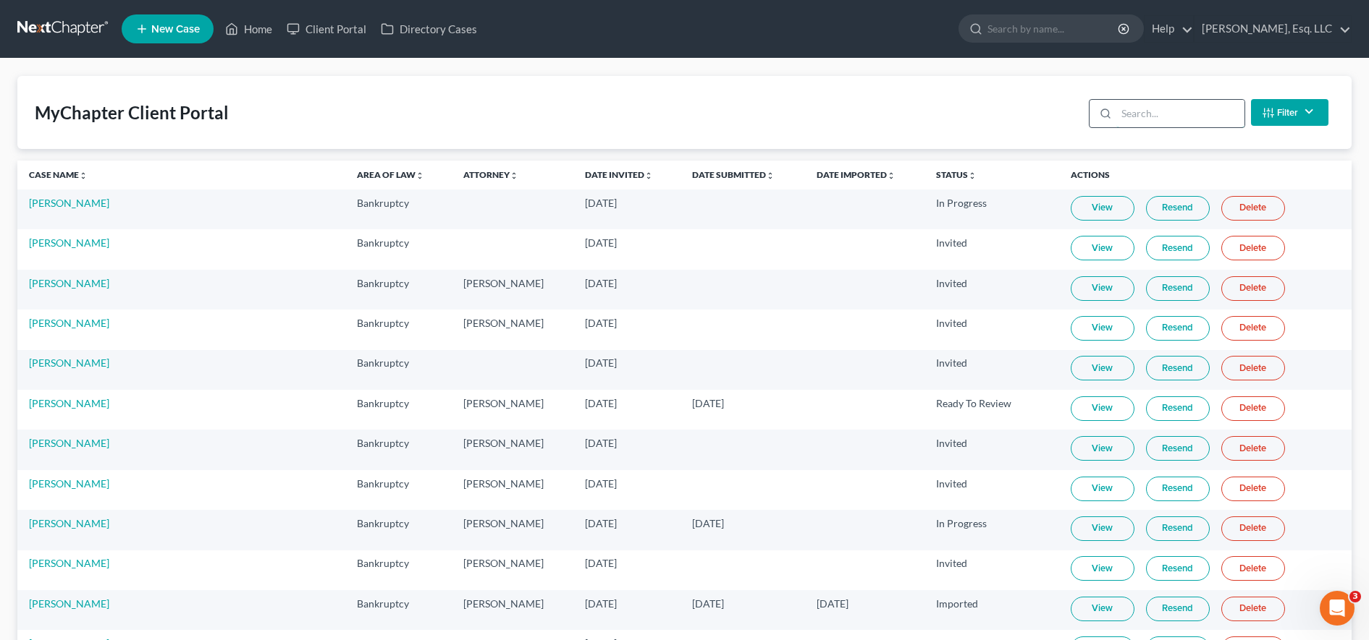
click at [1201, 118] on input "search" at bounding box center [1180, 114] width 128 height 28
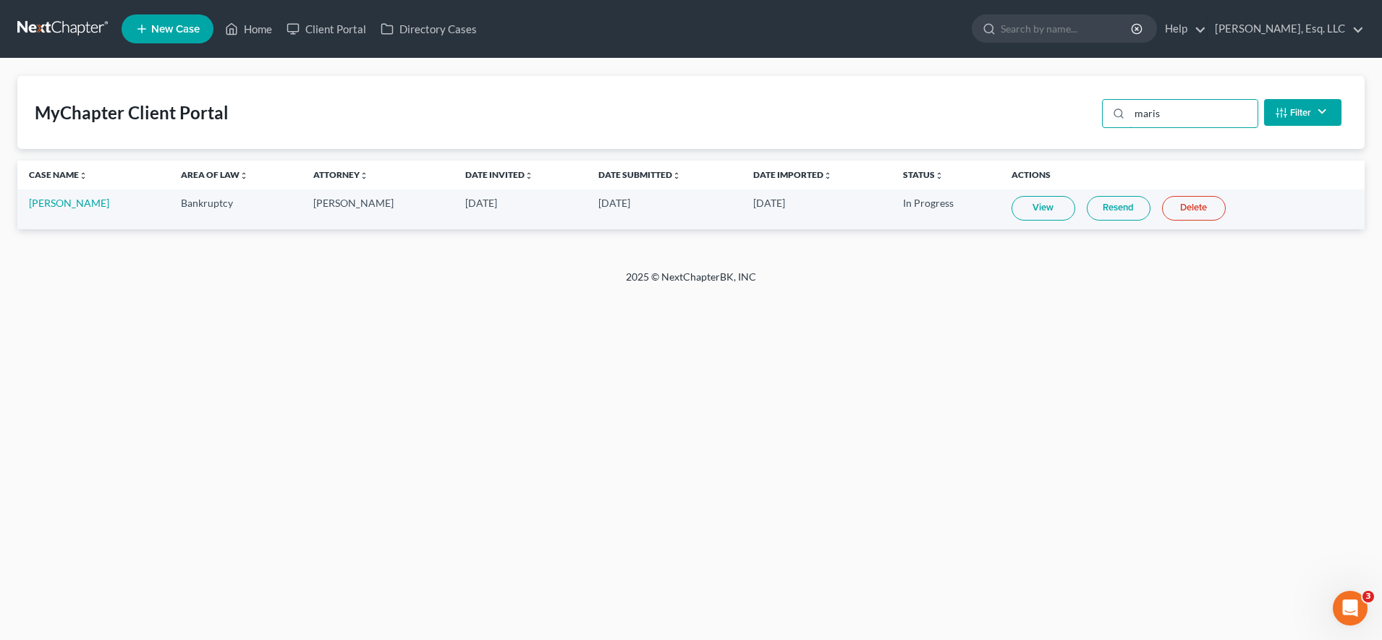
type input "maris"
click at [1100, 231] on div "MyChapter Client Portal maris Filter Status Filter... Invited In Progress Ready…" at bounding box center [691, 164] width 1382 height 211
click at [1098, 213] on link "Resend" at bounding box center [1119, 208] width 64 height 25
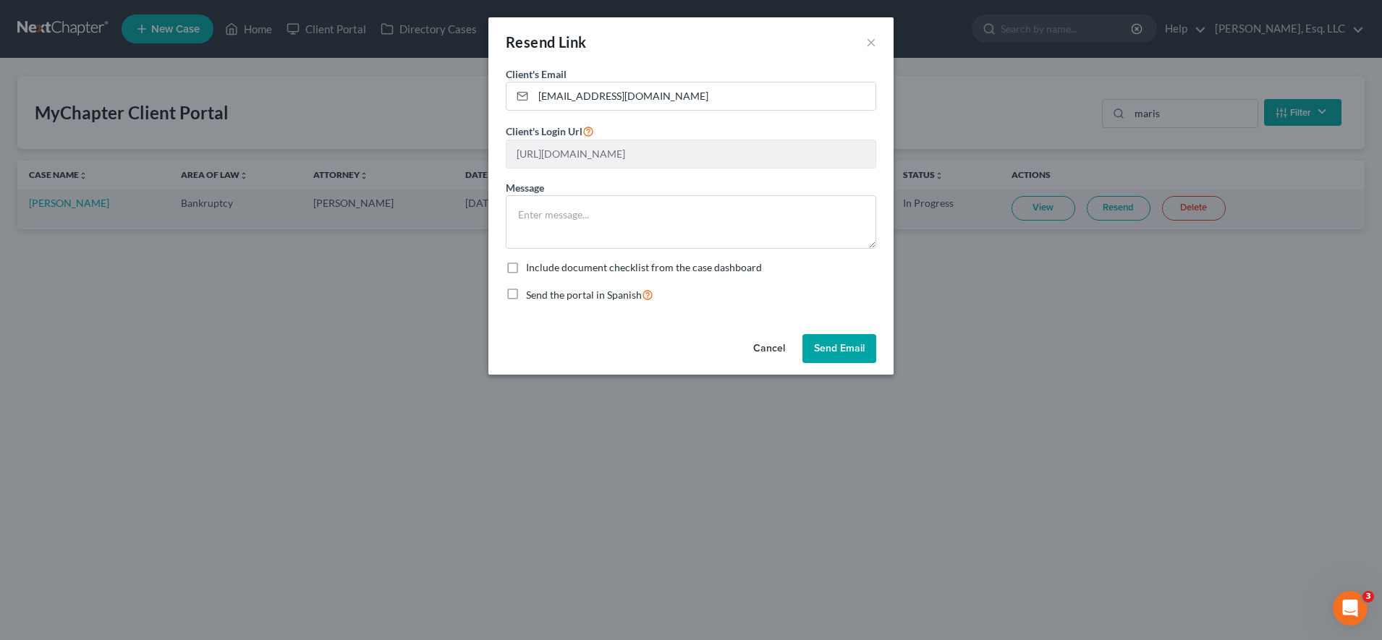
click at [858, 347] on button "Send Email" at bounding box center [840, 348] width 74 height 29
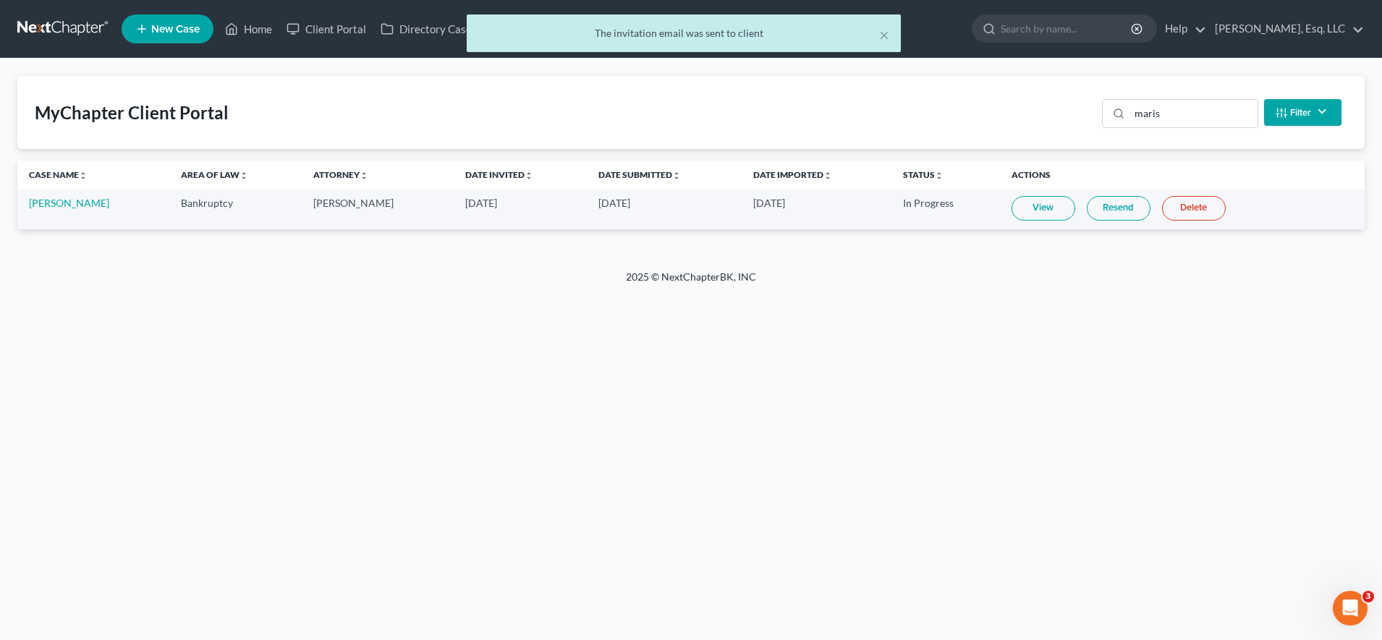
click at [1110, 208] on link "Resend" at bounding box center [1119, 208] width 64 height 25
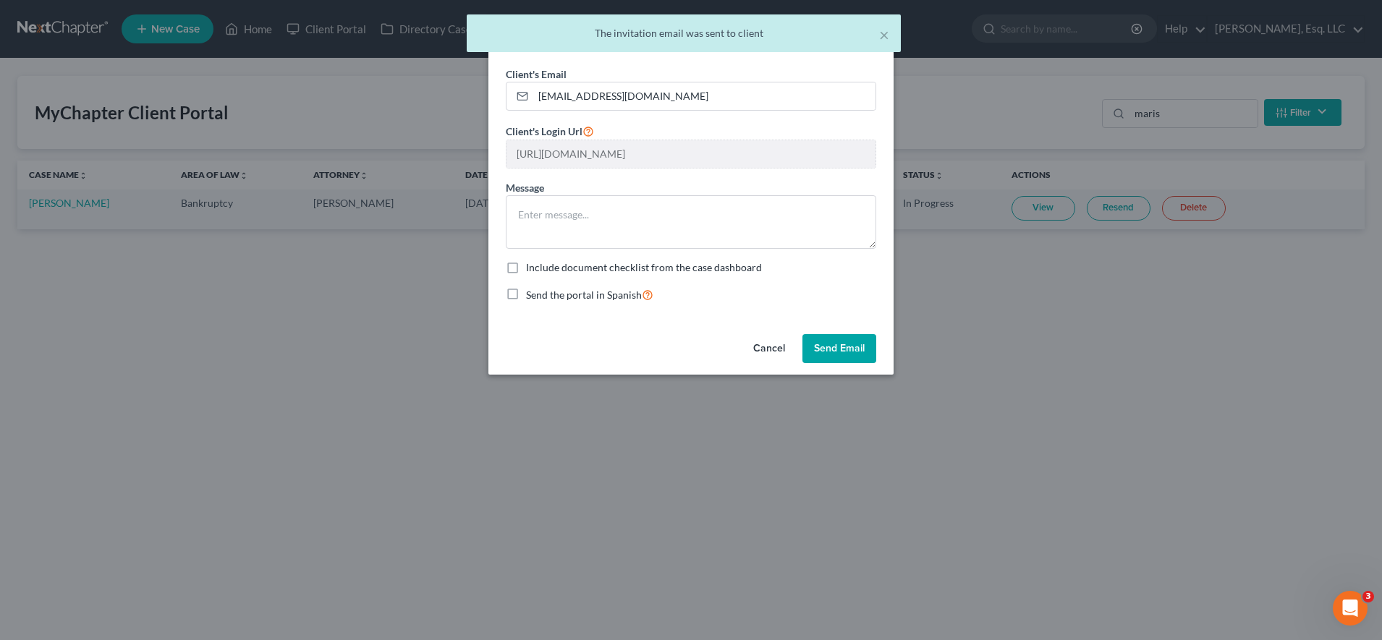
click at [848, 363] on button "Send Email" at bounding box center [840, 348] width 74 height 29
